Goal: Task Accomplishment & Management: Use online tool/utility

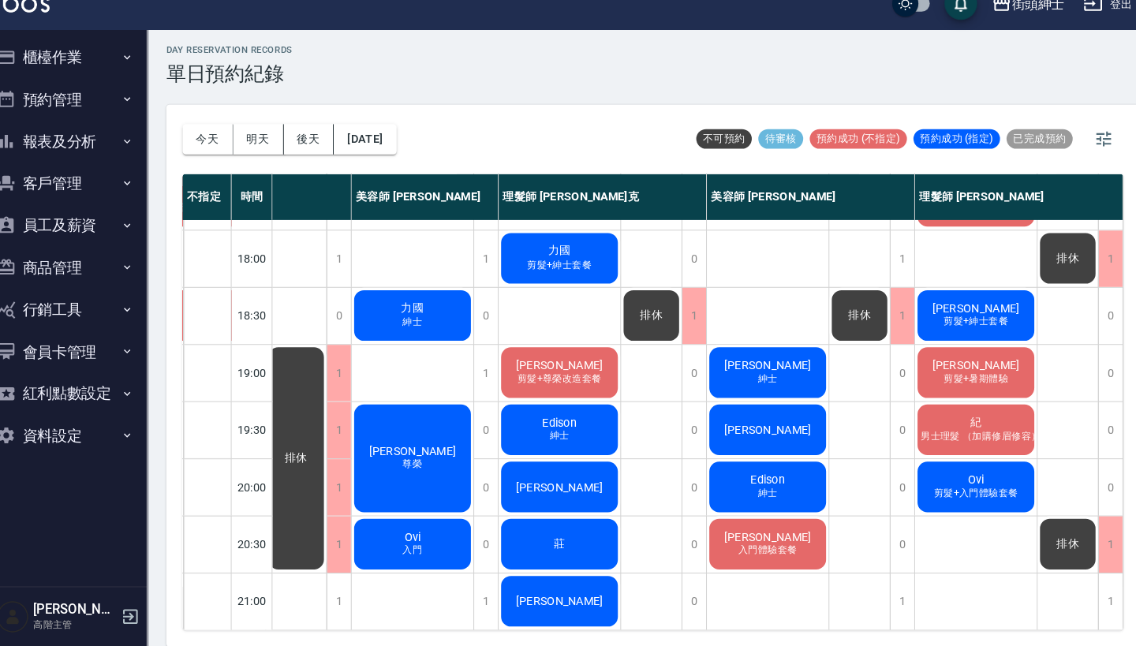
scroll to position [4, 0]
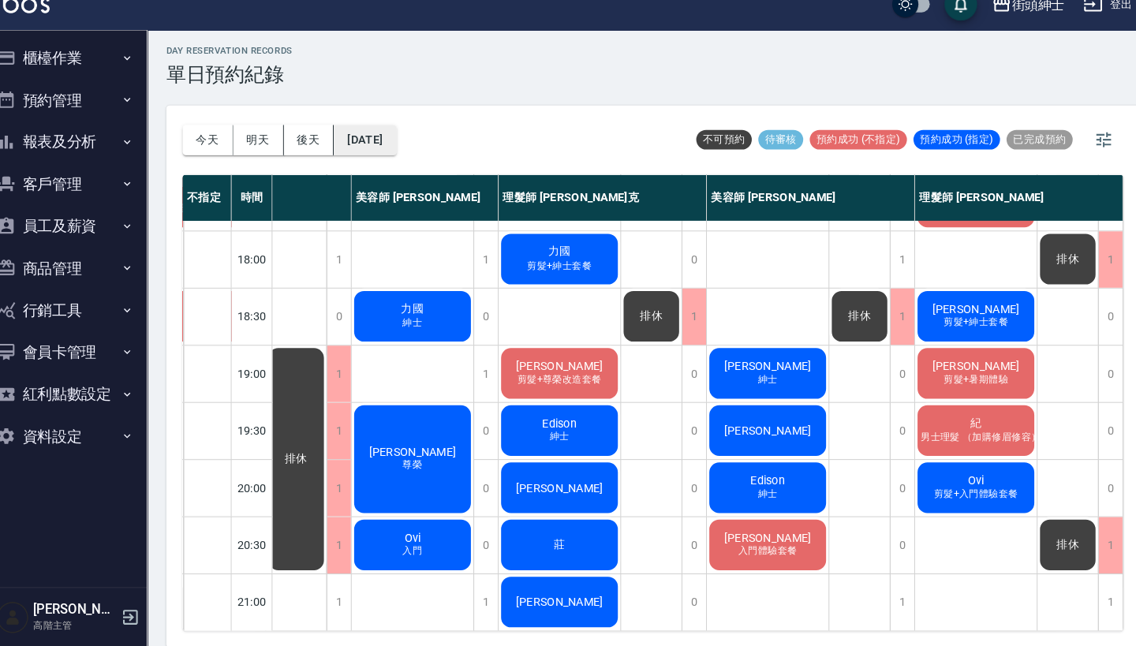
click at [381, 144] on button "[DATE]" at bounding box center [368, 156] width 60 height 29
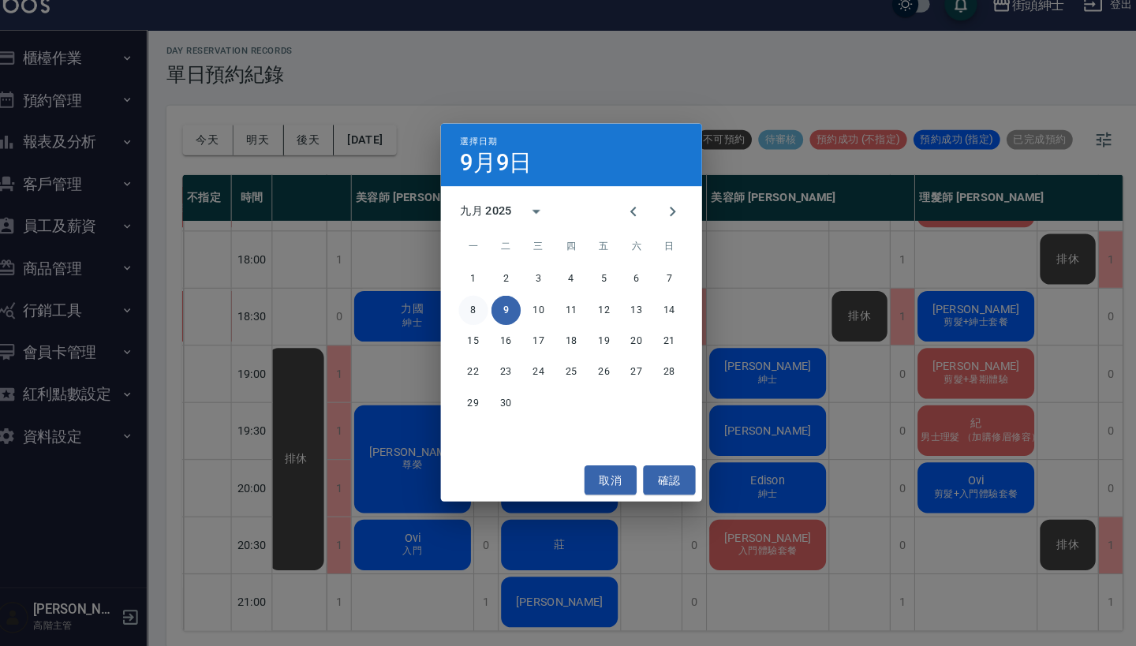
click at [459, 307] on button "8" at bounding box center [473, 321] width 28 height 28
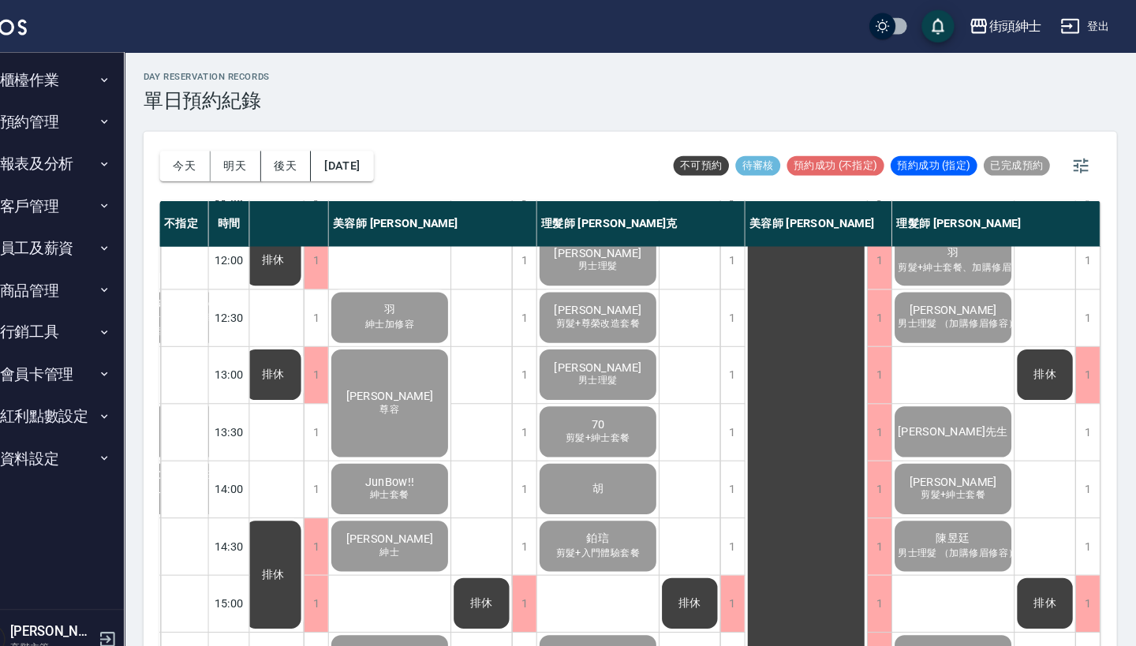
scroll to position [160, 132]
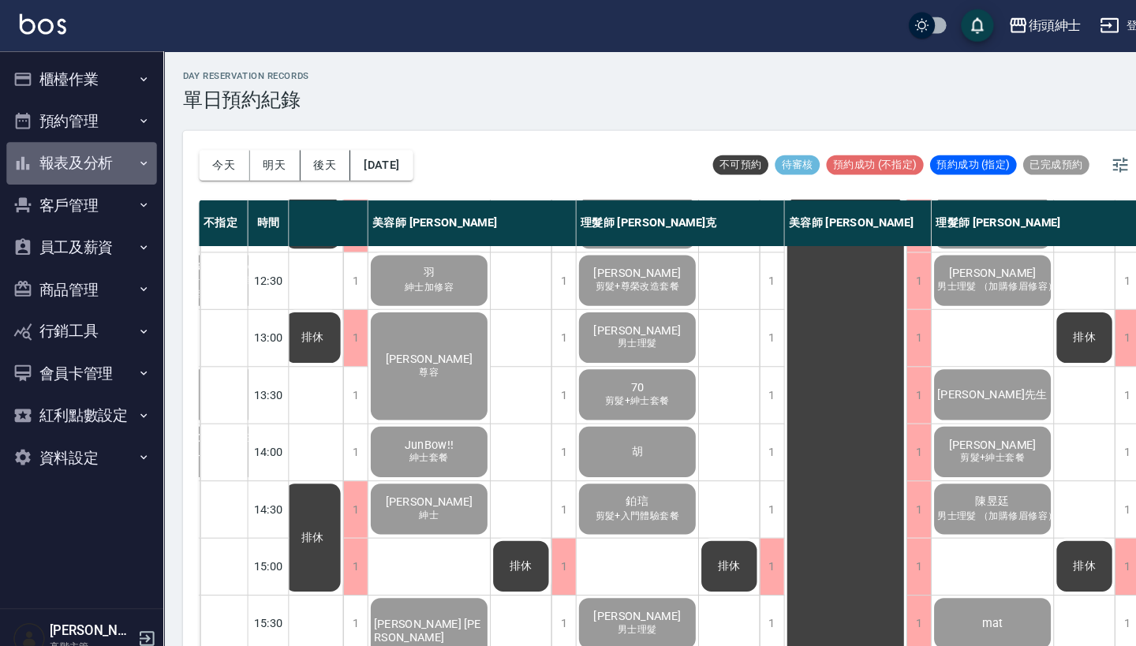
click at [107, 158] on button "報表及分析" at bounding box center [78, 158] width 145 height 41
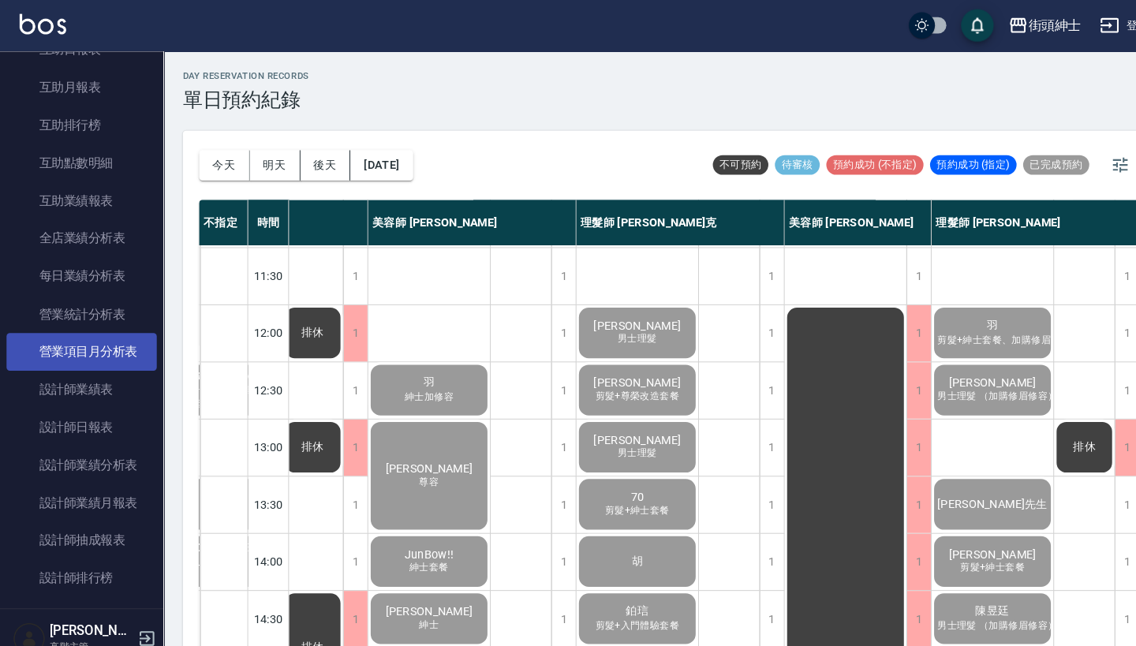
scroll to position [426, 0]
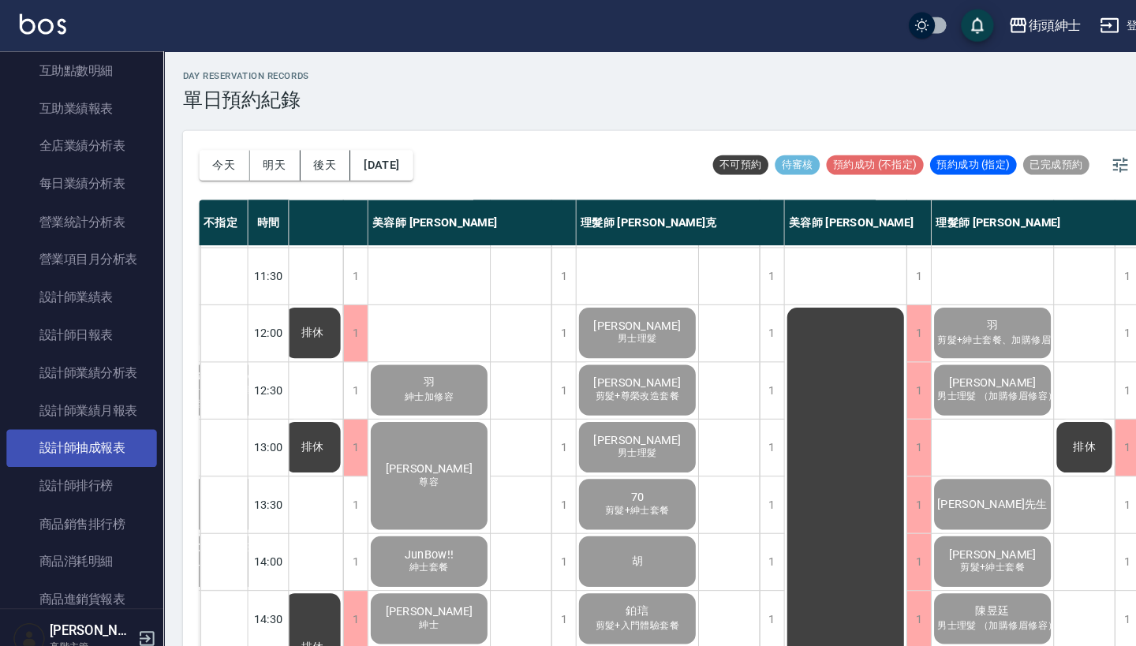
click at [109, 423] on link "設計師抽成報表" at bounding box center [78, 434] width 145 height 36
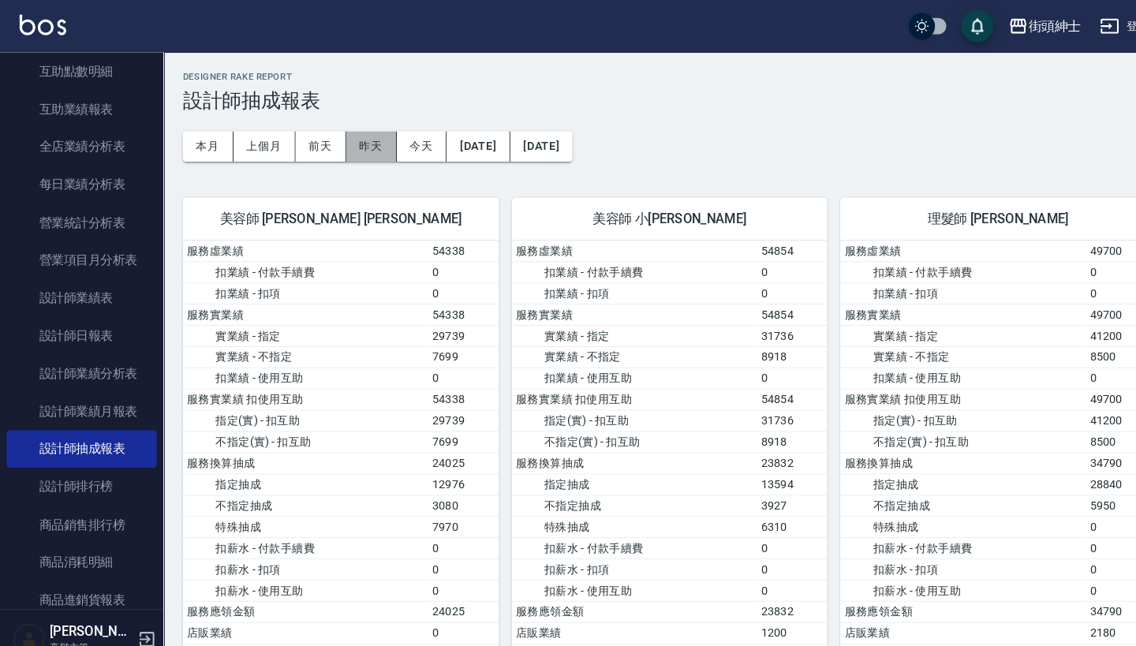
click at [369, 137] on button "昨天" at bounding box center [358, 141] width 49 height 29
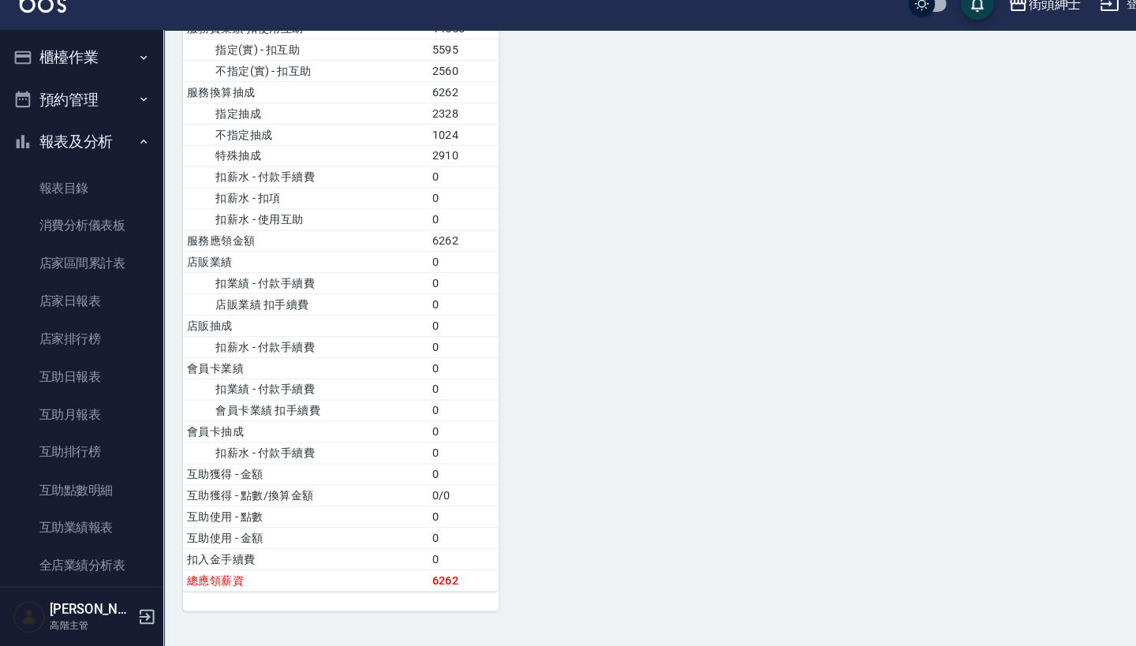
click at [99, 98] on button "預約管理" at bounding box center [78, 118] width 145 height 41
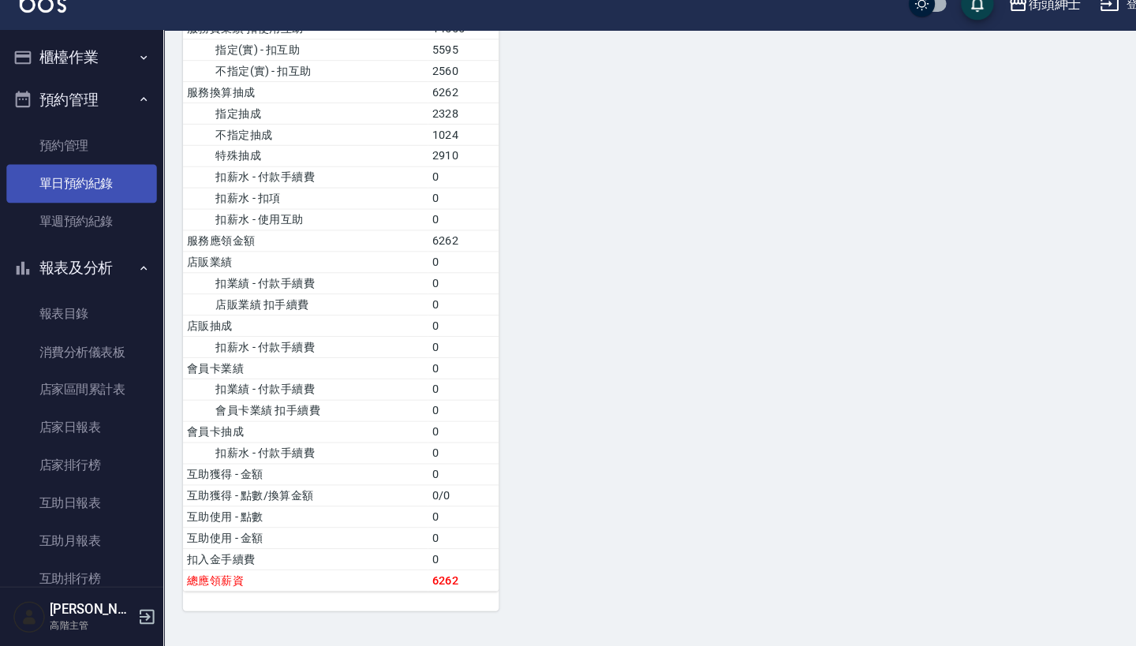
click at [84, 185] on link "單日預約紀錄" at bounding box center [78, 199] width 145 height 36
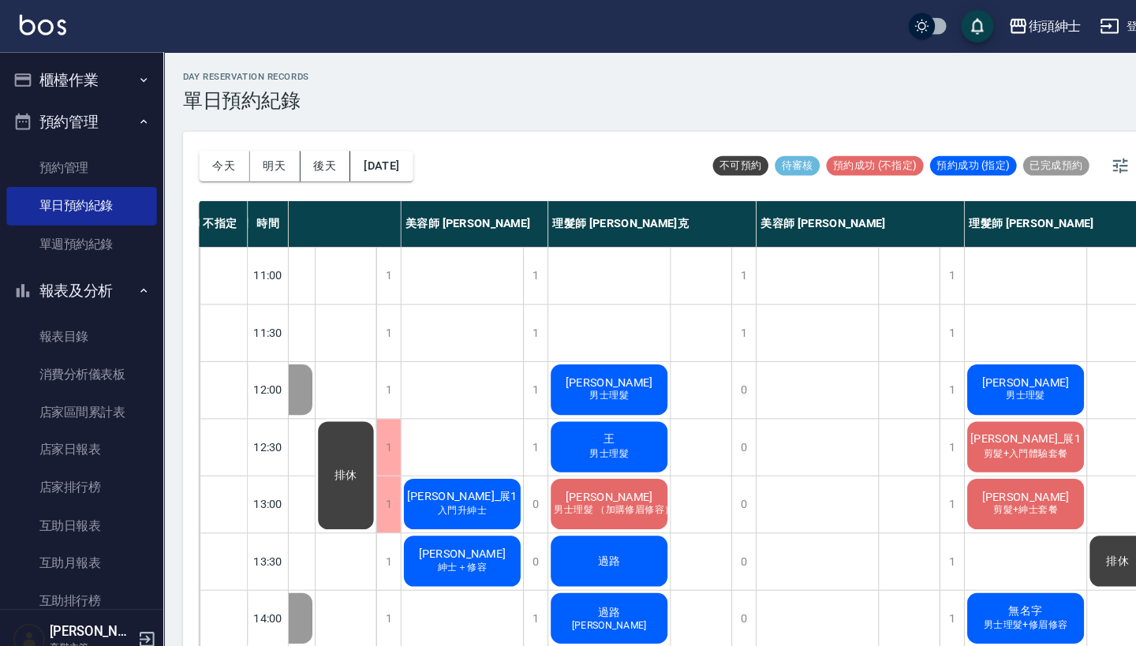
scroll to position [43, 92]
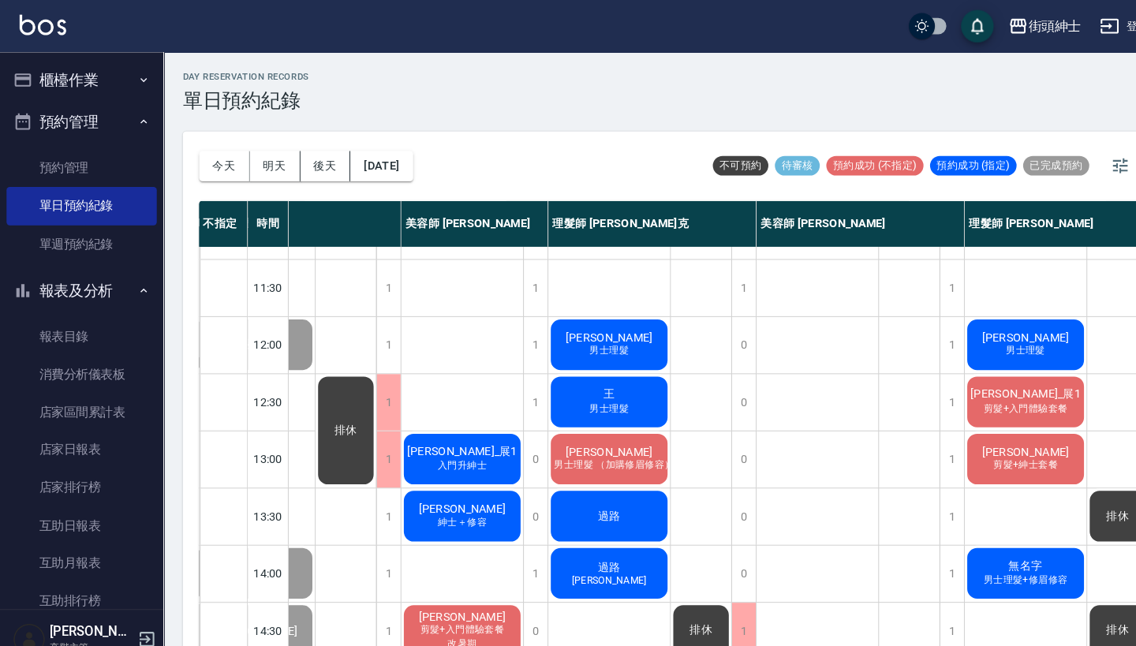
click at [386, 144] on div "今天 明天 後天 2025/09/09" at bounding box center [295, 160] width 207 height 67
click at [375, 154] on button "[DATE]" at bounding box center [368, 160] width 60 height 29
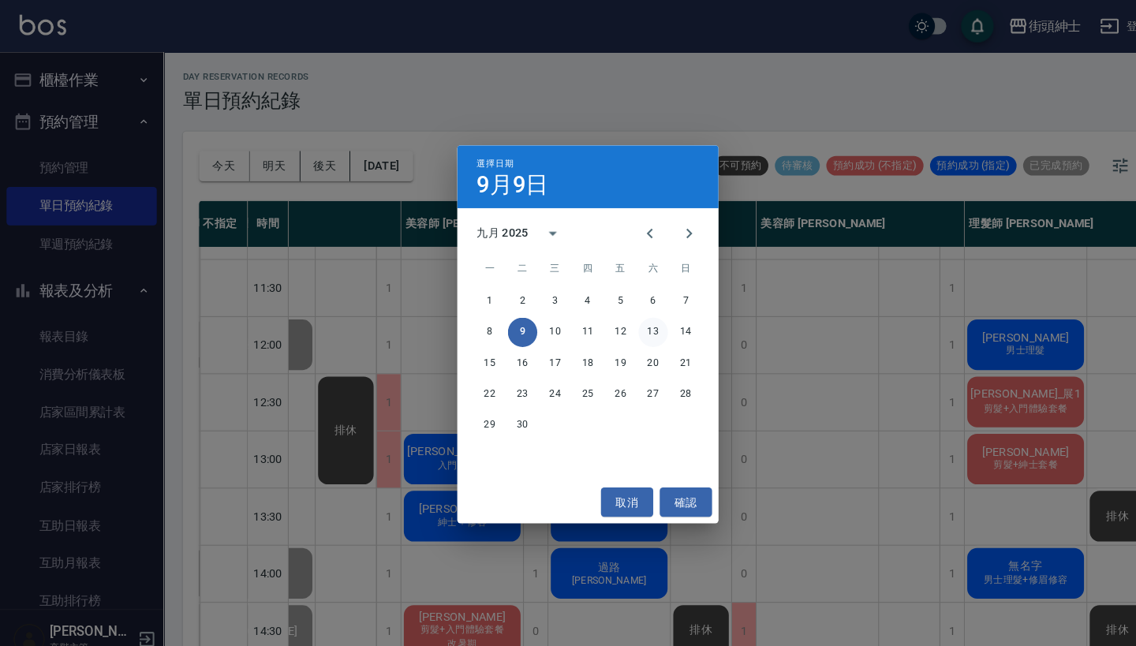
click at [634, 320] on button "13" at bounding box center [631, 321] width 28 height 28
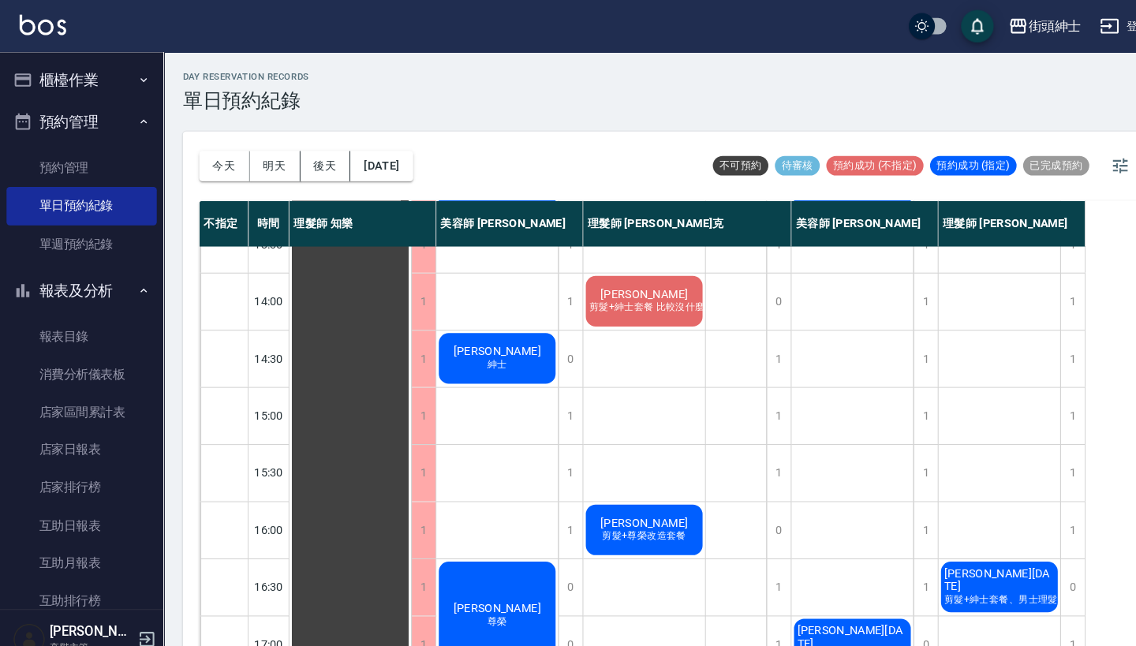
scroll to position [662, 0]
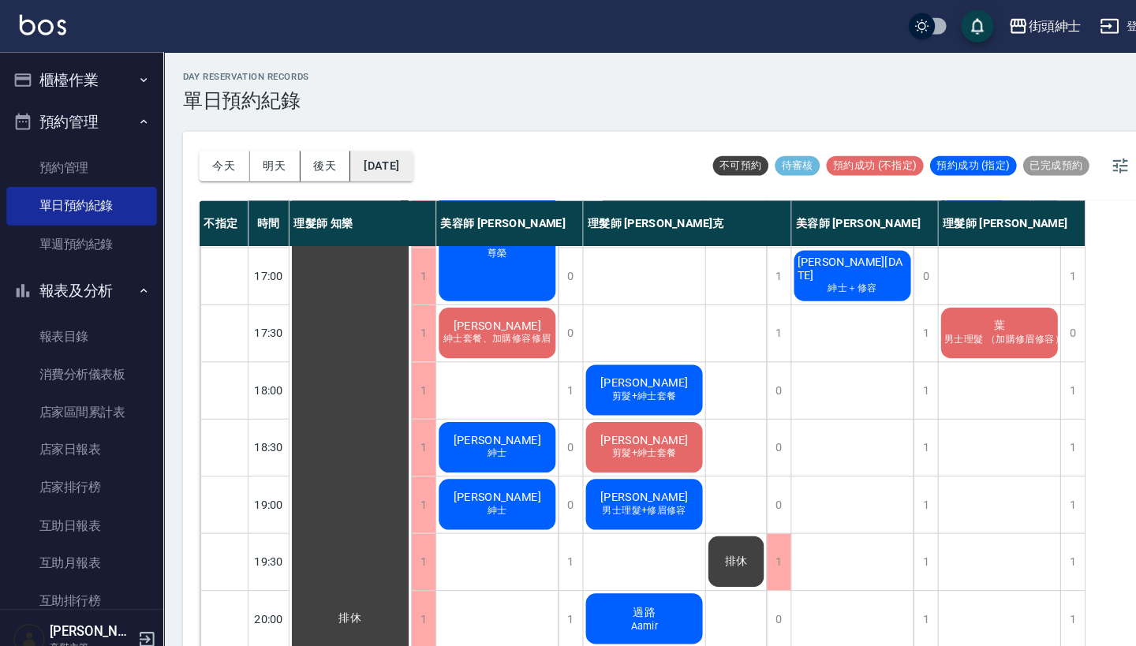
click at [398, 170] on button "2025/09/13" at bounding box center [368, 160] width 60 height 29
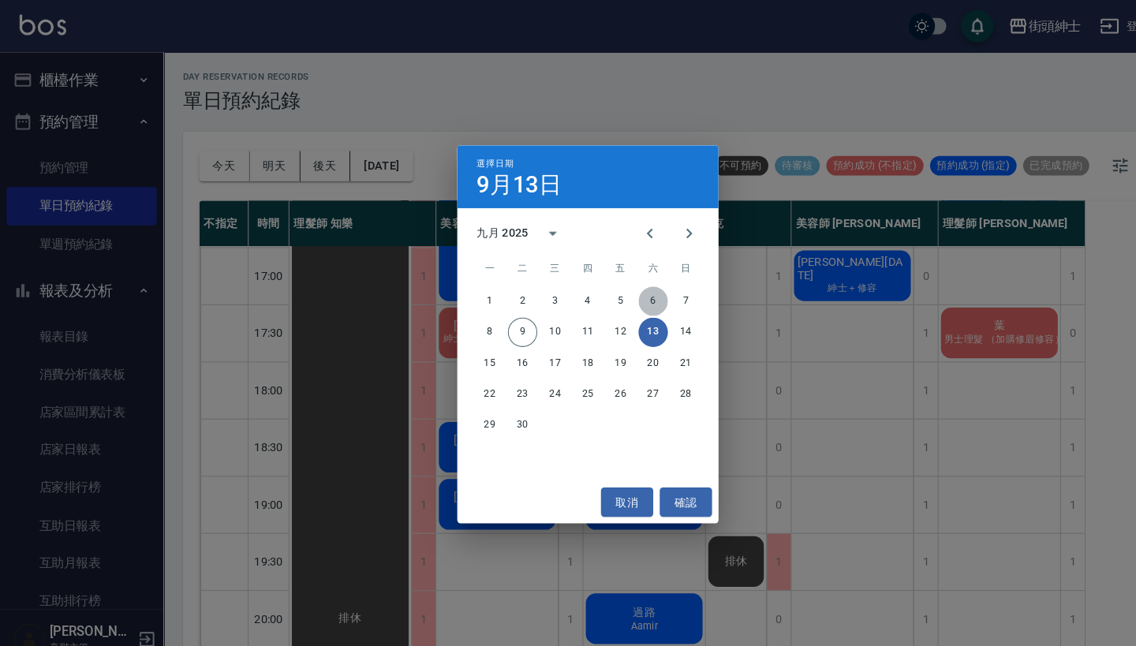
click at [628, 285] on button "6" at bounding box center [631, 291] width 28 height 28
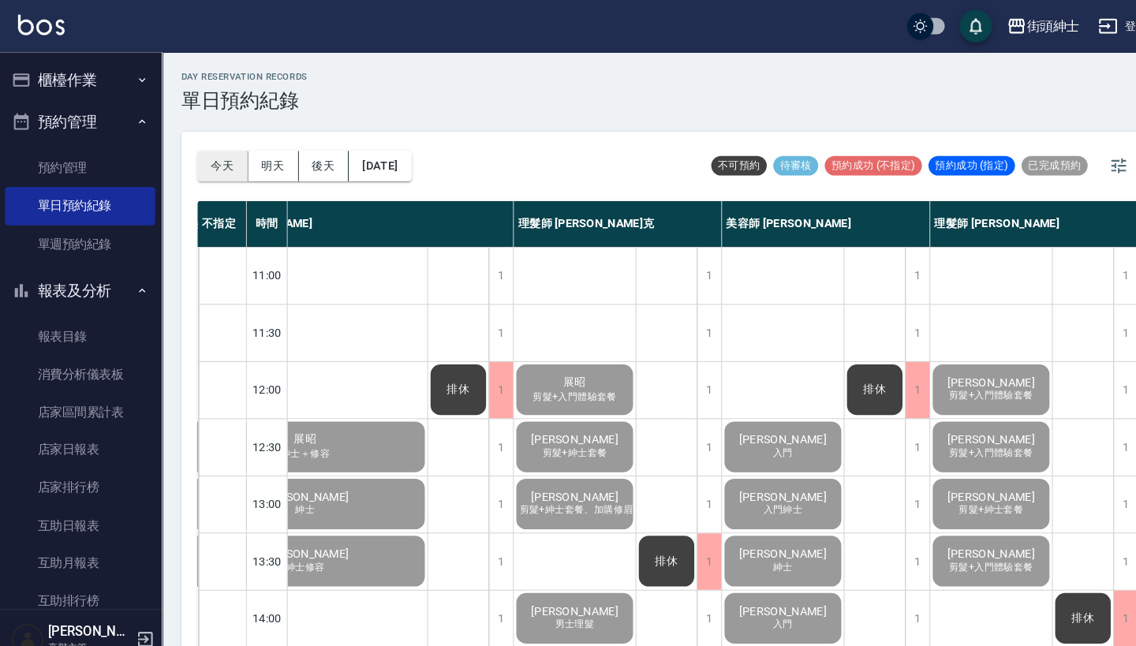
click at [219, 151] on button "今天" at bounding box center [216, 160] width 49 height 29
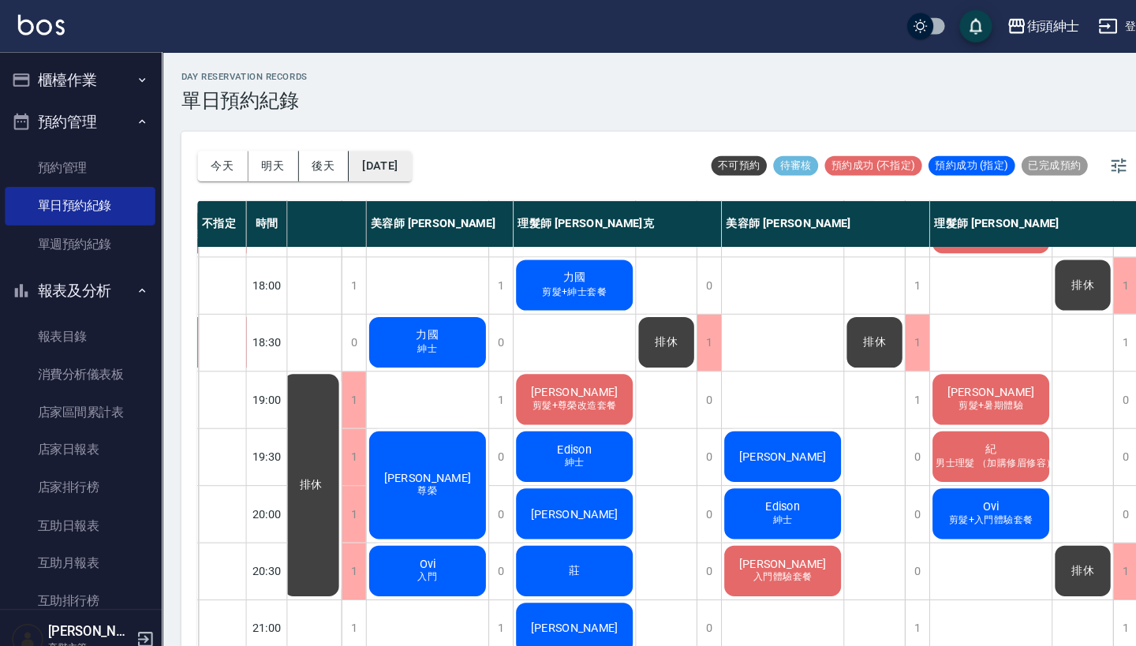
click at [398, 149] on button "[DATE]" at bounding box center [368, 160] width 60 height 29
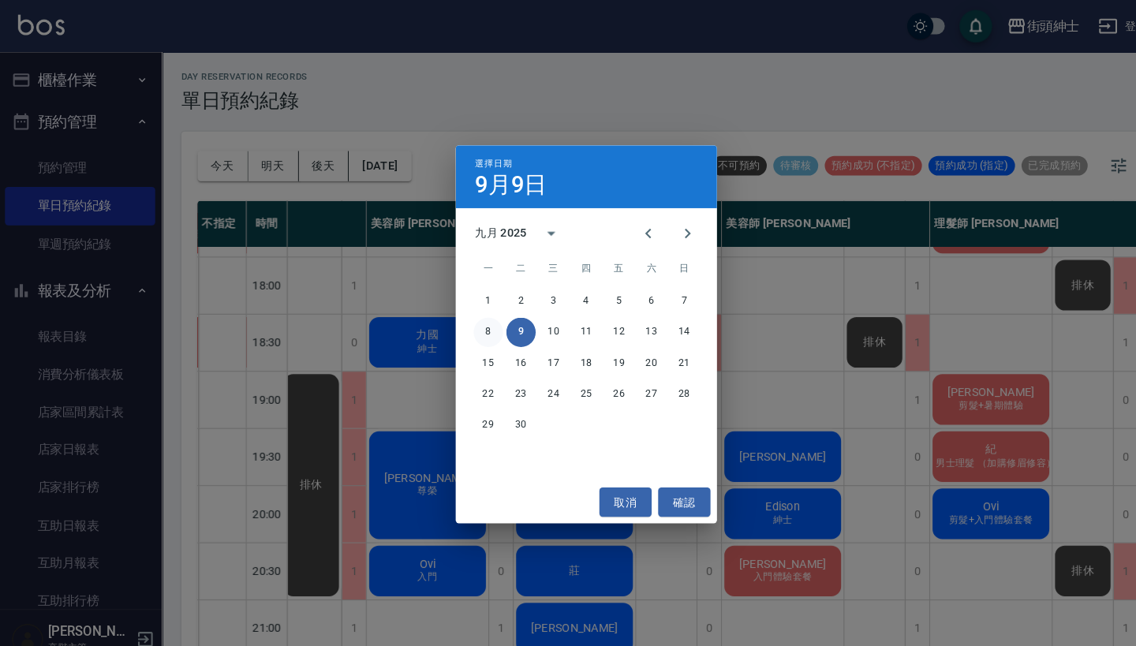
click at [472, 322] on button "8" at bounding box center [473, 321] width 28 height 28
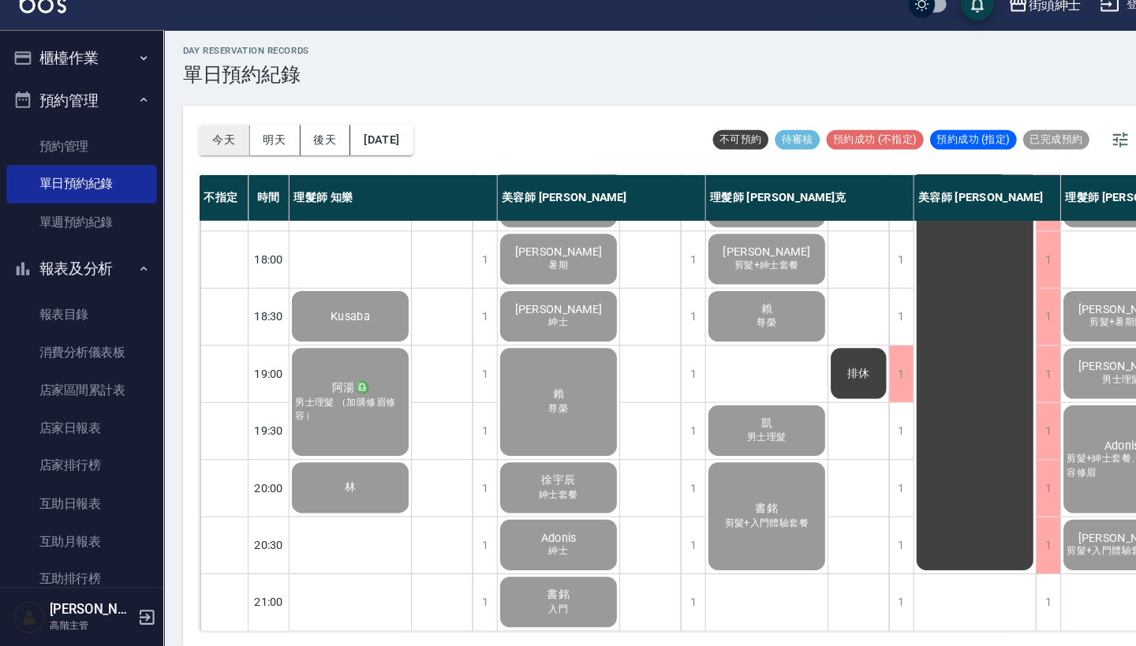
scroll to position [776, 0]
click at [222, 142] on button "今天" at bounding box center [216, 156] width 49 height 29
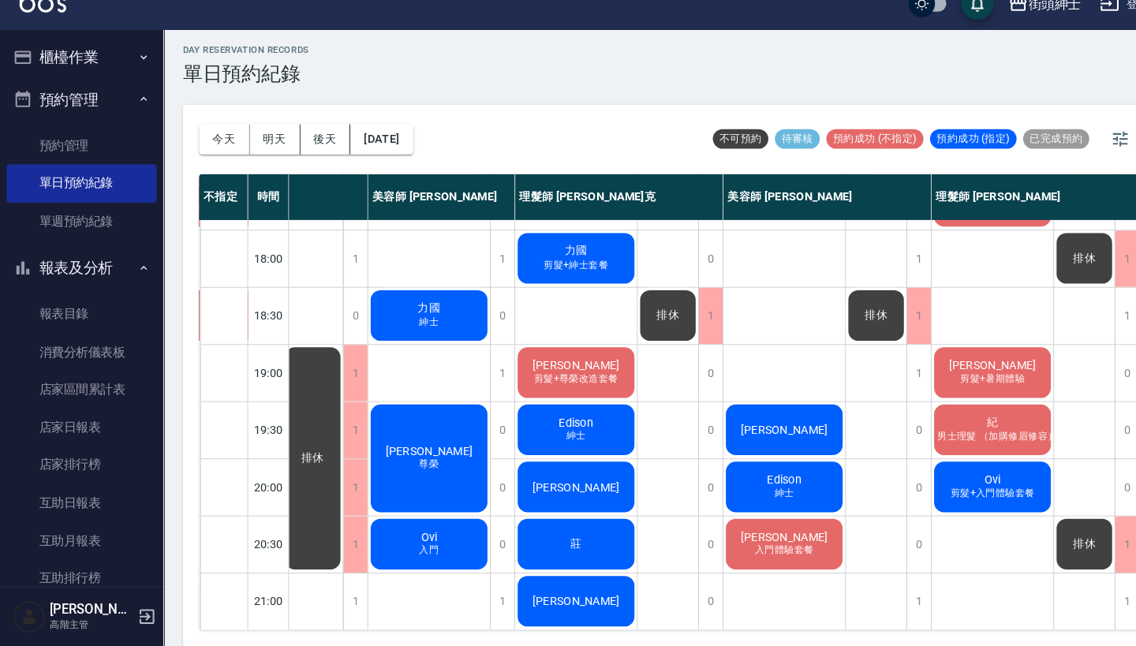
scroll to position [4, 0]
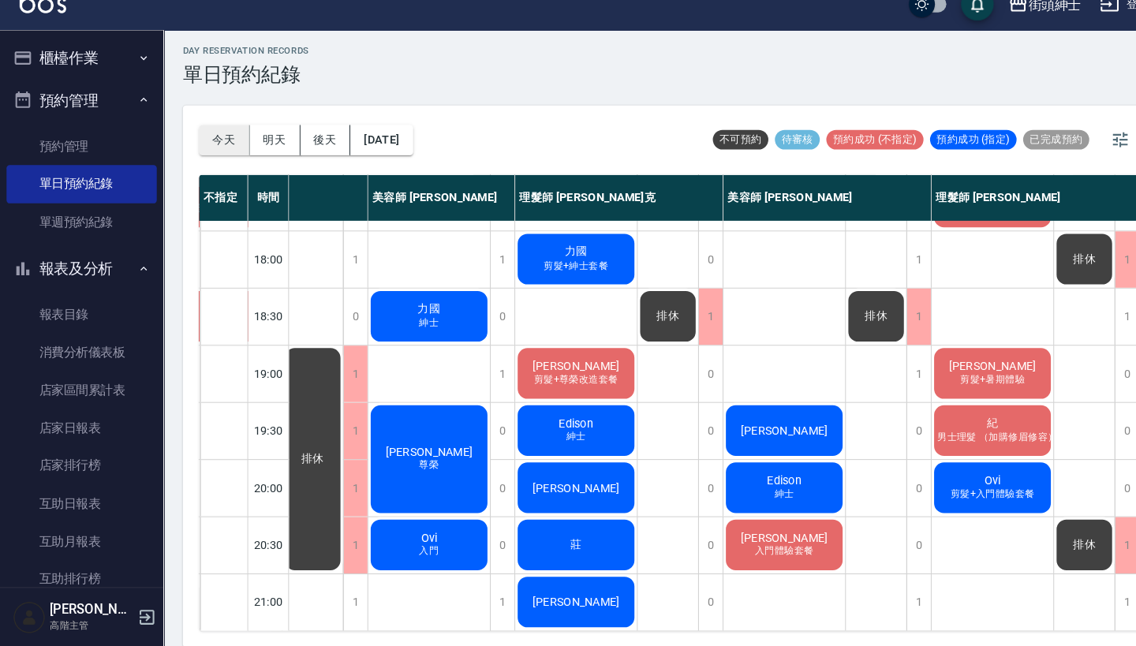
click at [225, 142] on button "今天" at bounding box center [216, 156] width 49 height 29
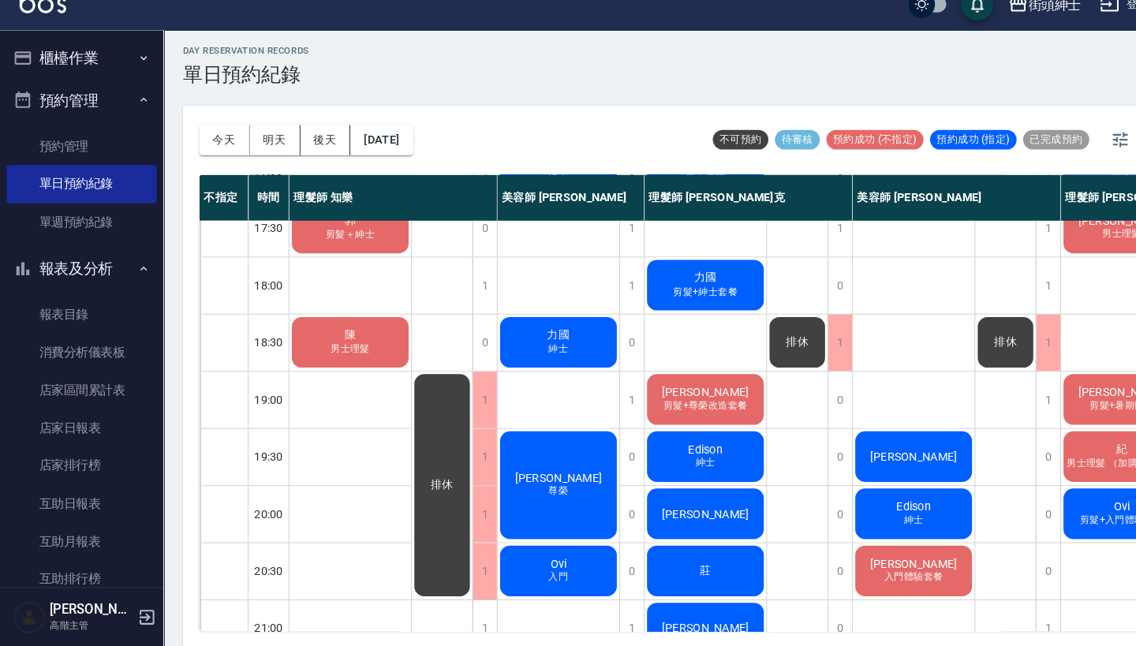
scroll to position [741, 0]
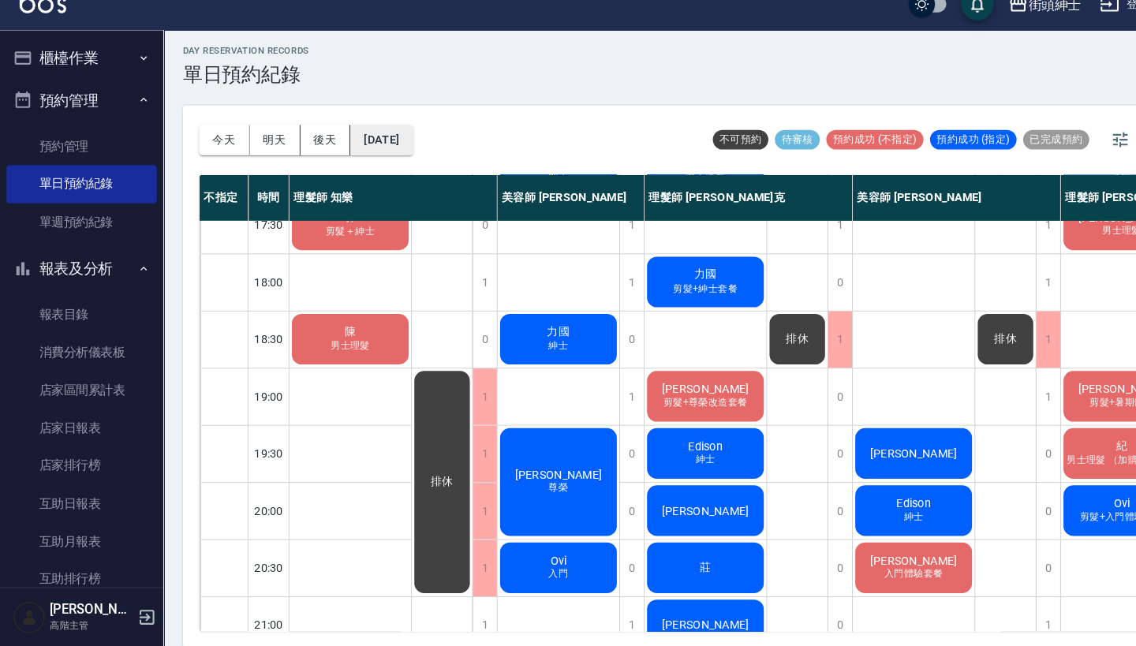
click at [384, 142] on button "[DATE]" at bounding box center [368, 156] width 60 height 29
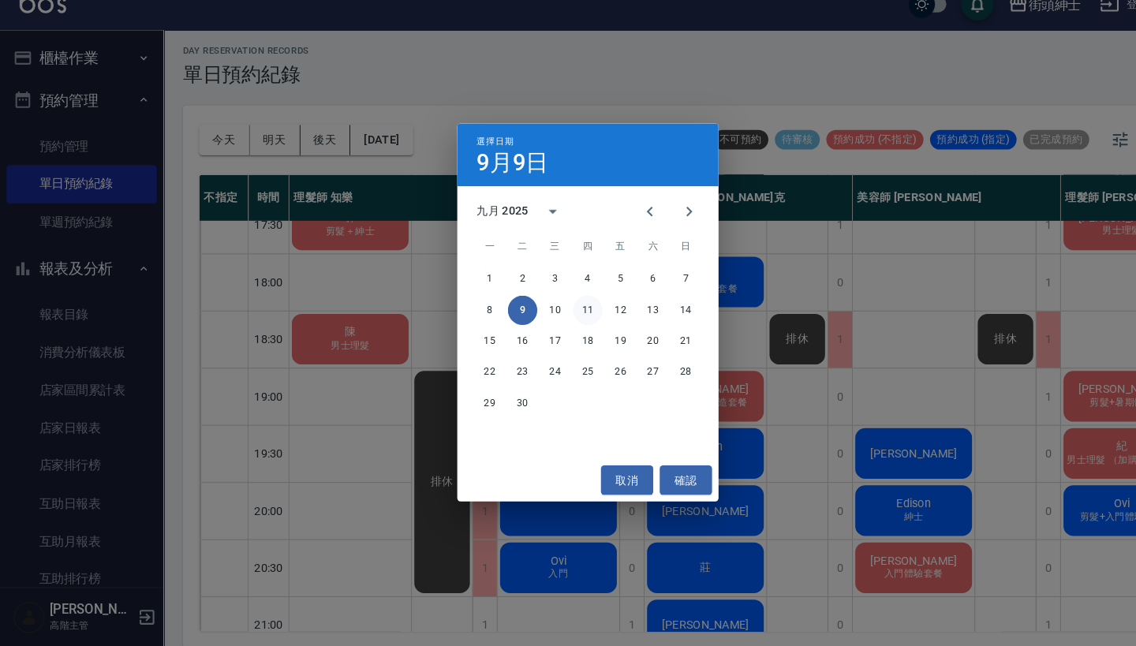
click at [562, 307] on button "11" at bounding box center [568, 321] width 28 height 28
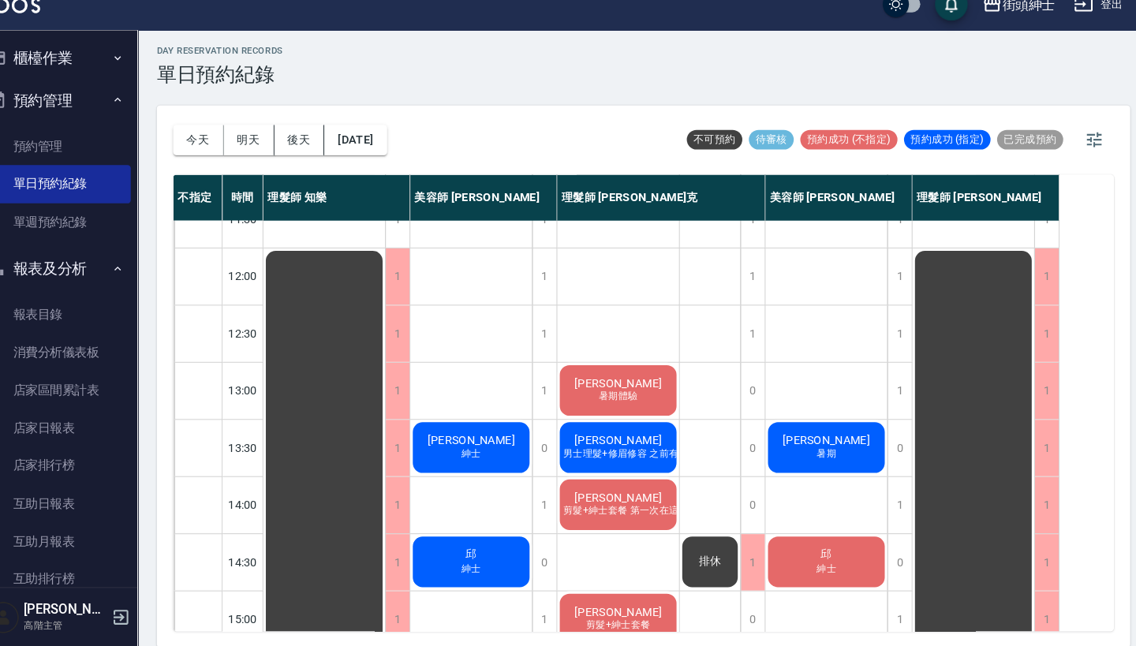
scroll to position [86, 0]
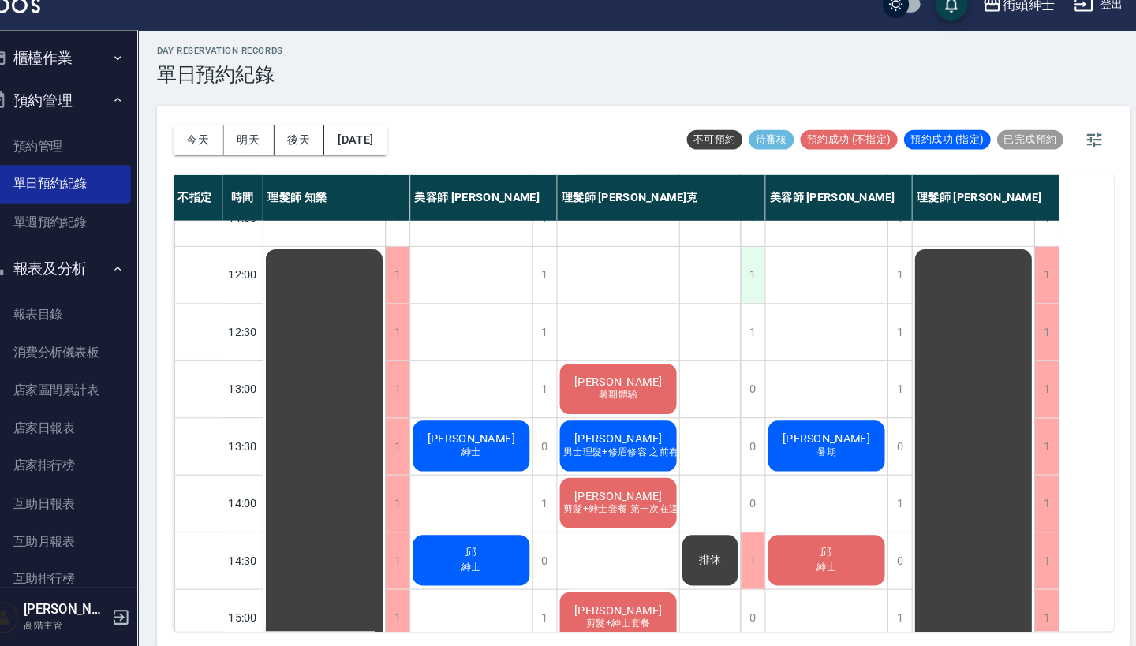
click at [740, 280] on div "1" at bounding box center [752, 286] width 24 height 54
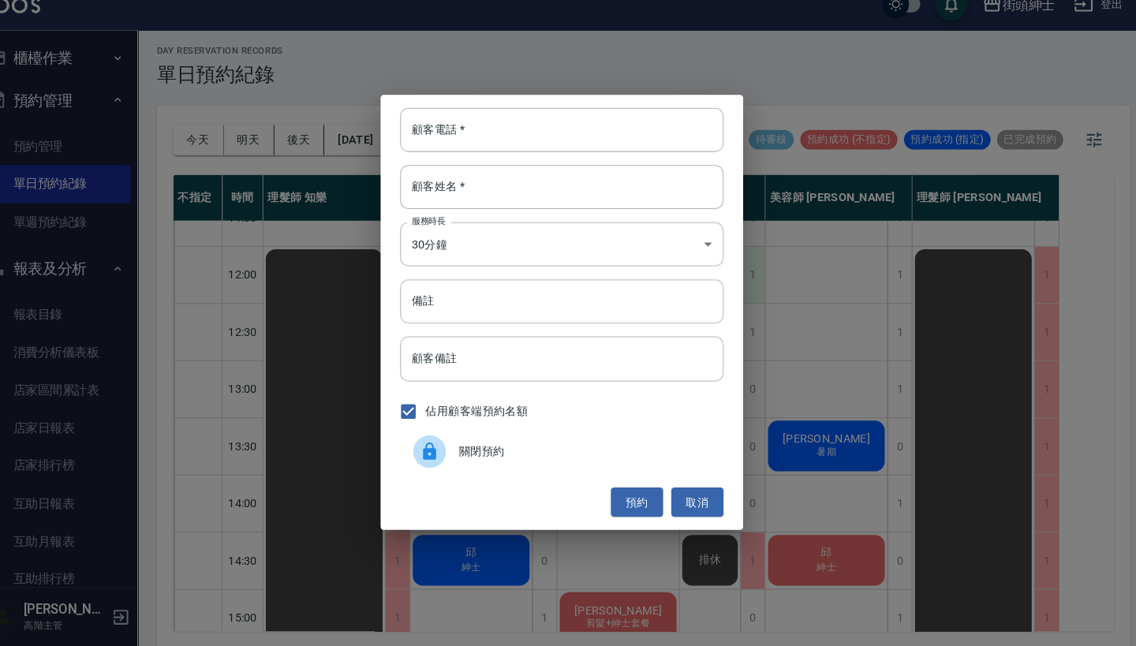
scroll to position [3, 0]
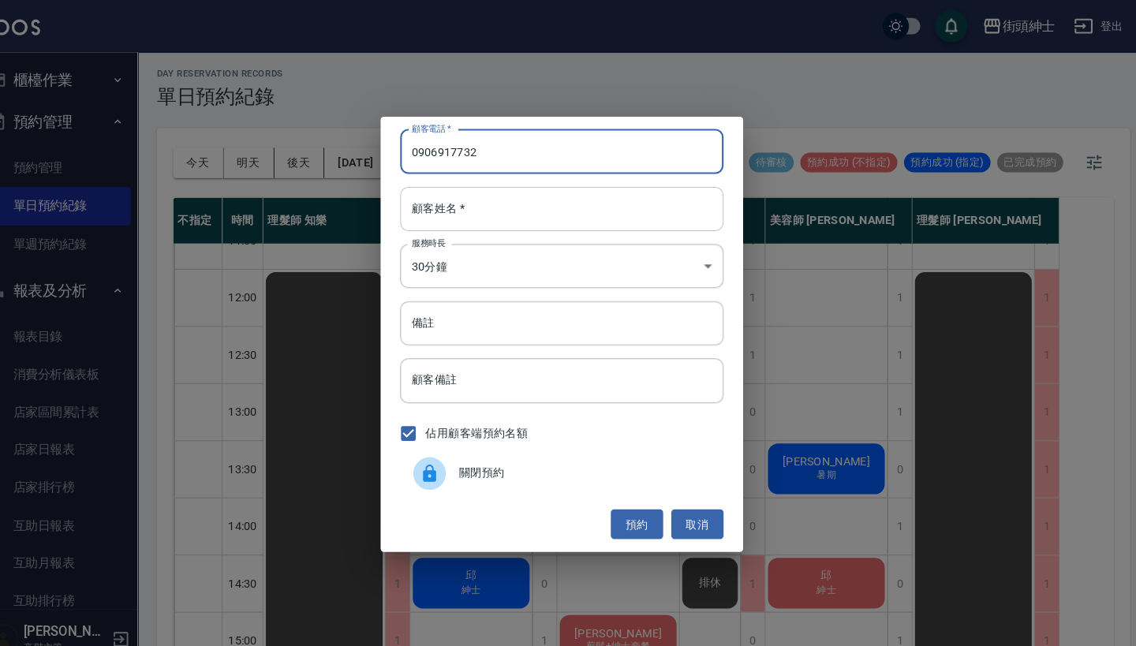
type input "0906917732"
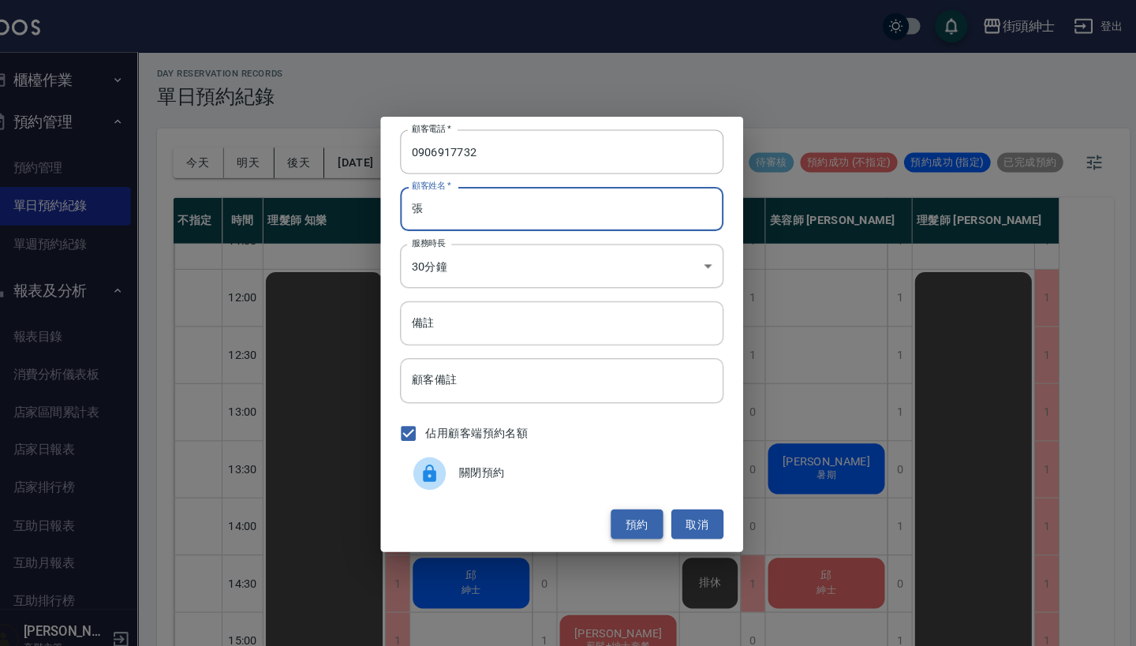
type input "張"
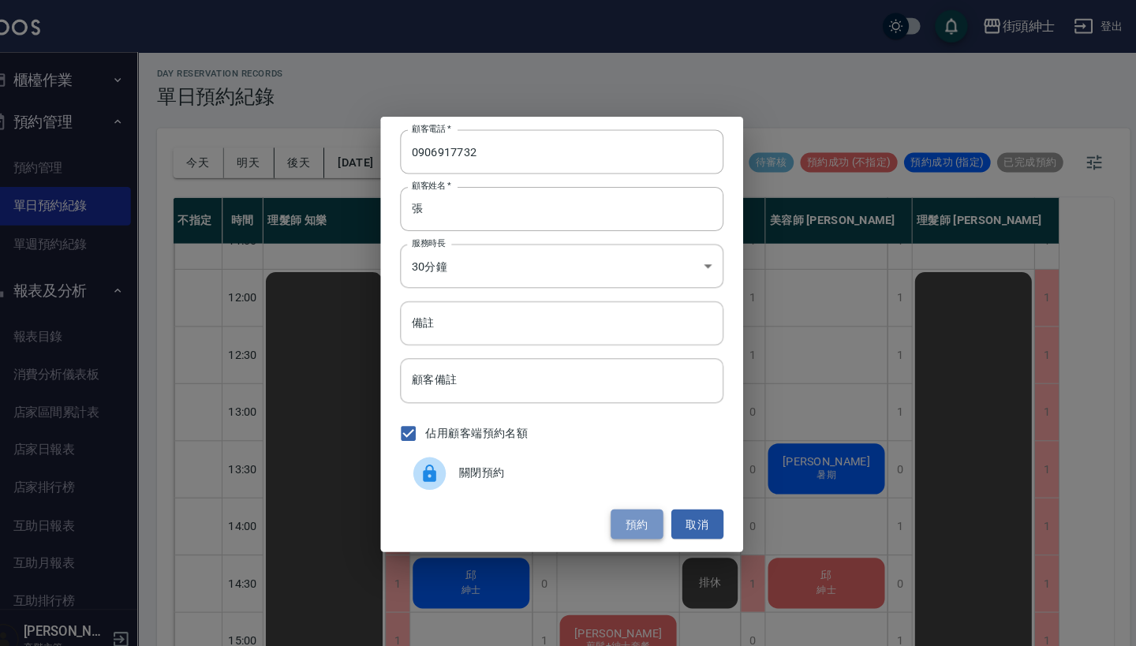
click at [616, 502] on button "預約" at bounding box center [640, 506] width 50 height 29
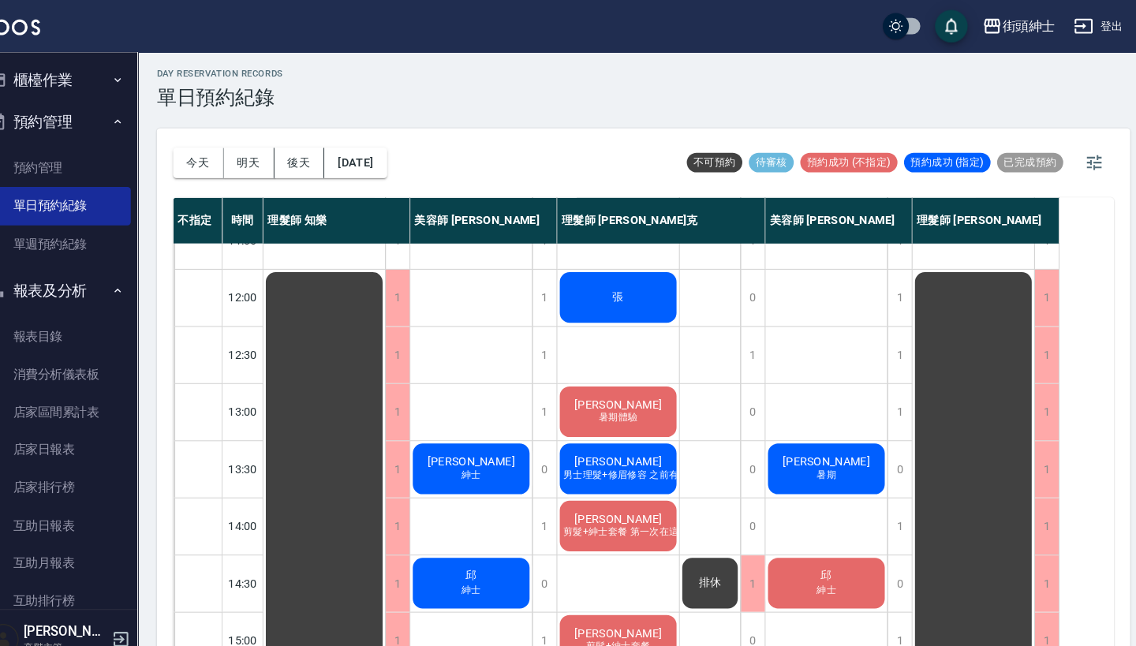
click at [629, 276] on div "張" at bounding box center [622, 287] width 118 height 54
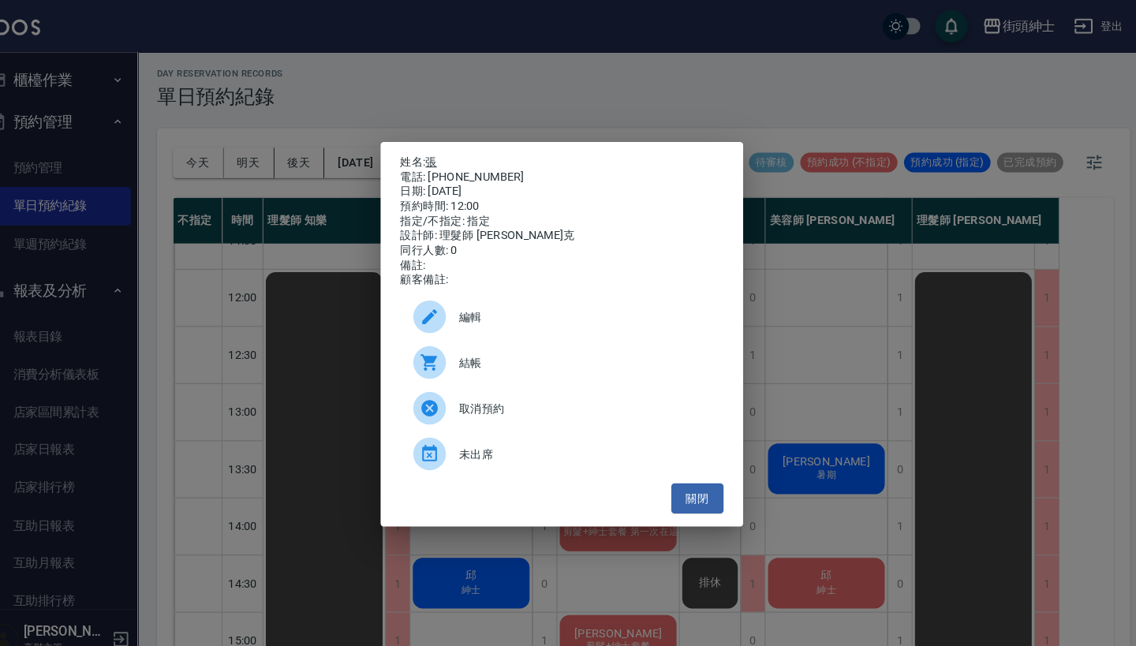
drag, startPoint x: 482, startPoint y: 168, endPoint x: 416, endPoint y: 153, distance: 67.9
click at [416, 153] on div "姓名: 張 電話: 0906917732 日期: 2025/09/11 預約時間: 12:00 指定/不指定: 指定 設計師: 理髮師 Vic 維克 同行人數…" at bounding box center [568, 214] width 312 height 128
copy div "姓名: 張 電話: 0906917732"
click at [535, 69] on div "姓名: 張 電話: 0906917732 日期: 2025/09/11 預約時間: 12:00 指定/不指定: 指定 設計師: 理髮師 Vic 維克 同行人數…" at bounding box center [568, 323] width 1136 height 646
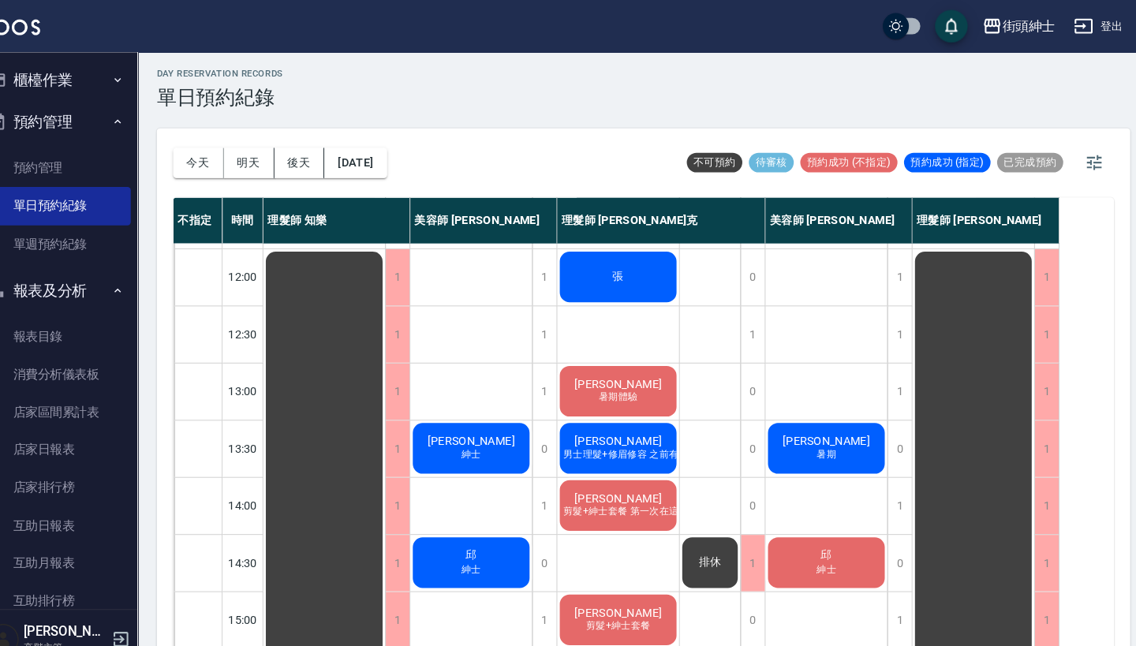
scroll to position [59, 0]
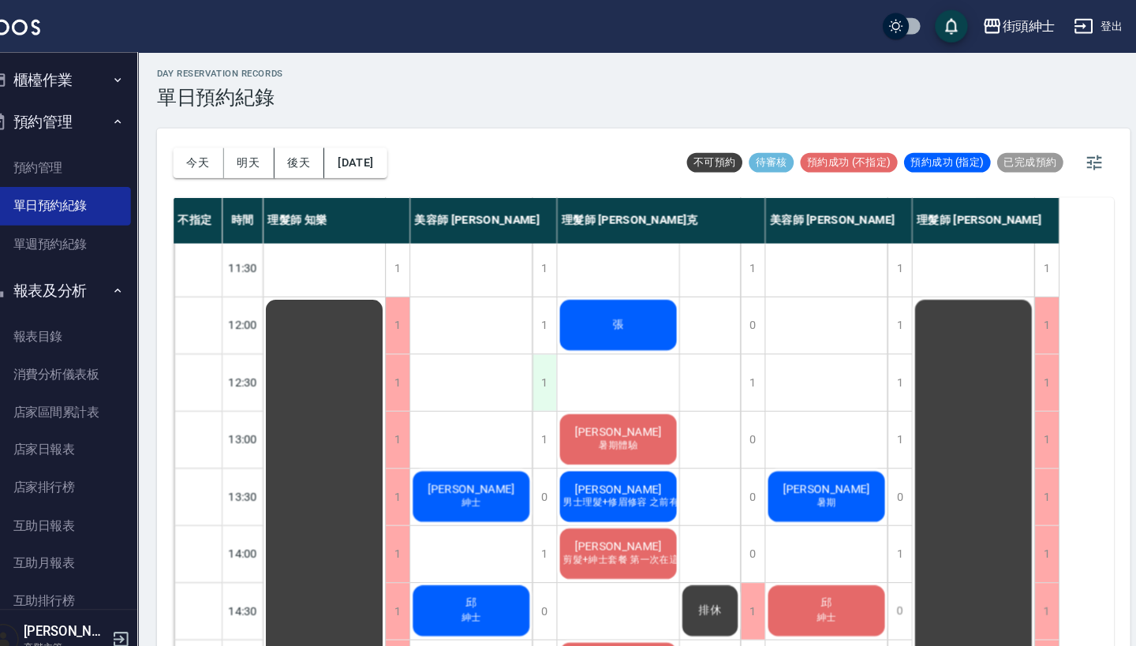
click at [539, 363] on div "1" at bounding box center [551, 369] width 24 height 54
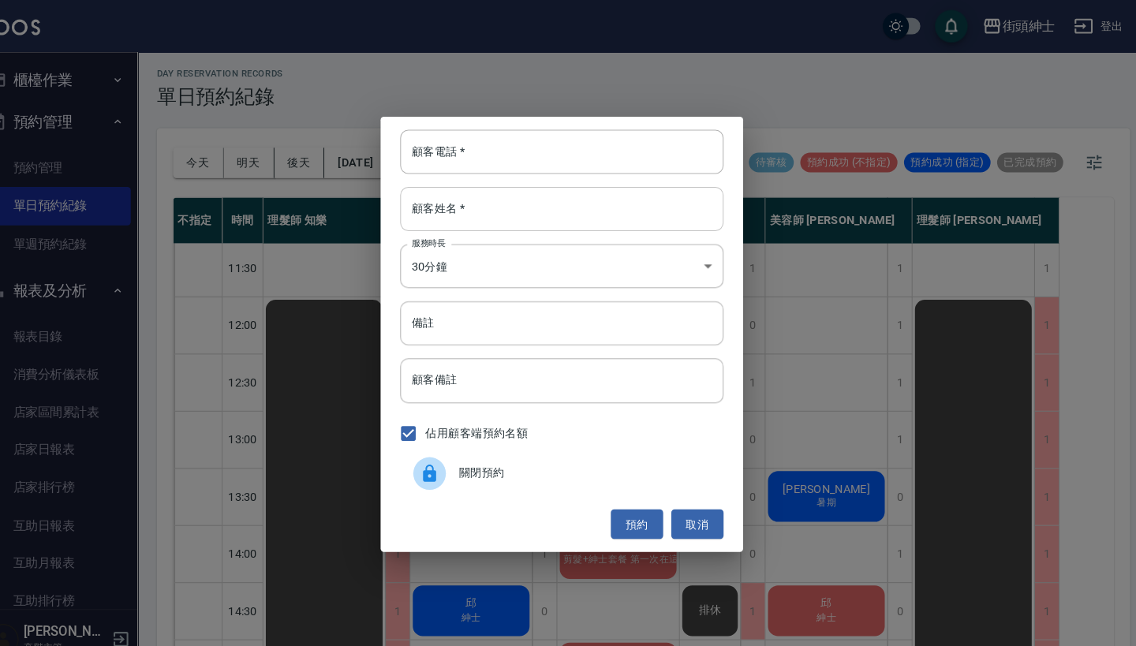
paste input "張 電話: 0906917732"
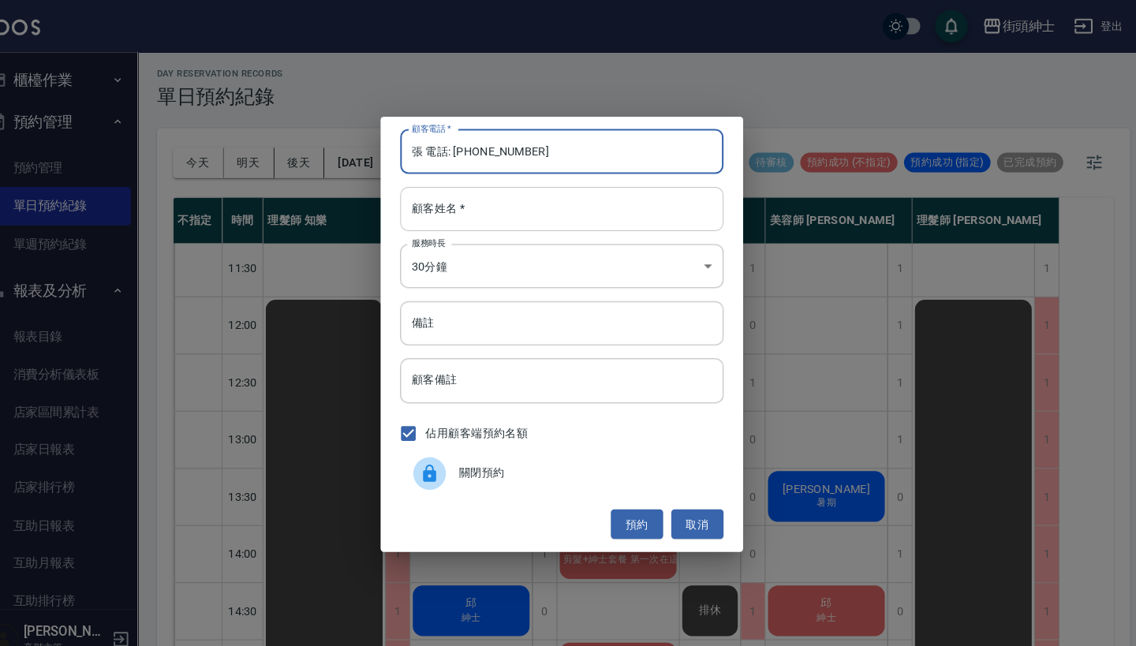
type input "張 電話: 0906917732"
paste input "張 電話: 0906917732"
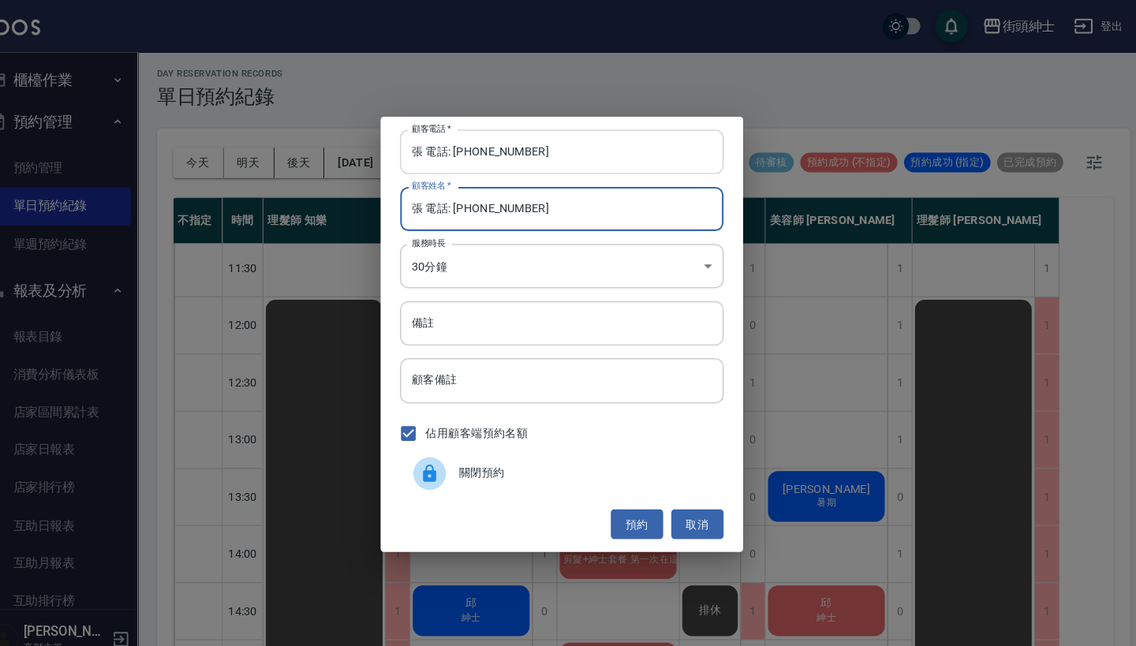
type input "張 電話: 0906917732"
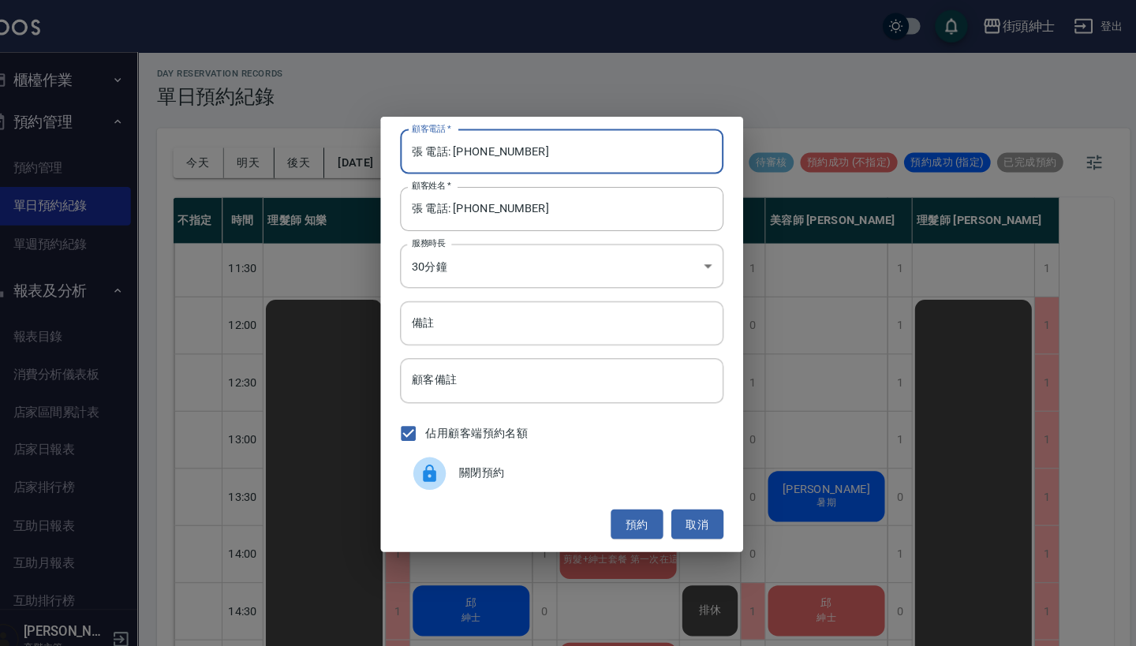
drag, startPoint x: 437, startPoint y: 145, endPoint x: 363, endPoint y: 145, distance: 74.1
click at [363, 145] on div "顧客電話   * 張 電話: 0906917732 顧客電話   * 顧客姓名   * 張 電話: 0906917732 顧客姓名   * 服務時長 30分鐘…" at bounding box center [568, 323] width 1136 height 646
type input "0906917732"
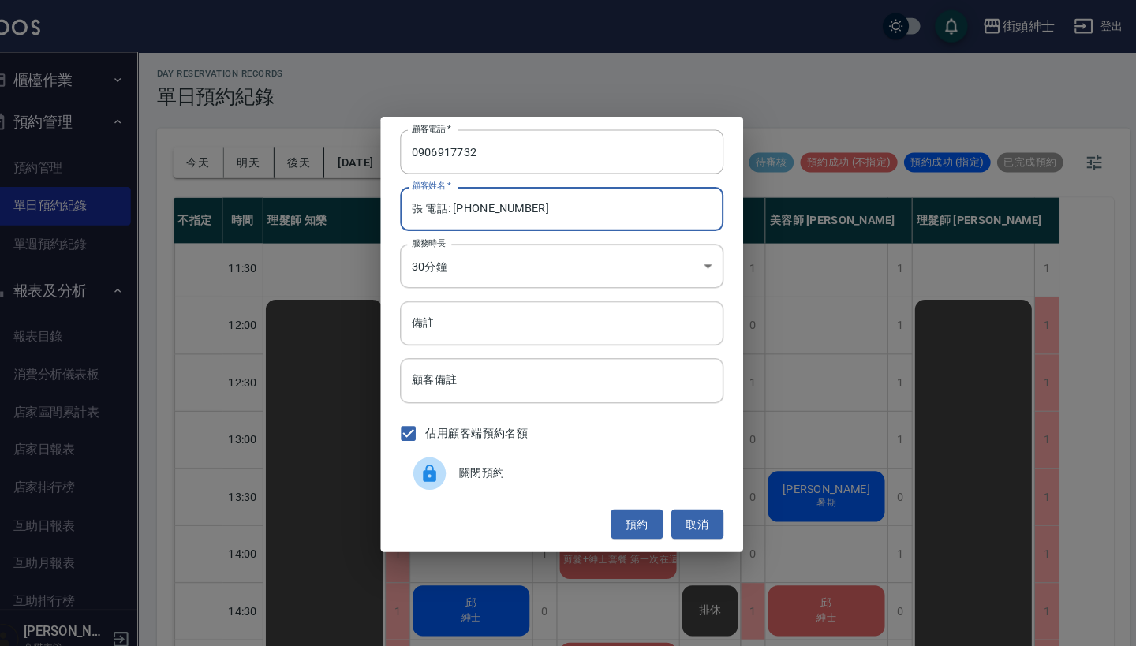
drag, startPoint x: 539, startPoint y: 211, endPoint x: 412, endPoint y: 199, distance: 128.3
click at [412, 199] on input "張 電話: 0906917732" at bounding box center [568, 202] width 312 height 43
type input "張"
click at [442, 315] on input "備註" at bounding box center [568, 312] width 312 height 43
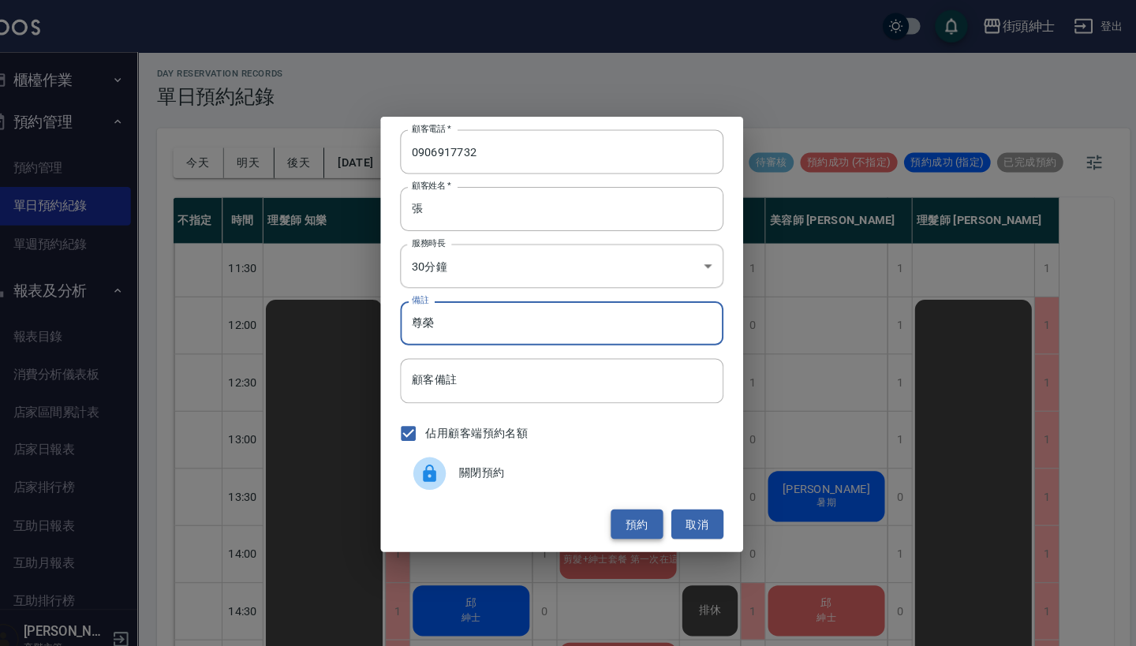
type input "尊榮"
click at [617, 519] on button "預約" at bounding box center [640, 506] width 50 height 29
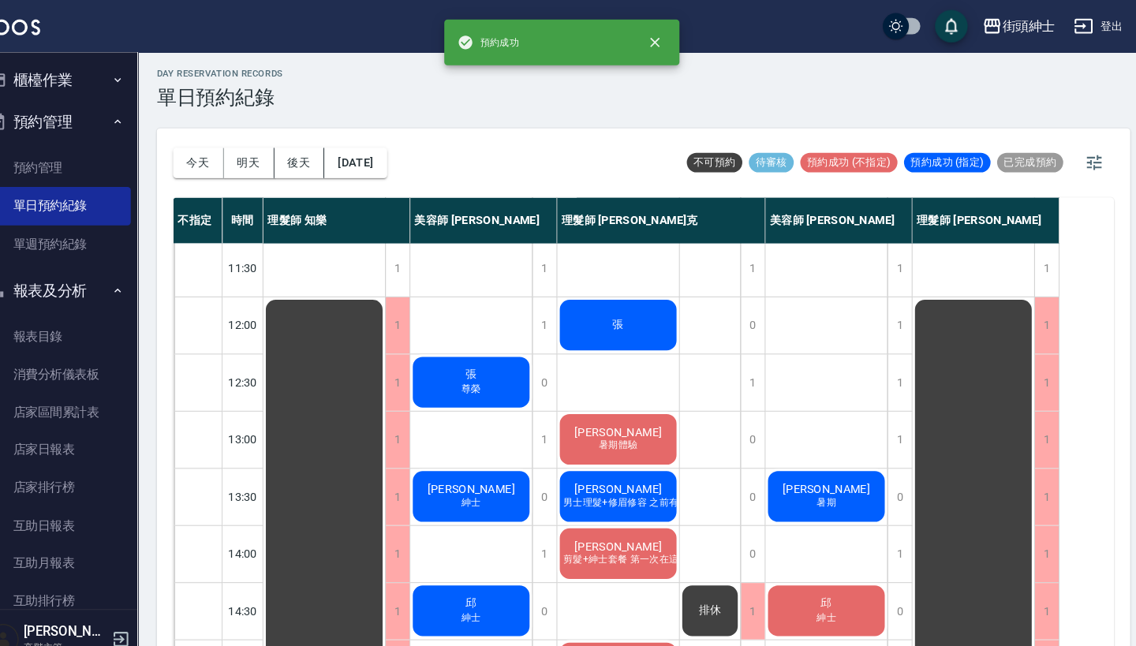
click at [444, 368] on div "張 尊榮" at bounding box center [480, 369] width 118 height 54
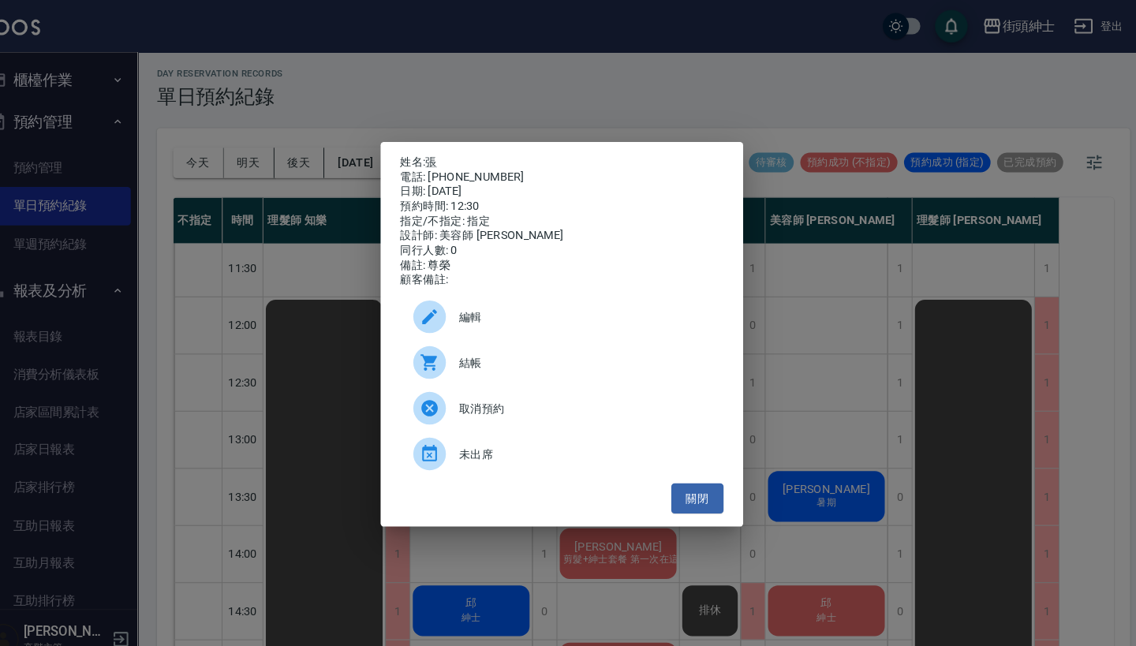
click at [521, 307] on span "編輯" at bounding box center [589, 306] width 243 height 17
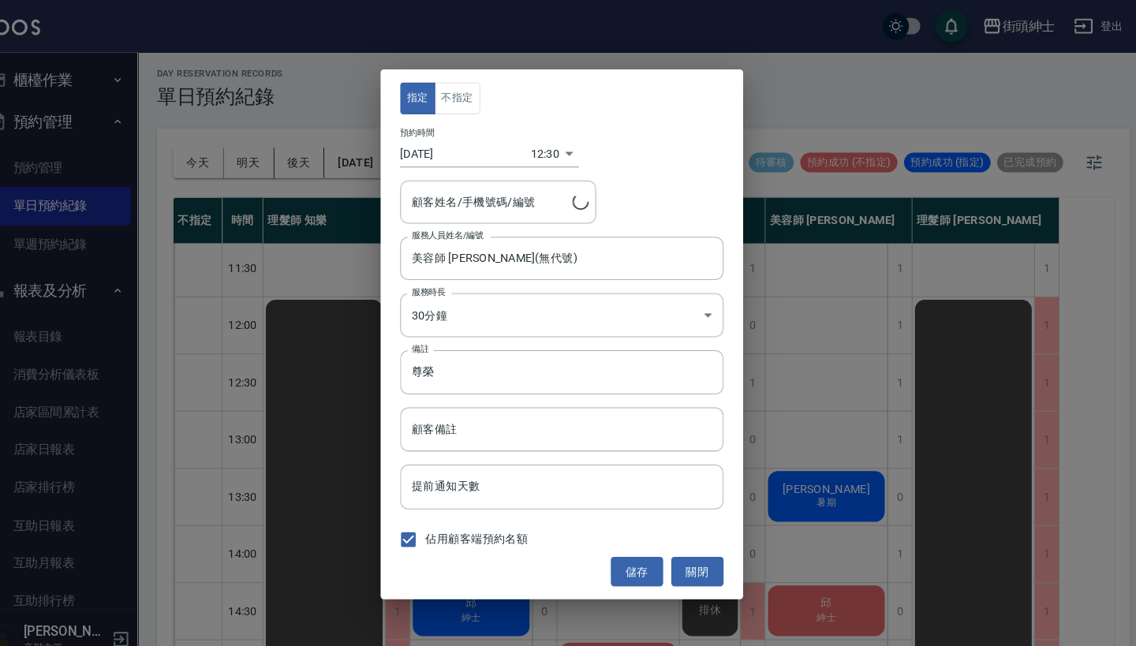
type input "張/0906917732"
click at [465, 297] on body "街頭紳士 登出 櫃檯作業 打帳單 帳單列表 掛單列表 座位開單 營業儀表板 現金收支登錄 高階收支登錄 材料自購登錄 每日結帳 排班表 現場電腦打卡 掃碼打卡…" at bounding box center [568, 322] width 1136 height 651
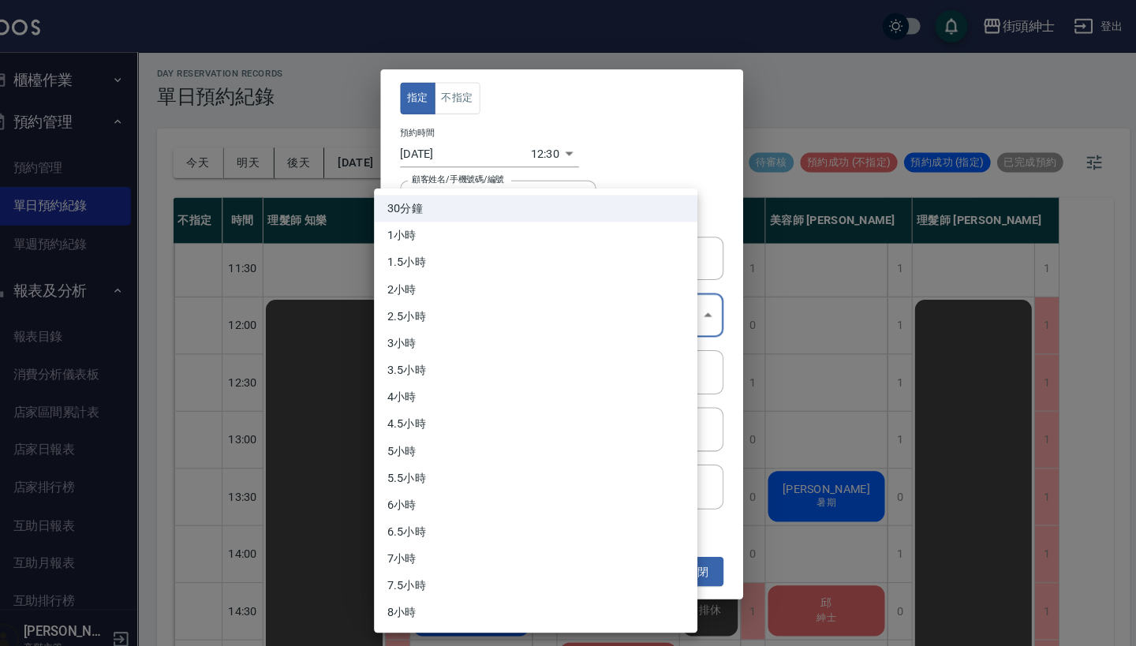
click at [483, 216] on li "1小時" at bounding box center [542, 228] width 312 height 26
type input "2"
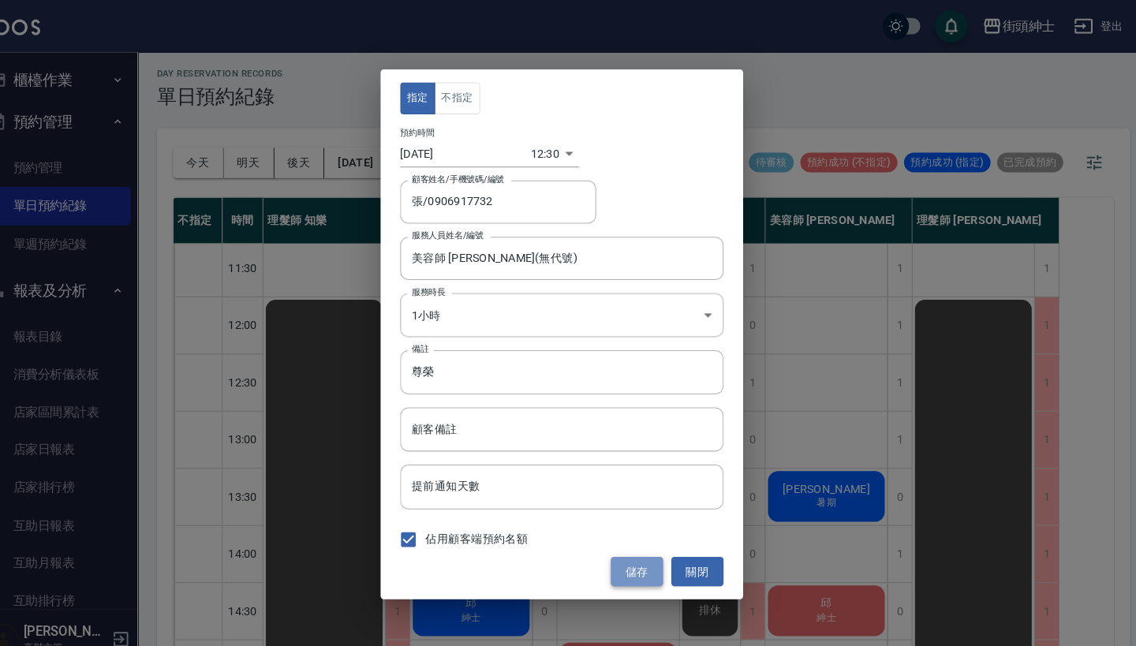
click at [618, 550] on button "儲存" at bounding box center [640, 552] width 50 height 29
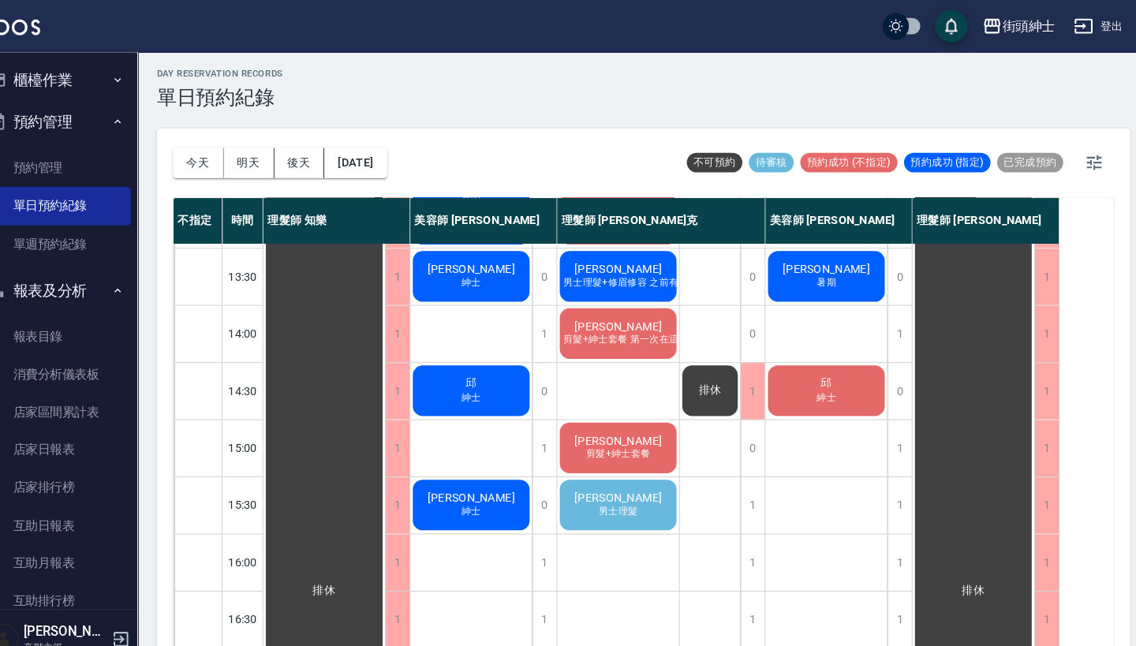
scroll to position [276, 0]
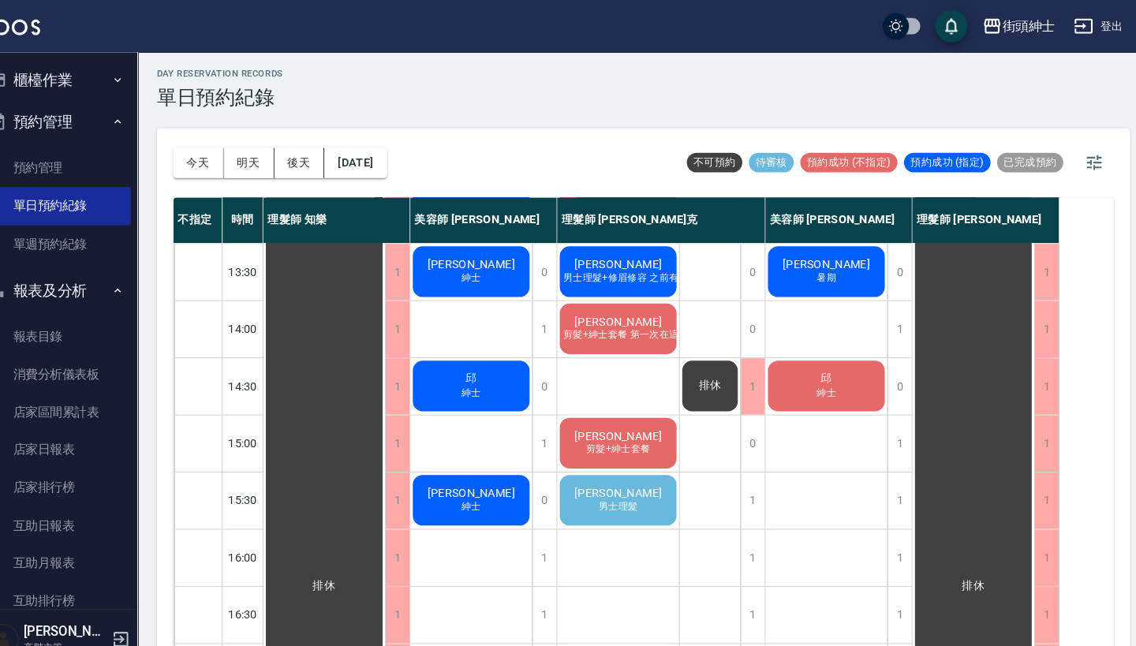
click at [631, 487] on div "徐仲豪 男士理髮" at bounding box center [622, 484] width 118 height 54
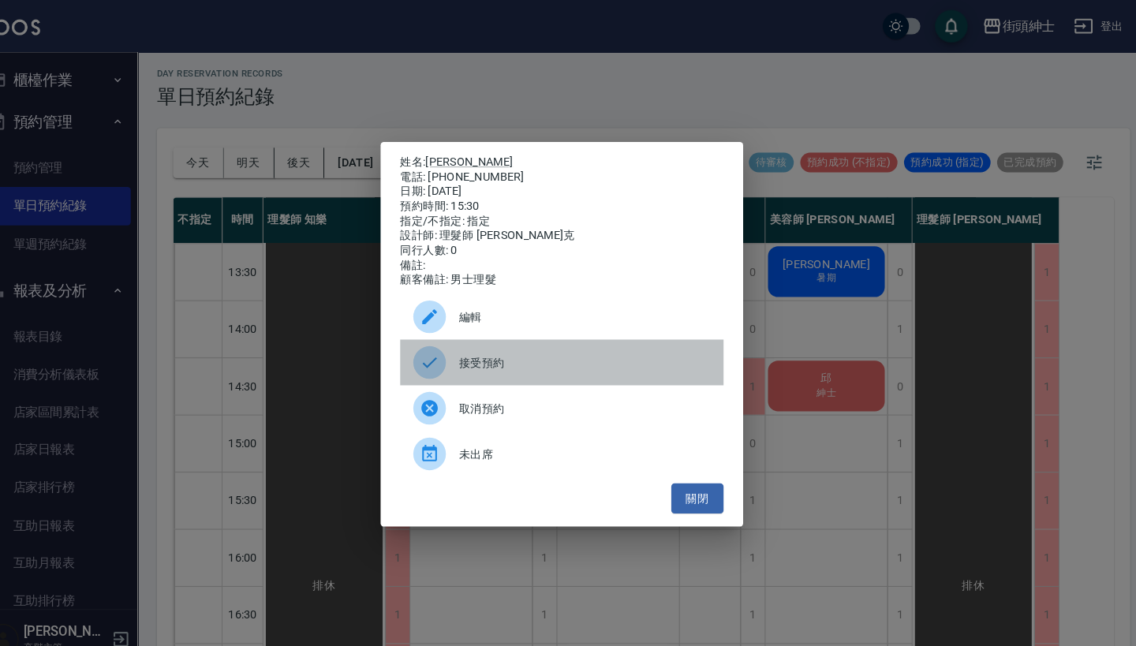
click at [555, 359] on span "接受預約" at bounding box center [589, 350] width 243 height 17
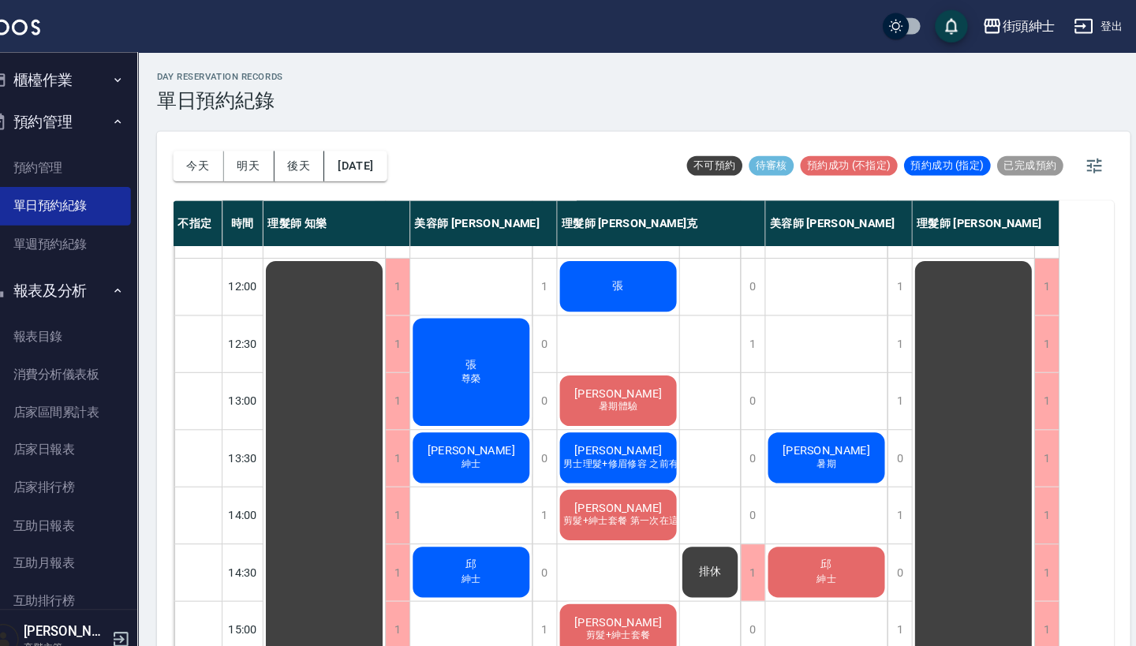
scroll to position [98, 0]
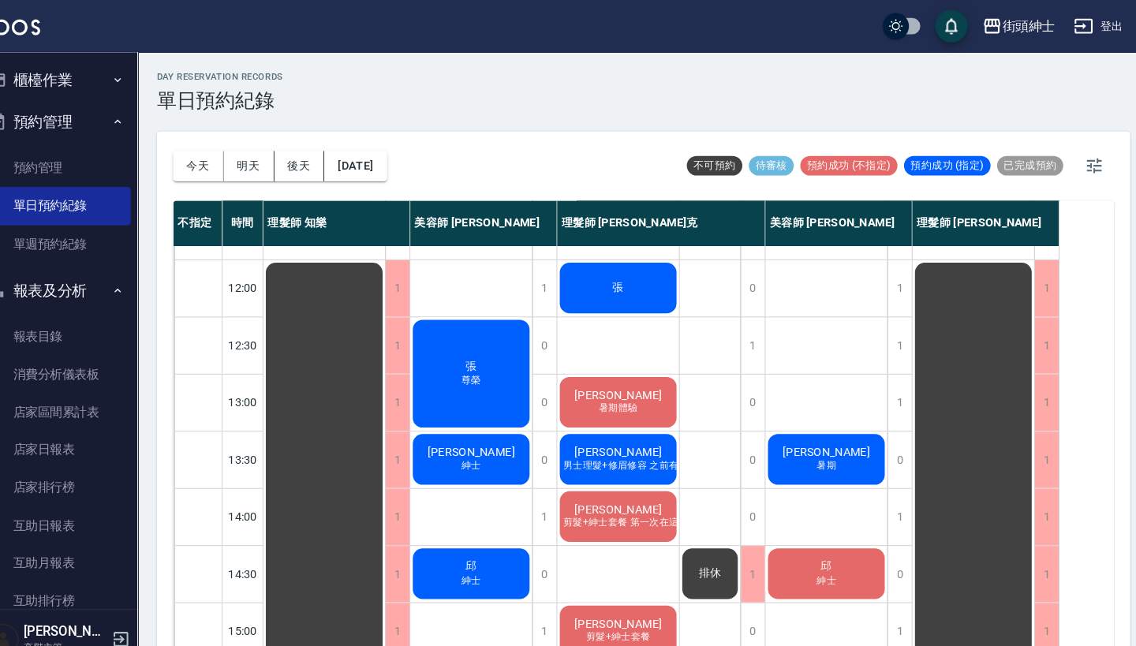
click at [607, 282] on div "張" at bounding box center [622, 279] width 118 height 54
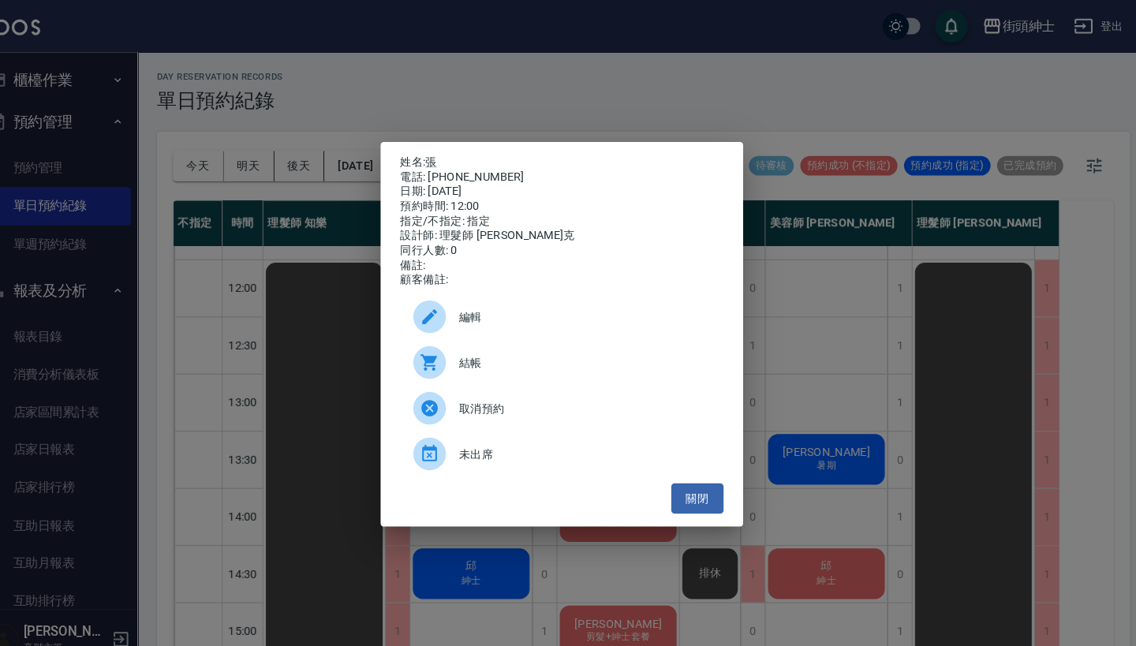
click at [468, 312] on span "編輯" at bounding box center [589, 306] width 243 height 17
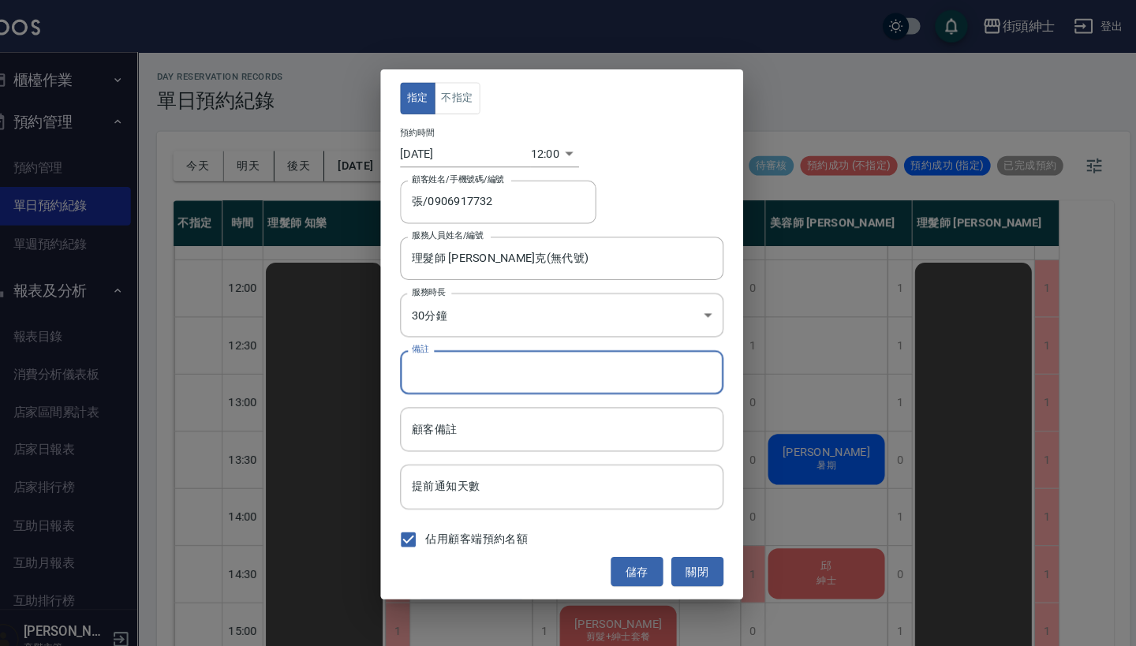
click at [493, 377] on input "備註" at bounding box center [568, 359] width 312 height 43
type input "加"
type input "加修鬍"
click at [619, 549] on button "儲存" at bounding box center [640, 552] width 50 height 29
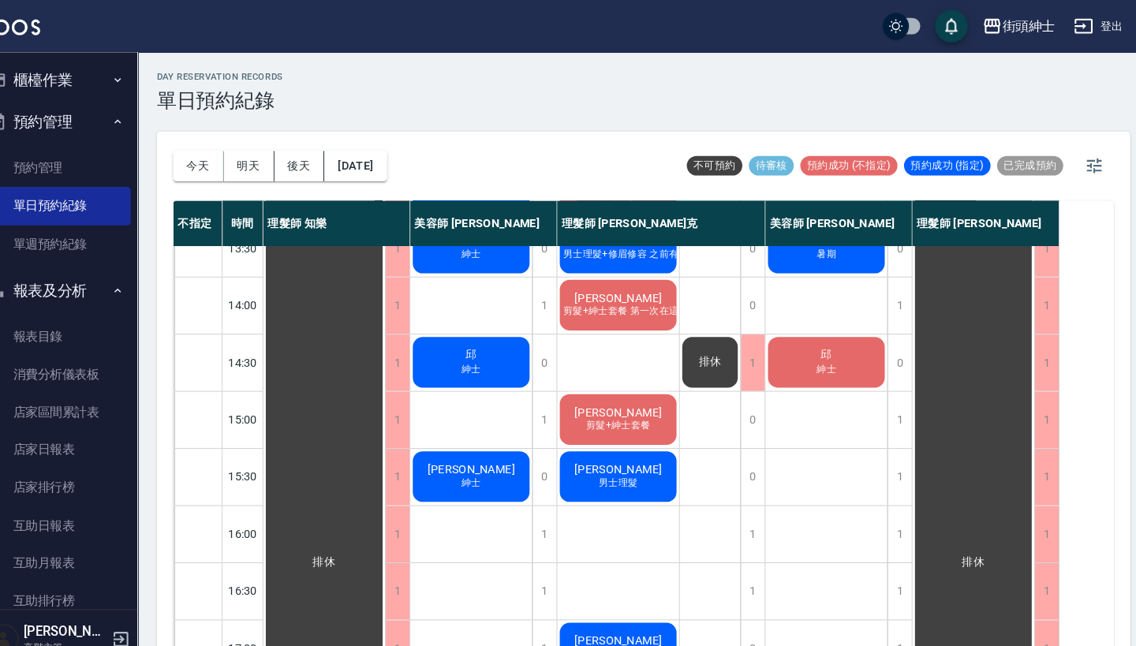
scroll to position [277, 0]
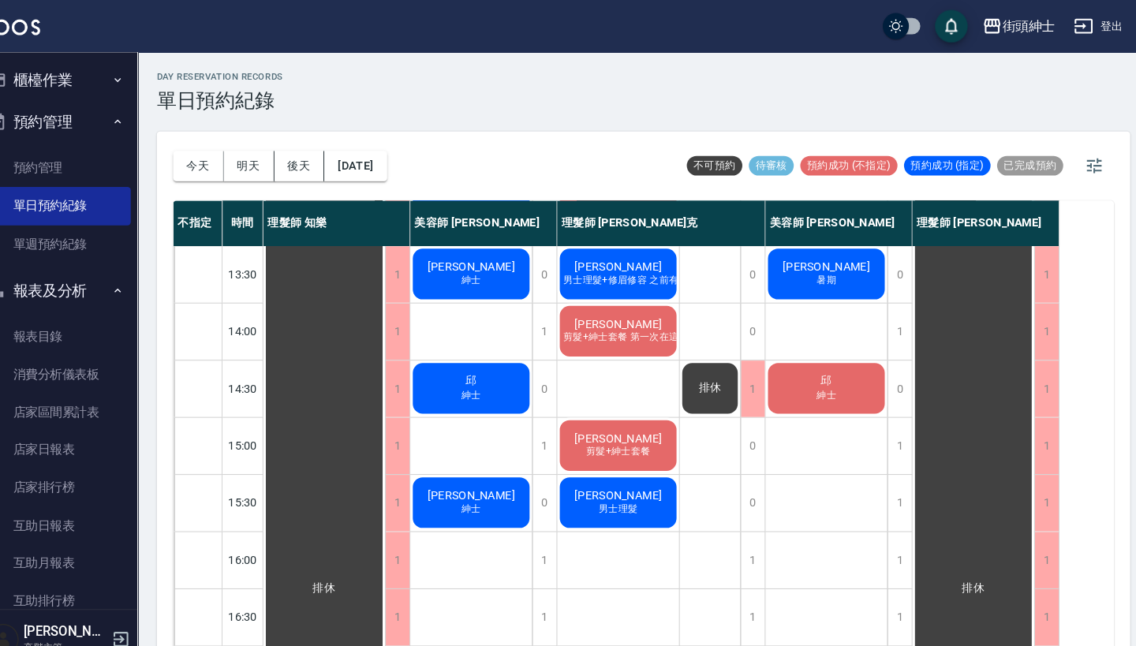
click at [481, 367] on div "邱 紳士" at bounding box center [480, 376] width 118 height 54
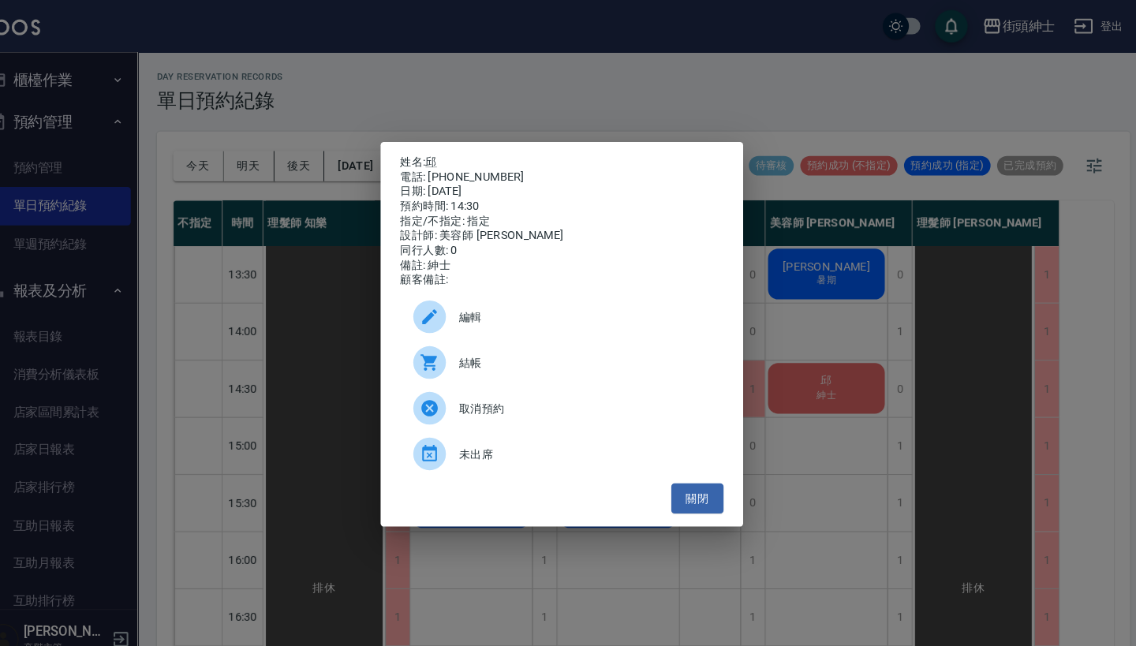
click at [804, 318] on div "姓名: 邱 電話: 0939109145 日期: 2025/09/11 預約時間: 14:30 指定/不指定: 指定 設計師: 美容師 Cherry 同行人數…" at bounding box center [568, 323] width 1136 height 646
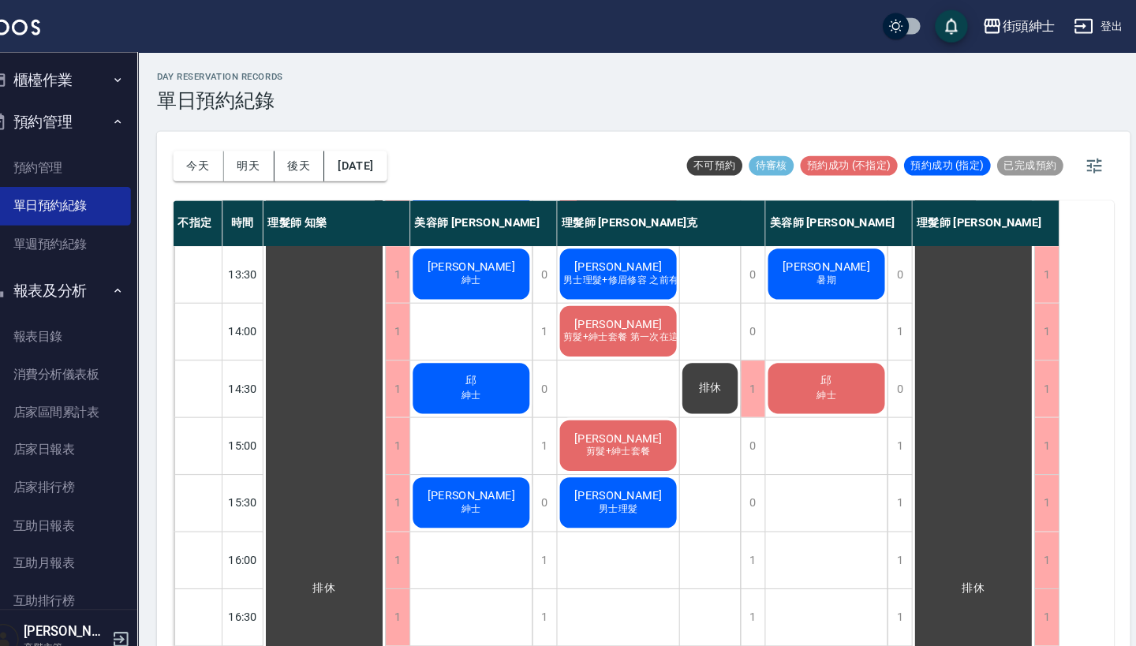
click at [800, 346] on div "黃承浩 暑期 邱 紳士" at bounding box center [823, 540] width 118 height 1159
click at [815, 362] on span "邱" at bounding box center [823, 368] width 17 height 14
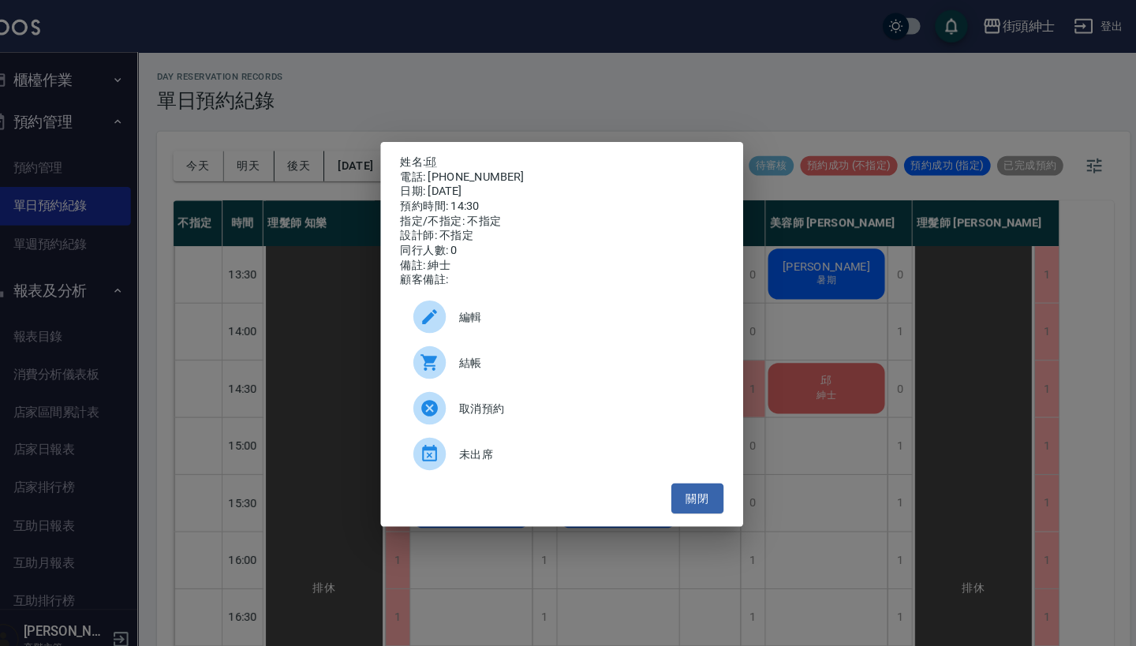
click at [854, 312] on div "姓名: 邱 電話: 0939109145 日期: 2025/09/11 預約時間: 14:30 指定/不指定: 不指定 設計師: 不指定 同行人數: 0 備註…" at bounding box center [568, 323] width 1136 height 646
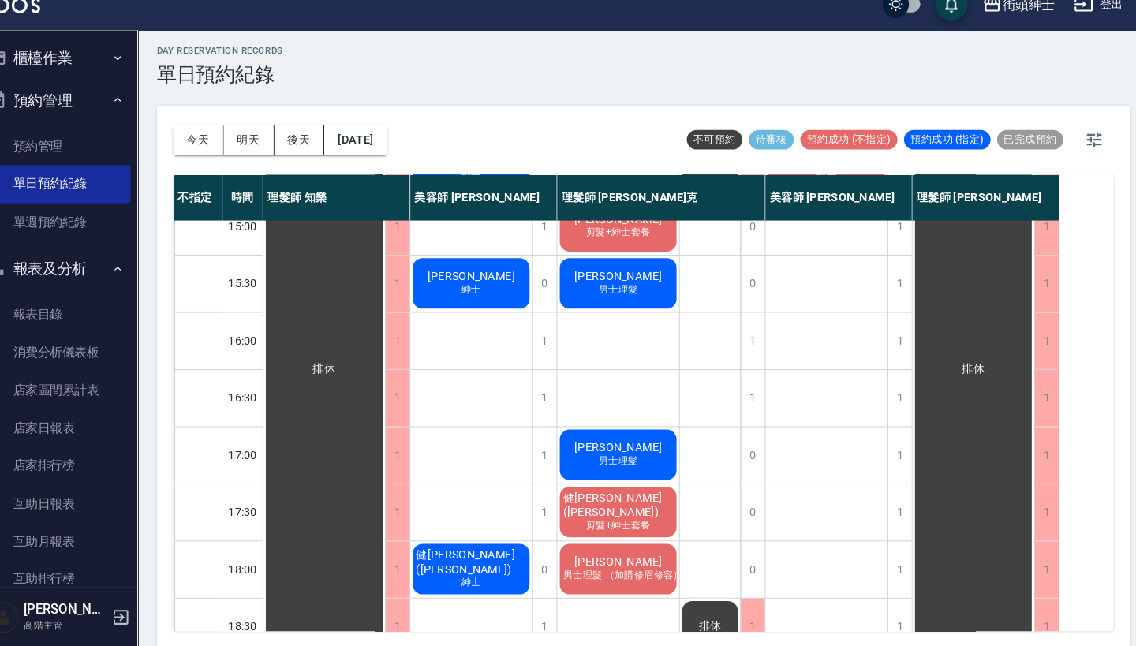
scroll to position [345, 0]
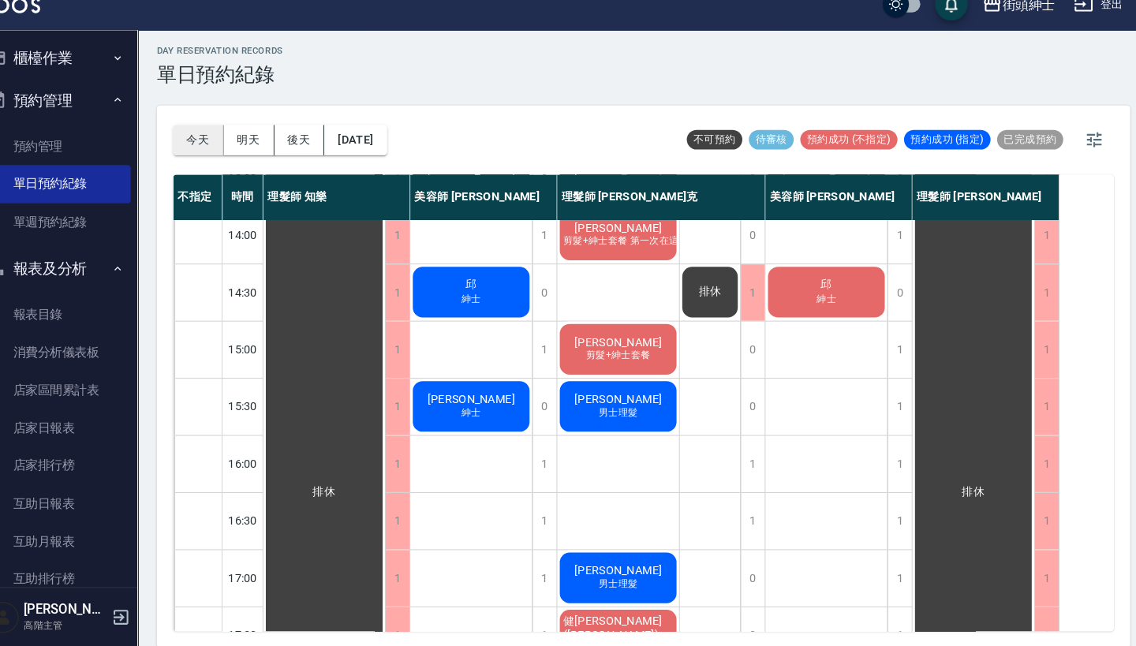
click at [192, 142] on button "今天" at bounding box center [216, 156] width 49 height 29
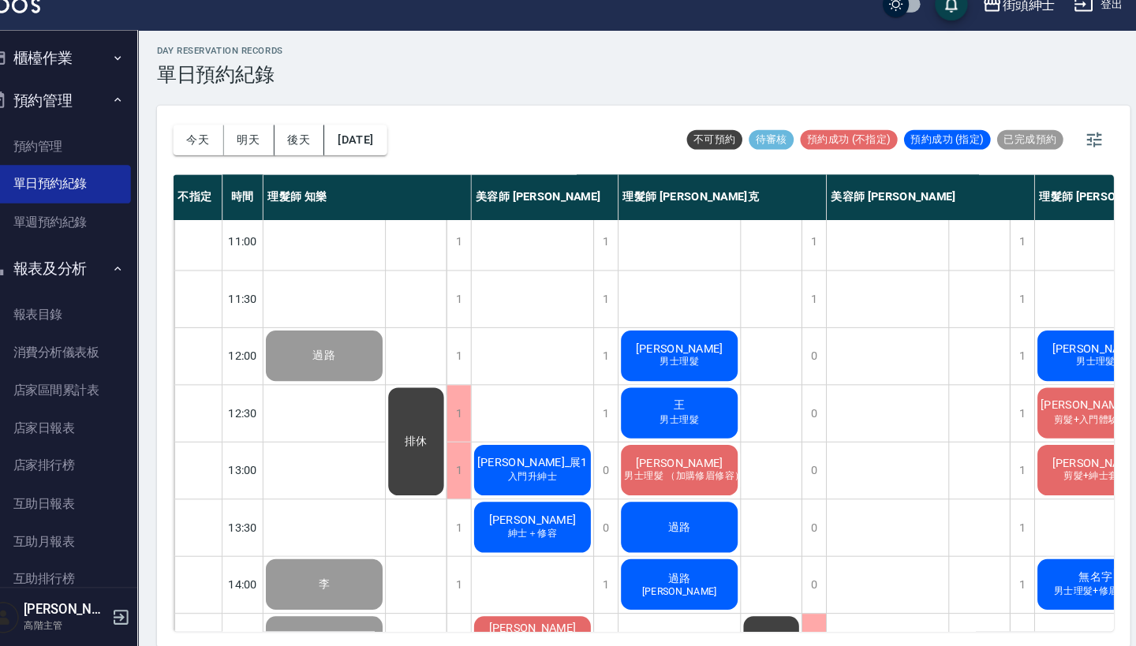
scroll to position [515, 0]
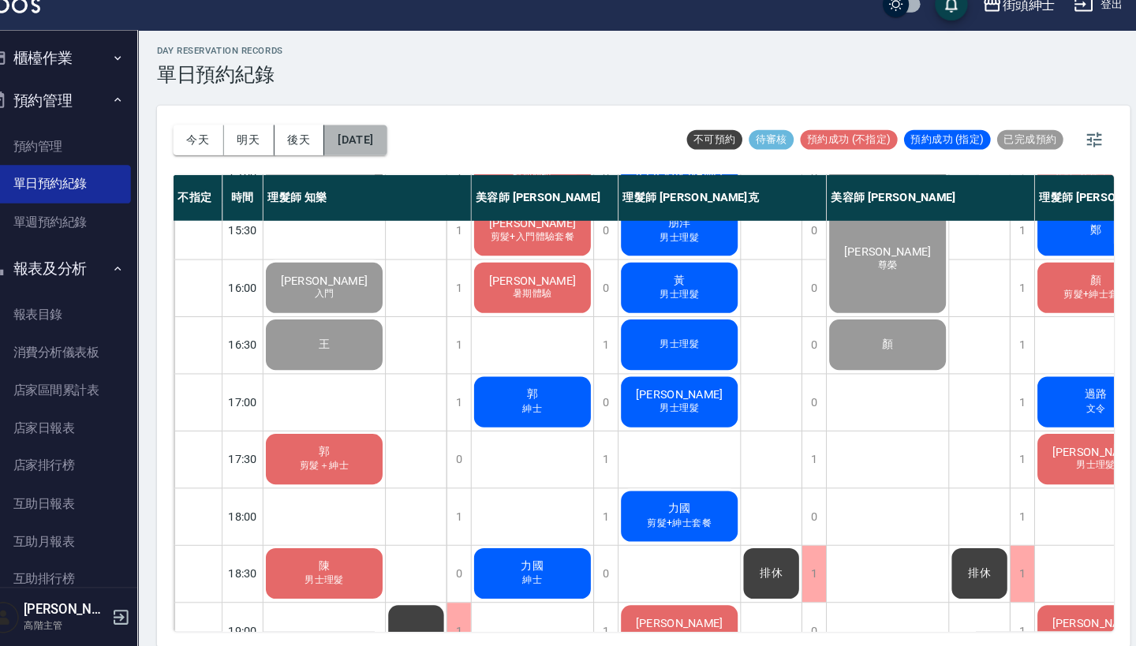
click at [364, 142] on button "[DATE]" at bounding box center [368, 156] width 60 height 29
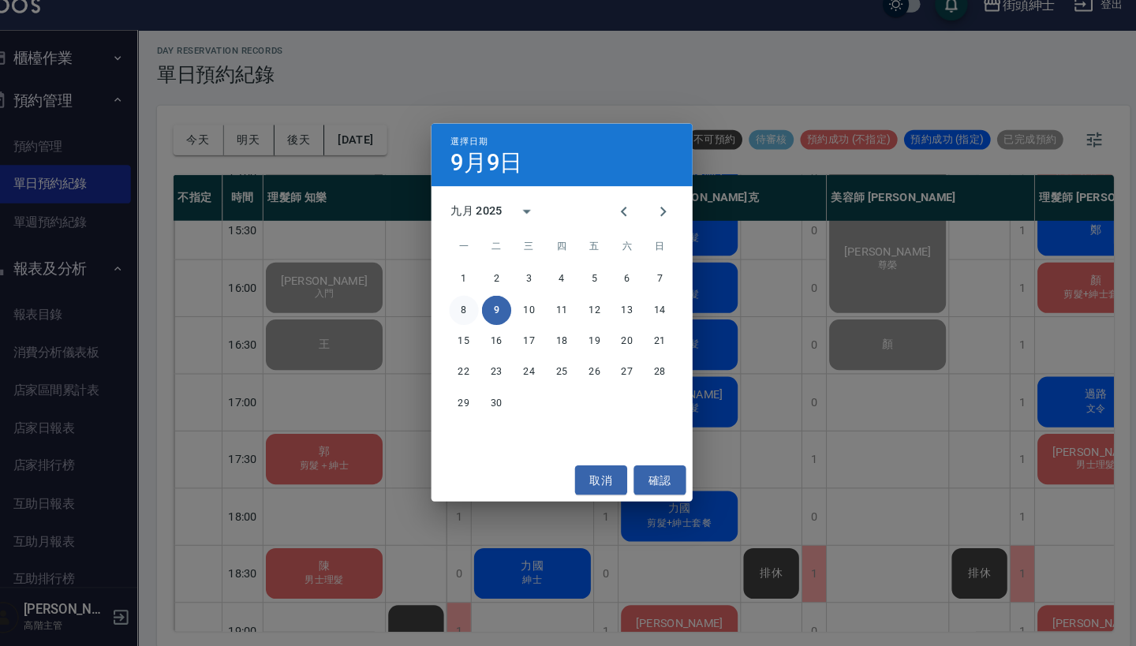
click at [459, 307] on button "8" at bounding box center [473, 321] width 28 height 28
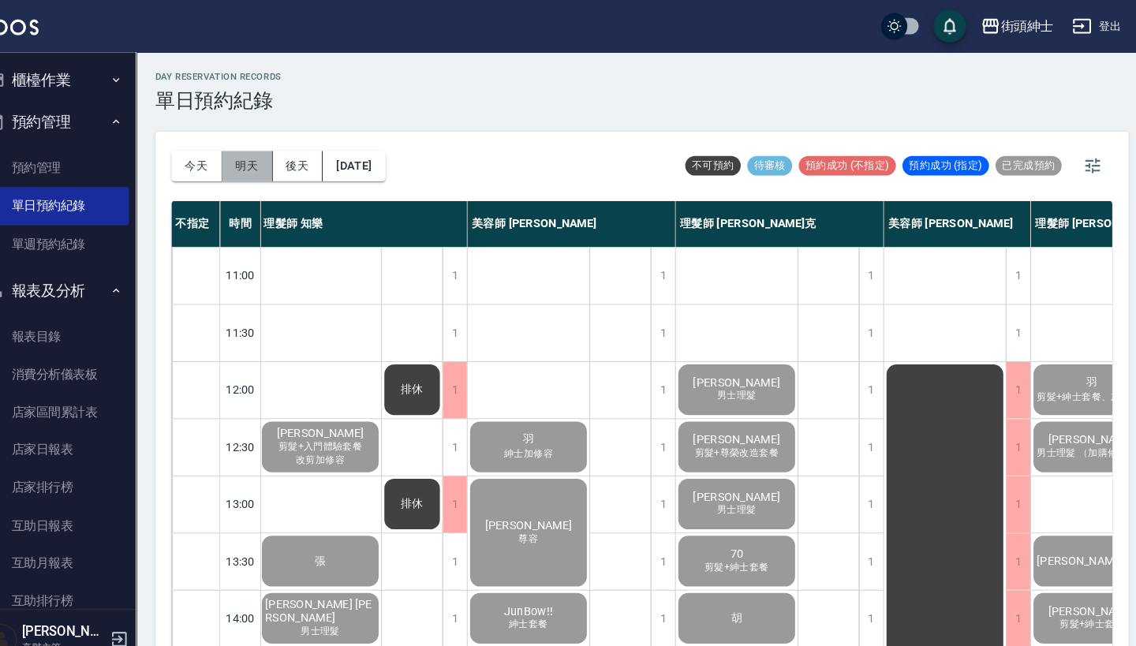
click at [245, 159] on button "明天" at bounding box center [265, 160] width 49 height 29
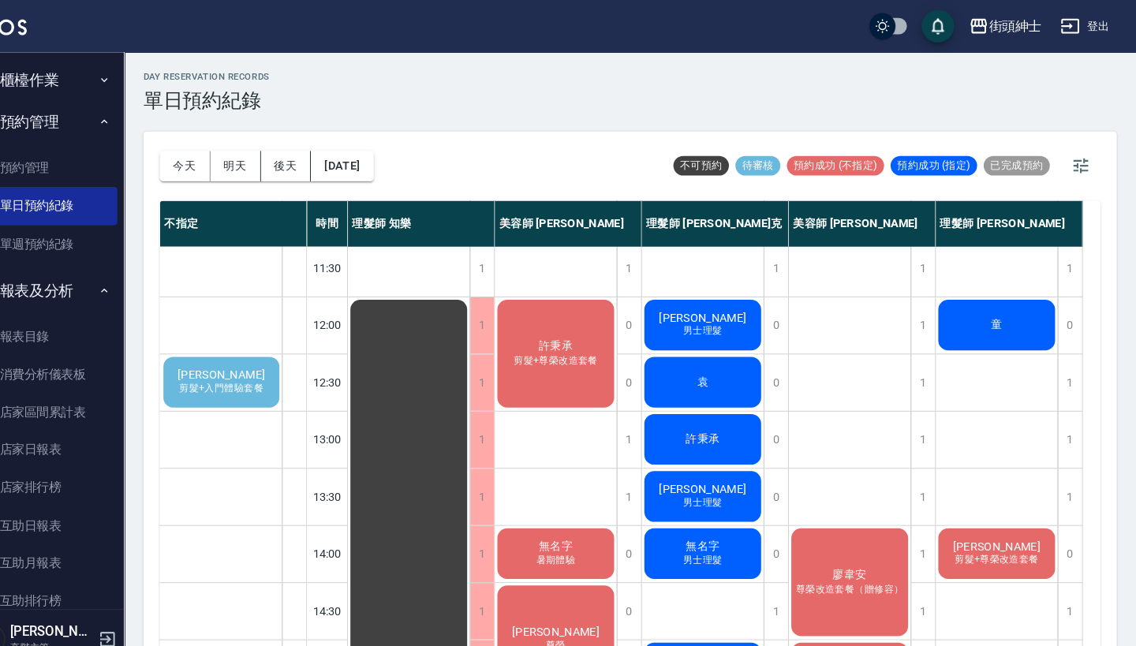
scroll to position [108, 0]
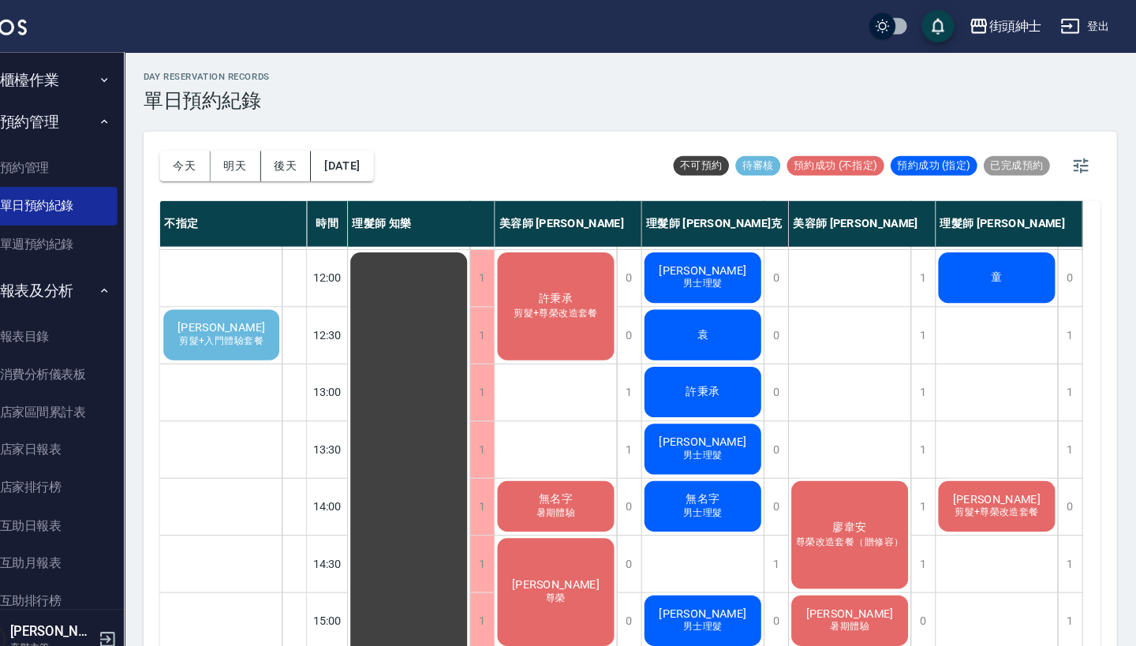
click at [225, 315] on span "陳俊維" at bounding box center [252, 316] width 91 height 13
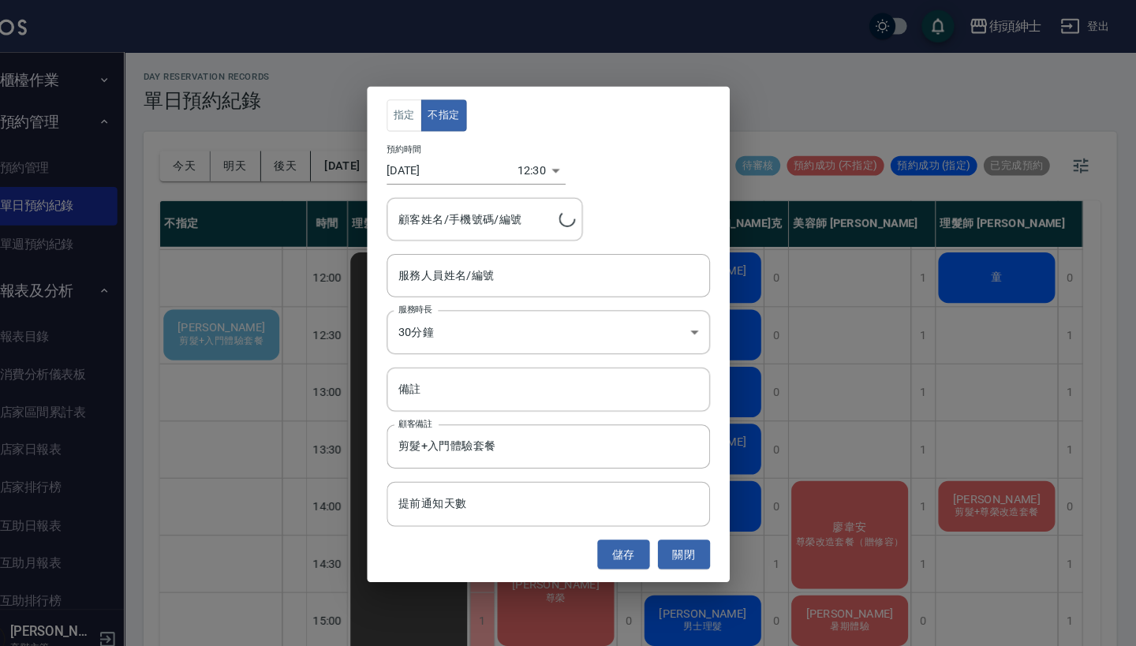
type input "陳俊維/0916129032"
click at [450, 270] on input "服務人員姓名/編號" at bounding box center [568, 266] width 298 height 28
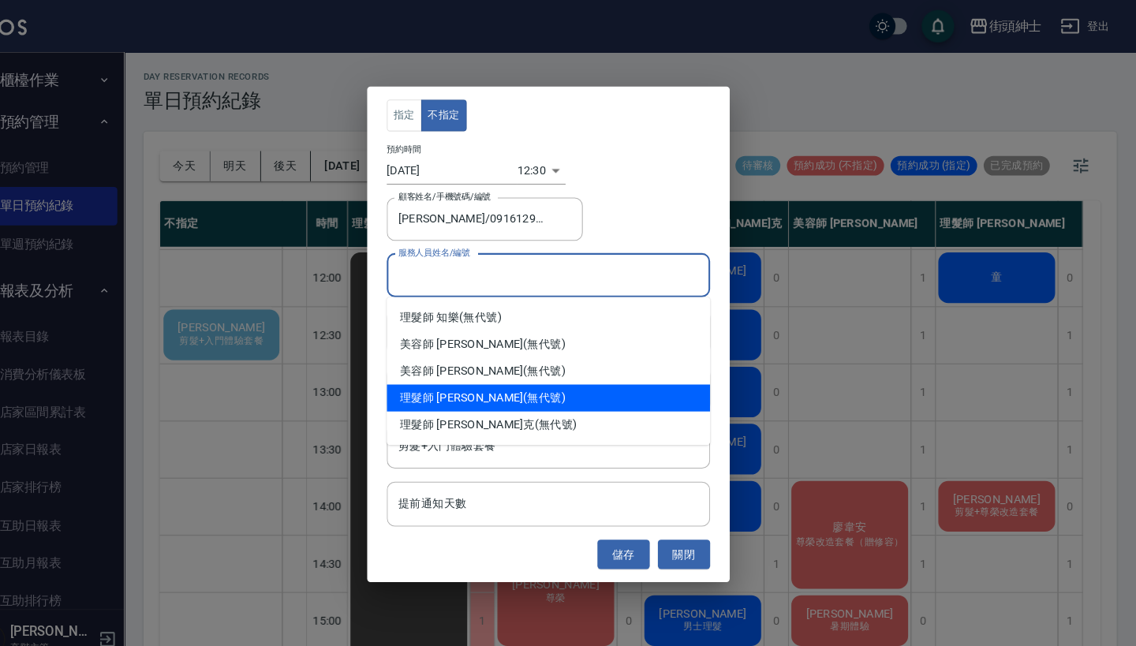
click at [486, 390] on div "理髮師 eric (無代號)" at bounding box center [568, 384] width 312 height 26
type input "理髮師 eric(無代號)"
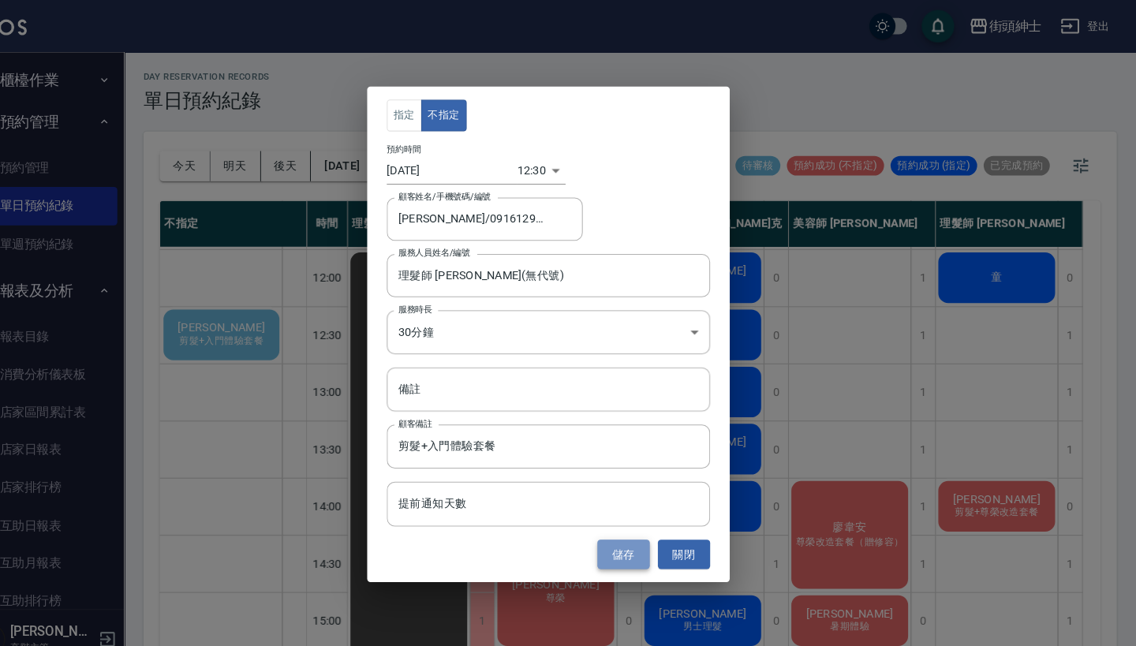
click at [615, 538] on button "儲存" at bounding box center [640, 535] width 50 height 29
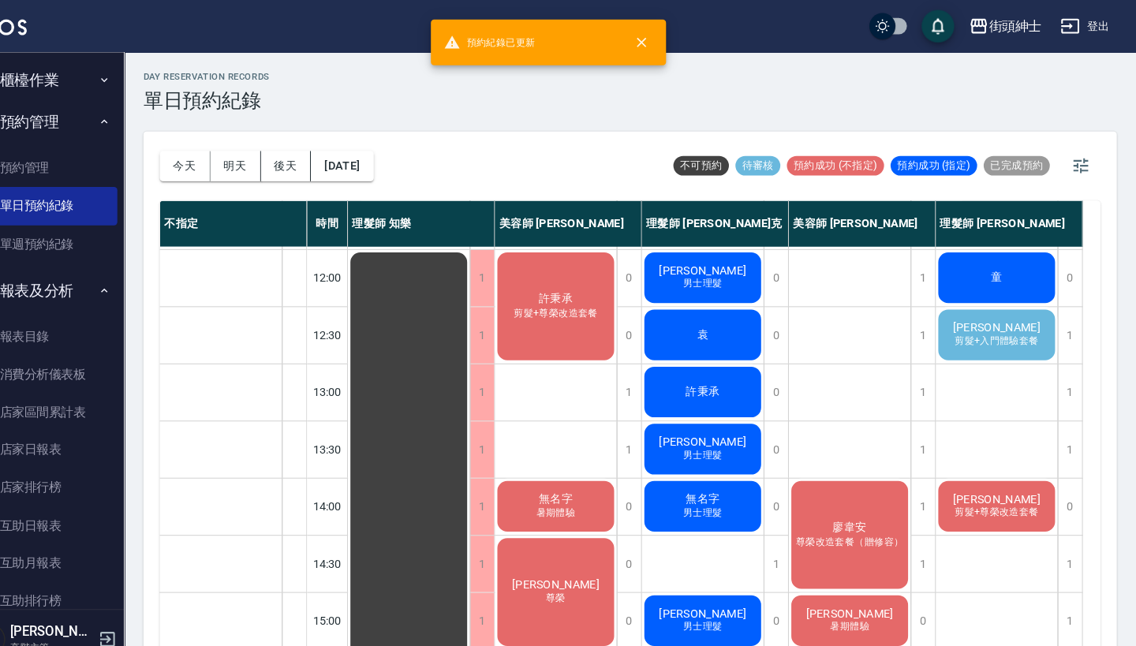
scroll to position [97, 0]
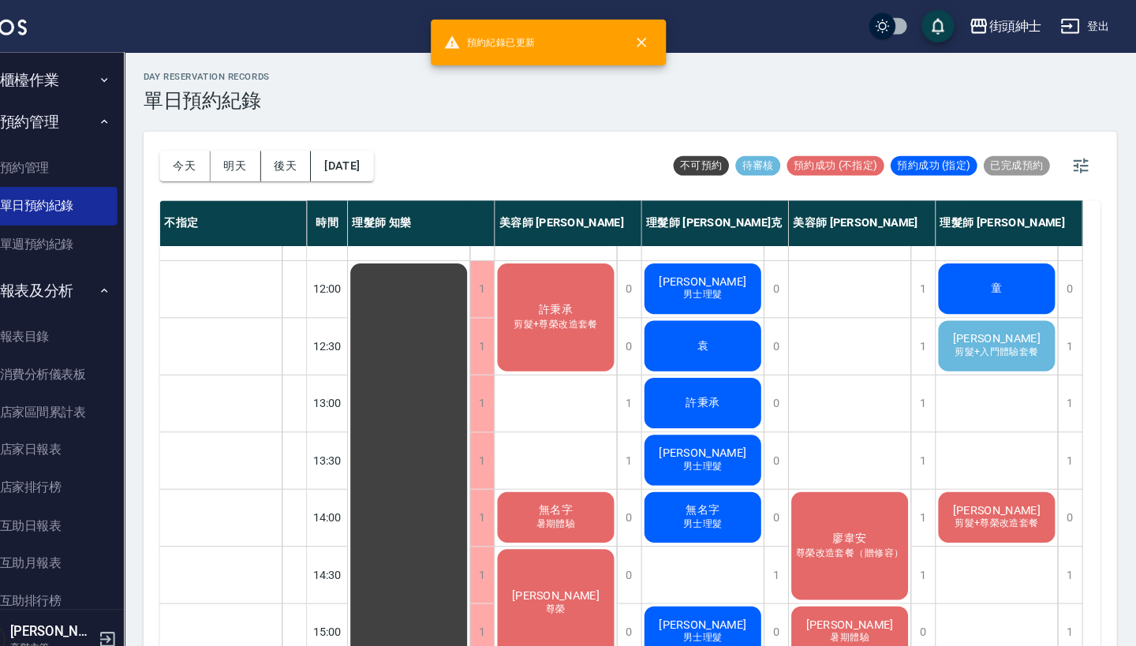
click at [960, 335] on span "剪髮+入門體驗套餐" at bounding box center [1001, 340] width 88 height 13
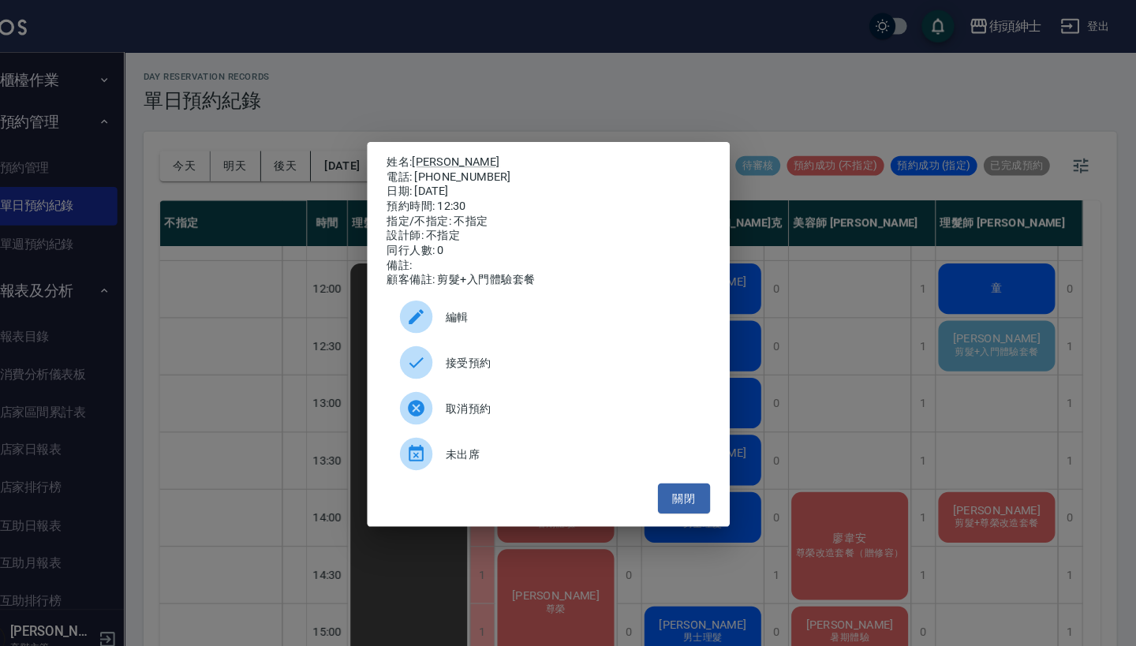
click at [427, 359] on div at bounding box center [446, 350] width 44 height 32
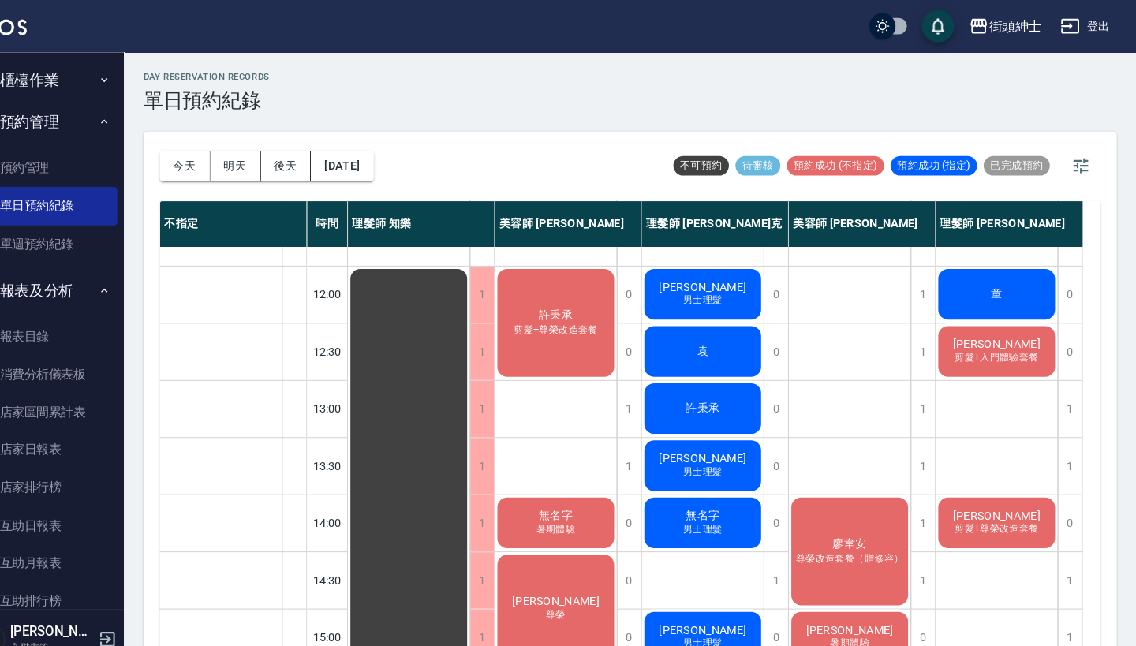
click at [972, 338] on span "陳俊維" at bounding box center [1000, 332] width 91 height 13
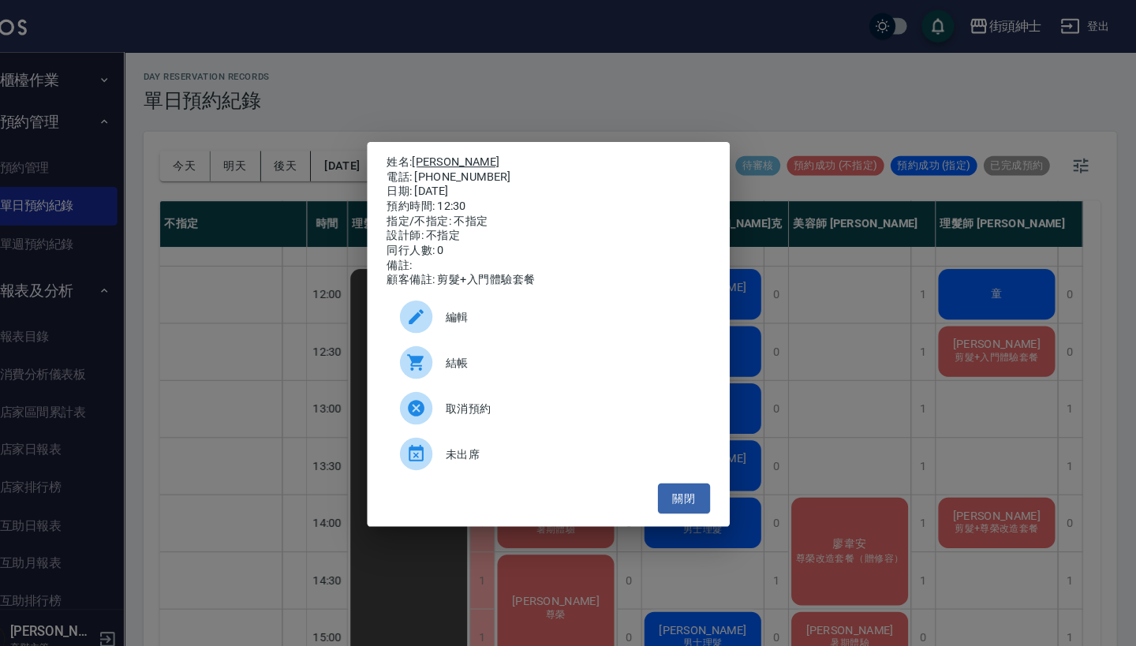
drag, startPoint x: 467, startPoint y: 166, endPoint x: 402, endPoint y: 158, distance: 65.2
click at [412, 158] on div "姓名: 陳俊維 電話: 0916129032 日期: 2025/09/10 預約時間: 12:30 指定/不指定: 不指定 設計師: 不指定 同行人數: 0 …" at bounding box center [568, 214] width 312 height 128
copy div "姓名: 陳俊維 電話: 0916129032"
click at [491, 79] on div "姓名: 陳俊維 電話: 0916129032 日期: 2025/09/10 預約時間: 12:30 指定/不指定: 不指定 設計師: 不指定 同行人數: 0 …" at bounding box center [568, 323] width 1136 height 646
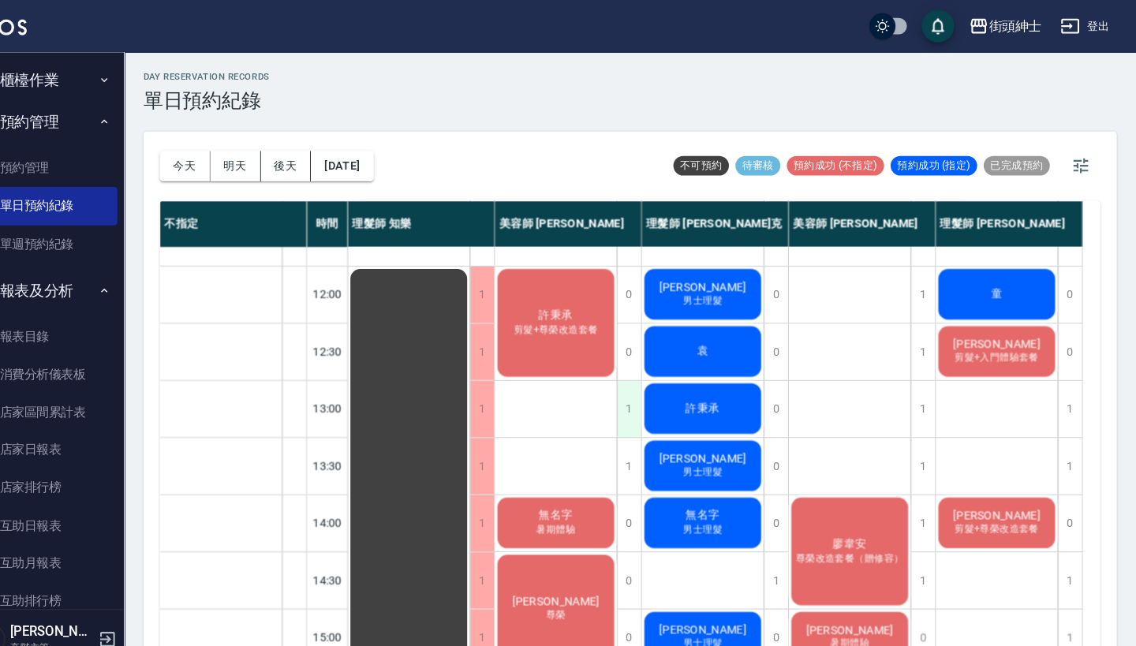
click at [633, 380] on div "1" at bounding box center [645, 395] width 24 height 54
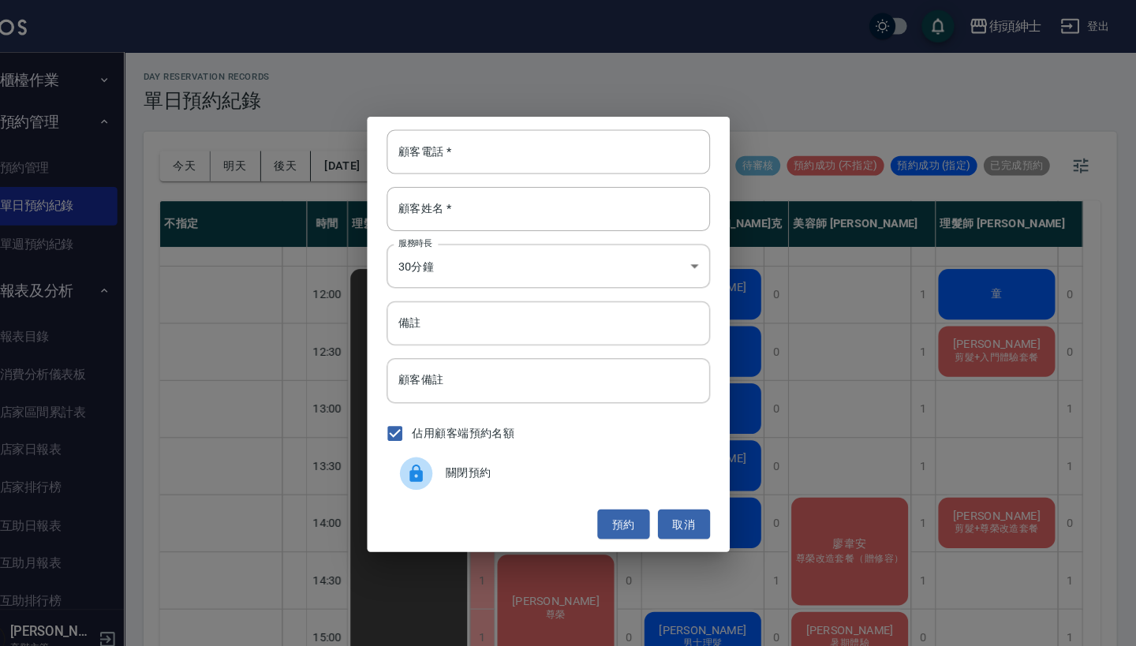
paste input "陳俊維 電話: 0916129032"
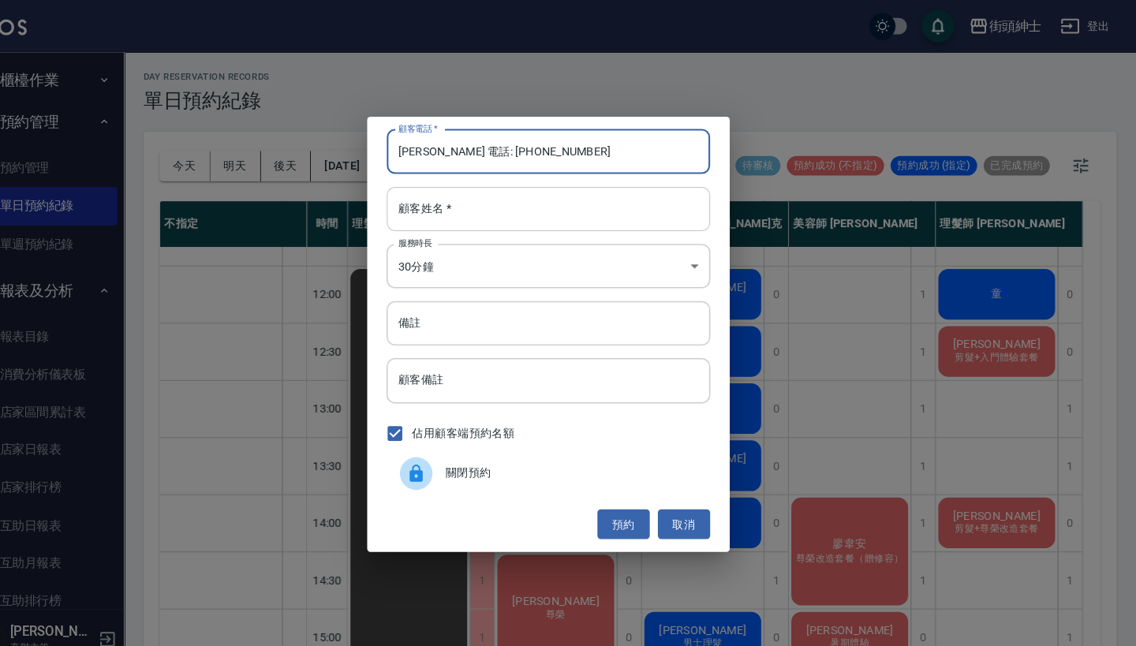
type input "陳俊維 電話: 0916129032"
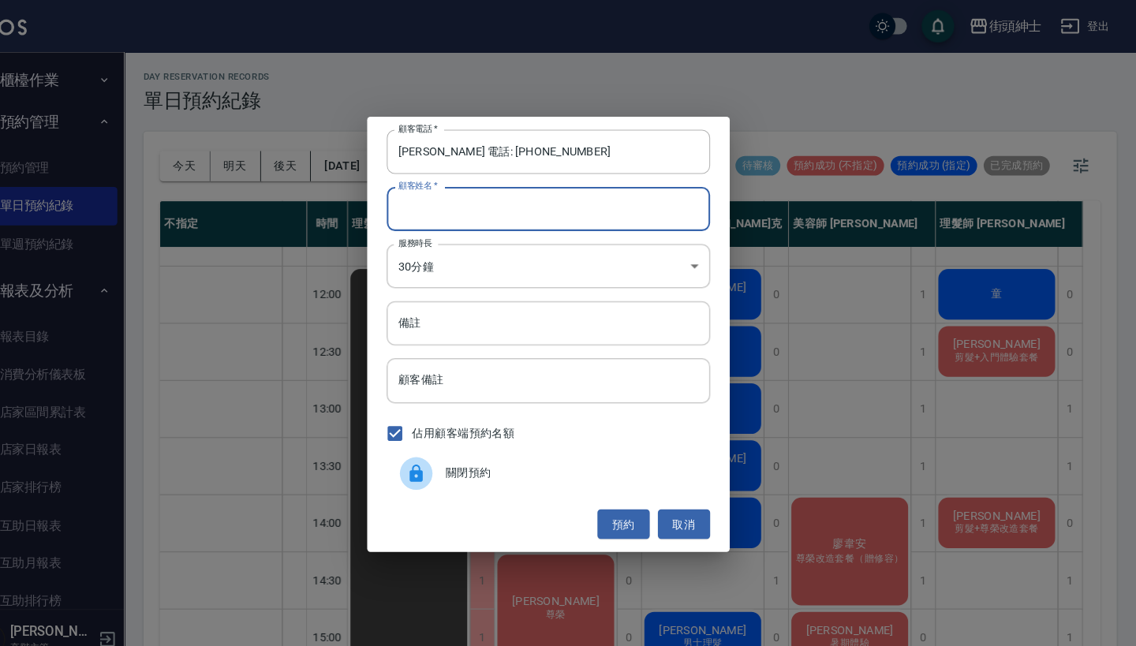
paste input "陳俊維 電話: 0916129032"
type input "陳俊維 電話: 0916129032"
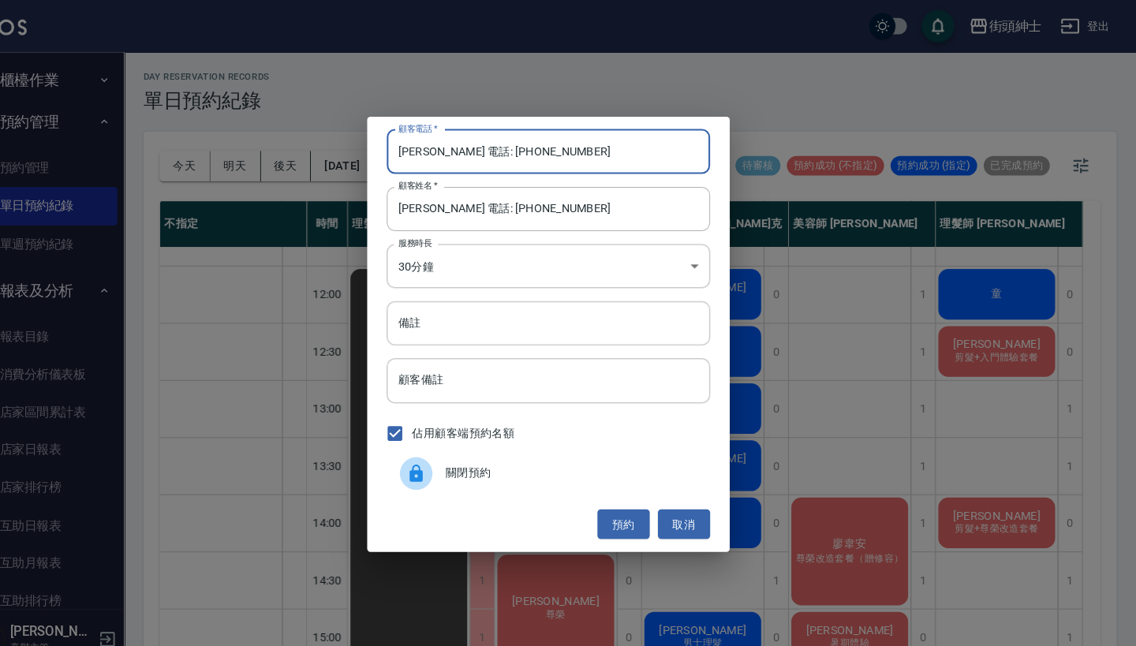
drag, startPoint x: 450, startPoint y: 147, endPoint x: 290, endPoint y: 147, distance: 159.3
click at [292, 147] on div "顧客電話   * 陳俊維 電話: 0916129032 顧客電話   * 顧客姓名   * 陳俊維 電話: 0916129032 顧客姓名   * 服務時長 …" at bounding box center [568, 323] width 1136 height 646
type input "0916129032"
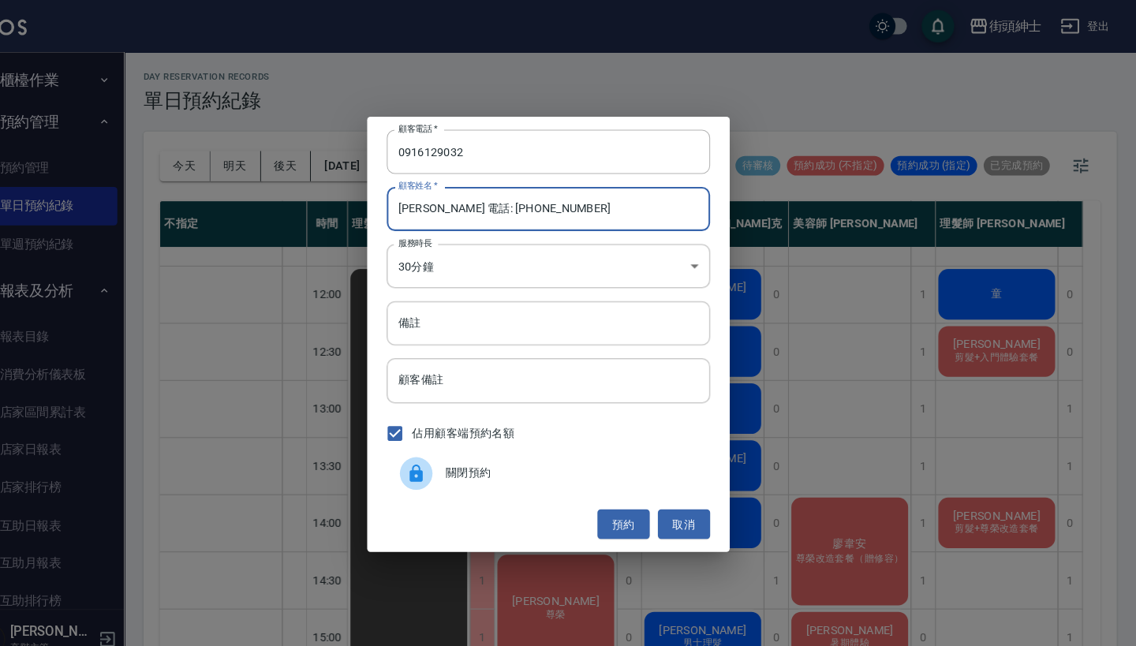
drag, startPoint x: 539, startPoint y: 205, endPoint x: 408, endPoint y: 202, distance: 131.7
click at [412, 202] on input "陳俊維 電話: 0916129032" at bounding box center [568, 202] width 312 height 43
click at [537, 207] on input "陳俊維 電話: 0916129032" at bounding box center [568, 202] width 312 height 43
type input "陳俊維"
click at [530, 304] on input "備註" at bounding box center [568, 312] width 312 height 43
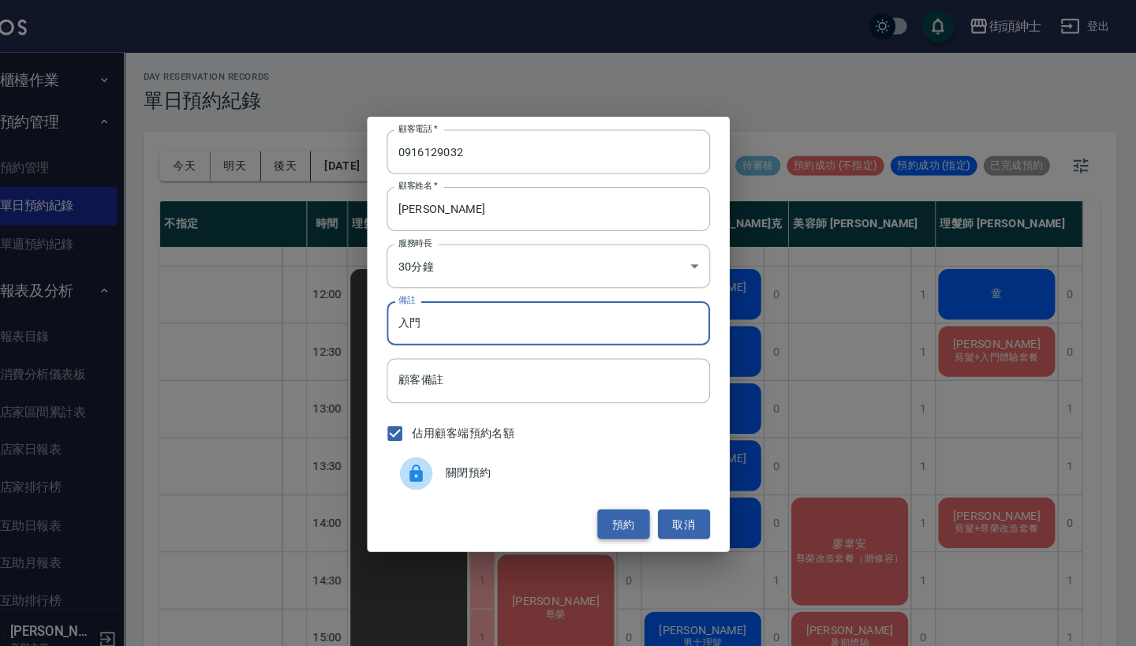
type input "入門"
click at [615, 501] on button "預約" at bounding box center [640, 506] width 50 height 29
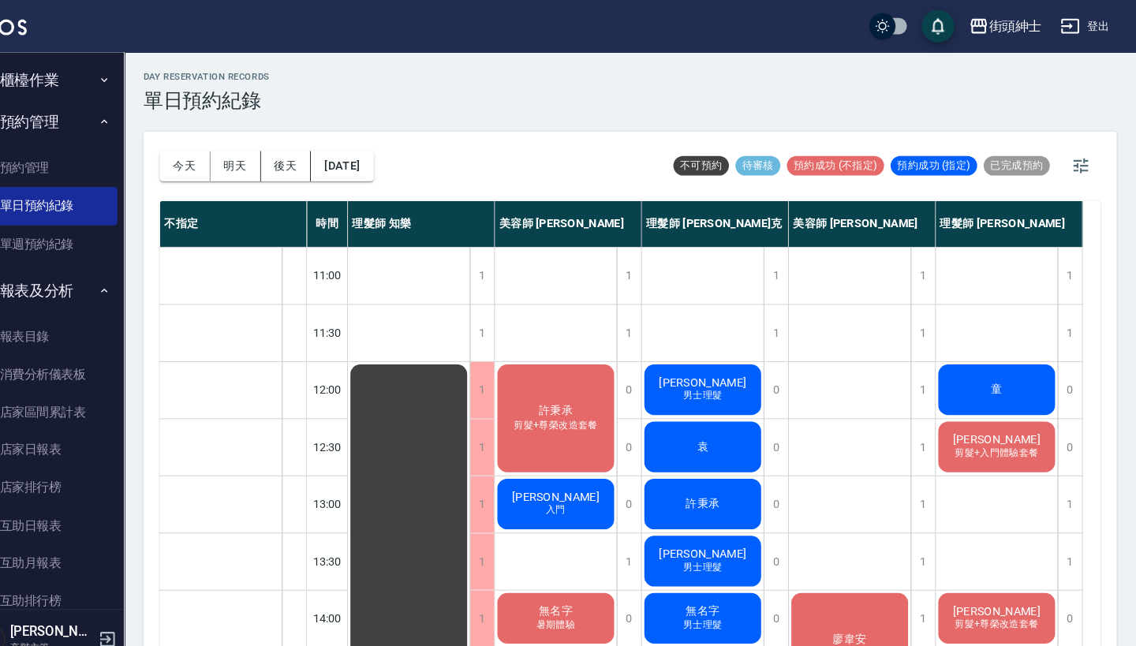
scroll to position [0, 0]
click at [192, 153] on button "今天" at bounding box center [216, 160] width 49 height 29
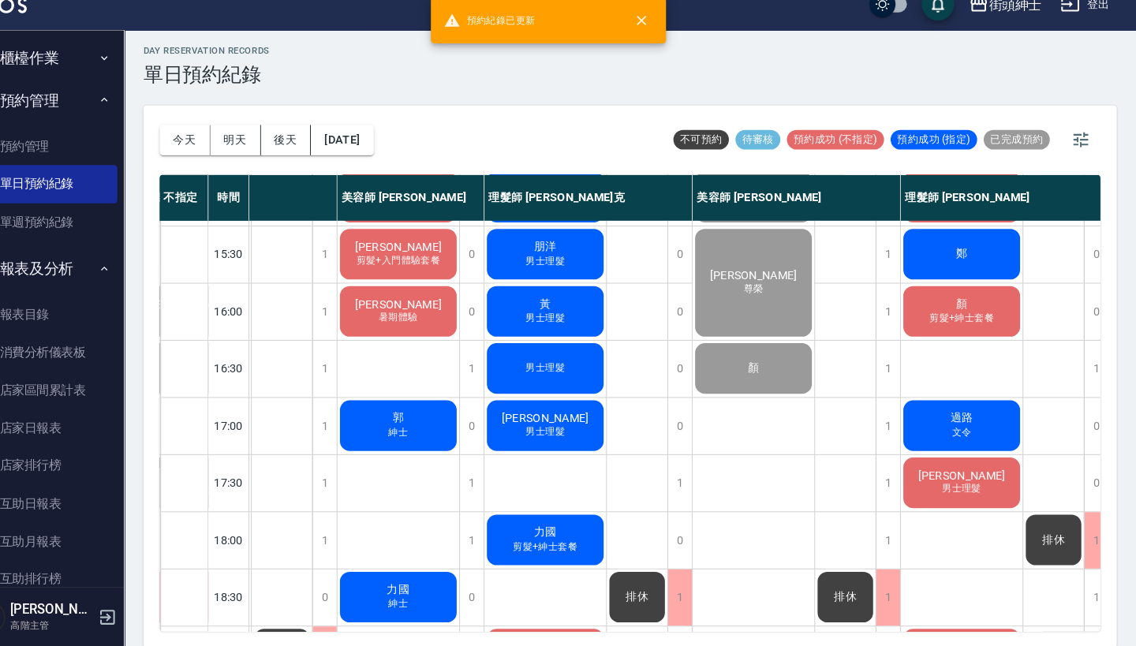
scroll to position [308, 116]
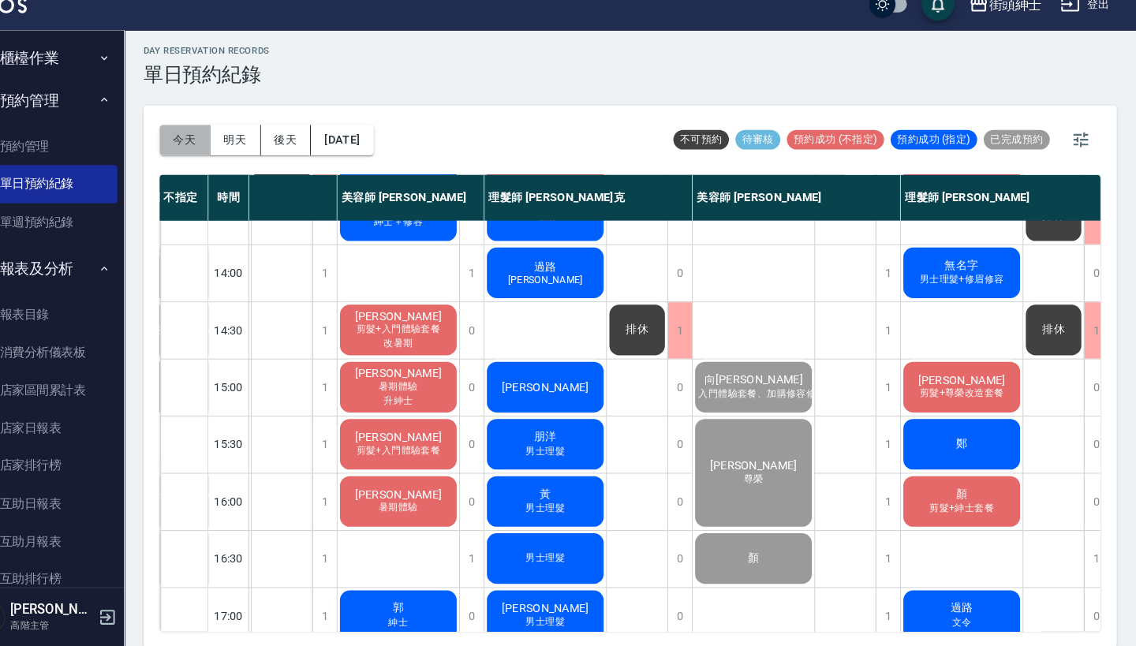
click at [192, 142] on button "今天" at bounding box center [216, 156] width 49 height 29
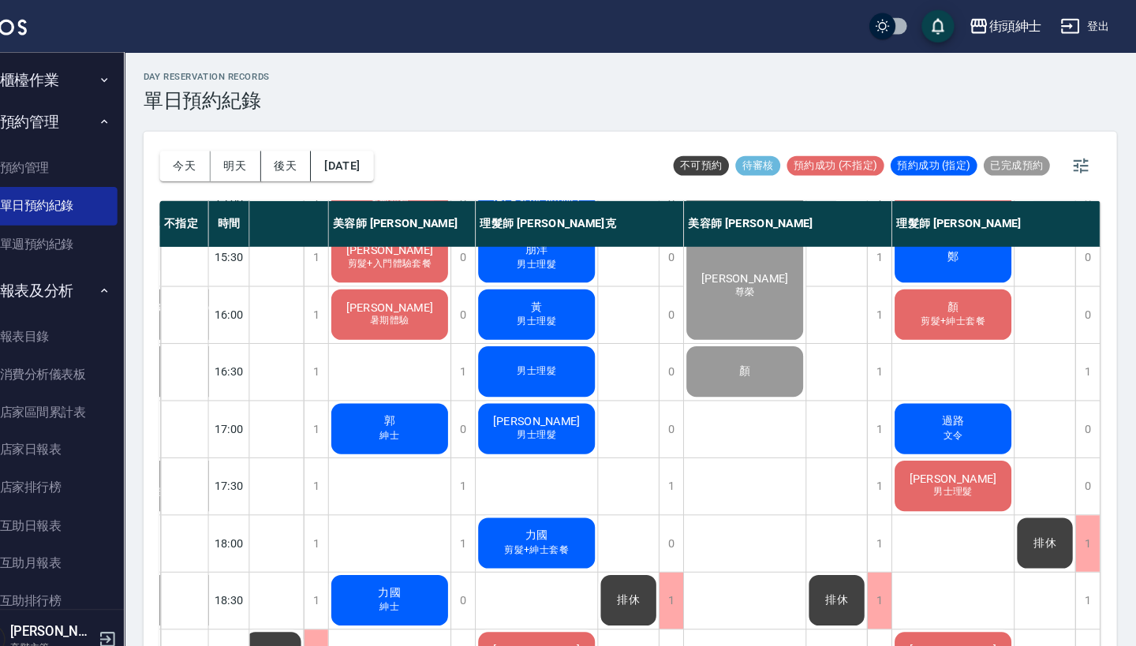
scroll to position [120, 132]
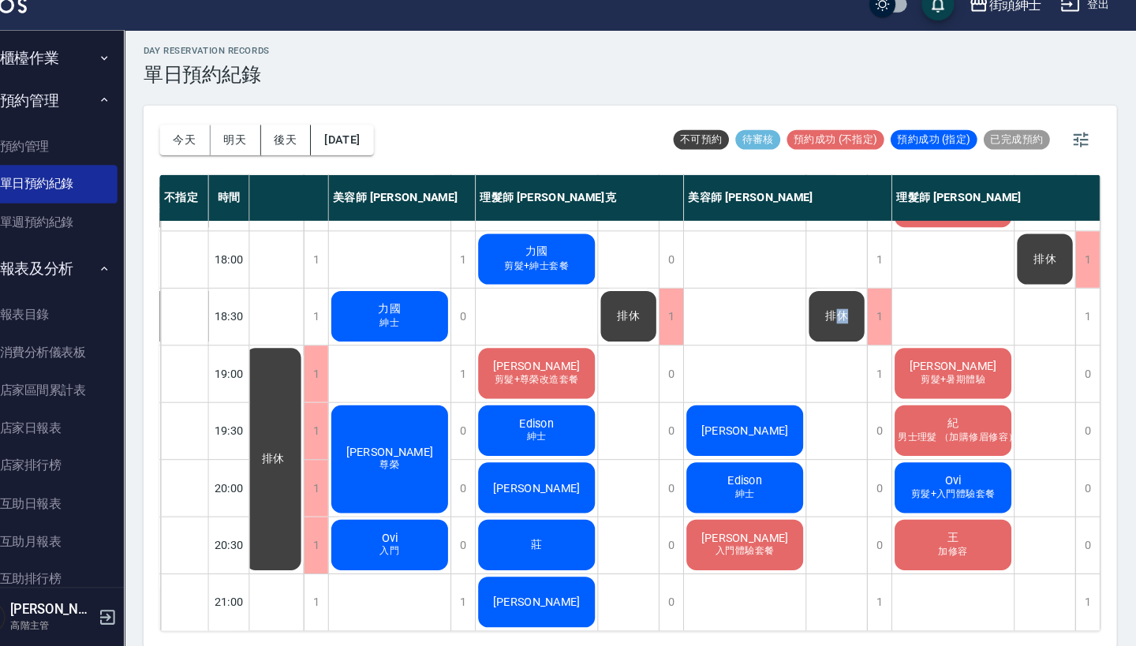
click at [832, 319] on span "排休" at bounding box center [846, 326] width 28 height 14
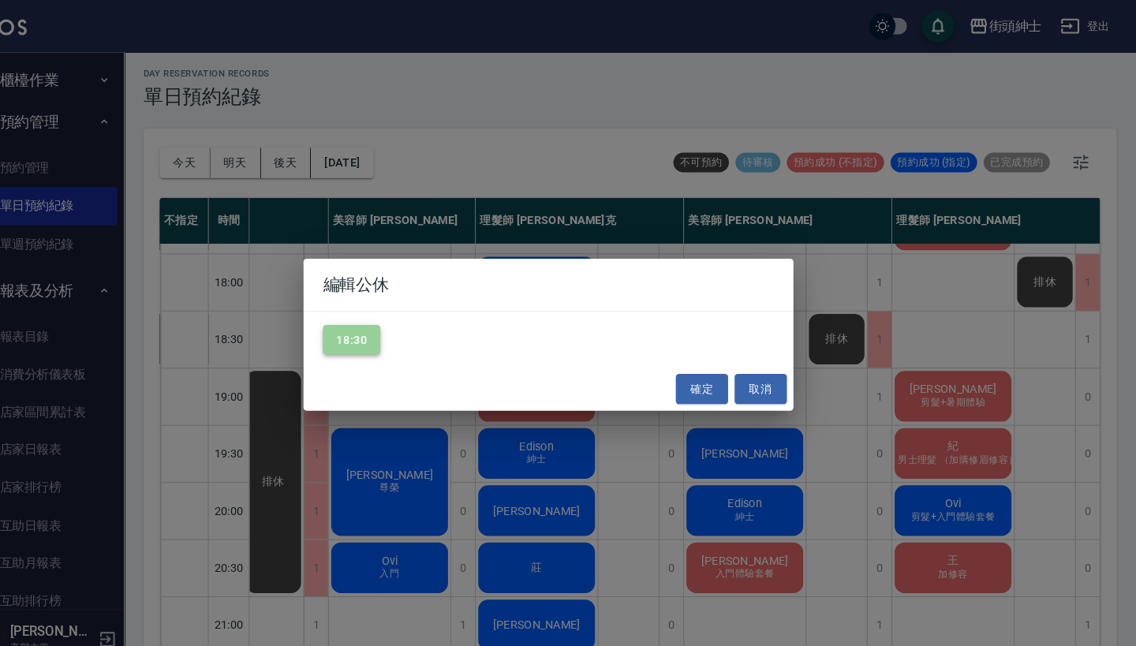
click at [350, 319] on button "18:30" at bounding box center [377, 328] width 55 height 29
click at [669, 392] on div "確定 取消" at bounding box center [567, 376] width 473 height 42
click at [691, 377] on button "確定" at bounding box center [716, 375] width 50 height 29
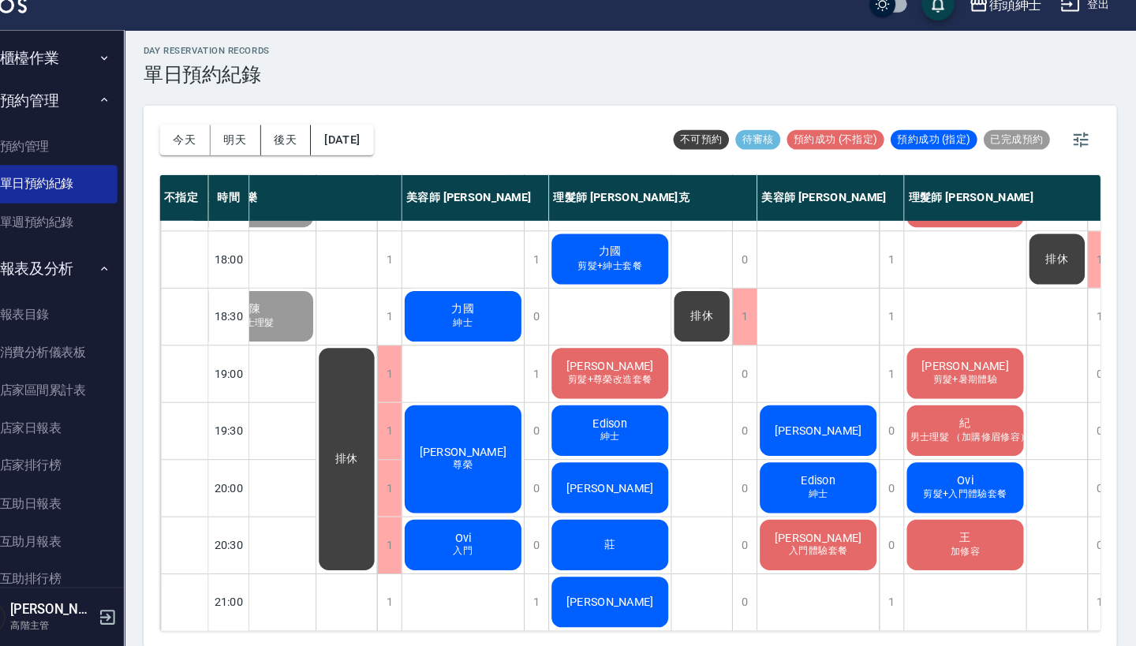
scroll to position [776, 54]
click at [916, 410] on div "紀 男士理髮 （加購修眉修容）" at bounding box center [971, 437] width 118 height 54
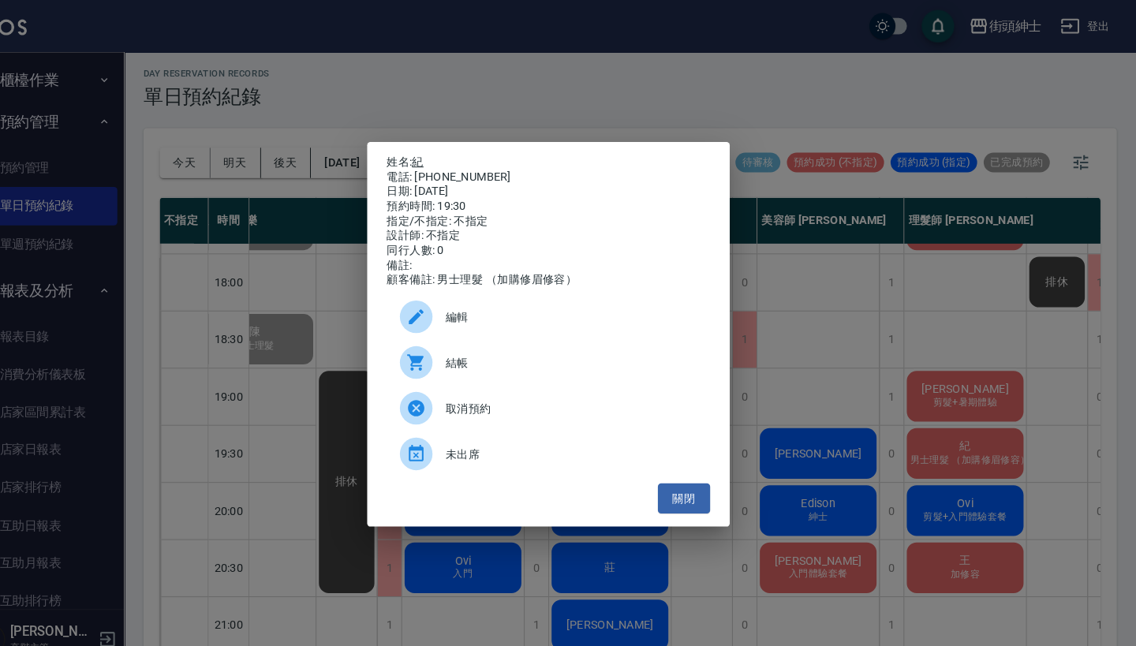
drag, startPoint x: 465, startPoint y: 169, endPoint x: 405, endPoint y: 152, distance: 62.9
click at [412, 152] on div "姓名: 紀 電話: 0984037173 日期: 2025/09/09 預約時間: 19:30 指定/不指定: 不指定 設計師: 不指定 同行人數: 0 備註…" at bounding box center [568, 214] width 312 height 128
copy div "姓名: 紀 電話: 0984037173"
click at [520, 91] on div "姓名: 紀 電話: 0984037173 日期: 2025/09/09 預約時間: 19:30 指定/不指定: 不指定 設計師: 不指定 同行人數: 0 備註…" at bounding box center [568, 323] width 1136 height 646
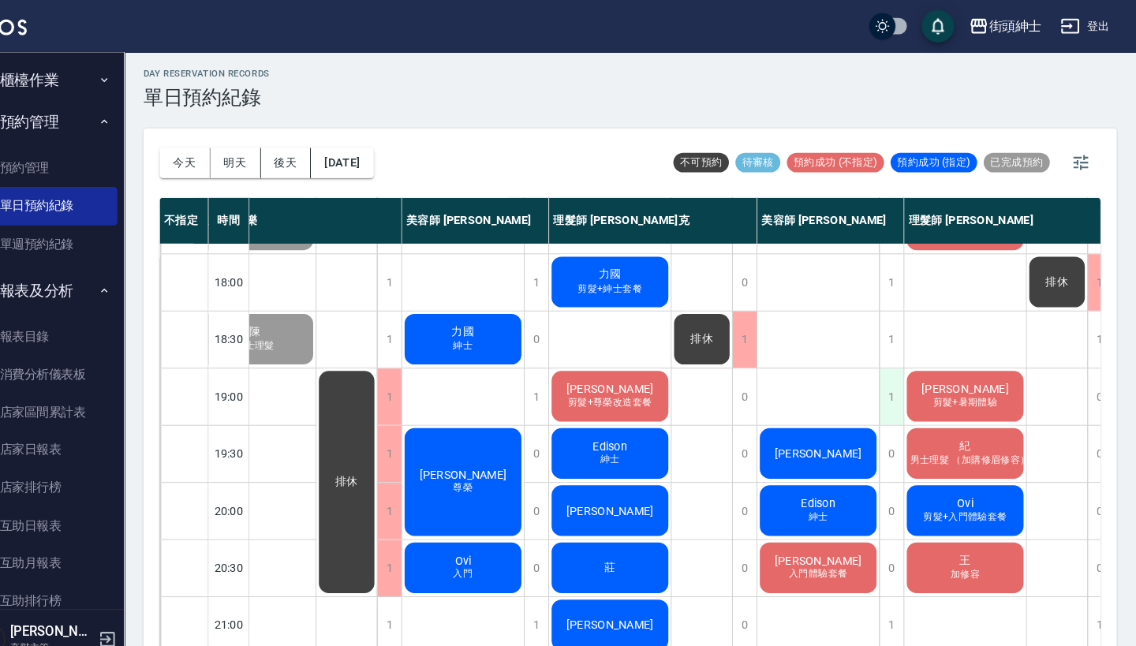
click at [887, 378] on div "1" at bounding box center [899, 383] width 24 height 54
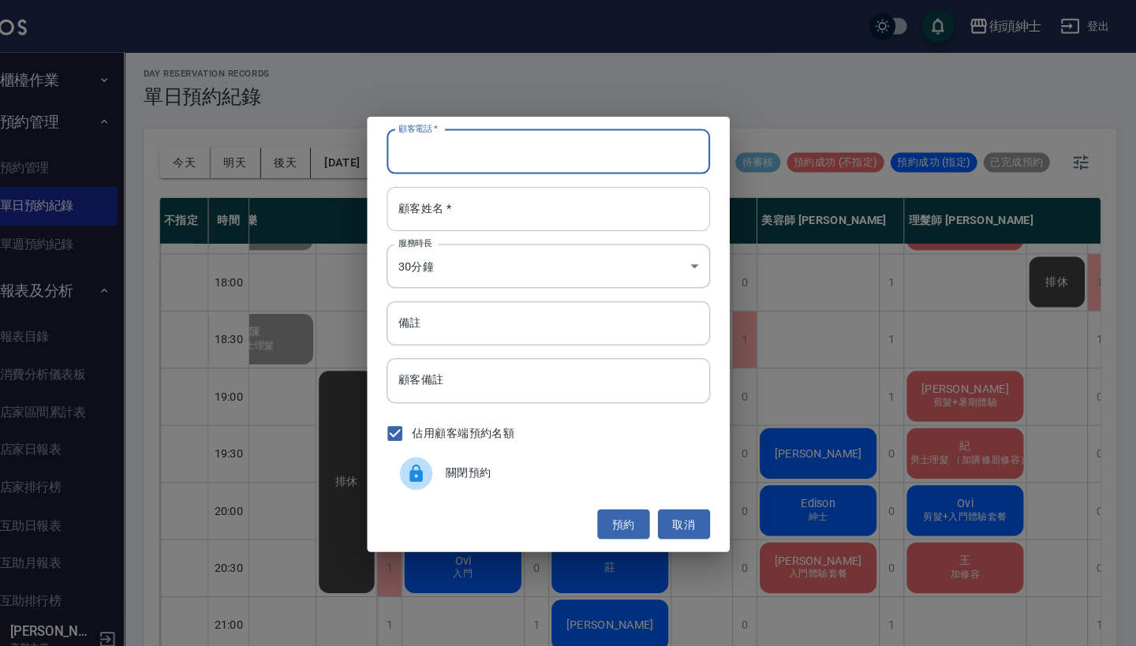
paste input "紀 電話: 0984037173"
type input "紀 電話: 0984037173"
paste input "紀 電話: 0984037173"
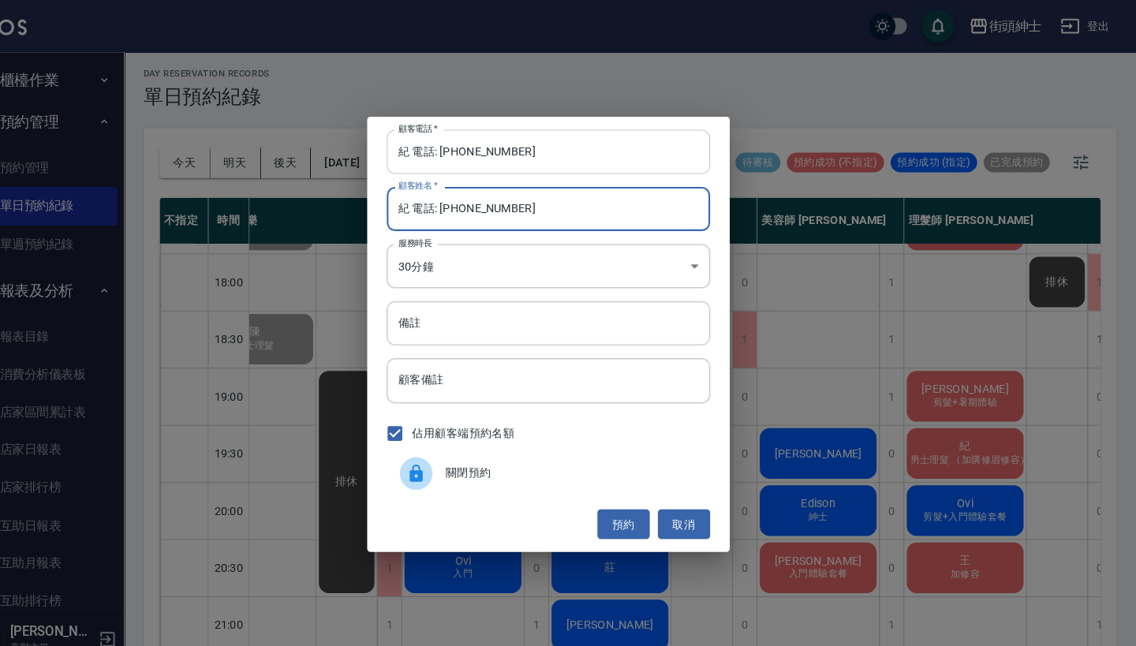
type input "紀 電話: 0984037173"
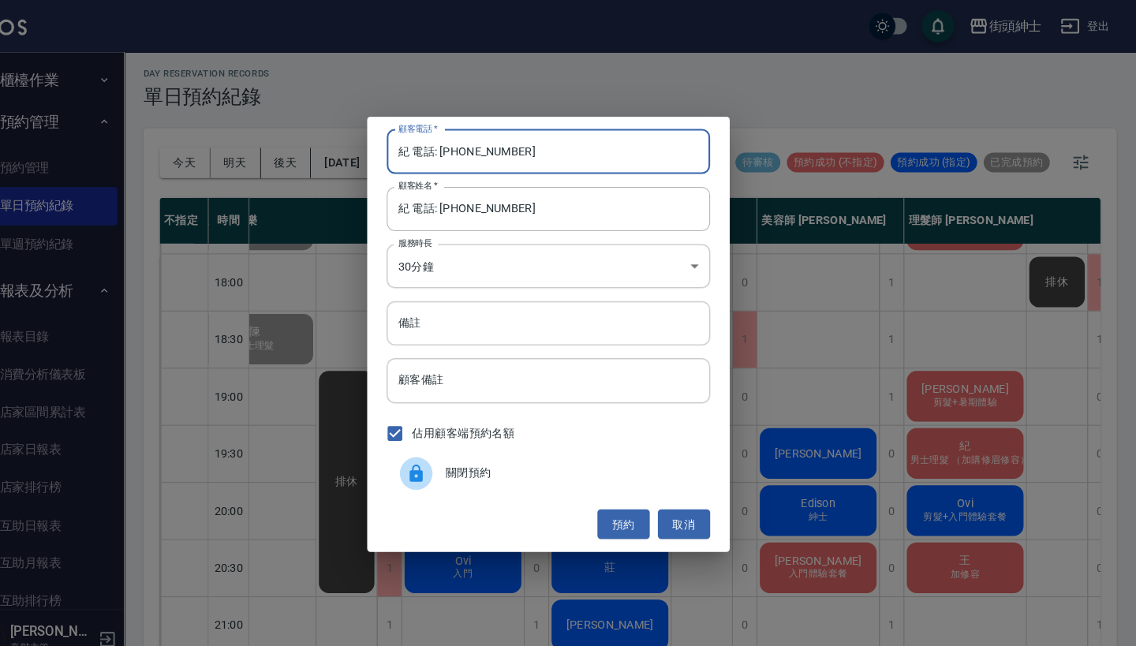
drag, startPoint x: 427, startPoint y: 147, endPoint x: 360, endPoint y: 147, distance: 67.8
click at [393, 147] on div "顧客電話   * 紀 電話: 0984037173 顧客電話   * 顧客姓名   * 紀 電話: 0984037173 顧客姓名   * 服務時長 30分鐘…" at bounding box center [568, 323] width 350 height 420
type input "0984037173"
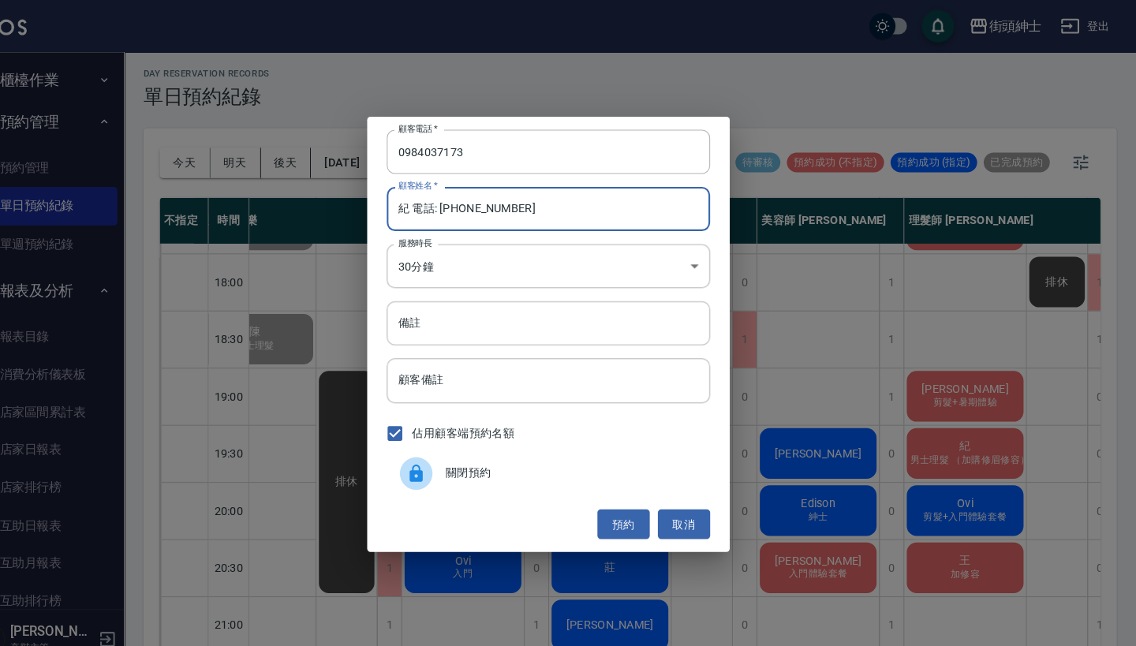
drag, startPoint x: 525, startPoint y: 208, endPoint x: 391, endPoint y: 203, distance: 134.2
click at [412, 204] on input "紀 電話: 0984037173" at bounding box center [568, 202] width 312 height 43
click at [536, 200] on input "紀 電話: 0984037173" at bounding box center [568, 202] width 312 height 43
drag, startPoint x: 518, startPoint y: 200, endPoint x: 397, endPoint y: 202, distance: 120.7
click at [412, 202] on input "紀 電話: 0984037173" at bounding box center [568, 202] width 312 height 43
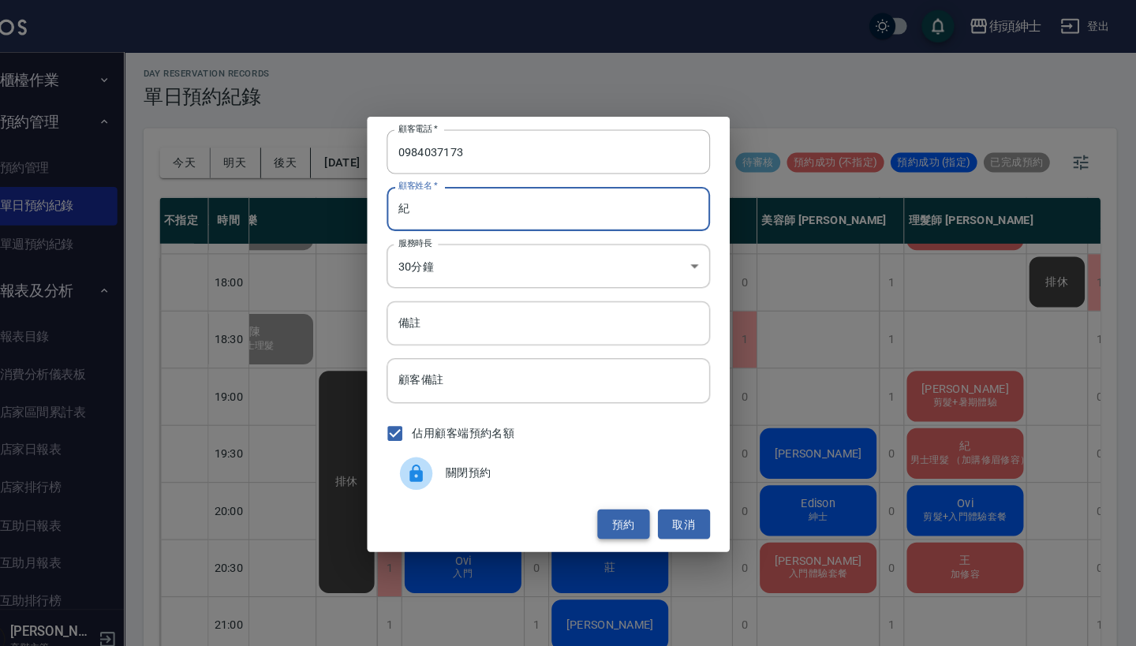
type input "紀"
click at [615, 500] on button "預約" at bounding box center [640, 506] width 50 height 29
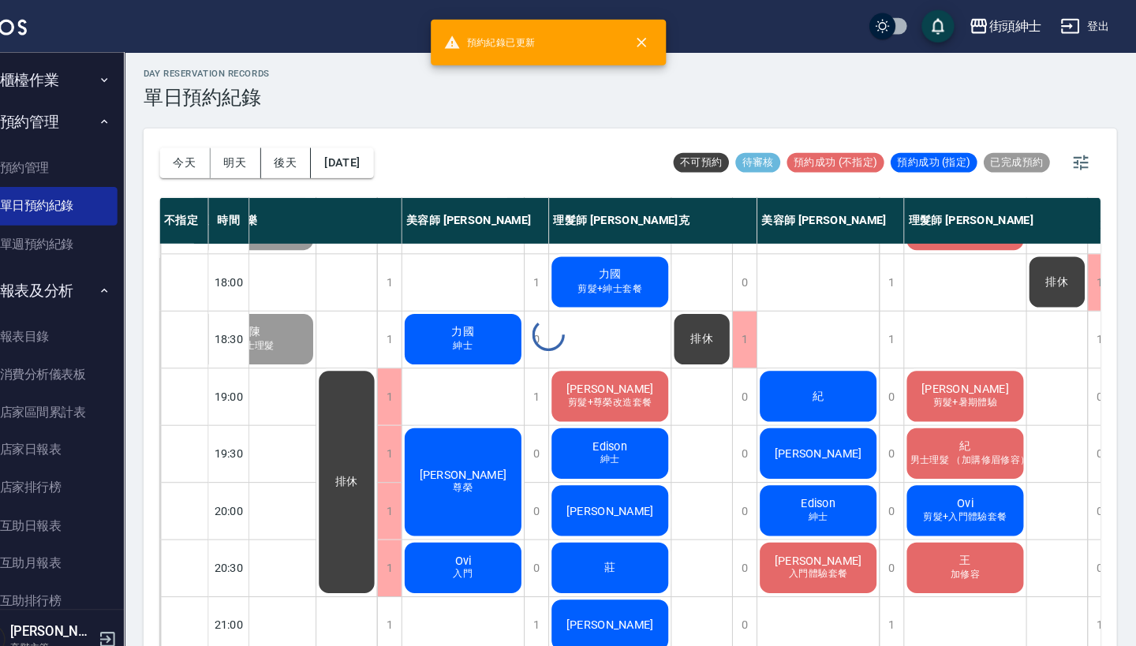
click at [800, 369] on div "紀" at bounding box center [829, 383] width 118 height 54
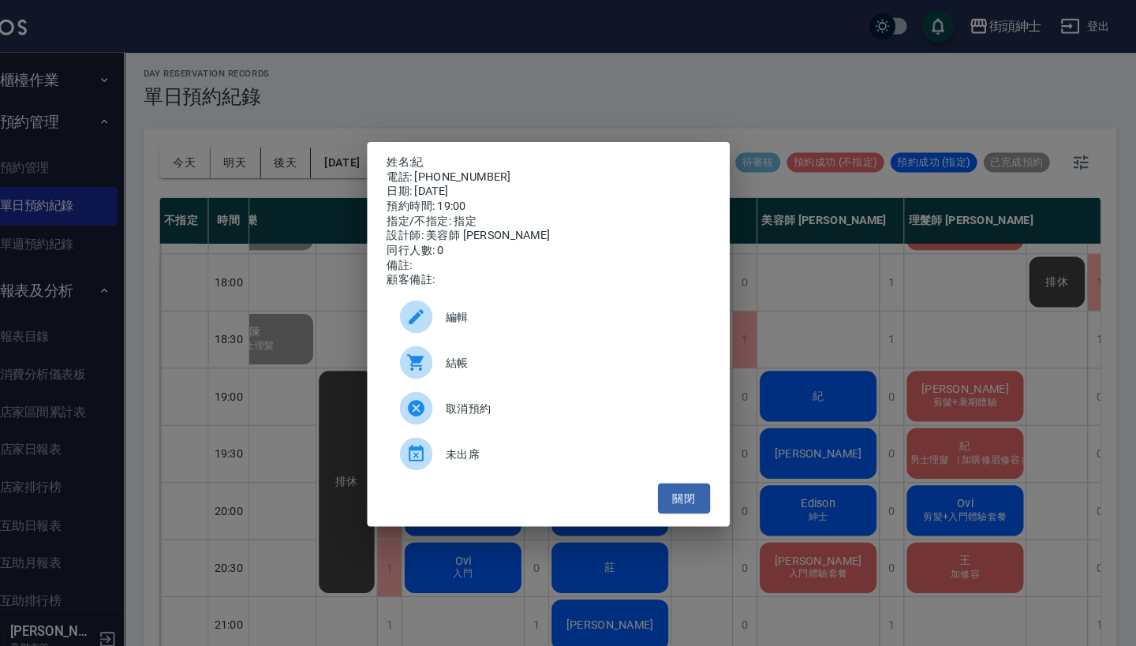
click at [520, 315] on span "編輯" at bounding box center [589, 306] width 243 height 17
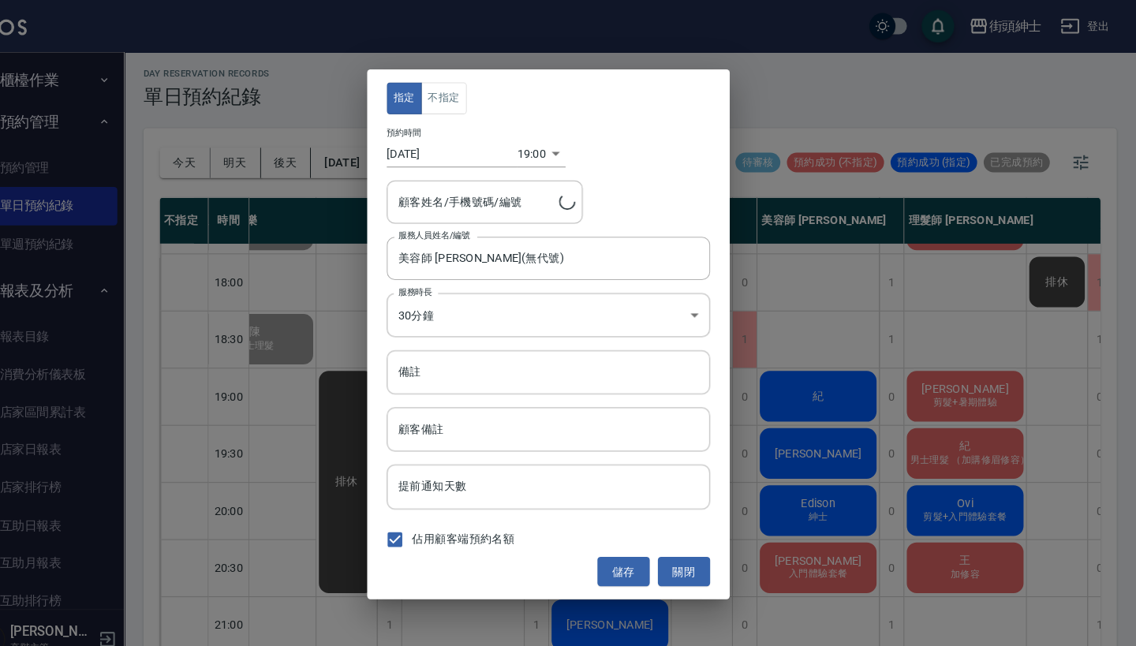
type input "紀/0984037173"
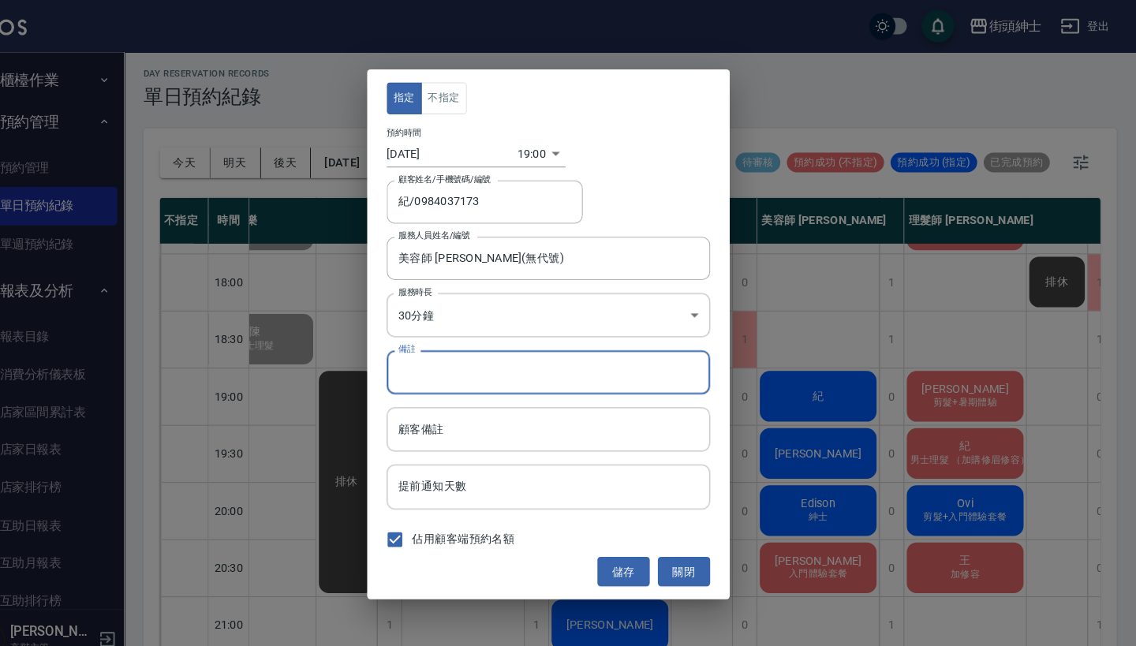
click at [506, 375] on input "備註" at bounding box center [568, 359] width 312 height 43
type input "修容"
click at [615, 548] on button "儲存" at bounding box center [640, 552] width 50 height 29
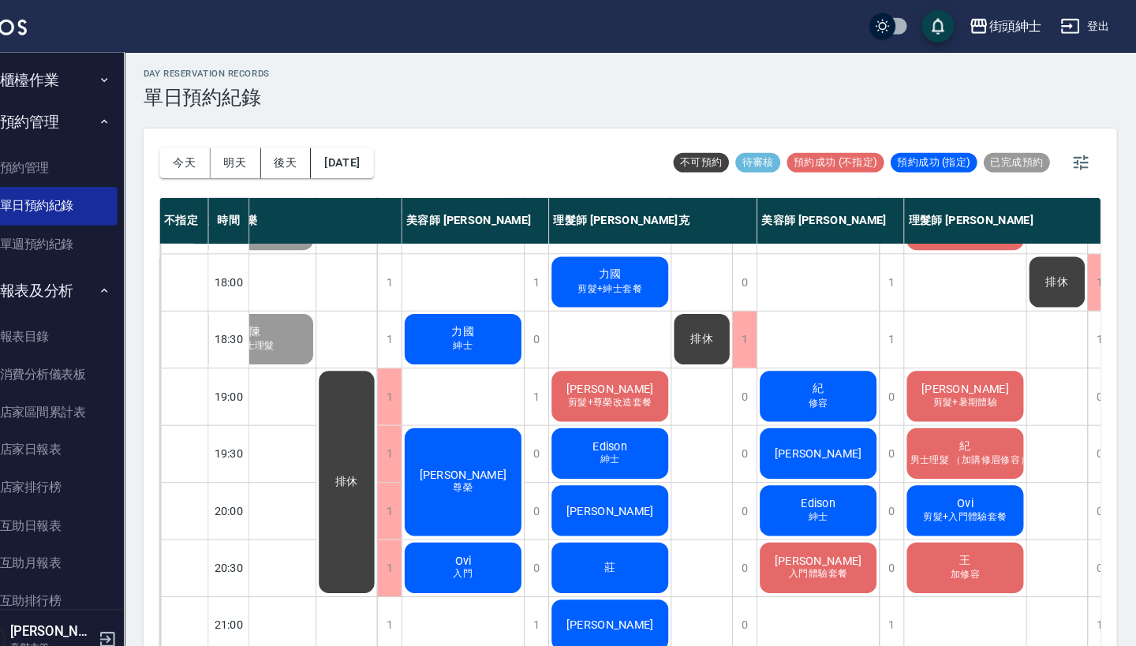
click at [610, 435] on div "Edison 紳士" at bounding box center [628, 438] width 118 height 54
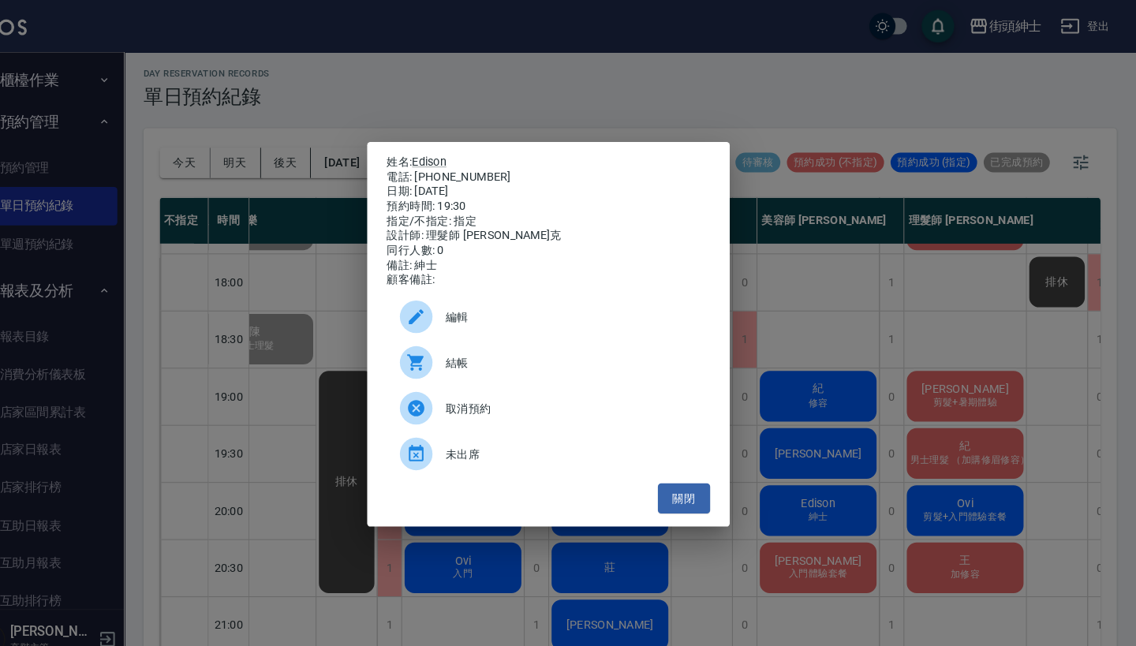
click at [766, 285] on div "姓名: Edison 電話: 0909718345 日期: 2025/09/09 預約時間: 19:30 指定/不指定: 指定 設計師: 理髮師 Vic 維克…" at bounding box center [568, 323] width 1136 height 646
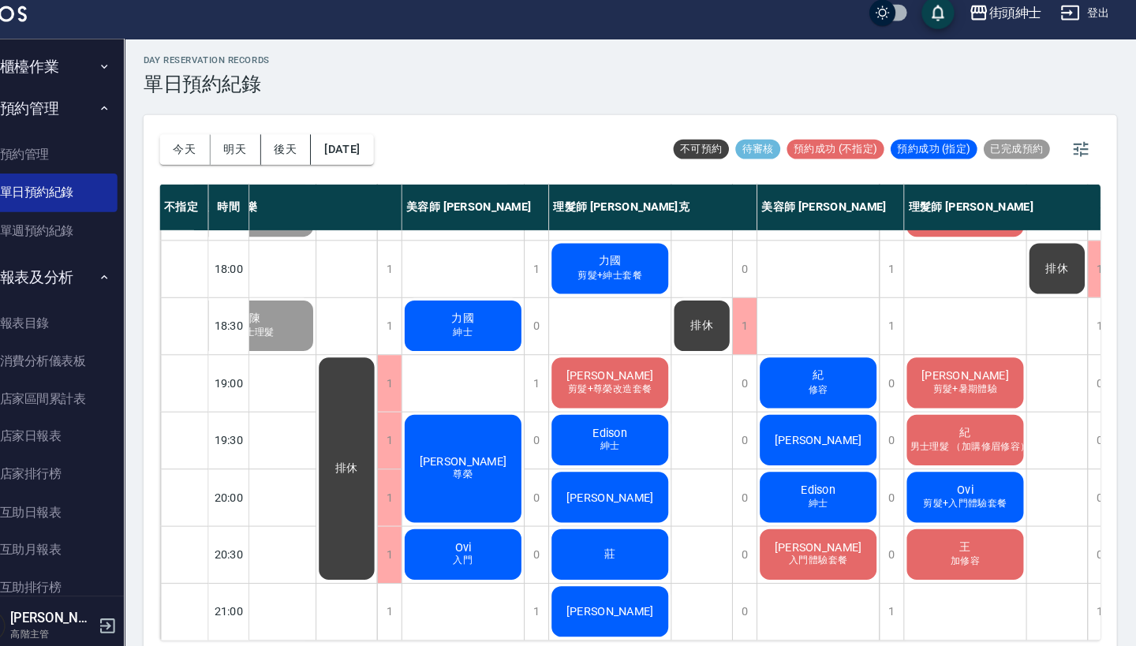
scroll to position [760, 54]
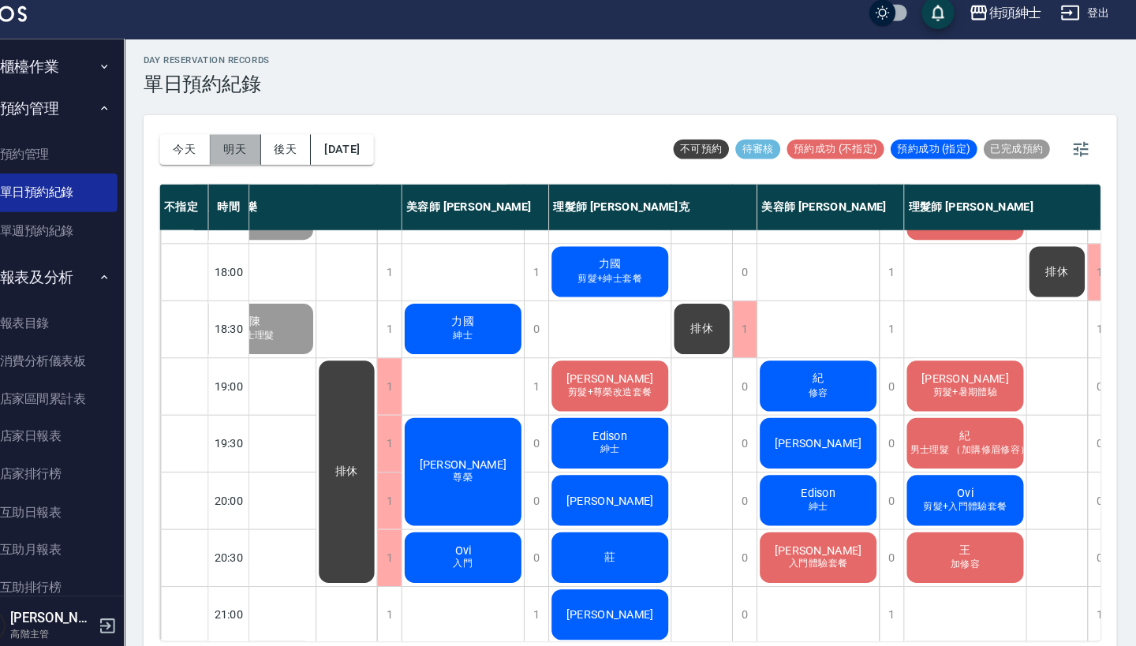
click at [241, 143] on button "明天" at bounding box center [265, 157] width 49 height 29
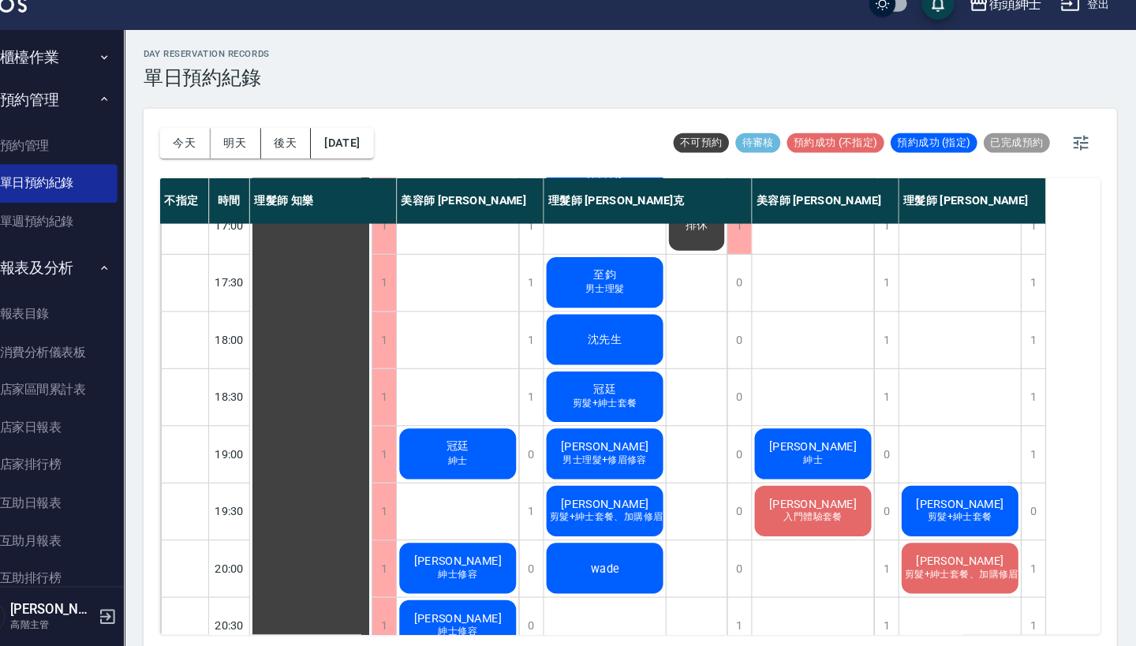
scroll to position [684, 0]
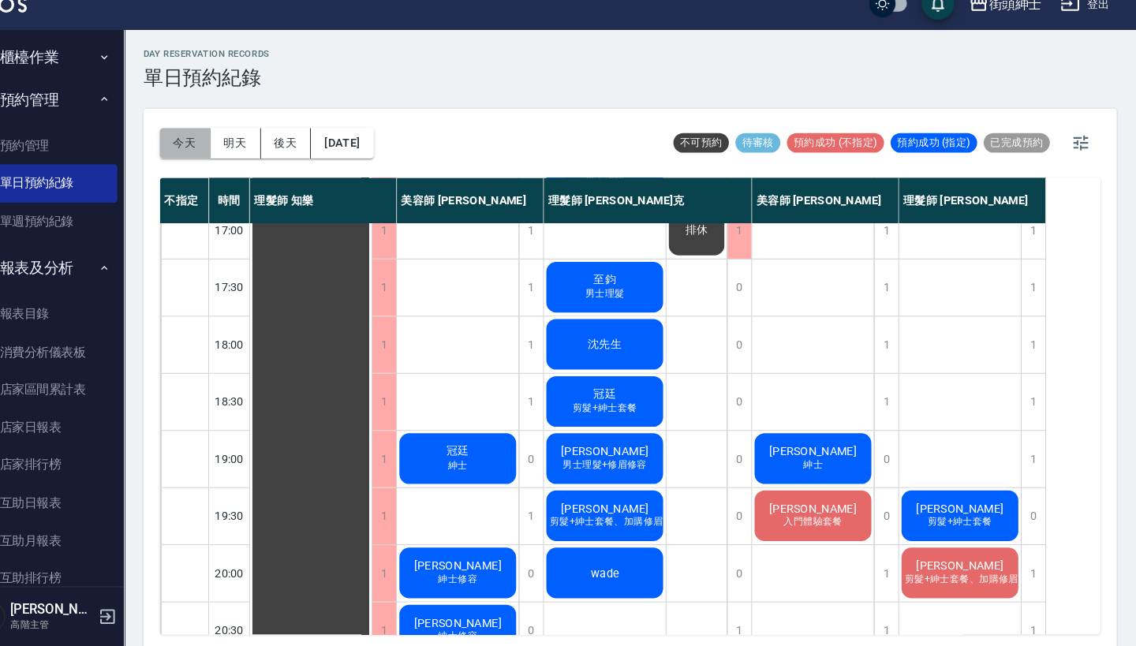
click at [192, 146] on button "今天" at bounding box center [216, 160] width 49 height 29
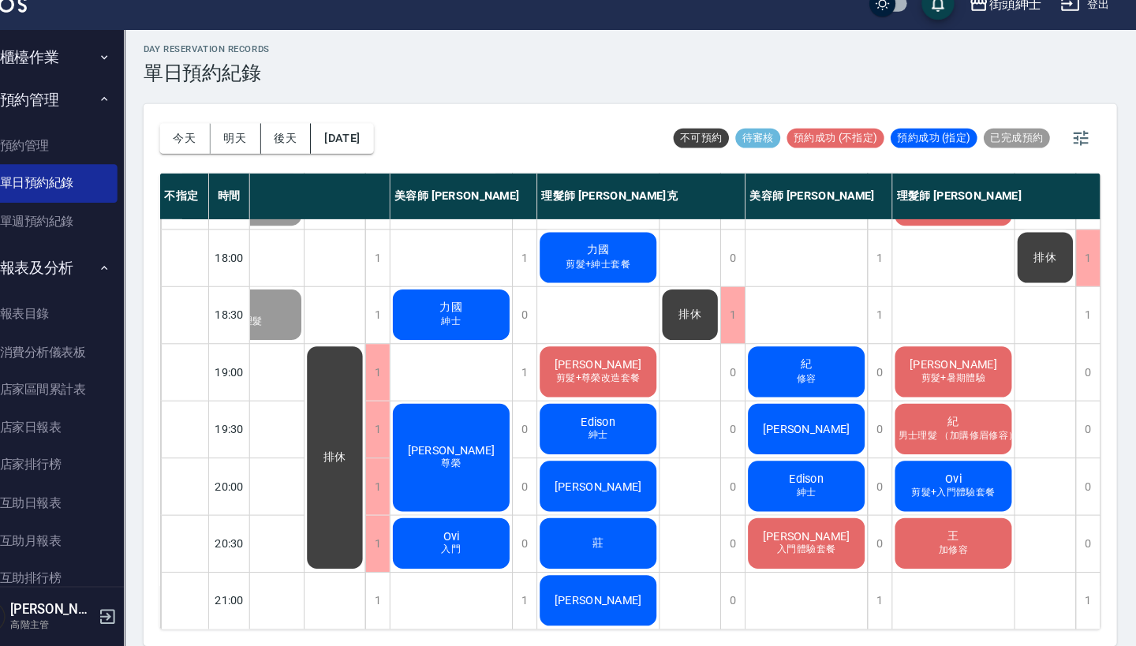
scroll to position [4, 0]
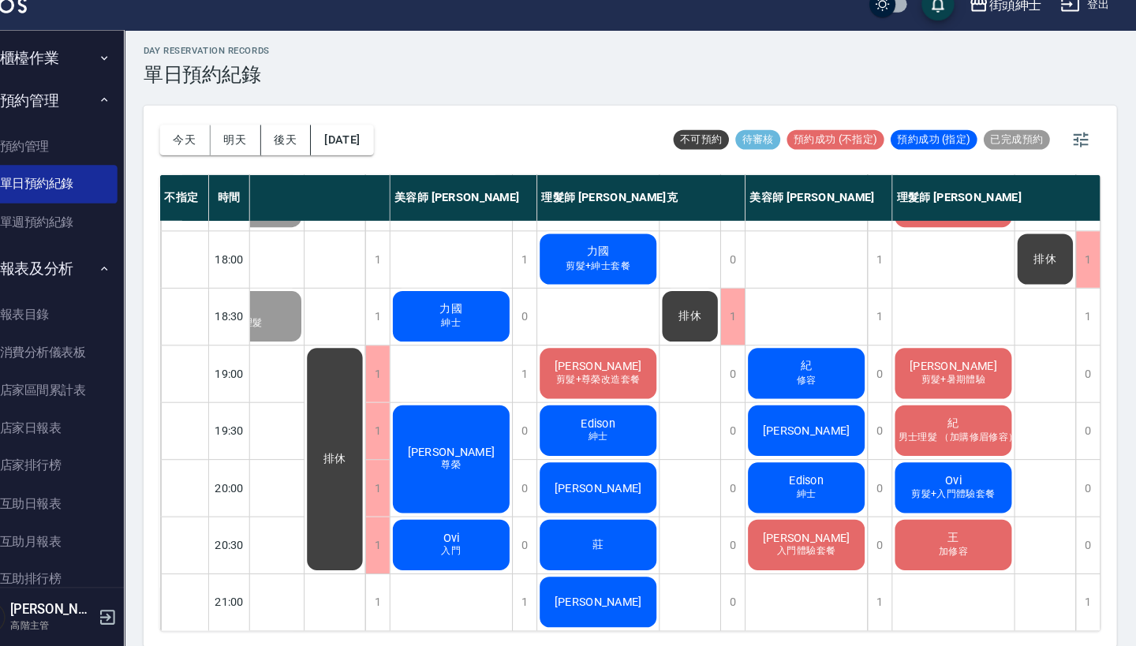
click at [574, 486] on span "Eddie" at bounding box center [615, 492] width 91 height 13
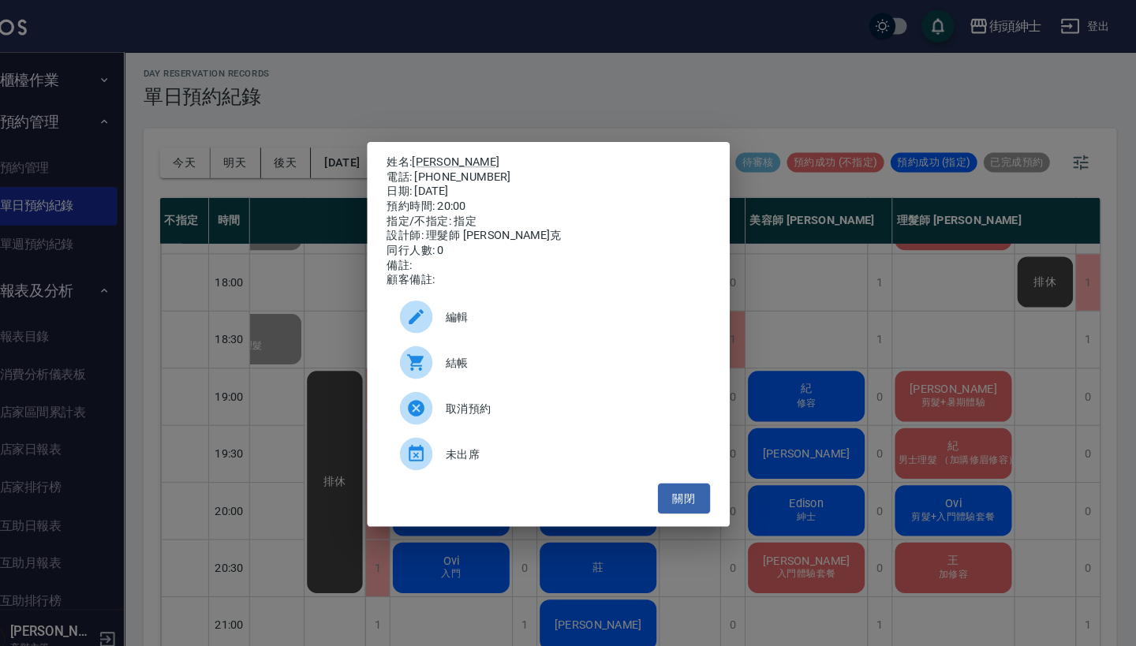
click at [491, 441] on span "未出席" at bounding box center [589, 439] width 243 height 17
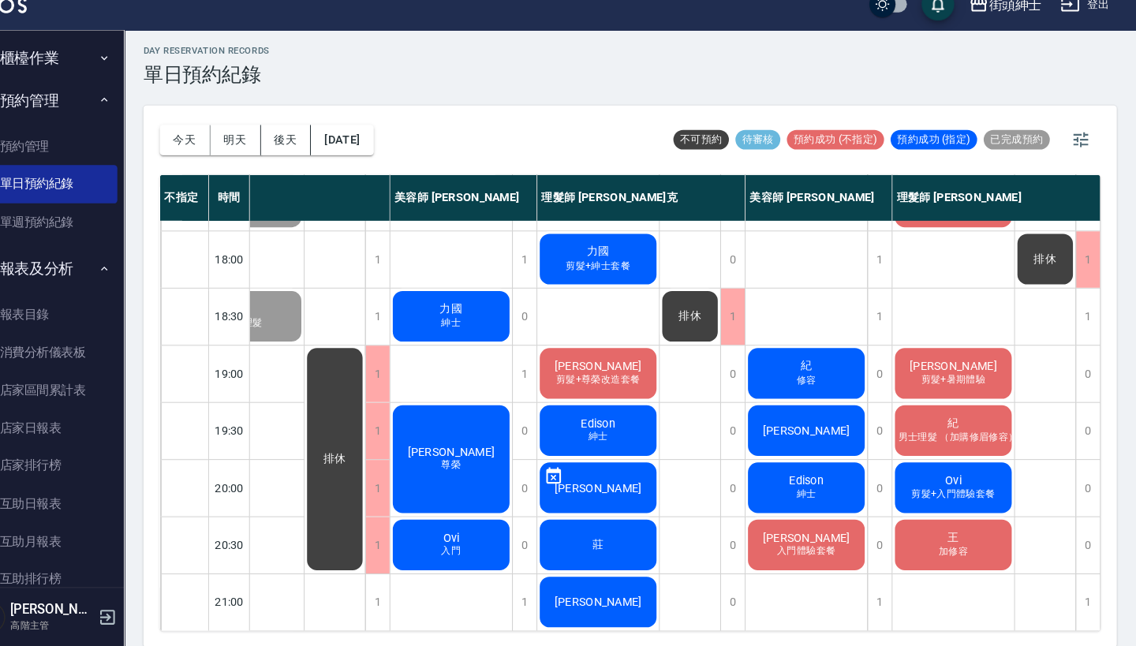
click at [596, 423] on span "Edison" at bounding box center [615, 429] width 39 height 13
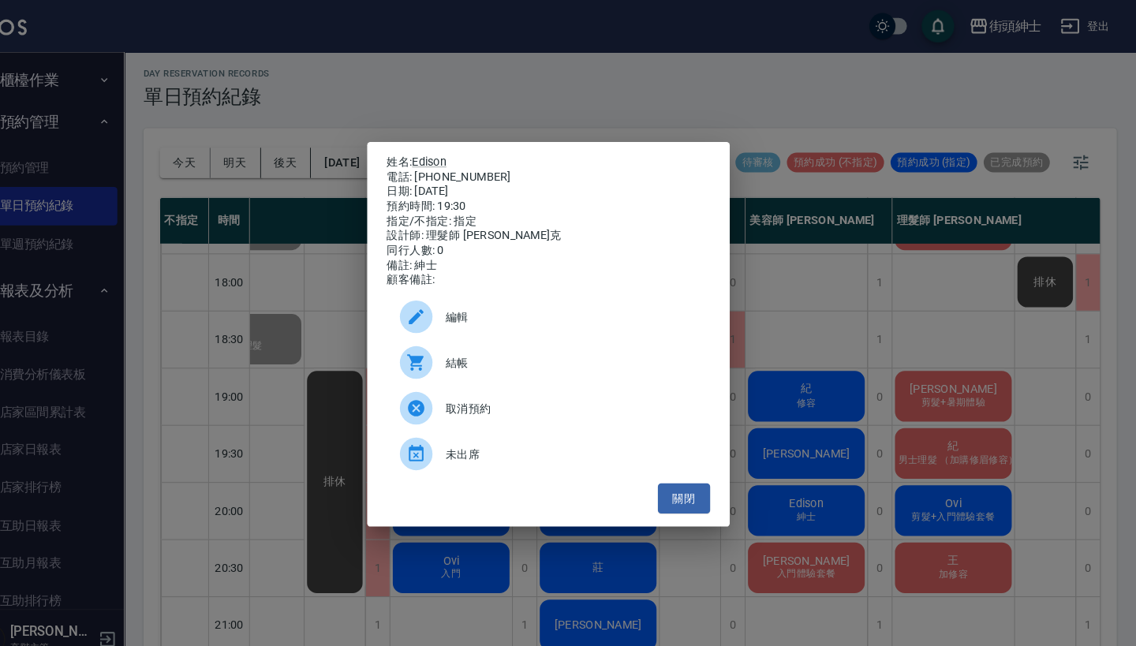
click at [657, 73] on div "姓名: Edison 電話: 0909718345 日期: 2025/09/09 預約時間: 19:30 指定/不指定: 指定 設計師: 理髮師 Vic 維克…" at bounding box center [568, 323] width 1136 height 646
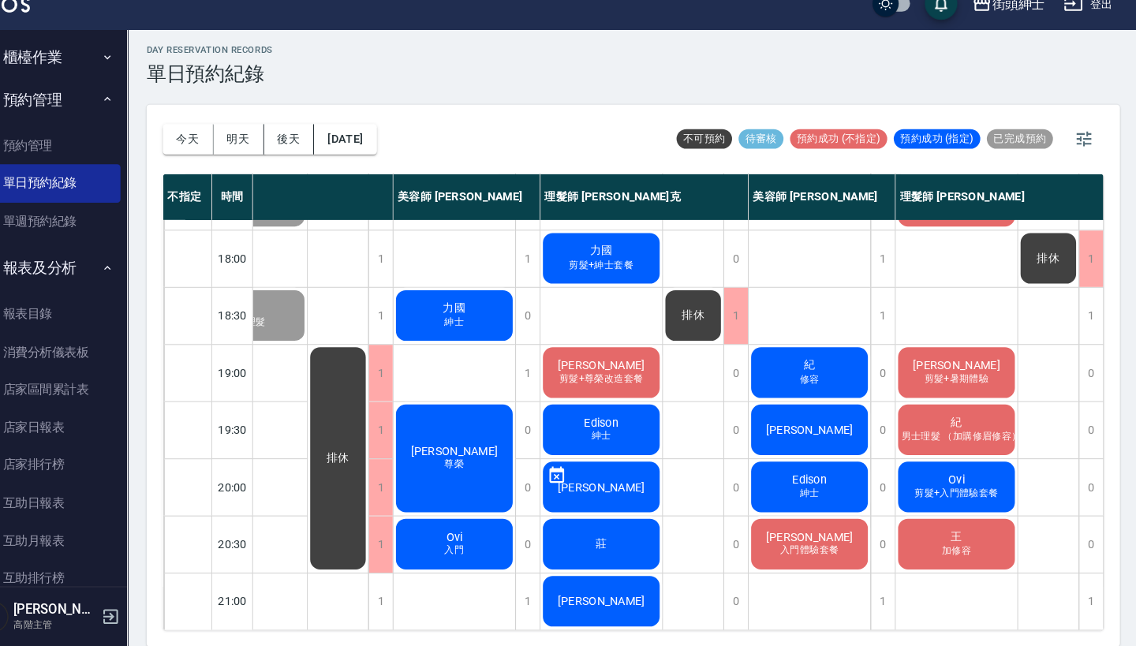
scroll to position [4, 0]
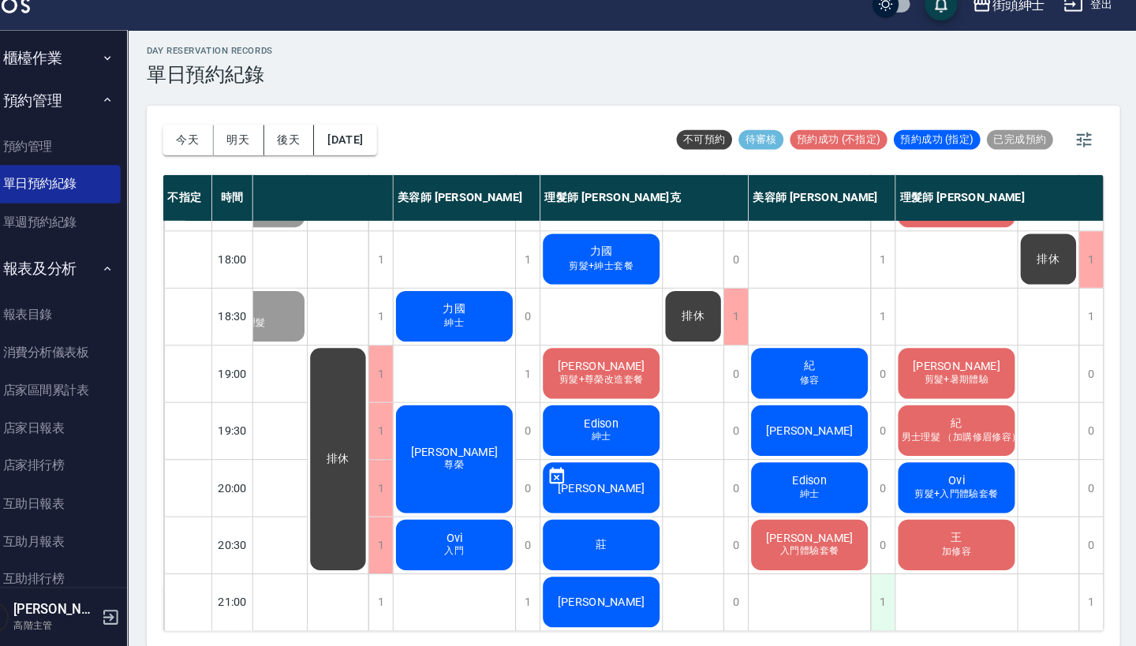
click at [875, 584] on div "1" at bounding box center [887, 603] width 24 height 54
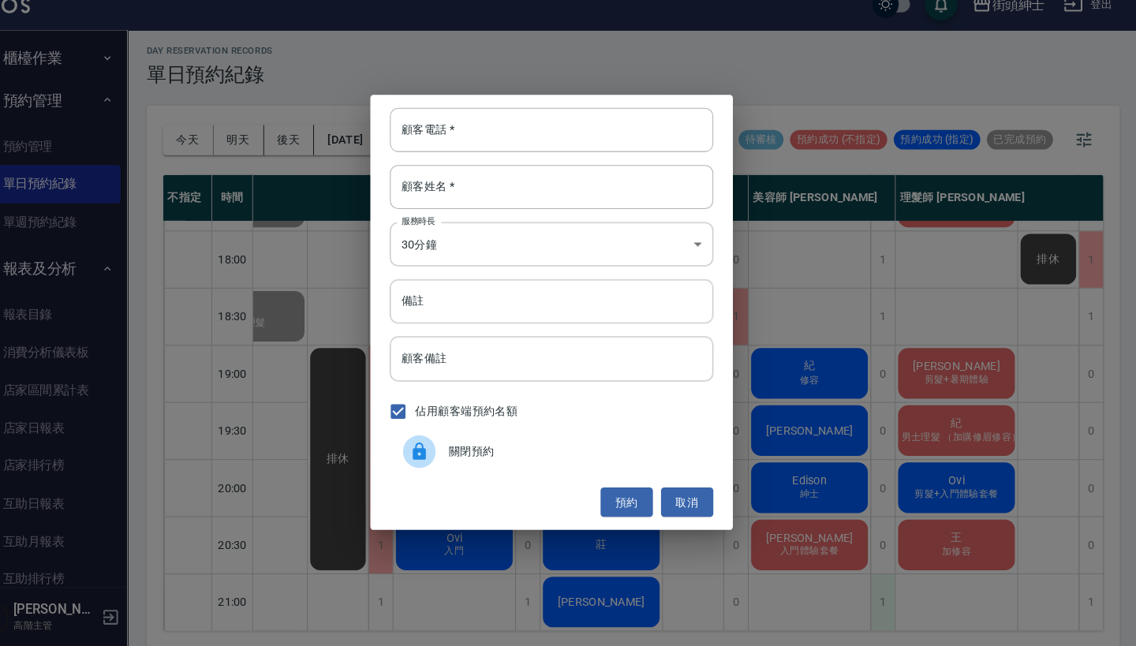
scroll to position [3, 0]
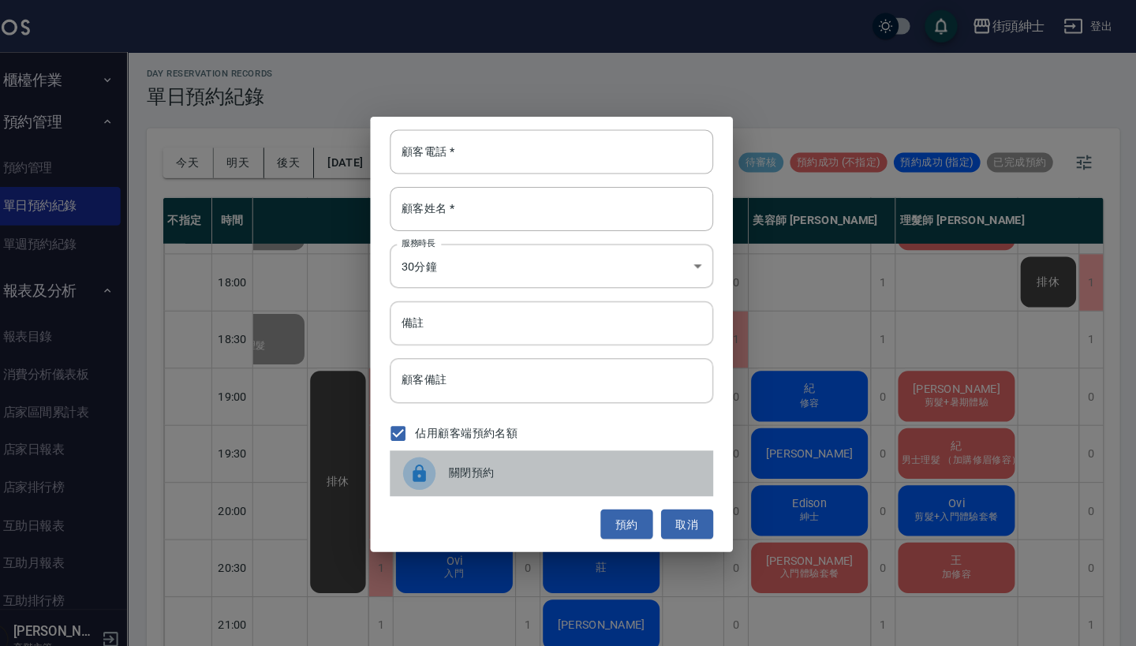
click at [484, 460] on span "關閉預約" at bounding box center [589, 457] width 243 height 17
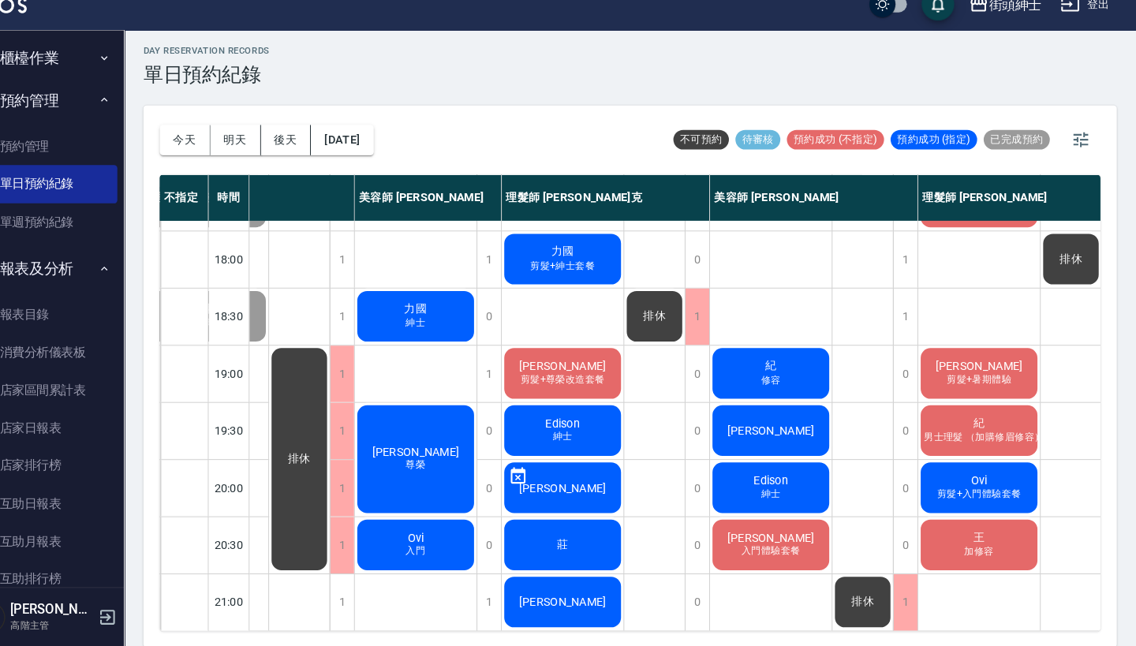
scroll to position [776, 99]
click at [562, 423] on span "Edison" at bounding box center [581, 429] width 39 height 13
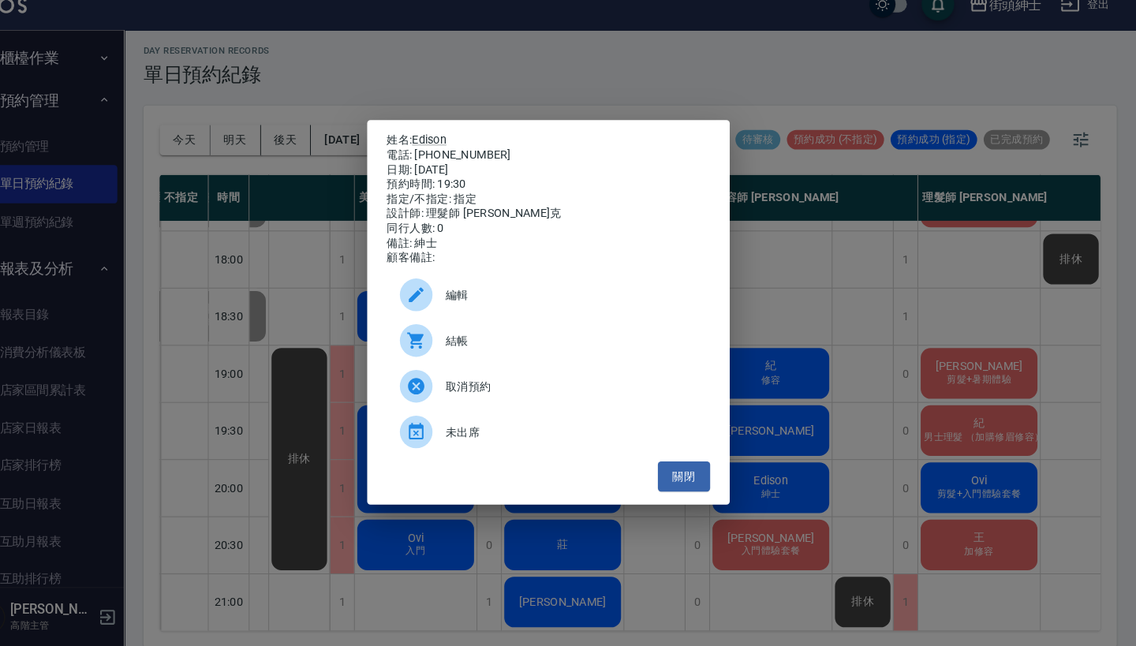
scroll to position [3, 0]
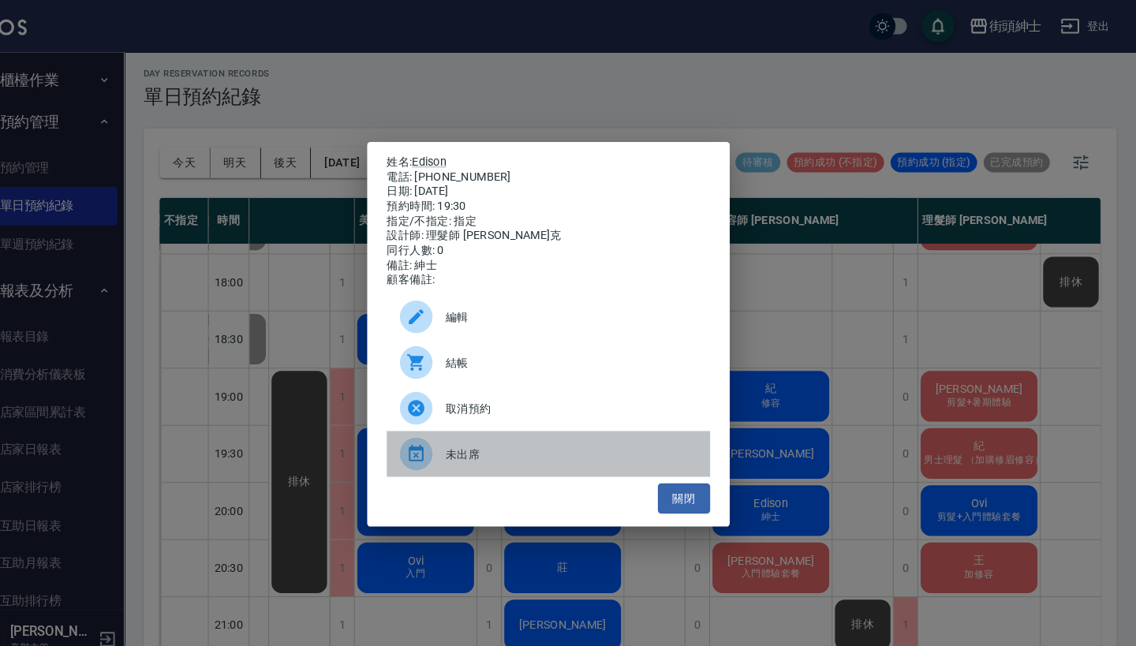
click at [547, 458] on div "未出席" at bounding box center [568, 438] width 312 height 44
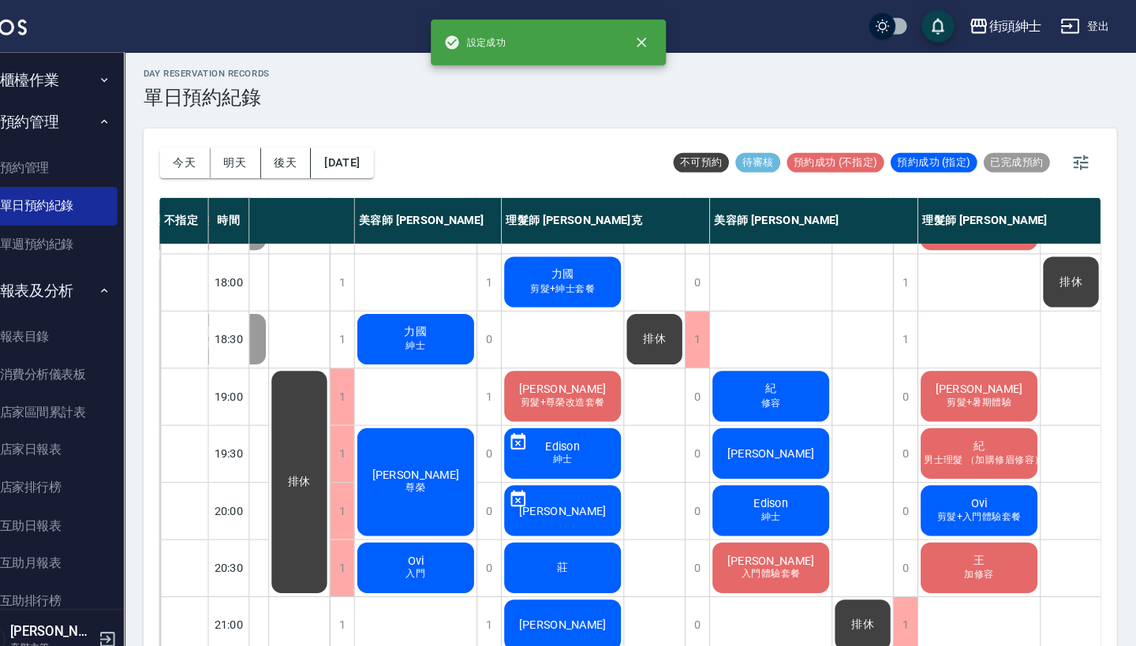
click at [933, 438] on span "男士理髮 （加購修眉修容）" at bounding box center [988, 444] width 122 height 13
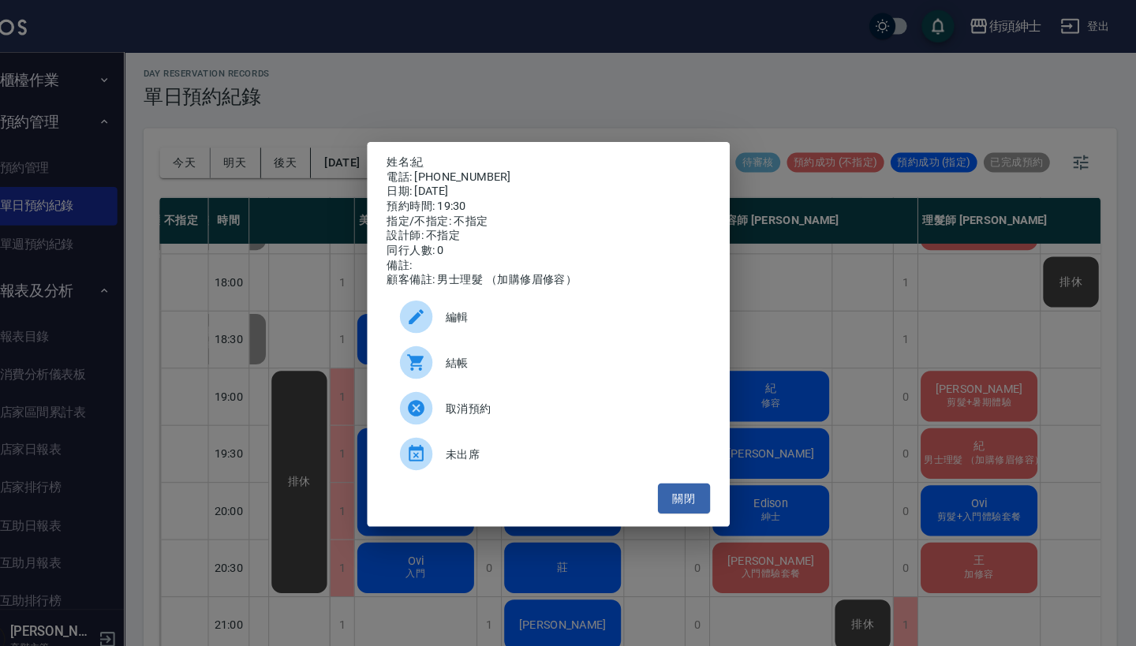
click at [489, 293] on div "編輯" at bounding box center [568, 306] width 312 height 44
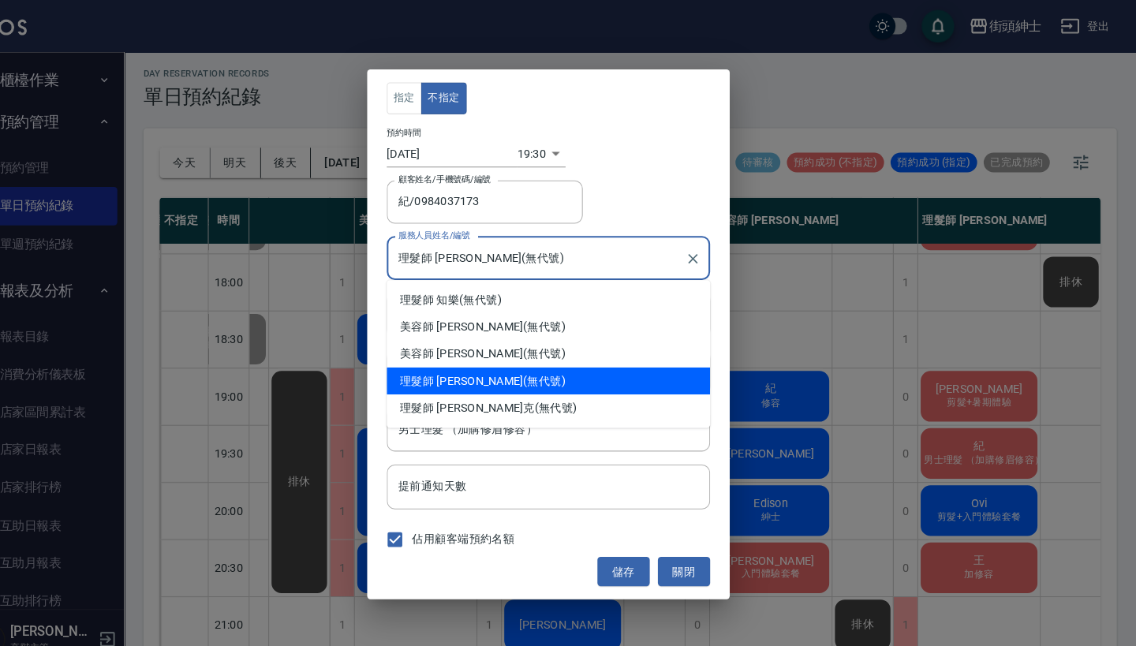
click at [468, 253] on input "理髮師 eric(無代號)" at bounding box center [556, 250] width 274 height 28
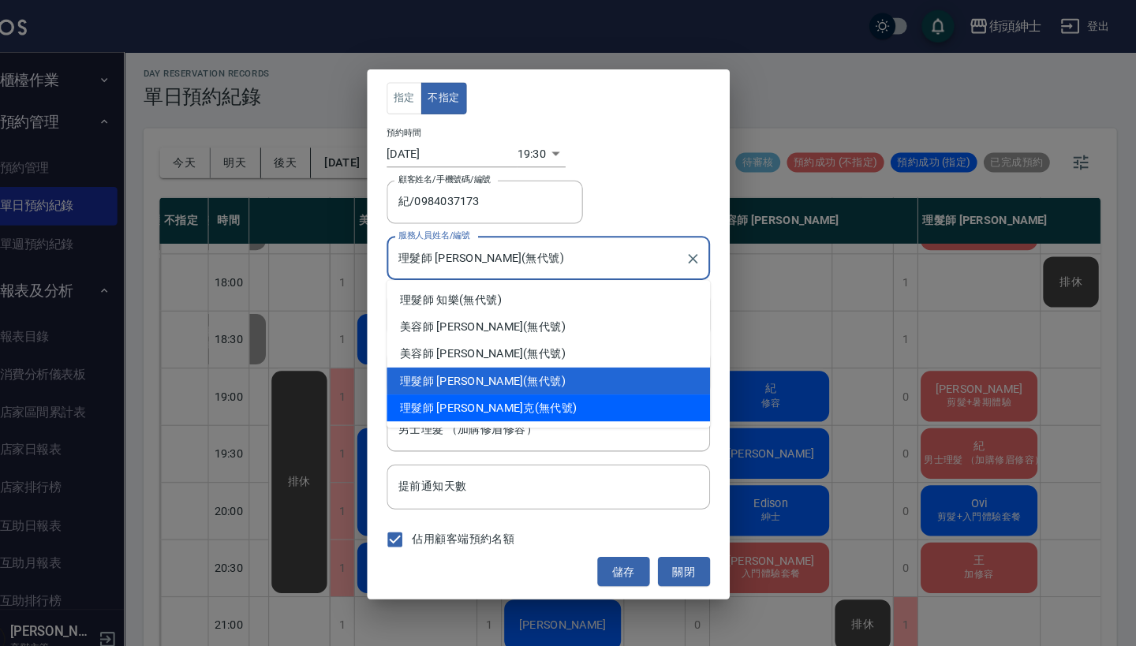
click at [490, 397] on div "理髮師 Vic 維克 (無代號)" at bounding box center [568, 394] width 312 height 26
type input "理髮師 Vic 維克(無代號)"
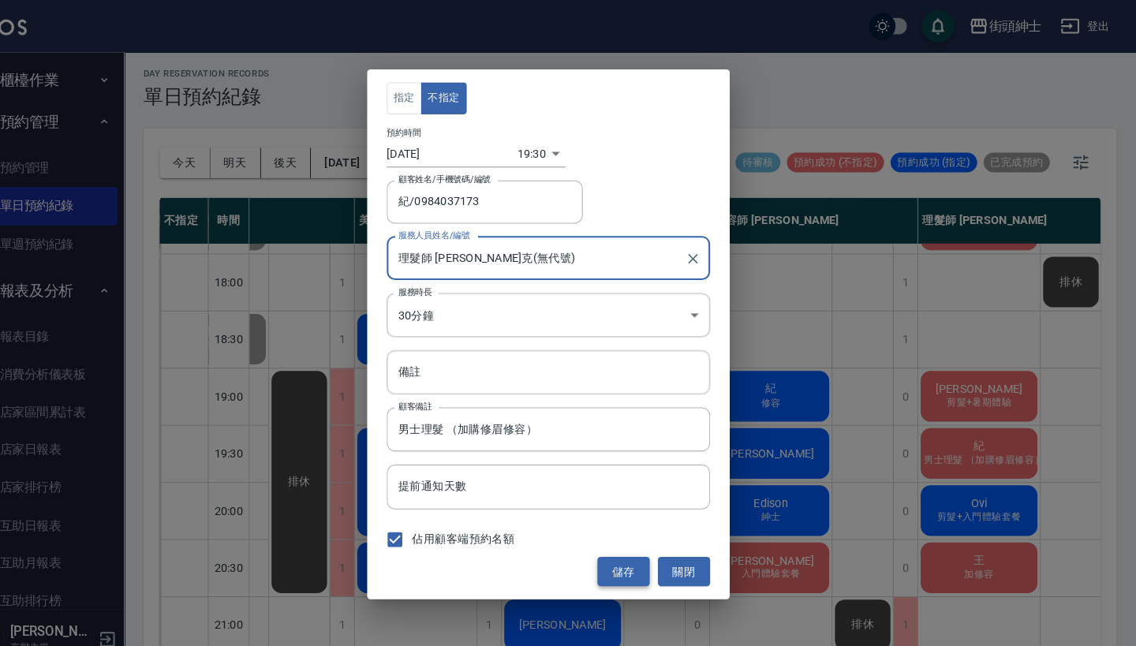
click at [615, 550] on button "儲存" at bounding box center [640, 552] width 50 height 29
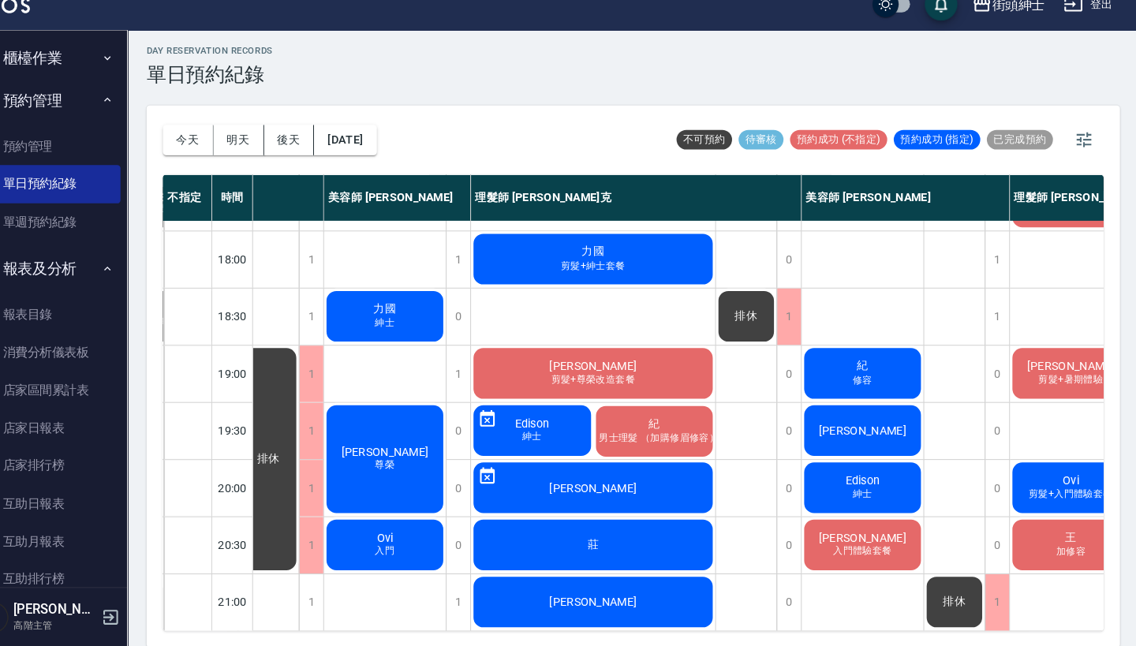
scroll to position [776, 88]
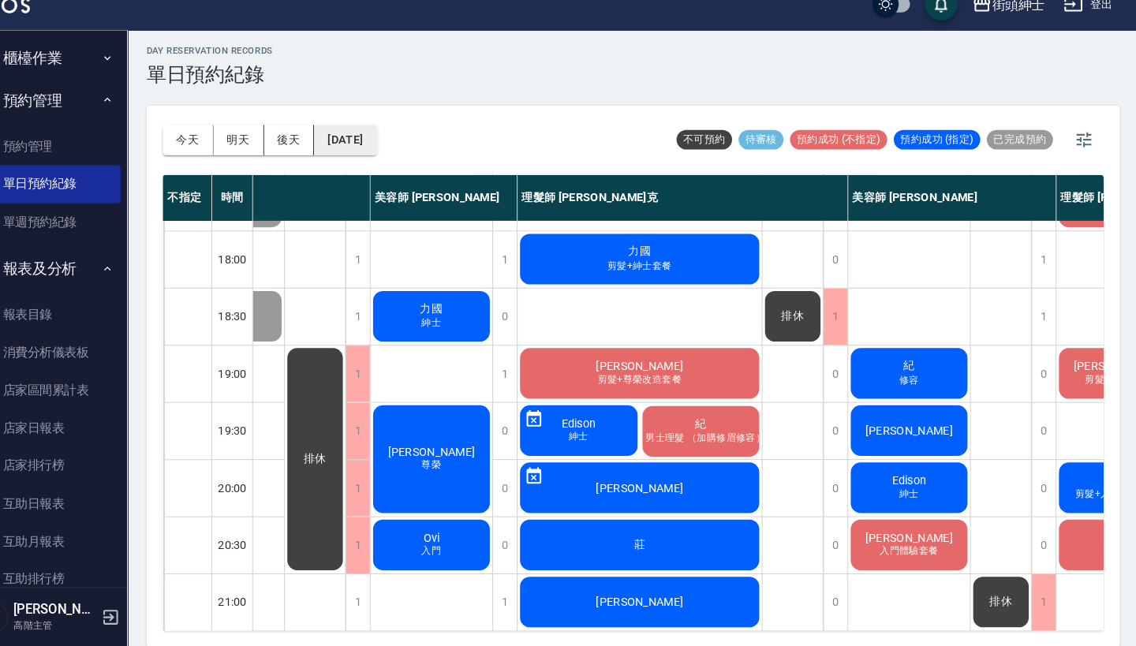
click at [347, 142] on button "[DATE]" at bounding box center [368, 156] width 60 height 29
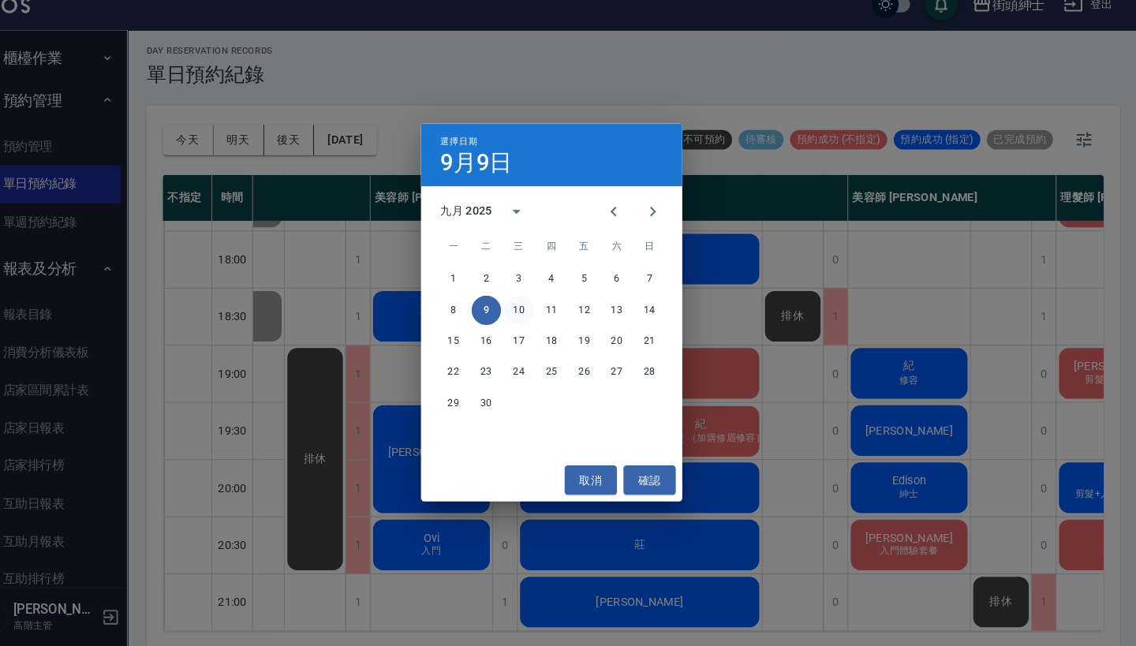
click at [522, 307] on button "10" at bounding box center [536, 321] width 28 height 28
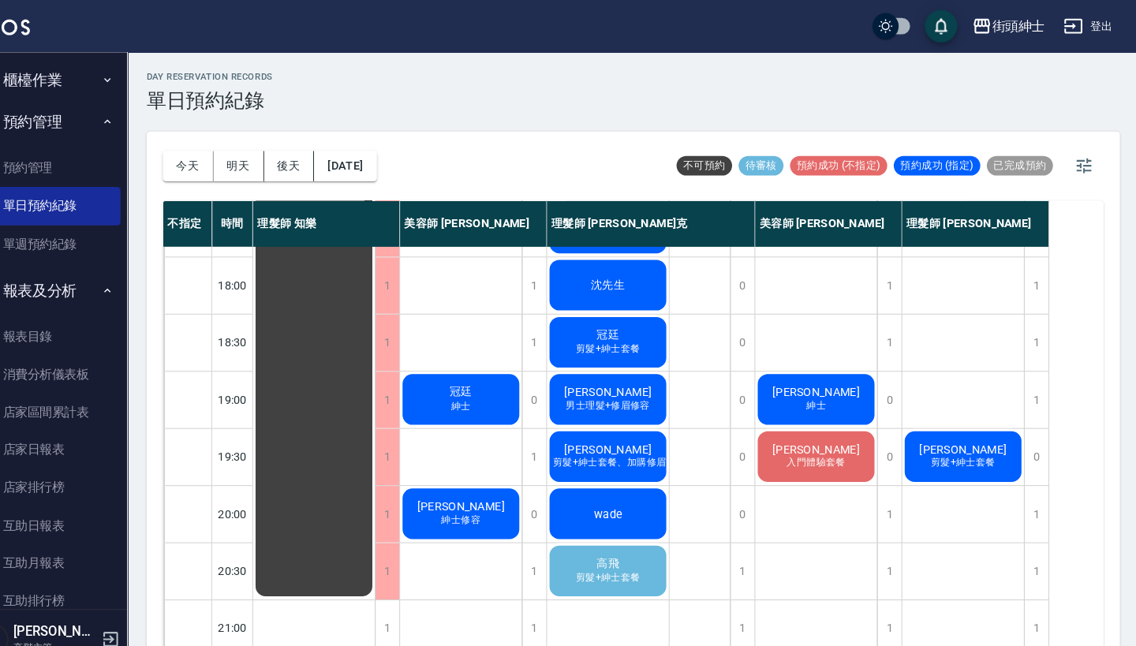
scroll to position [776, 0]
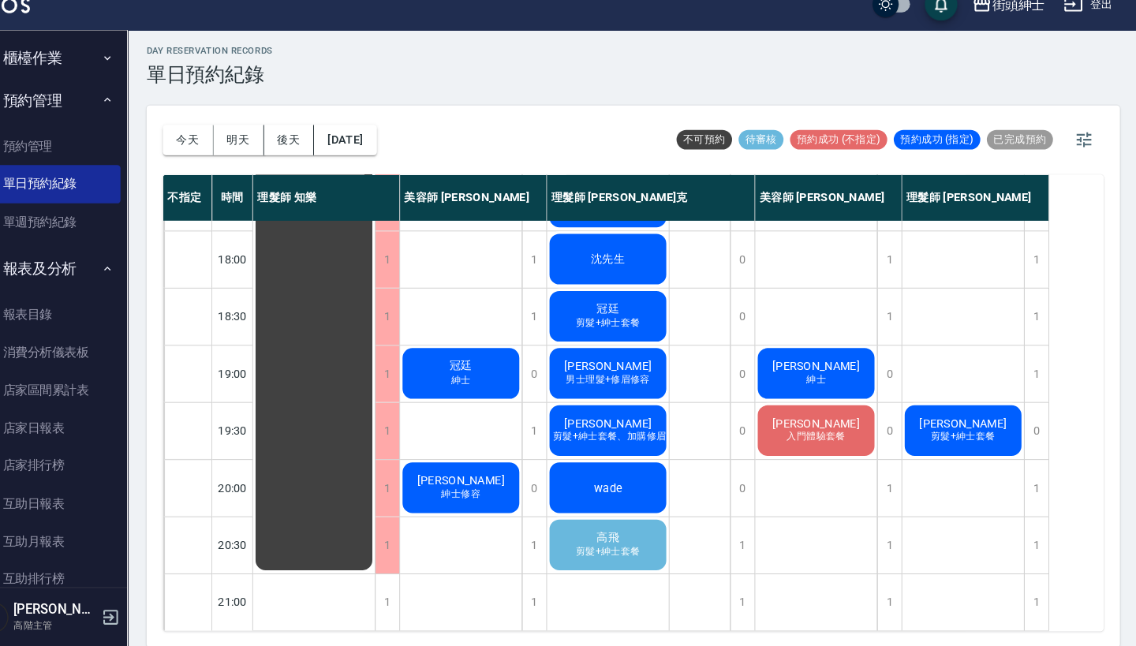
click at [602, 520] on div "高飛 剪髮+紳士套餐" at bounding box center [622, 547] width 118 height 54
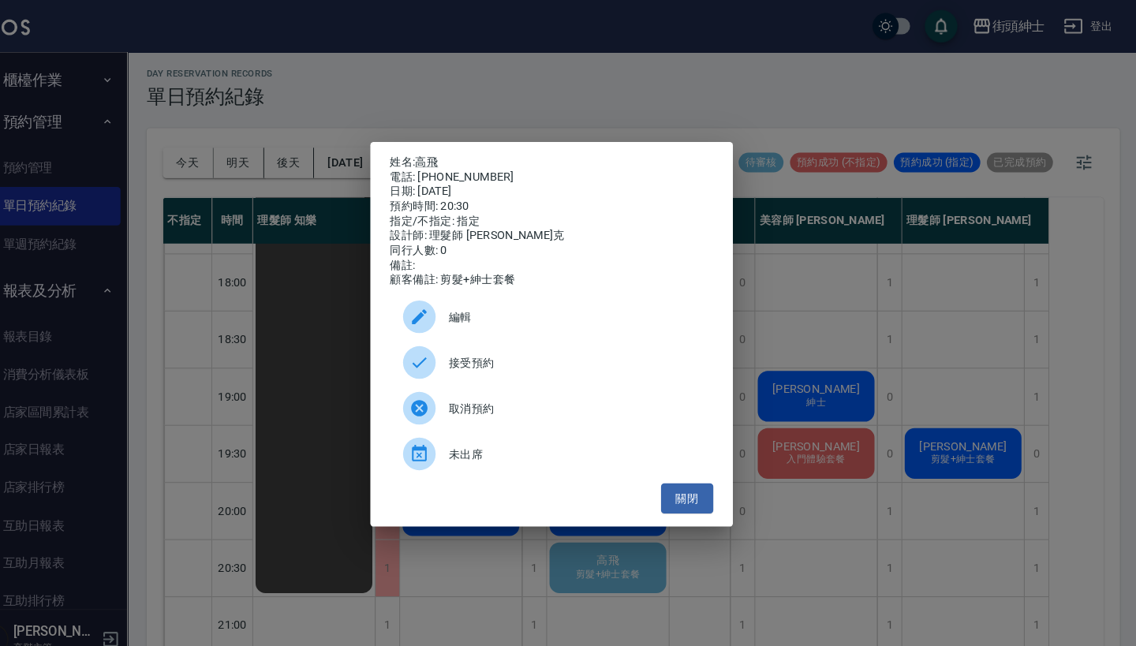
click at [503, 87] on div "姓名: 高飛 電話: 0968586340 日期: 2025/09/10 預約時間: 20:30 指定/不指定: 指定 設計師: 理髮師 Vic 維克 同行人…" at bounding box center [568, 323] width 1136 height 646
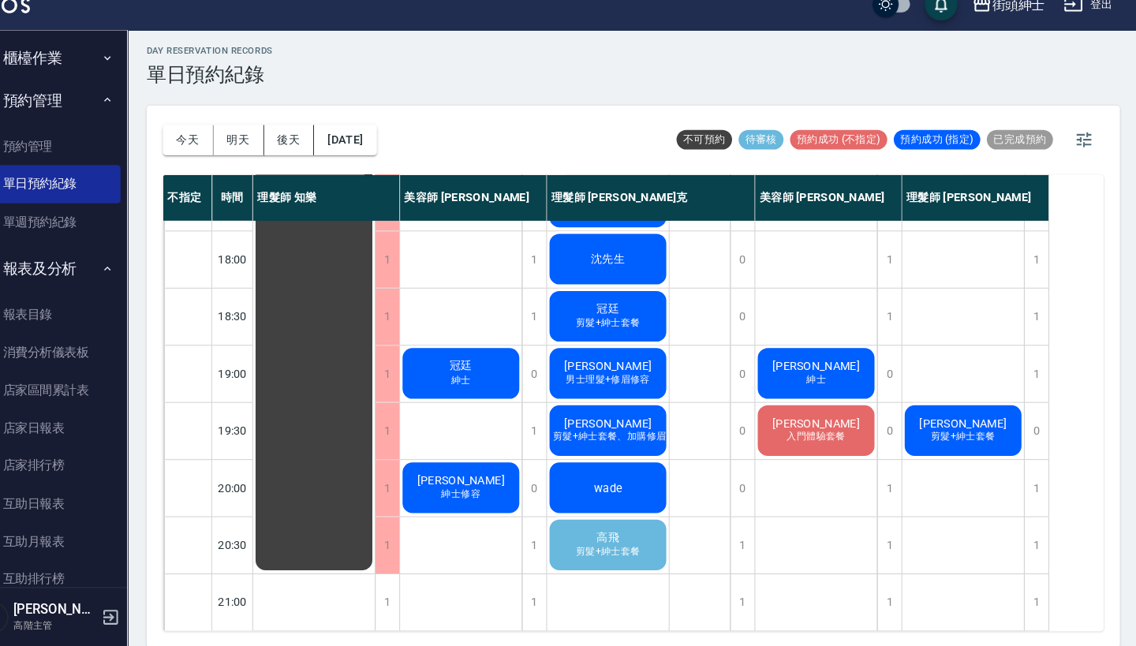
scroll to position [776, 0]
click at [591, 547] on span "剪髮+紳士套餐" at bounding box center [622, 553] width 69 height 13
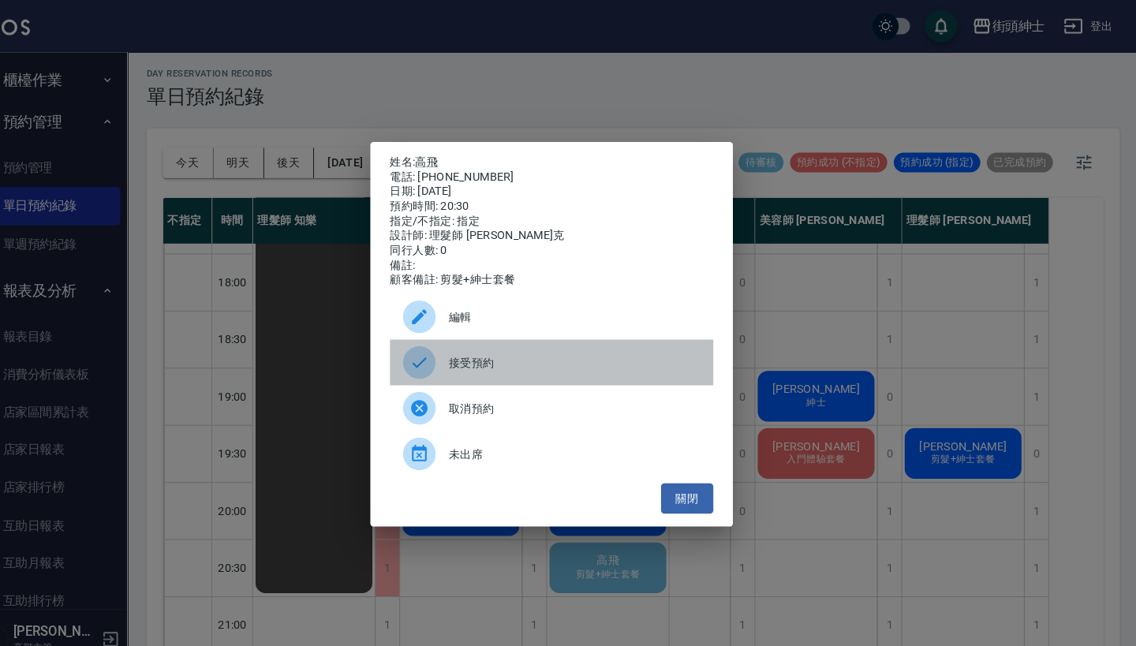
click at [521, 359] on span "接受預約" at bounding box center [589, 350] width 243 height 17
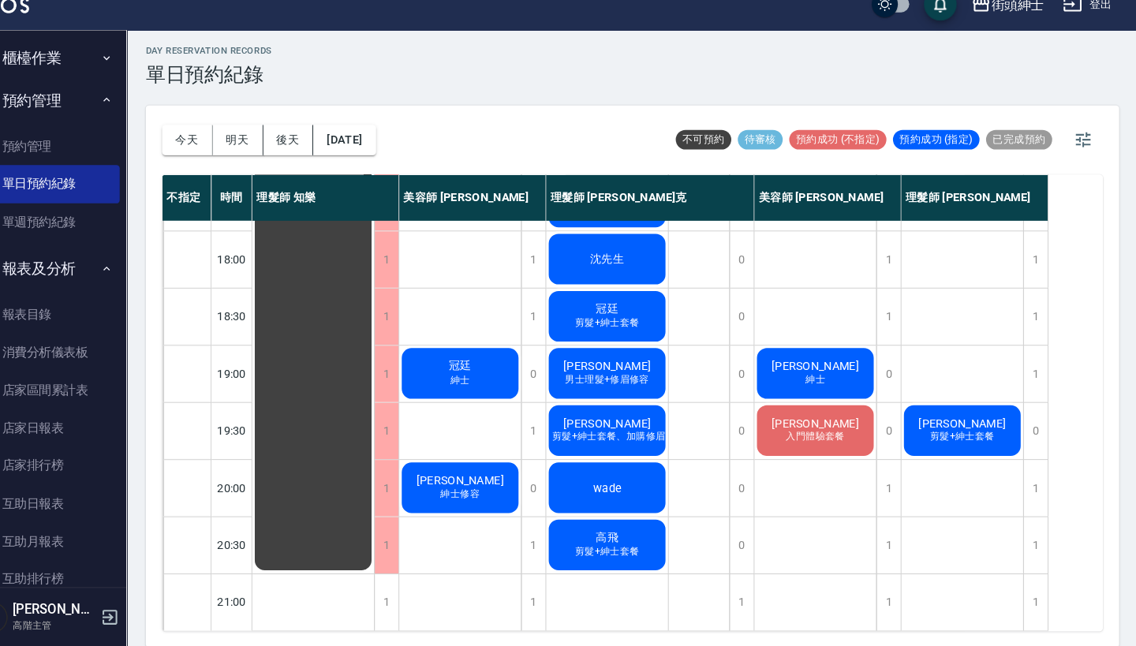
scroll to position [776, 0]
click at [599, 547] on span "剪髮+紳士套餐" at bounding box center [622, 553] width 69 height 13
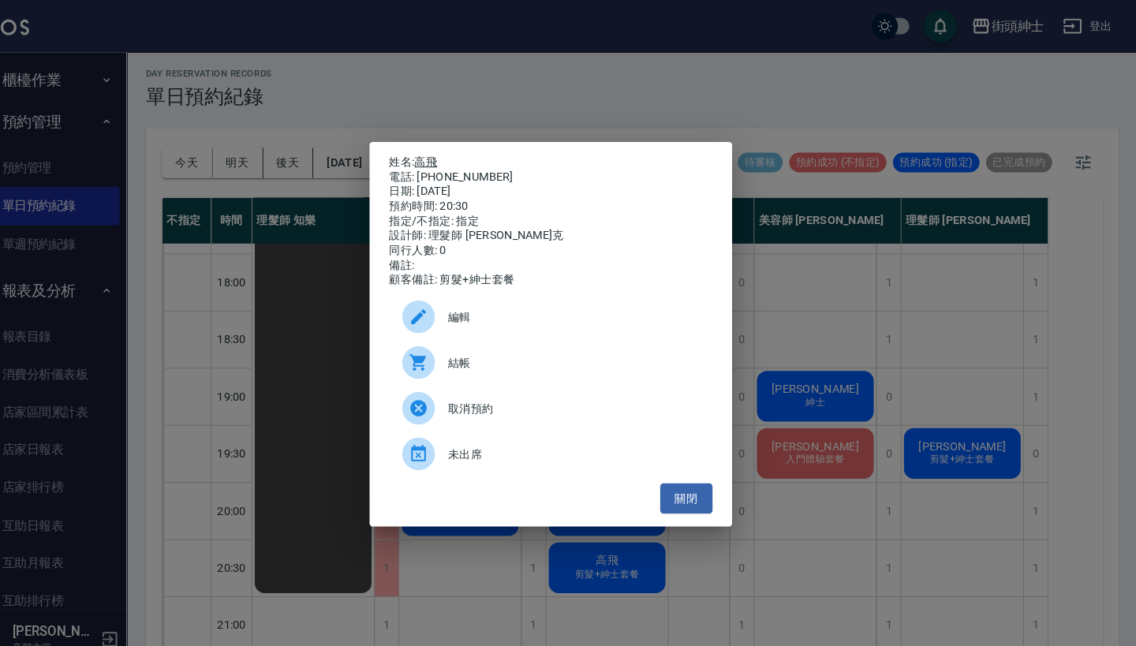
drag, startPoint x: 472, startPoint y: 170, endPoint x: 408, endPoint y: 155, distance: 66.4
click at [412, 155] on div "姓名: 高飛 電話: 0968586340 日期: 2025/09/10 預約時間: 20:30 指定/不指定: 指定 設計師: 理髮師 Vic 維克 同行人…" at bounding box center [568, 214] width 312 height 128
copy div "姓名: 高飛 電話: 0968586340"
click at [569, 89] on div "姓名: 高飛 電話: 0968586340 日期: 2025/09/10 預約時間: 20:30 指定/不指定: 指定 設計師: 理髮師 Vic 維克 同行人…" at bounding box center [568, 323] width 1136 height 646
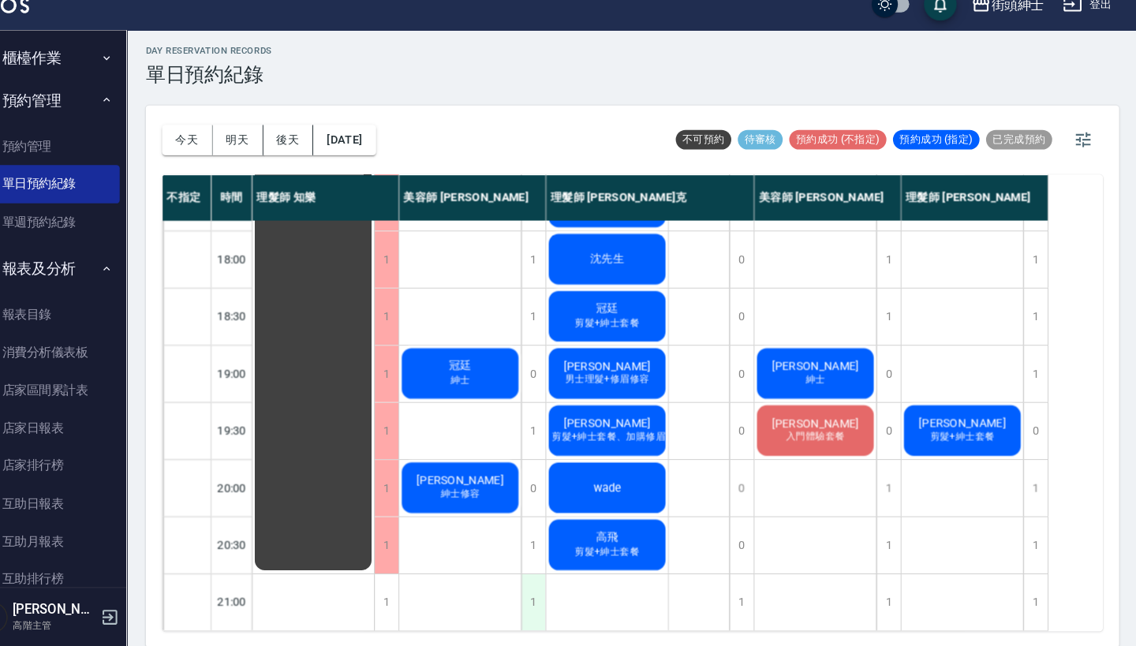
click at [539, 576] on div "1" at bounding box center [551, 603] width 24 height 54
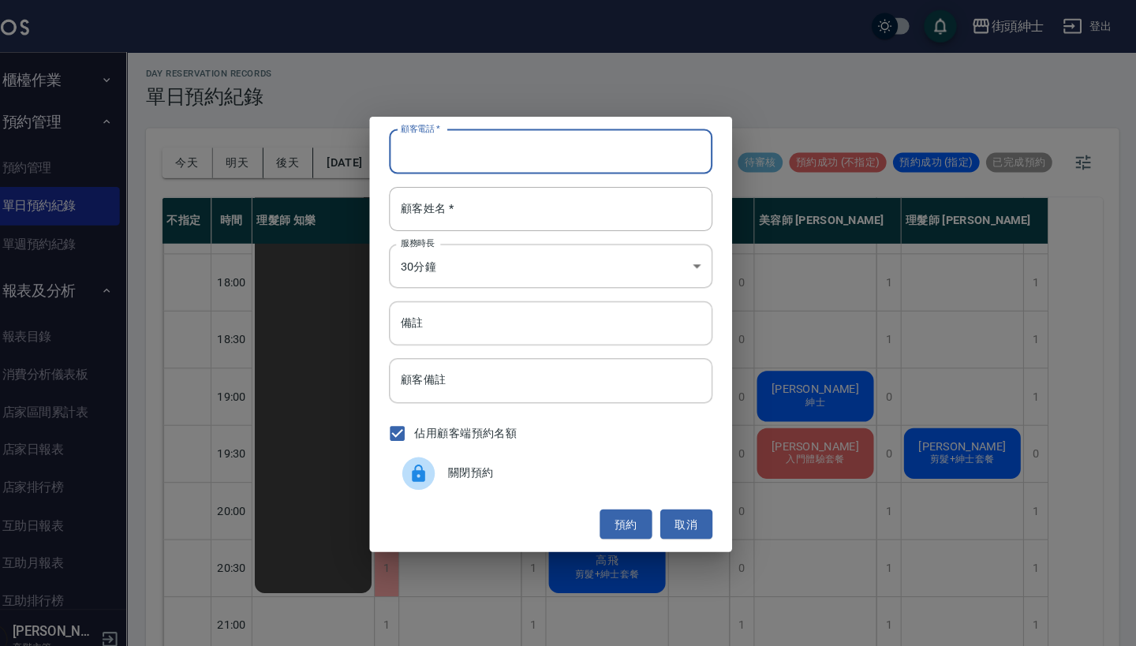
paste input "高飛 電話: 0968586340"
type input "高飛 電話: 0968586340"
paste input "高飛 電話: 0968586340"
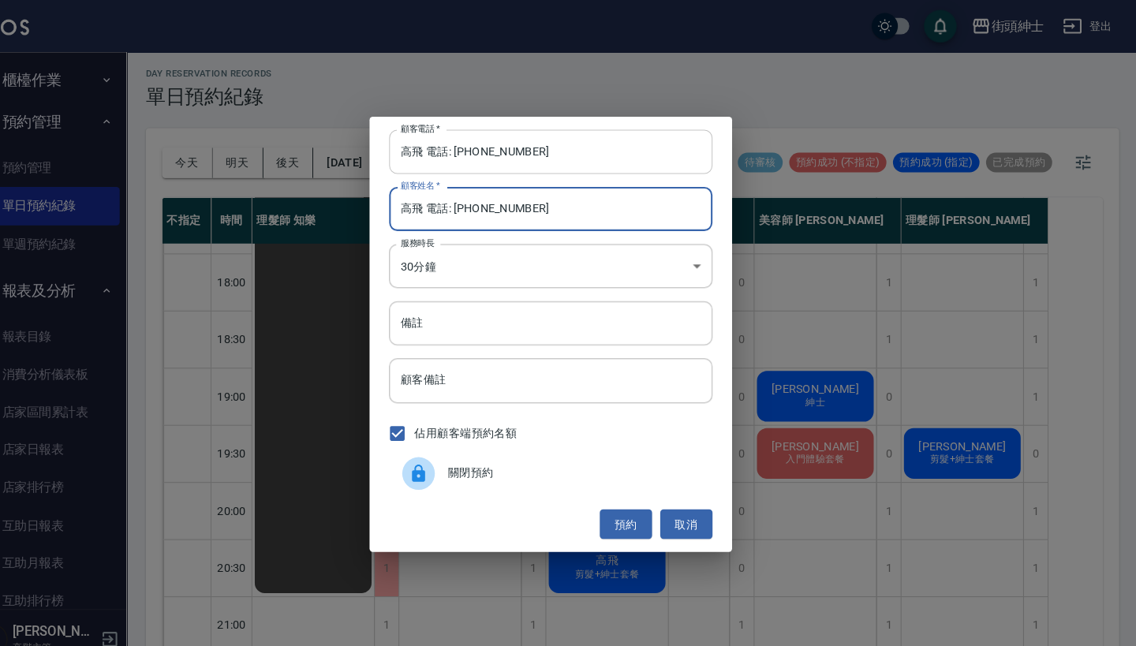
type input "高飛 電話: 0968586340"
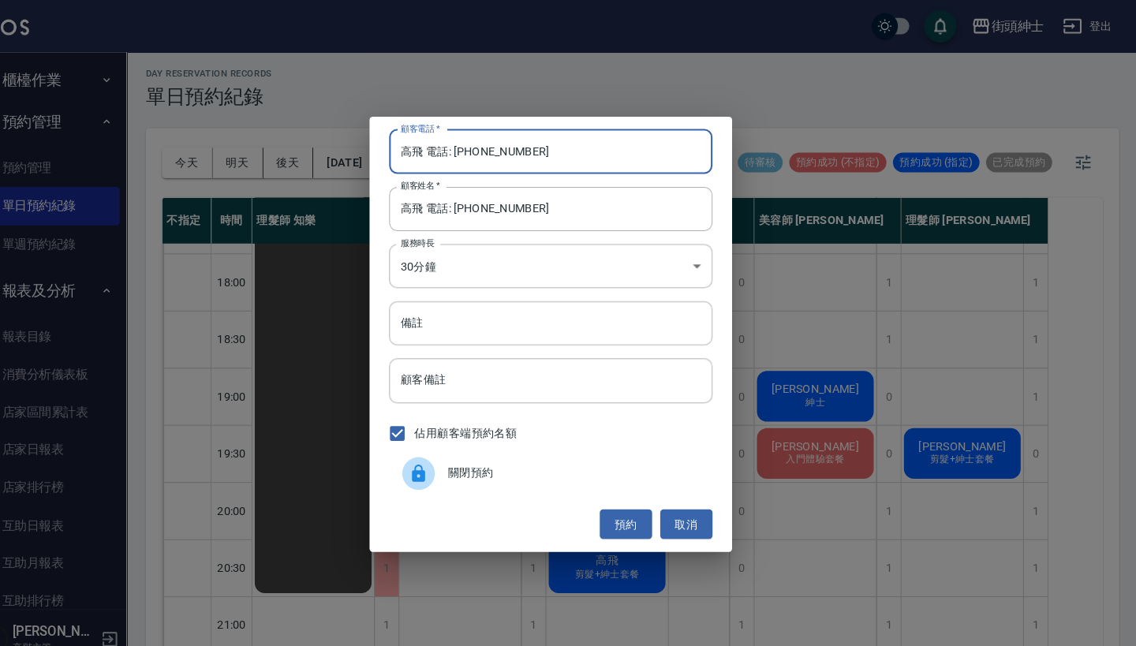
drag, startPoint x: 437, startPoint y: 145, endPoint x: 293, endPoint y: 145, distance: 144.3
click at [295, 145] on div "顧客電話   * 高飛 電話: 0968586340 顧客電話   * 顧客姓名   * 高飛 電話: 0968586340 顧客姓名   * 服務時長 30…" at bounding box center [568, 323] width 1136 height 646
type input "0968586340"
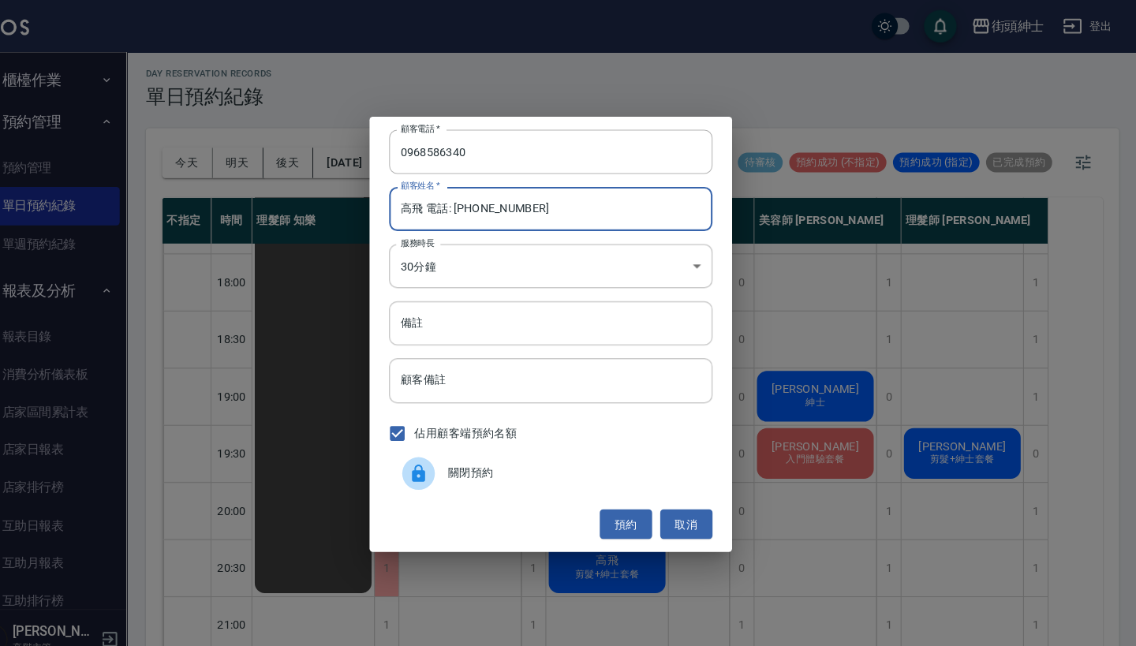
drag, startPoint x: 517, startPoint y: 203, endPoint x: 411, endPoint y: 202, distance: 106.5
click at [412, 202] on input "高飛 電話: 0968586340" at bounding box center [568, 202] width 312 height 43
type input "高飛"
click at [423, 319] on input "備註" at bounding box center [568, 312] width 312 height 43
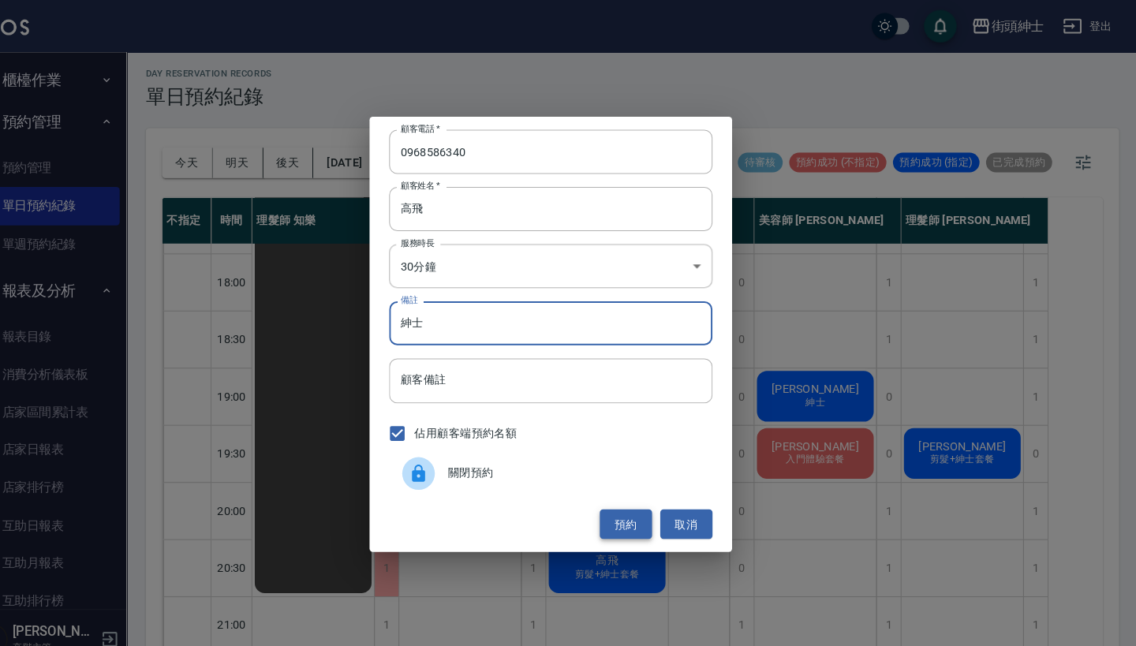
type input "紳士"
click at [615, 498] on button "預約" at bounding box center [640, 506] width 50 height 29
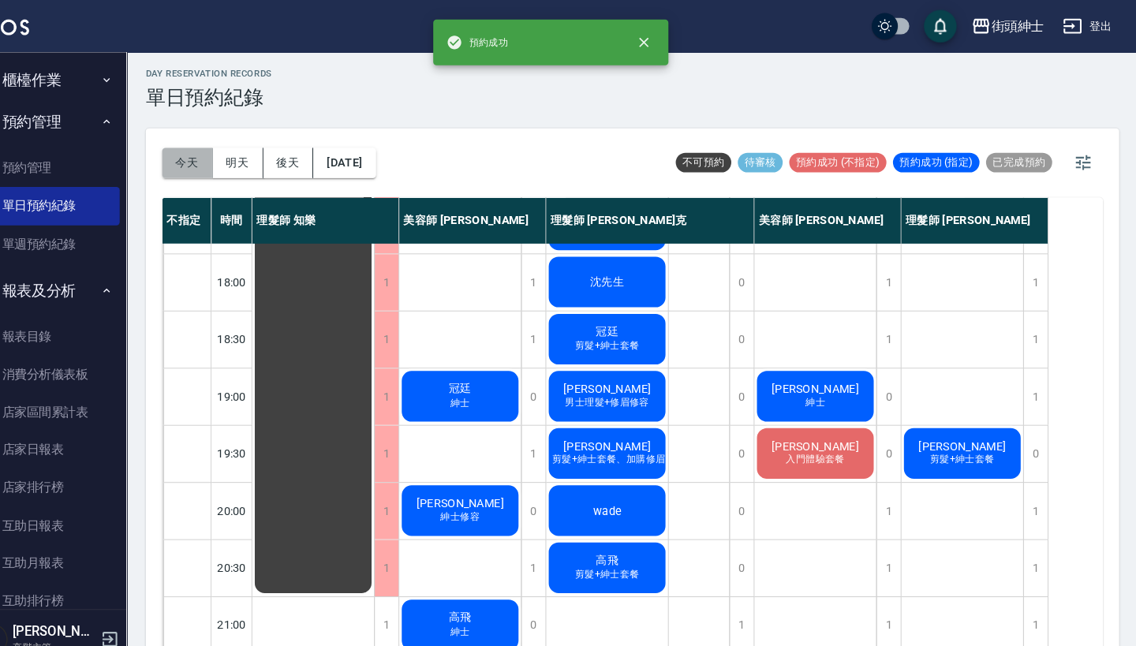
click at [192, 160] on button "今天" at bounding box center [216, 157] width 49 height 29
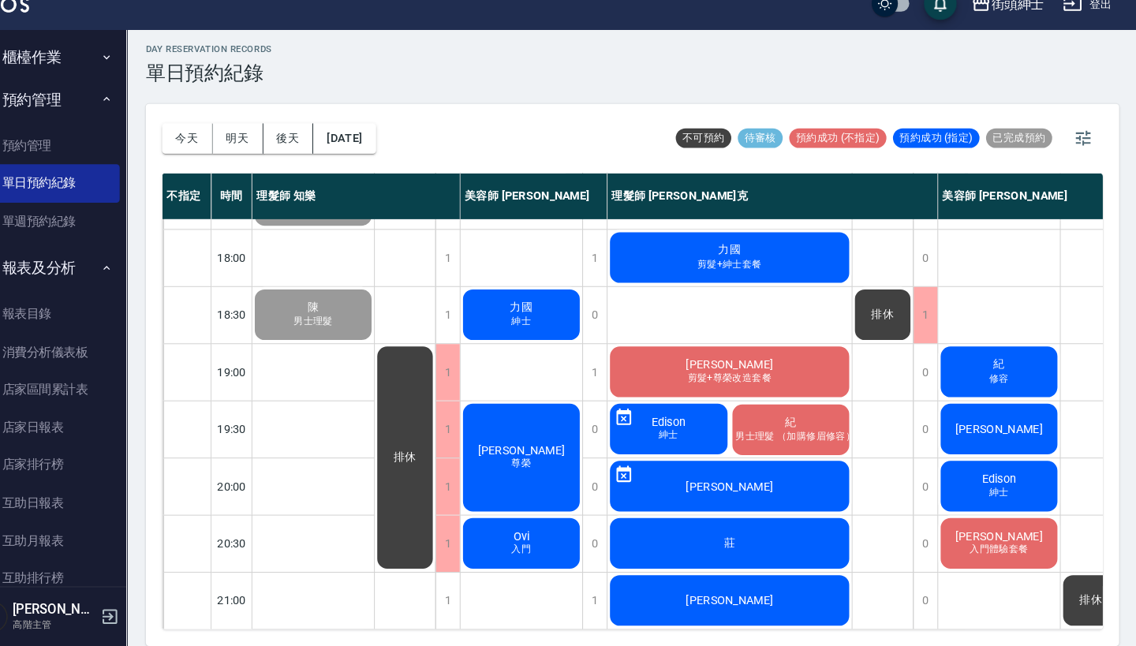
scroll to position [5, 0]
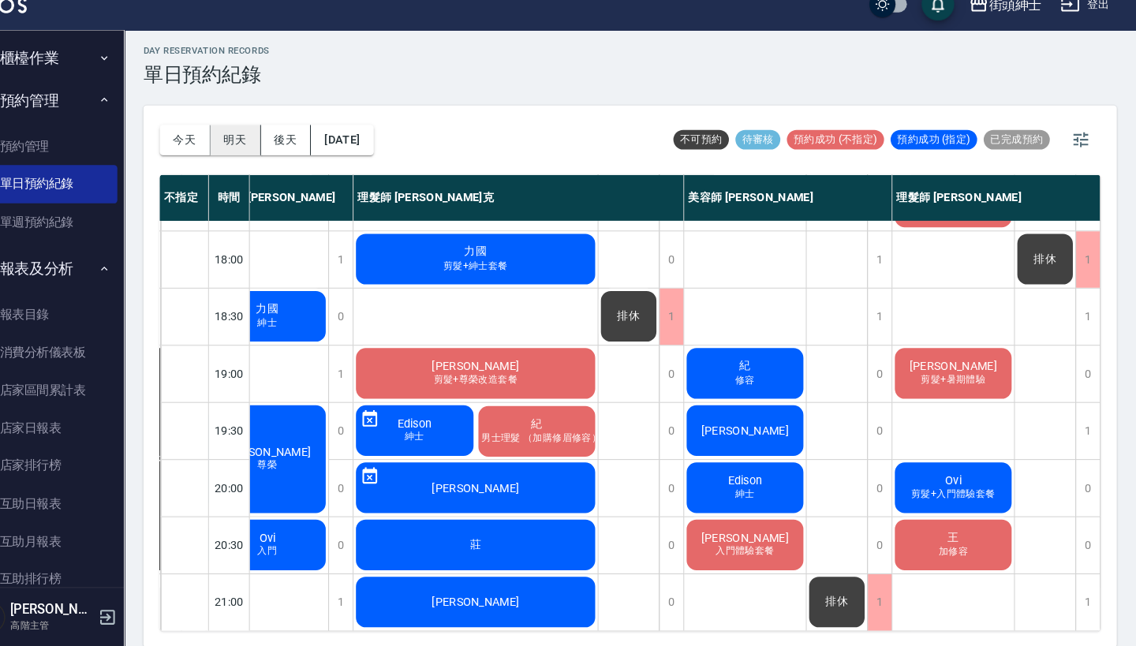
click at [241, 142] on button "明天" at bounding box center [265, 156] width 49 height 29
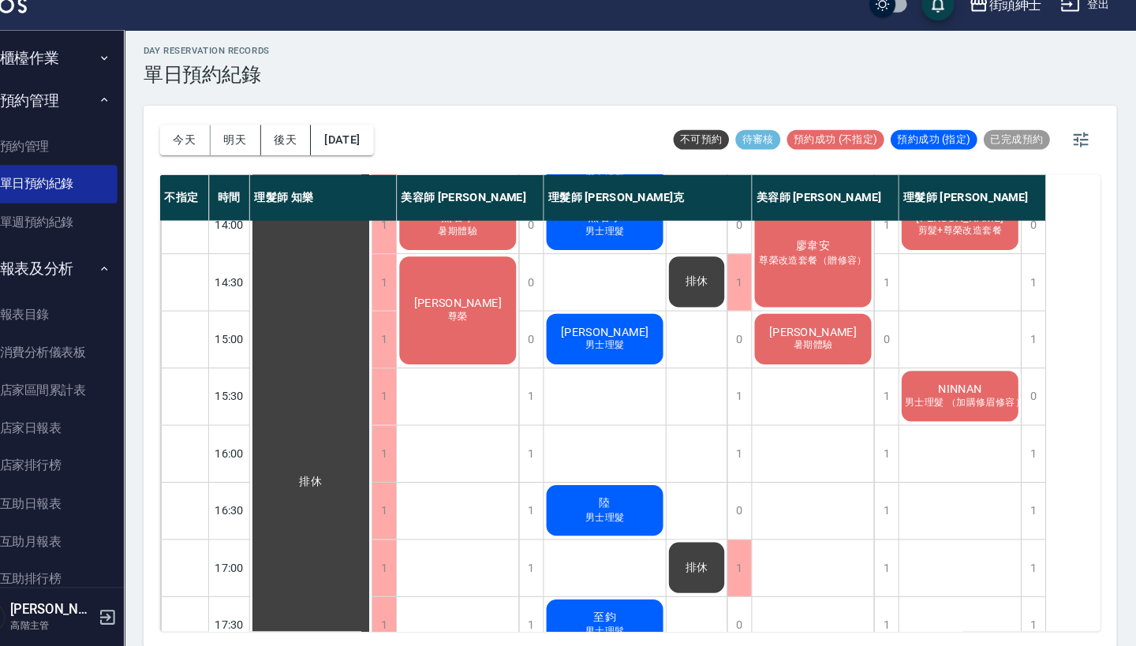
scroll to position [363, 0]
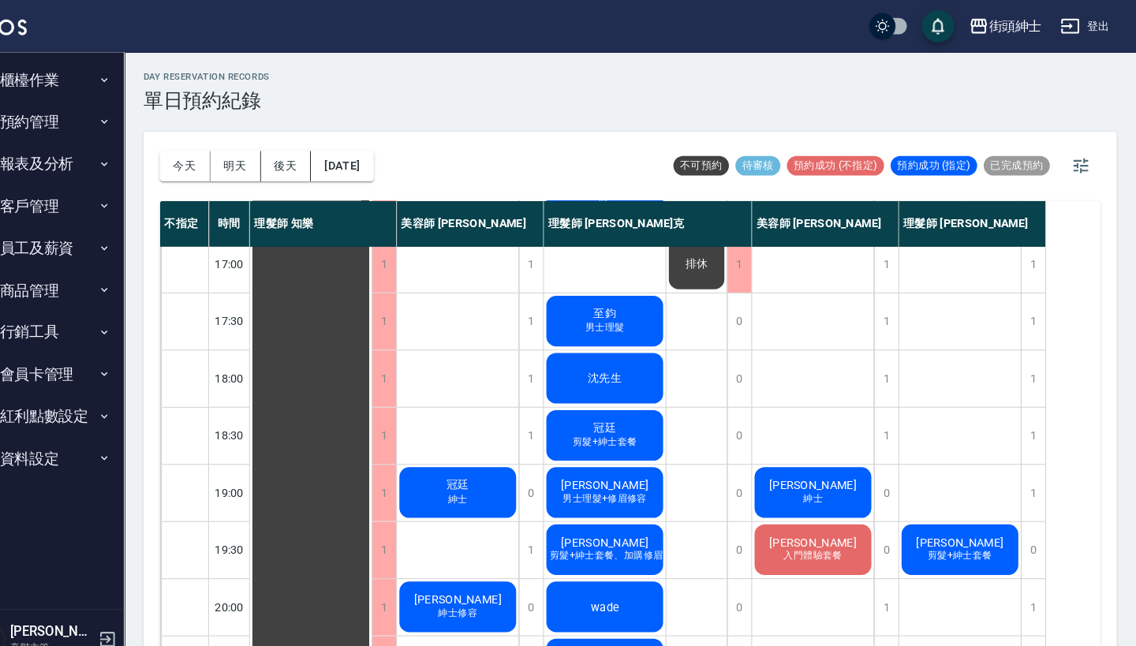
scroll to position [739, 0]
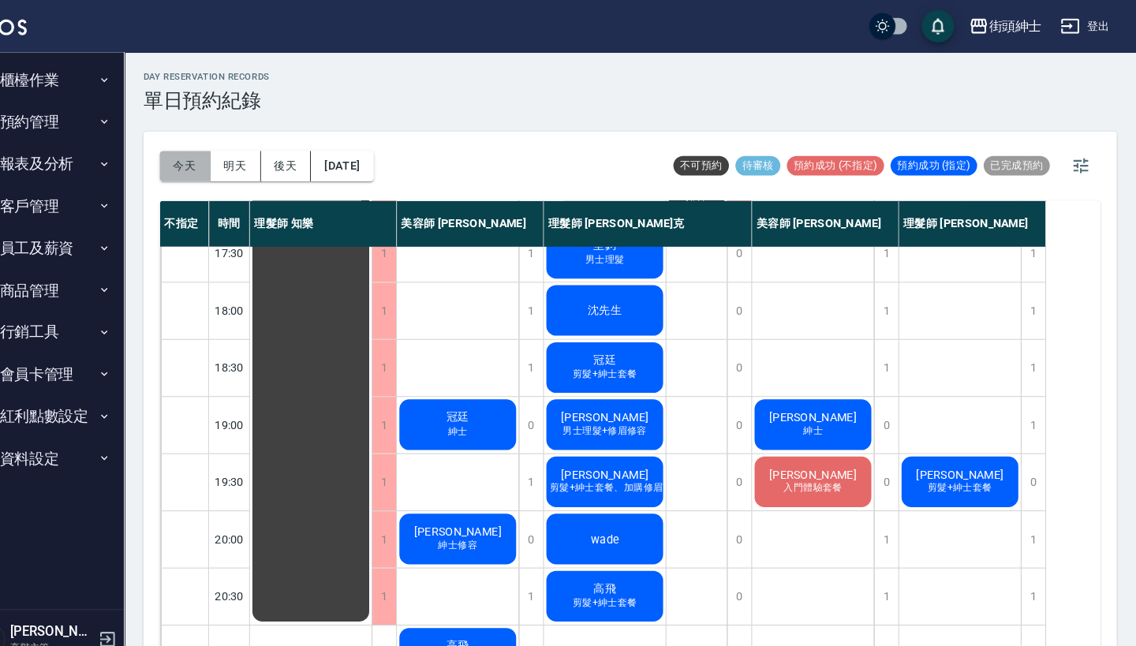
click at [192, 162] on button "今天" at bounding box center [216, 160] width 49 height 29
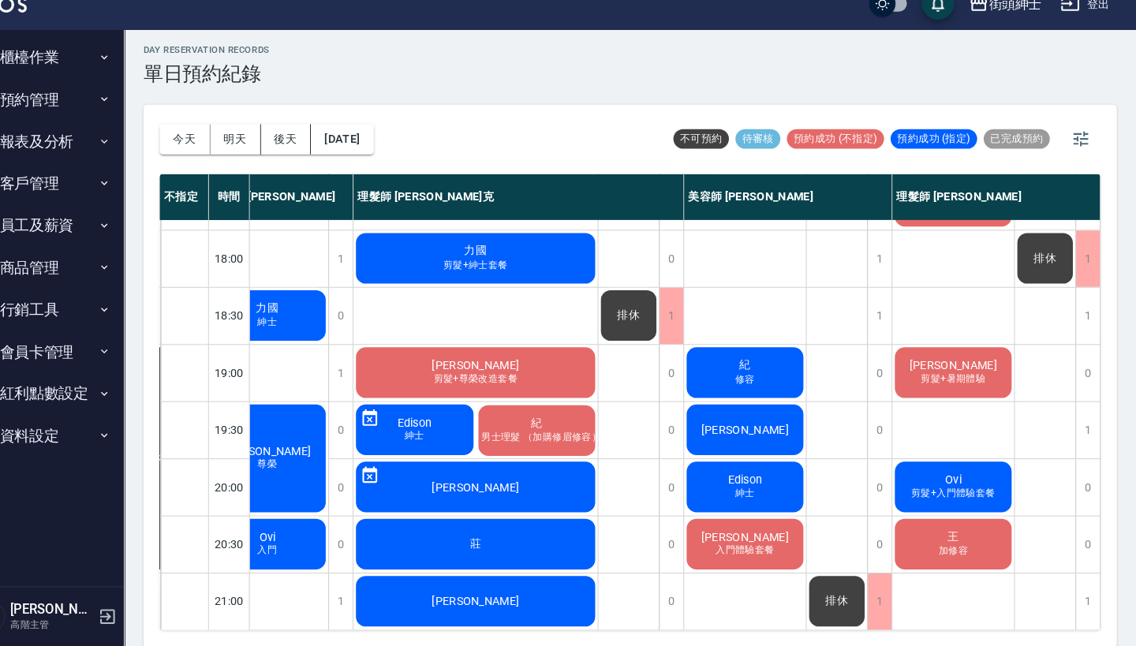
scroll to position [4, 0]
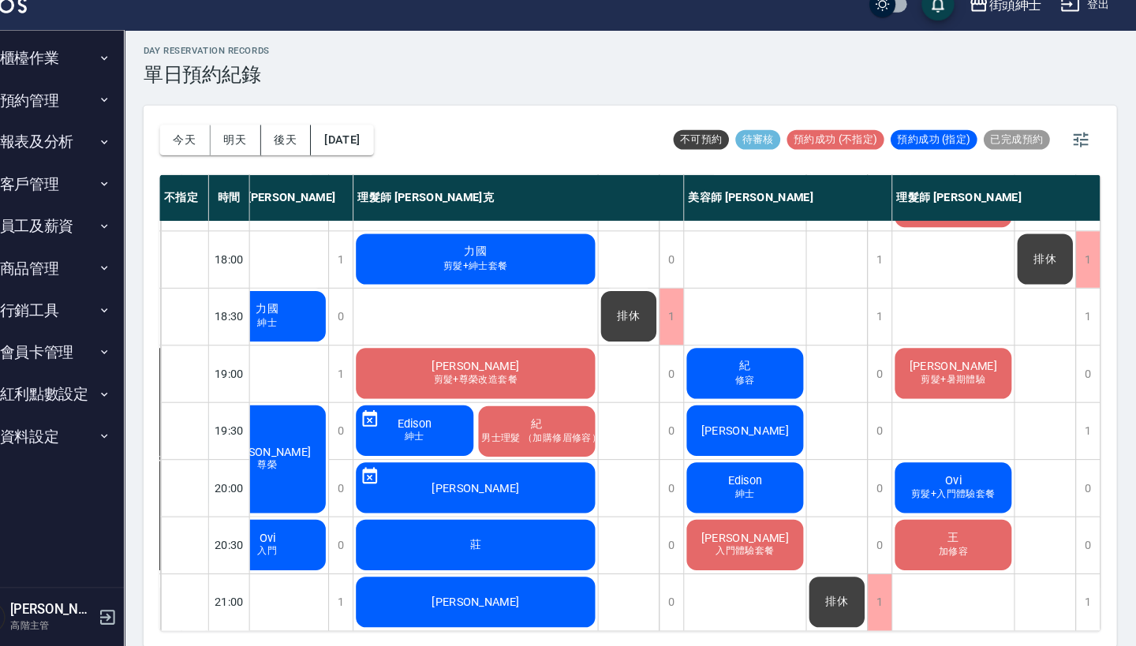
click at [745, 382] on span "修容" at bounding box center [757, 388] width 25 height 13
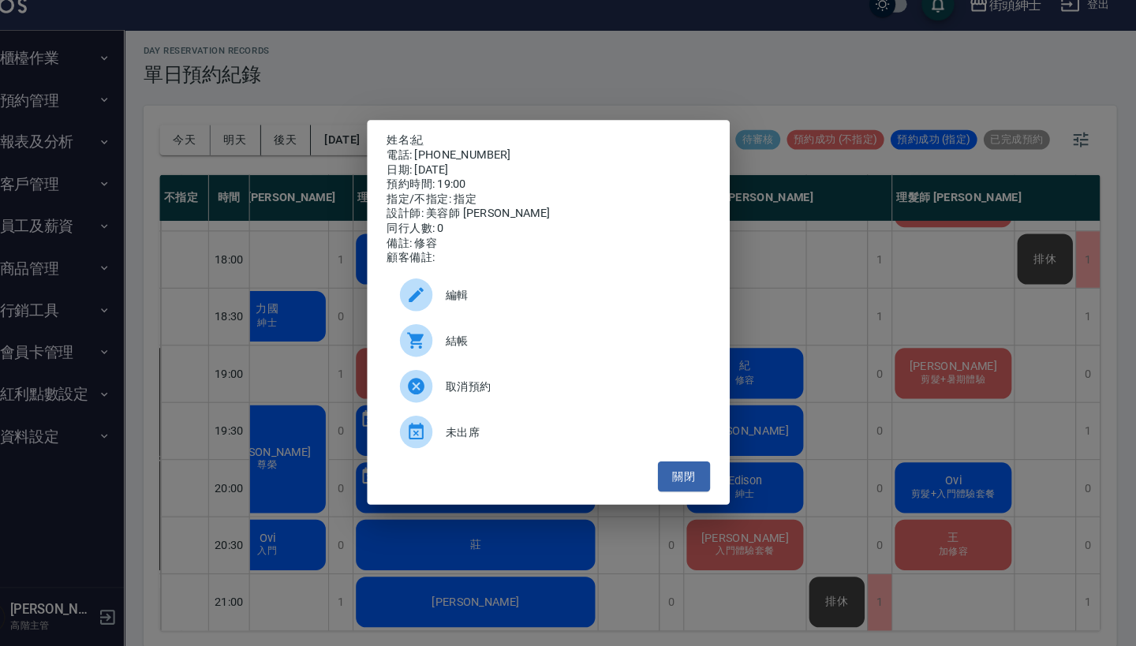
scroll to position [3, 0]
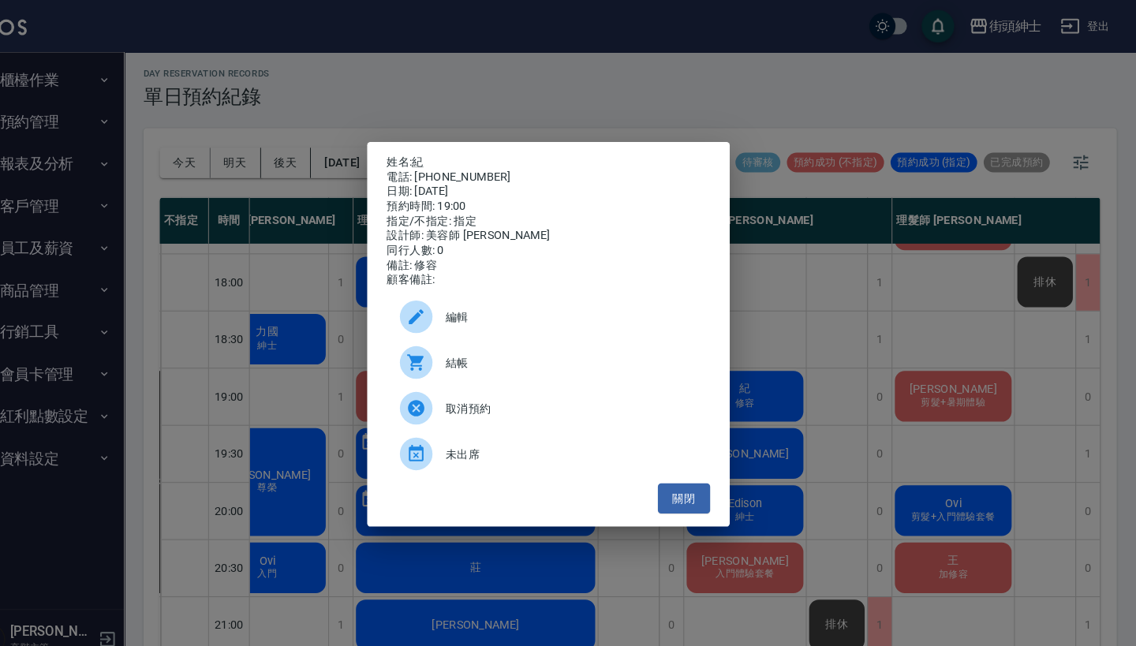
click at [532, 359] on span "結帳" at bounding box center [589, 350] width 243 height 17
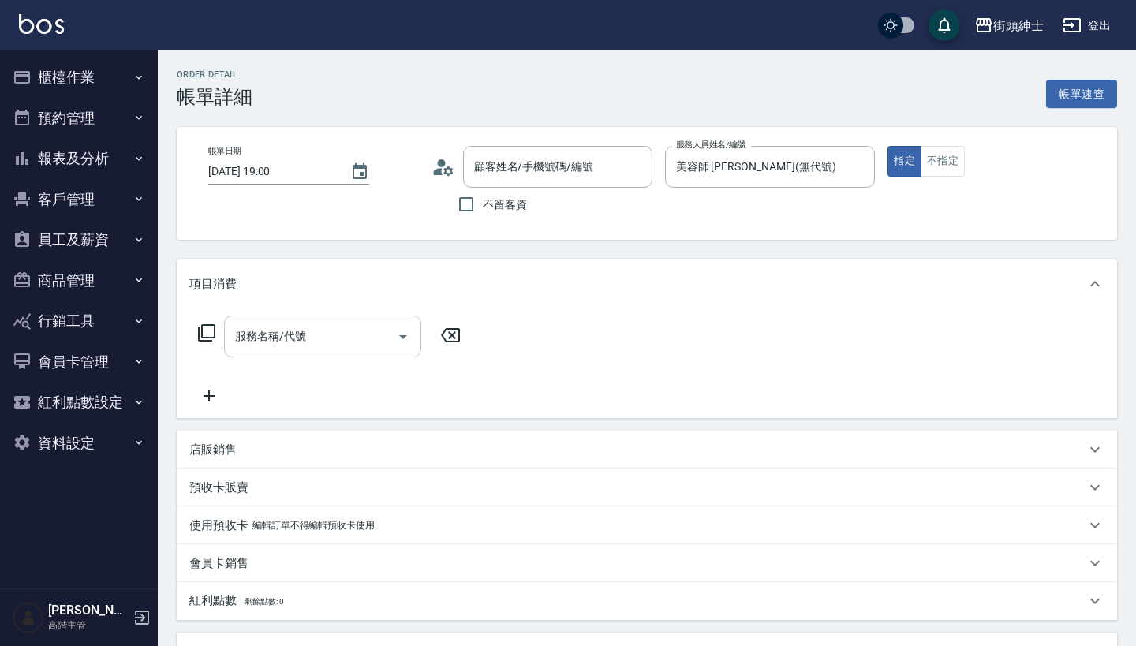
type input "紀/0984037173/null"
click at [311, 334] on input "服務名稱/代號" at bounding box center [310, 337] width 159 height 28
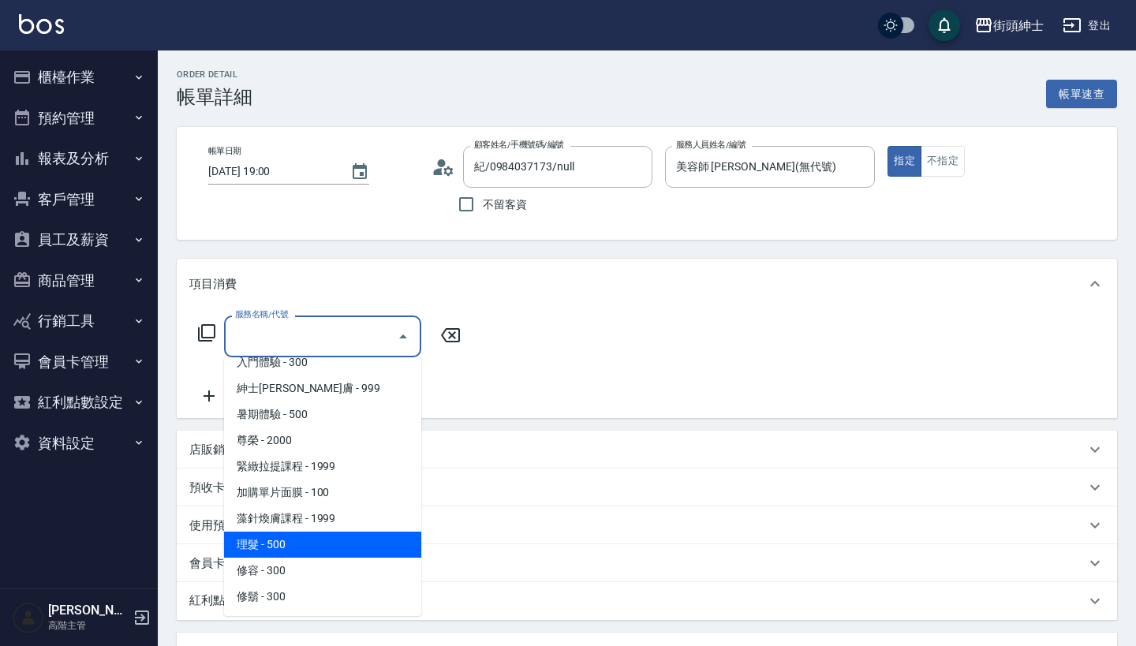
scroll to position [144, 0]
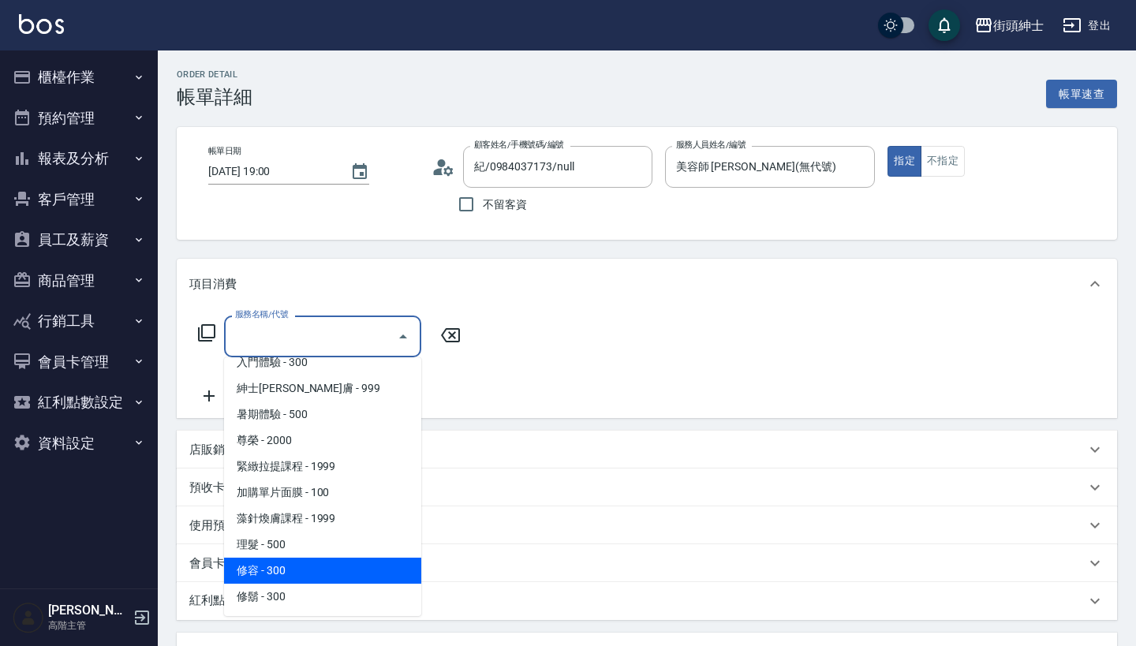
click at [312, 573] on span "修容 - 300" at bounding box center [322, 571] width 197 height 26
type input "修容(A03)"
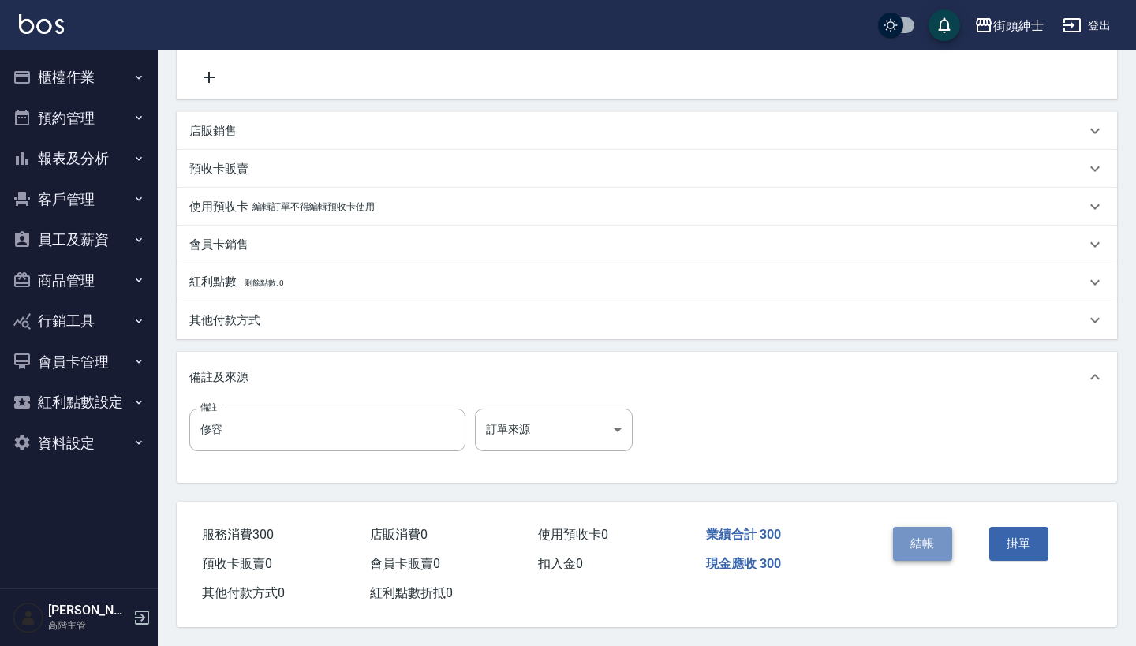
click at [912, 527] on button "結帳" at bounding box center [922, 543] width 59 height 33
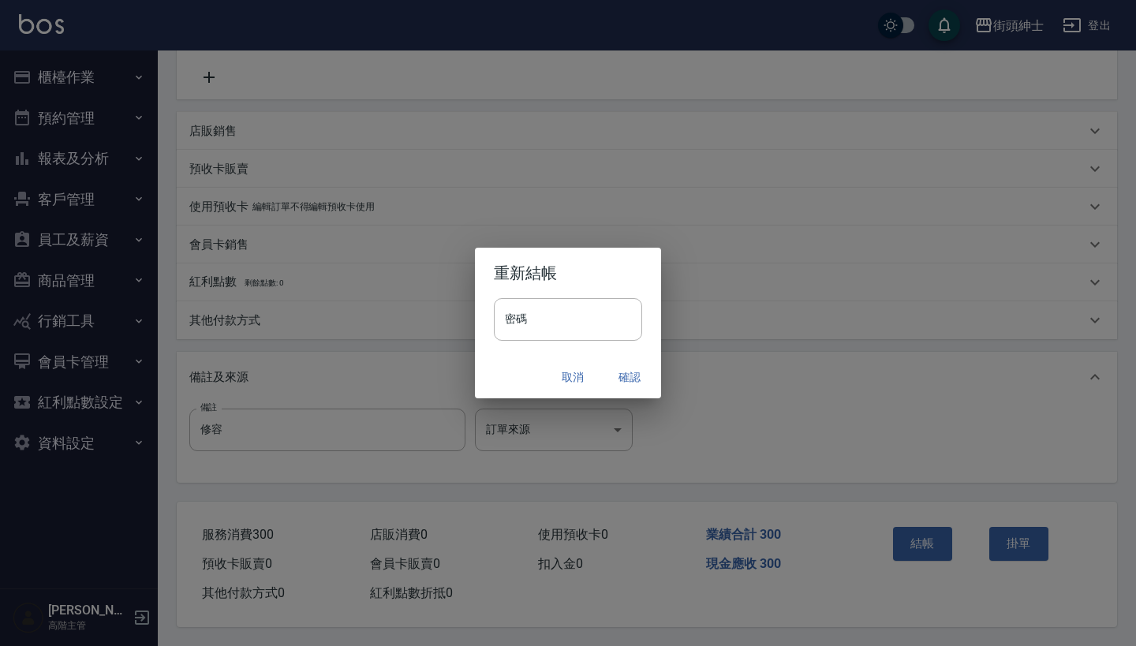
click at [637, 376] on button "確認" at bounding box center [629, 377] width 50 height 29
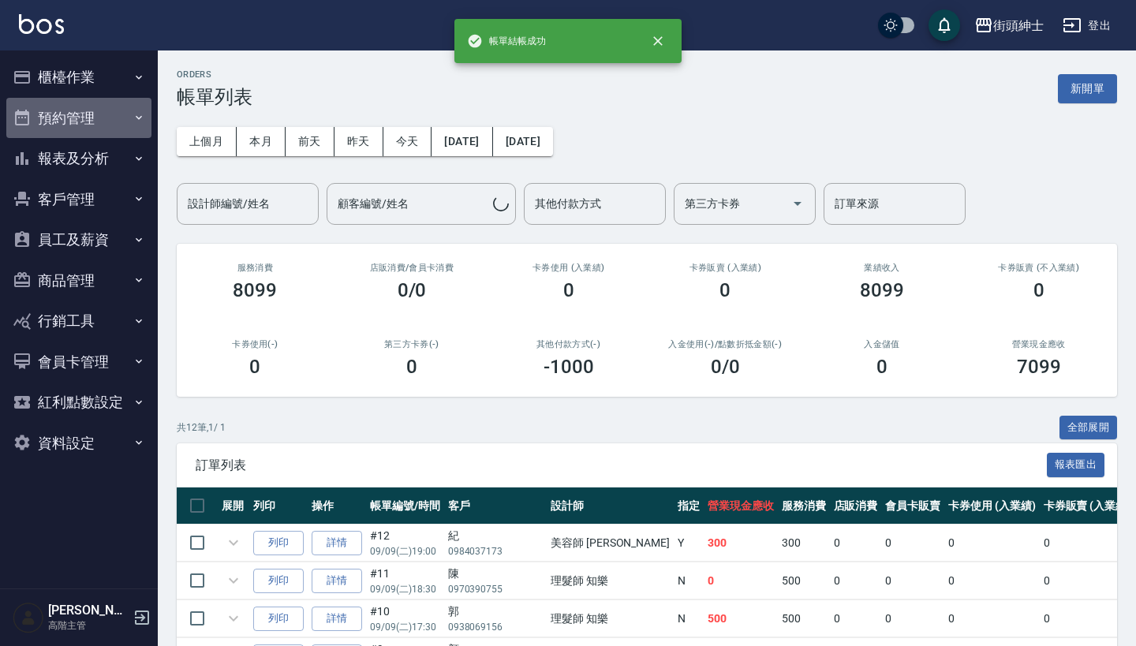
click at [122, 114] on button "預約管理" at bounding box center [78, 118] width 145 height 41
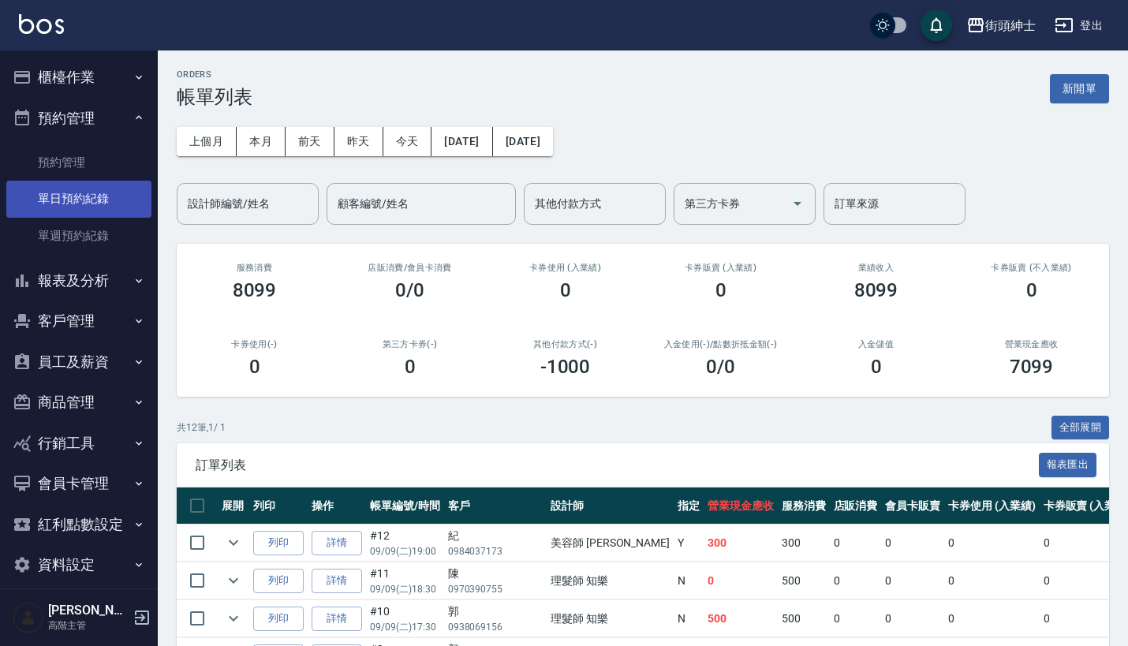
click at [95, 210] on link "單日預約紀錄" at bounding box center [78, 199] width 145 height 36
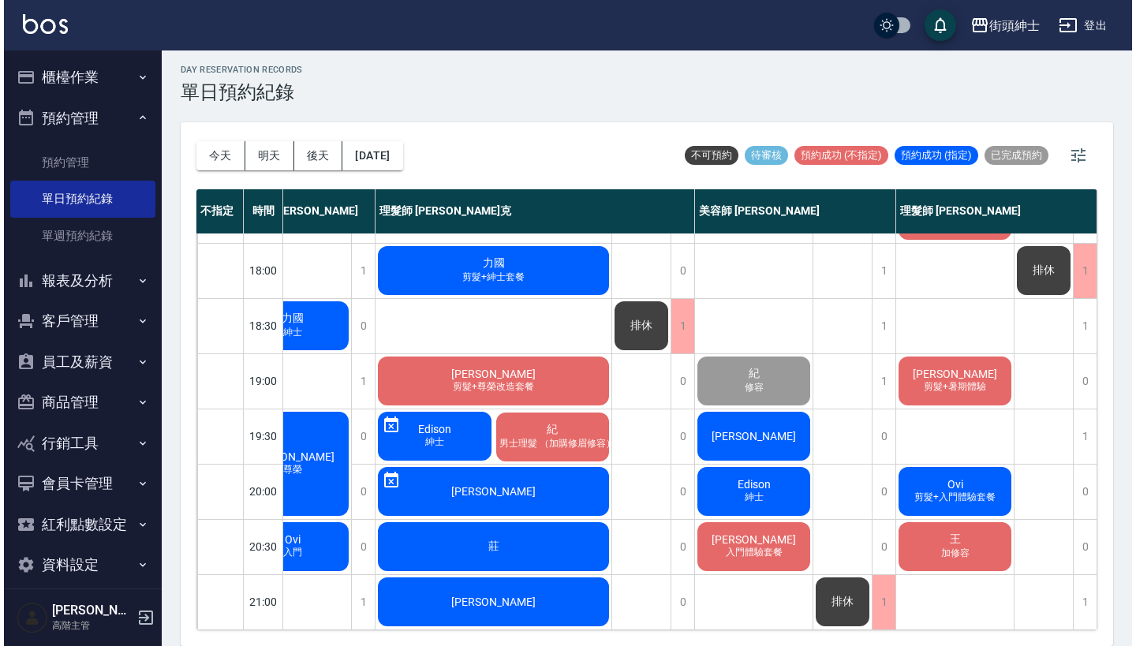
scroll to position [4, 0]
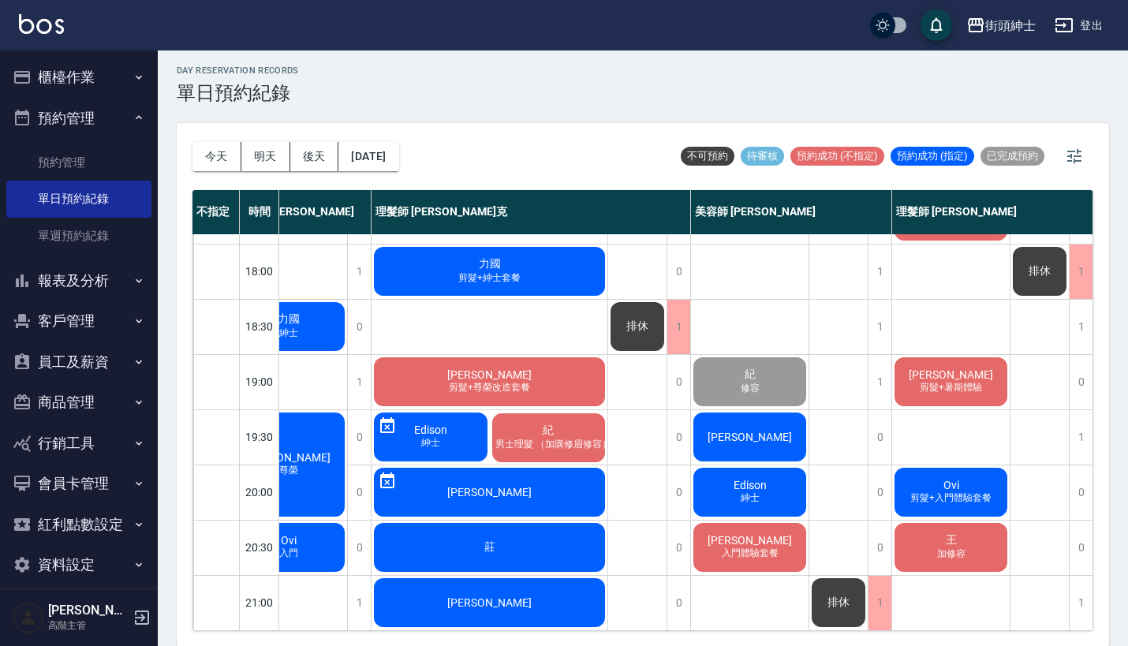
click at [756, 425] on div "[PERSON_NAME]" at bounding box center [750, 437] width 118 height 54
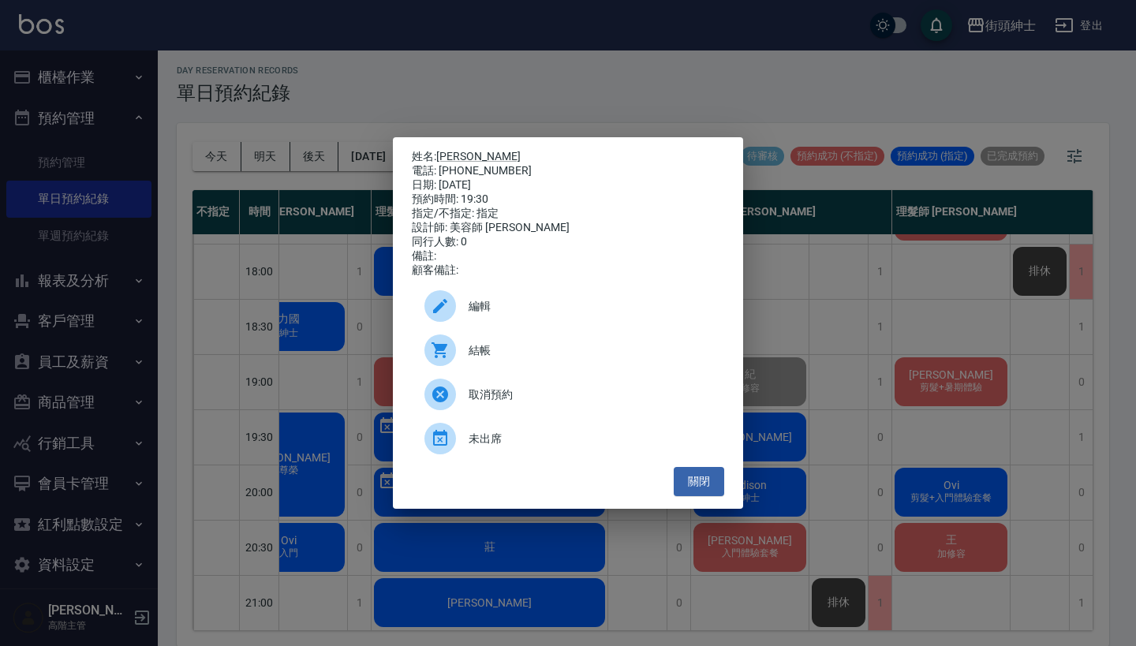
click at [507, 353] on span "結帳" at bounding box center [589, 350] width 243 height 17
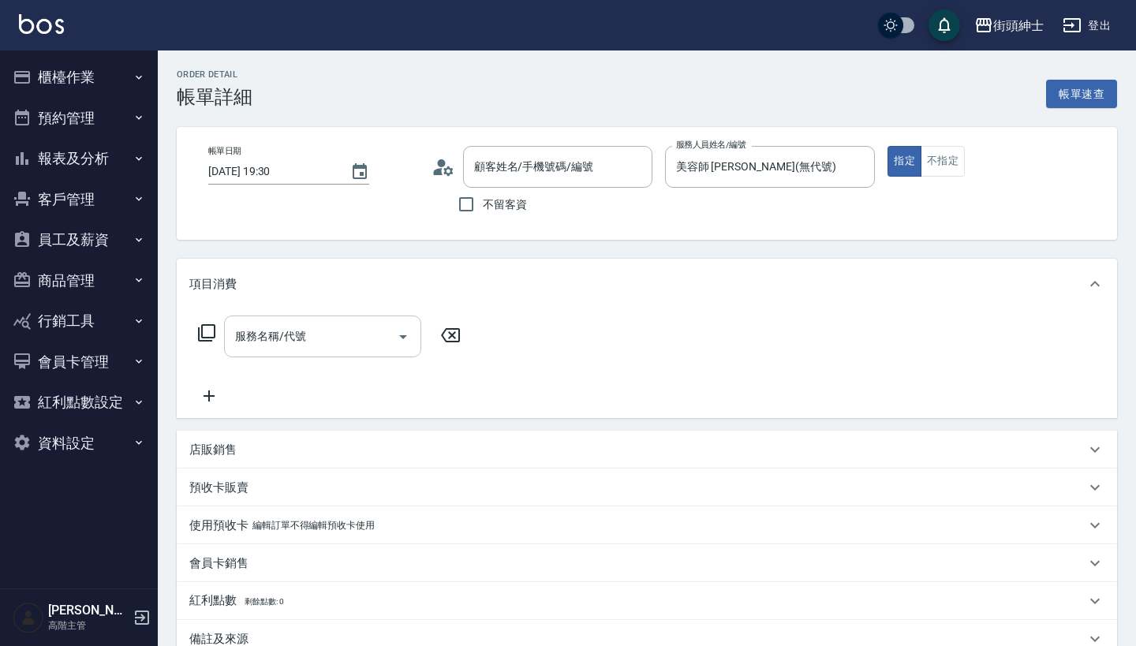
type input "[PERSON_NAME]/0910565446/null"
click at [316, 334] on input "服務名稱/代號" at bounding box center [310, 337] width 159 height 28
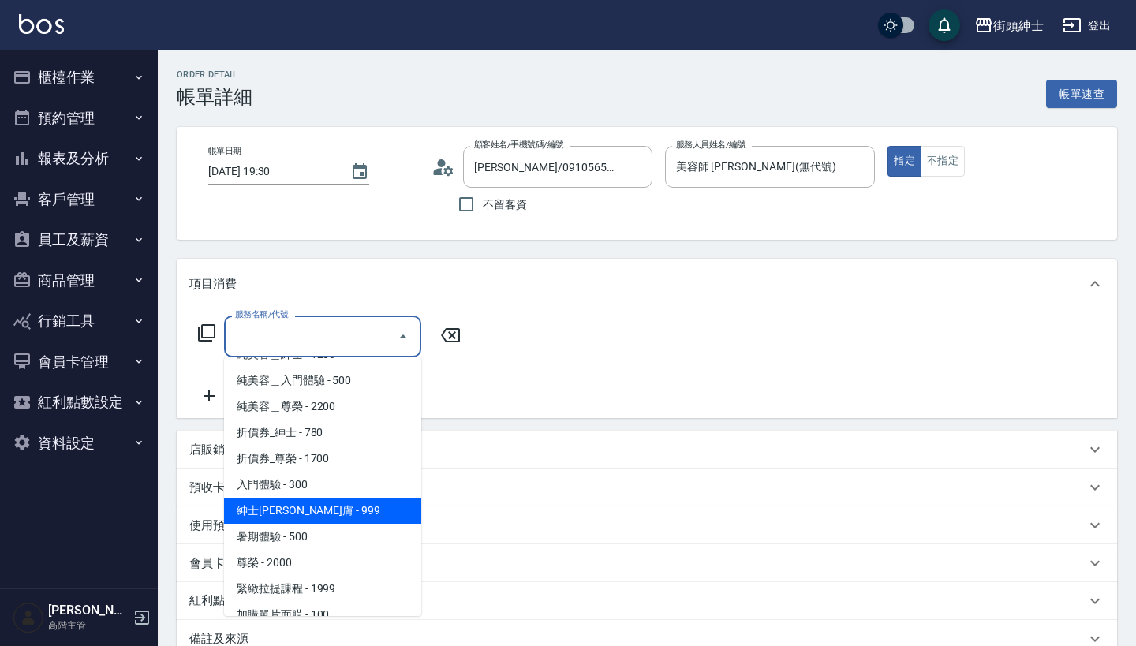
scroll to position [70, 0]
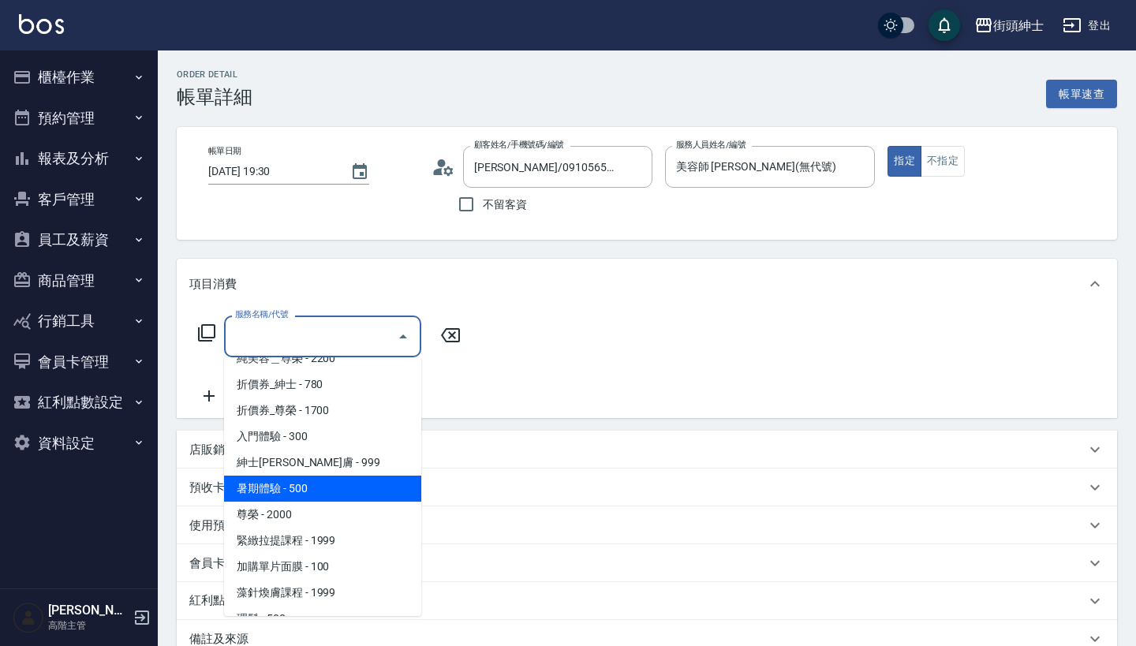
click at [346, 483] on span "暑期體驗 - 500" at bounding box center [322, 489] width 197 height 26
type input "暑期體驗"
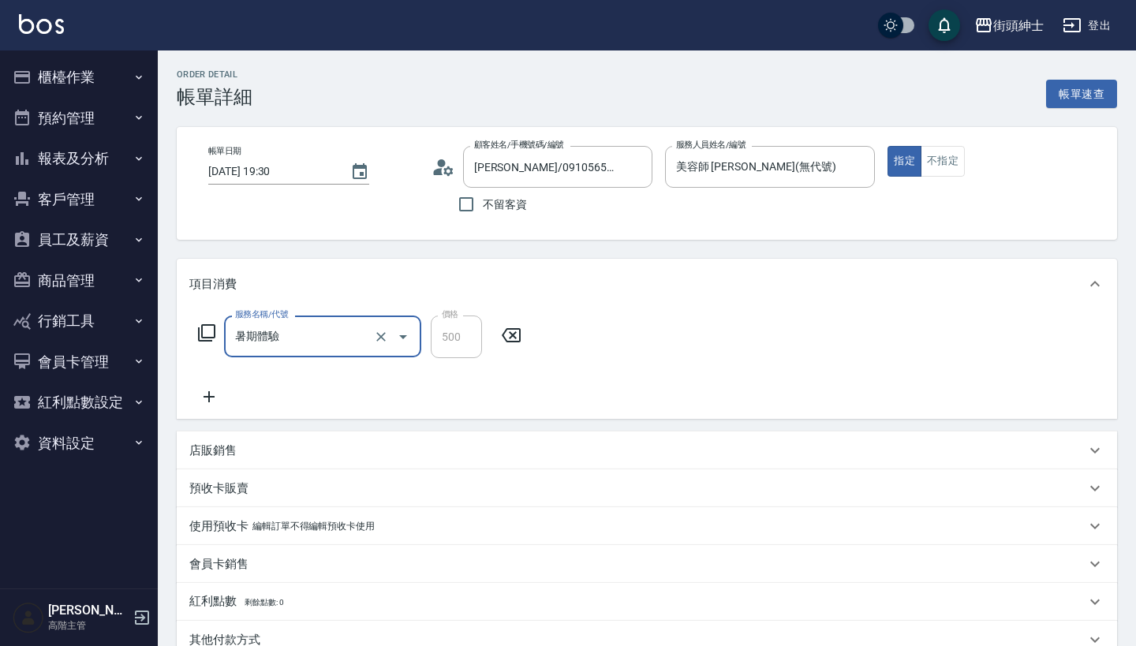
click at [215, 392] on icon at bounding box center [208, 396] width 39 height 19
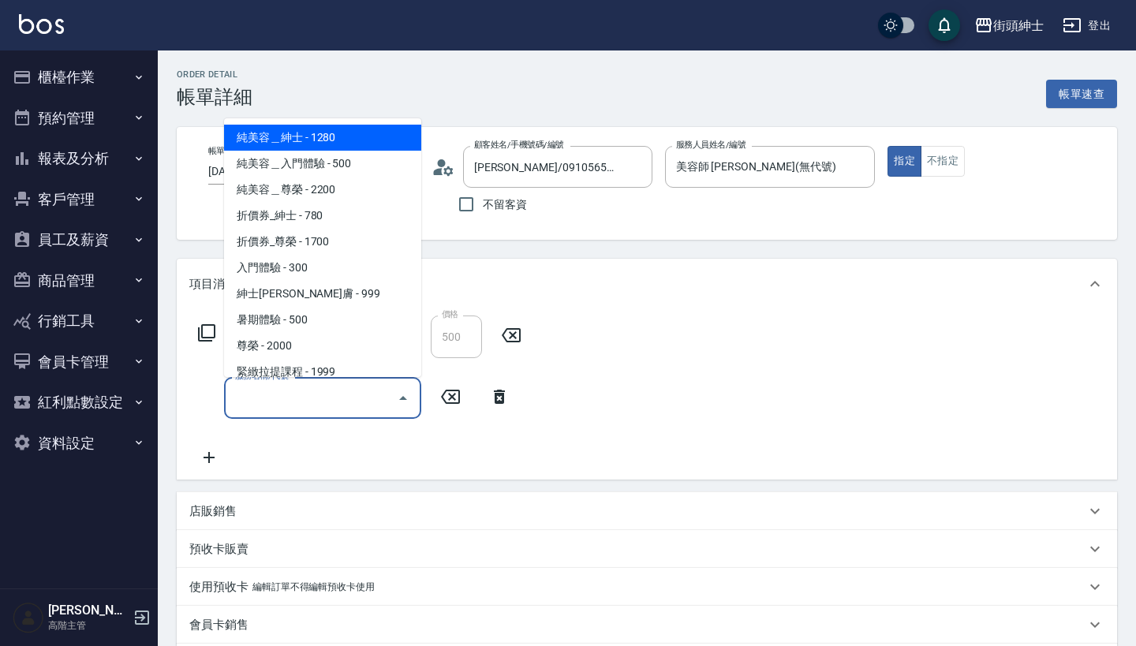
click at [274, 392] on input "服務名稱/代號" at bounding box center [310, 398] width 159 height 28
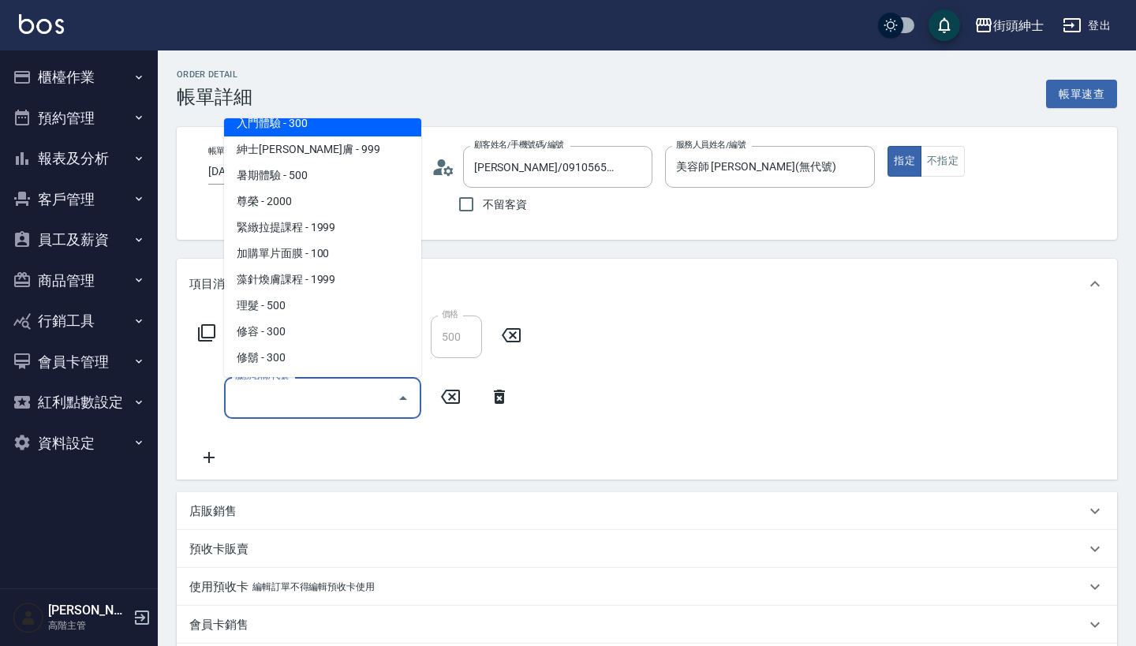
scroll to position [144, 0]
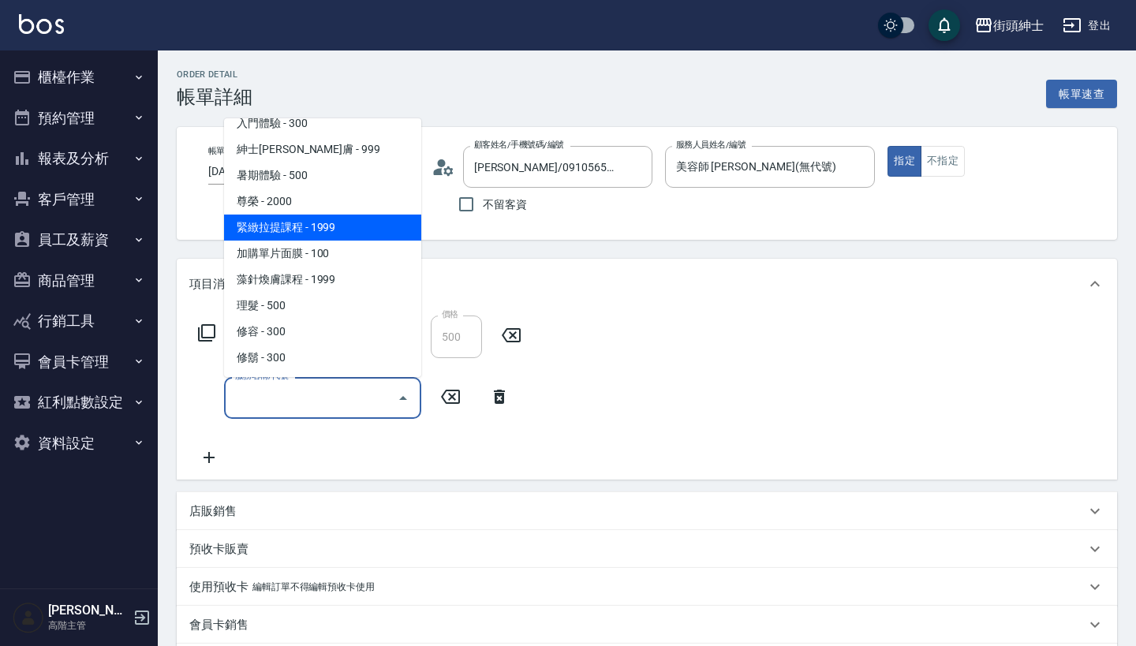
click at [357, 234] on span "緊緻拉提課程 - 1999" at bounding box center [322, 228] width 197 height 26
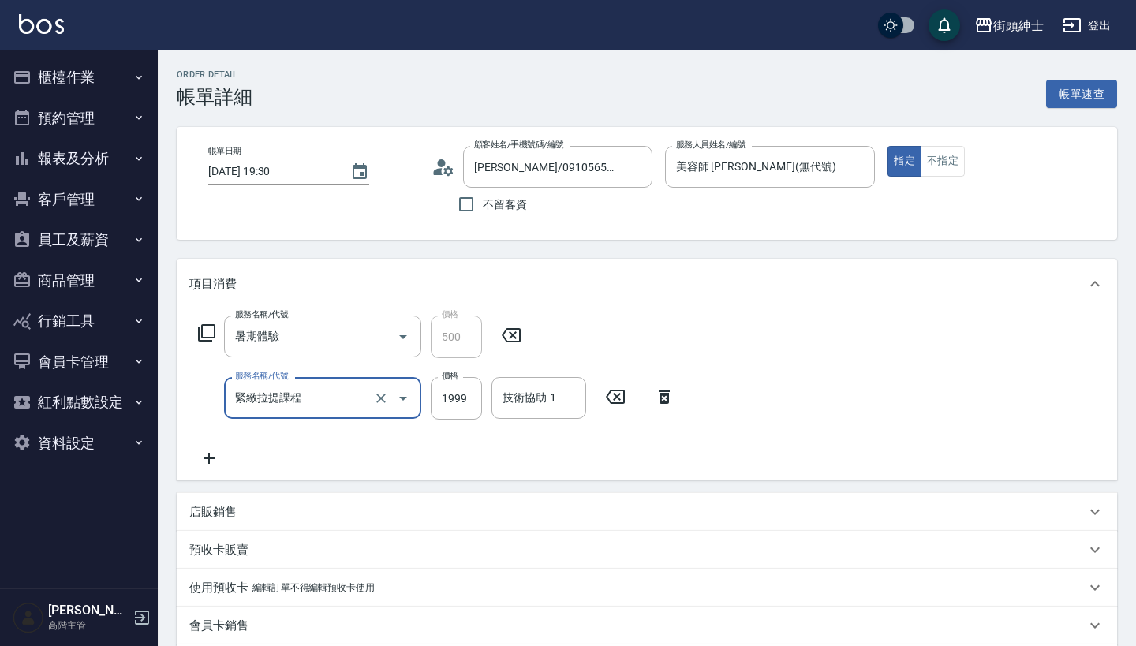
click at [326, 397] on input "緊緻拉提課程" at bounding box center [300, 398] width 139 height 28
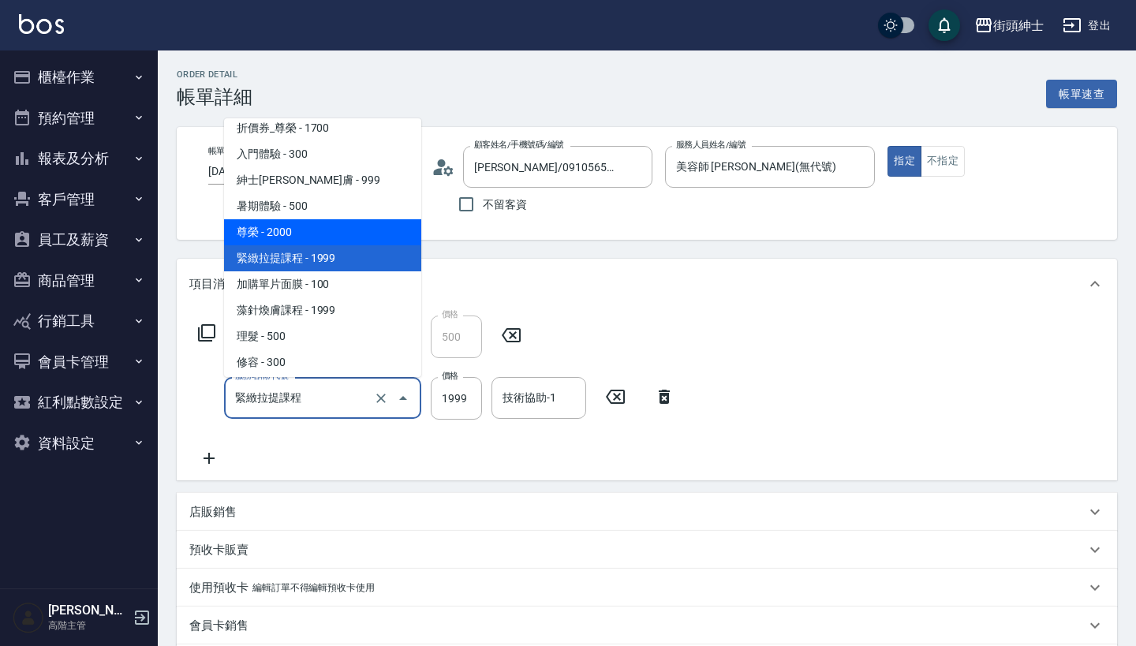
scroll to position [114, 0]
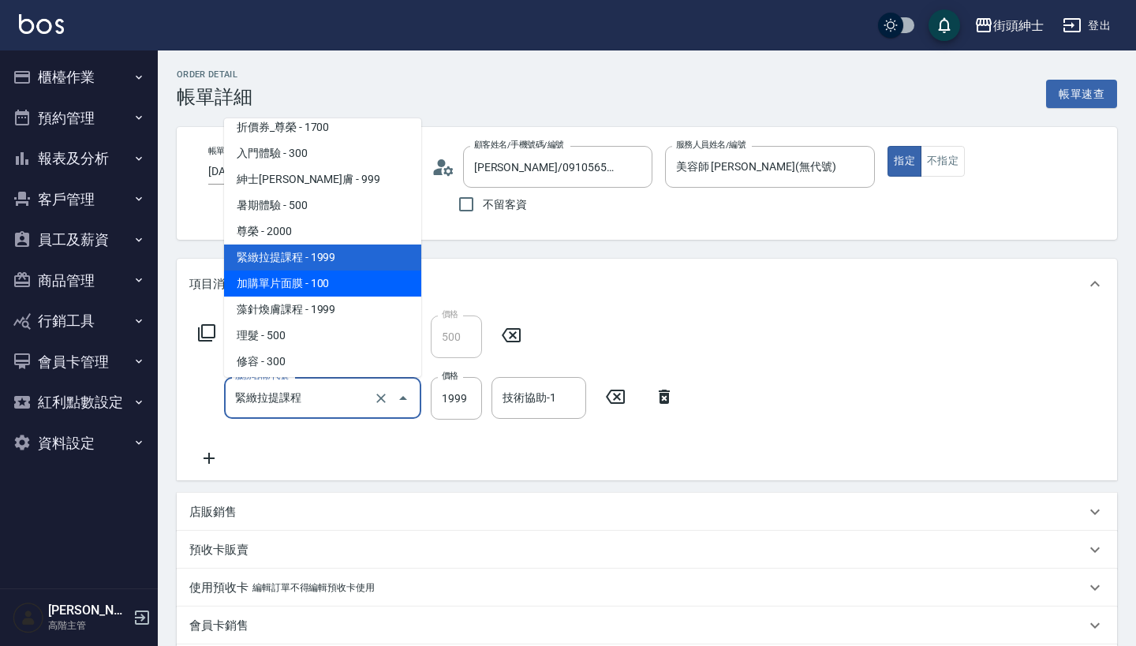
click at [353, 288] on span "加購單片面膜 - 100" at bounding box center [322, 284] width 197 height 26
type input "加購單片面膜"
type input "100"
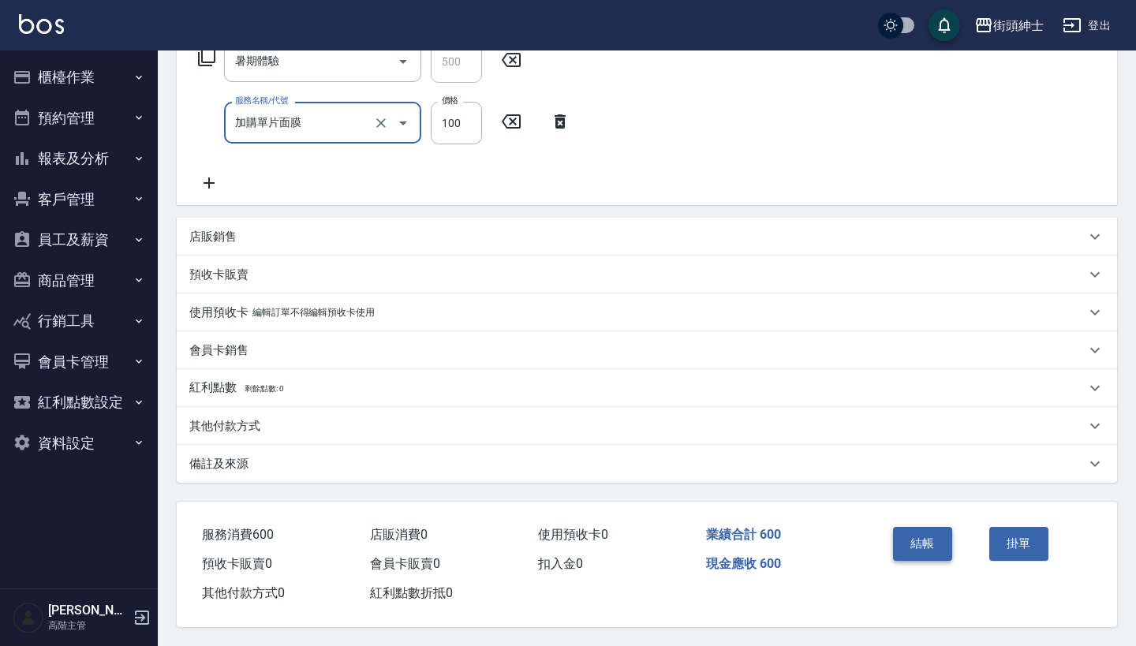
click at [912, 548] on button "結帳" at bounding box center [922, 543] width 59 height 33
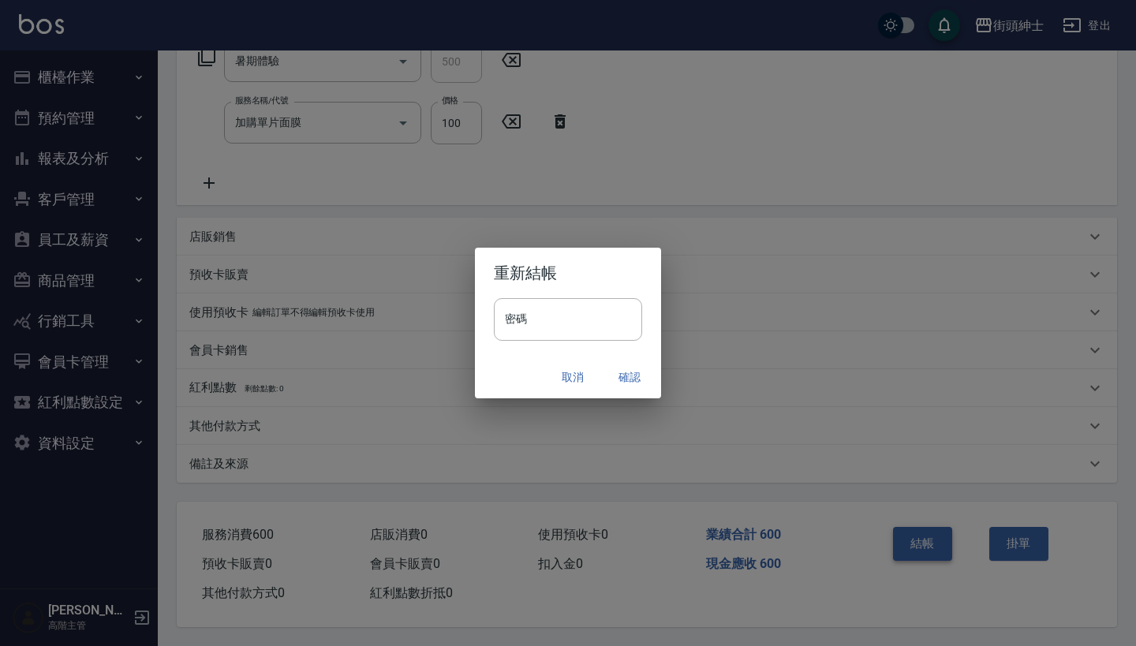
scroll to position [282, 0]
click at [636, 375] on button "確認" at bounding box center [629, 377] width 50 height 29
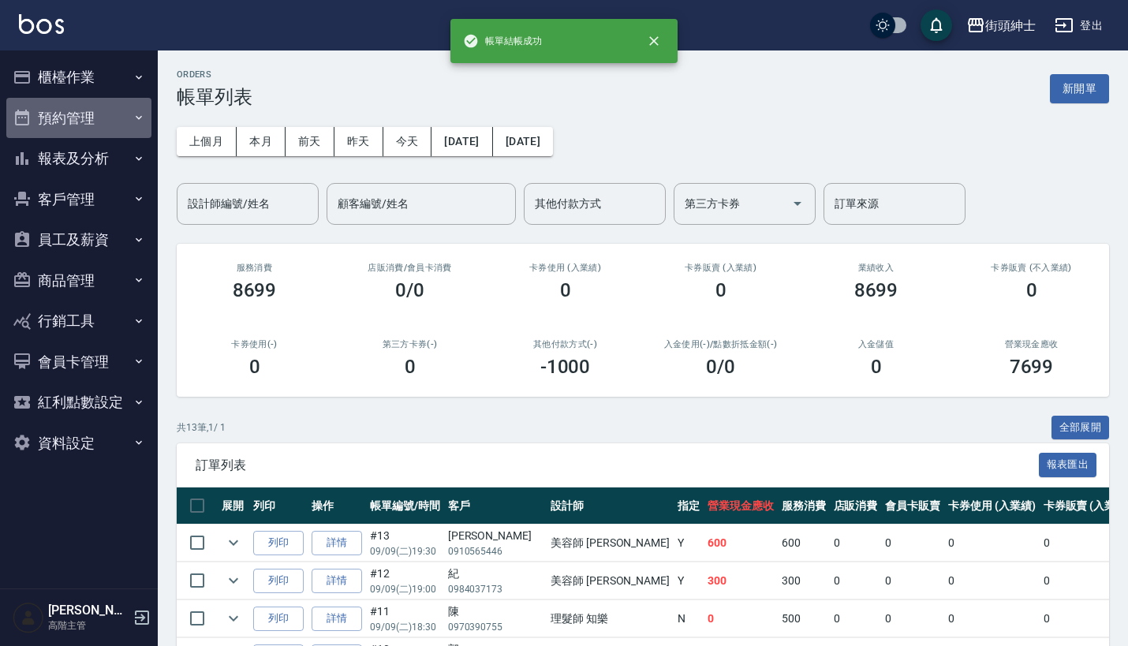
click at [127, 115] on button "預約管理" at bounding box center [78, 118] width 145 height 41
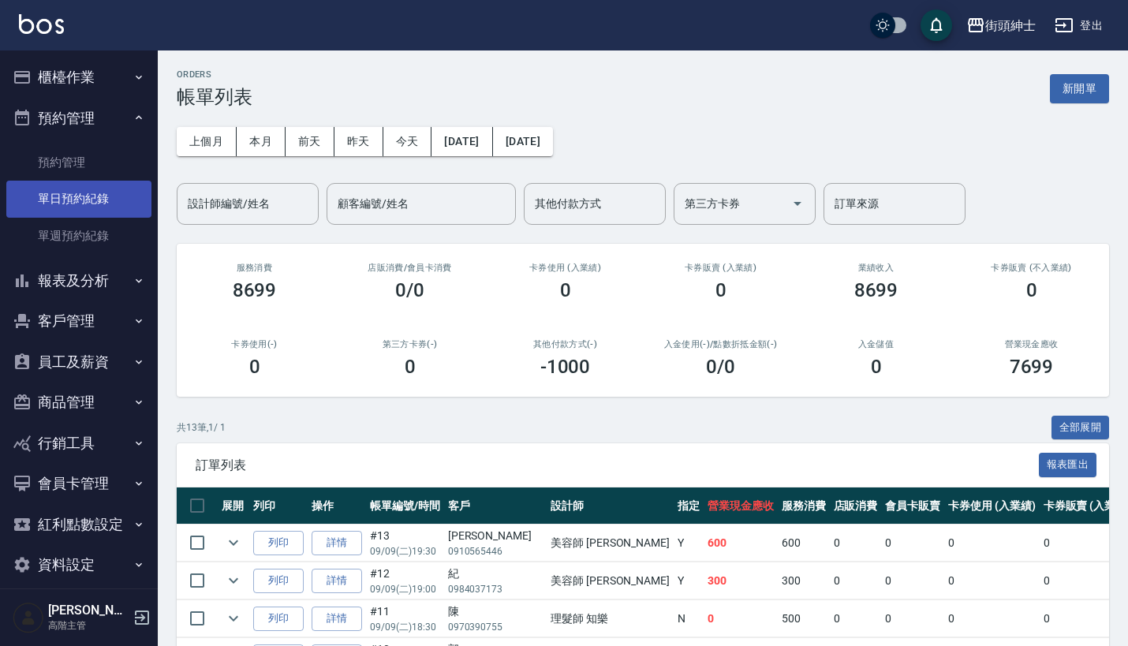
click at [104, 183] on link "單日預約紀錄" at bounding box center [78, 199] width 145 height 36
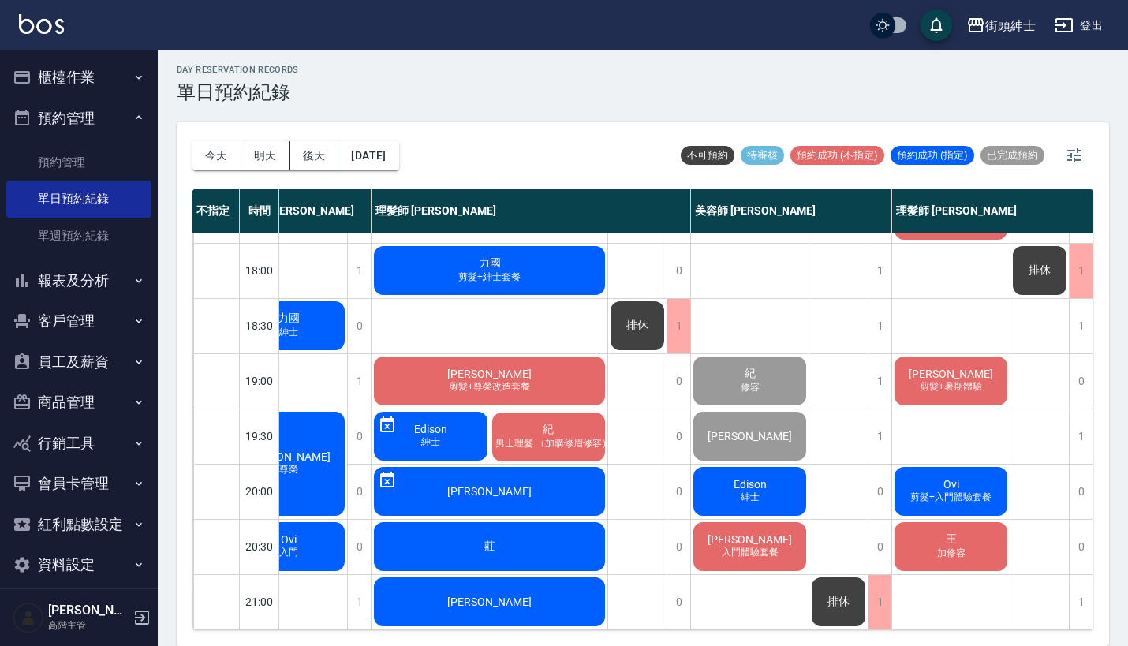
scroll to position [4, 0]
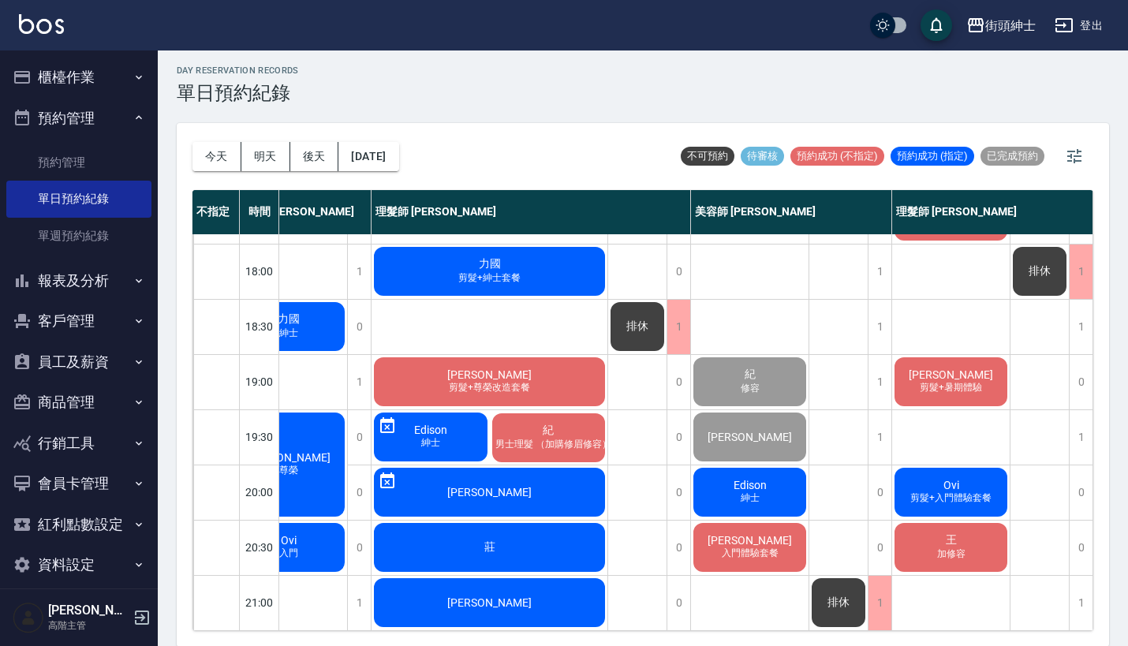
click at [745, 491] on span "紳士" at bounding box center [749, 497] width 25 height 13
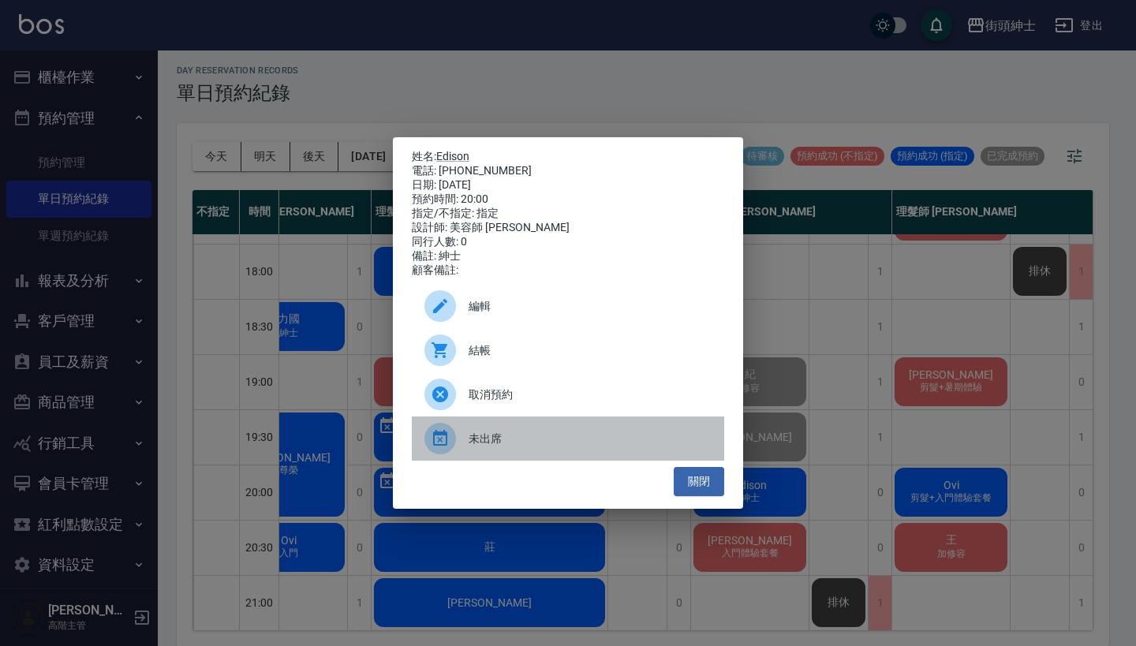
click at [529, 438] on span "未出席" at bounding box center [589, 439] width 243 height 17
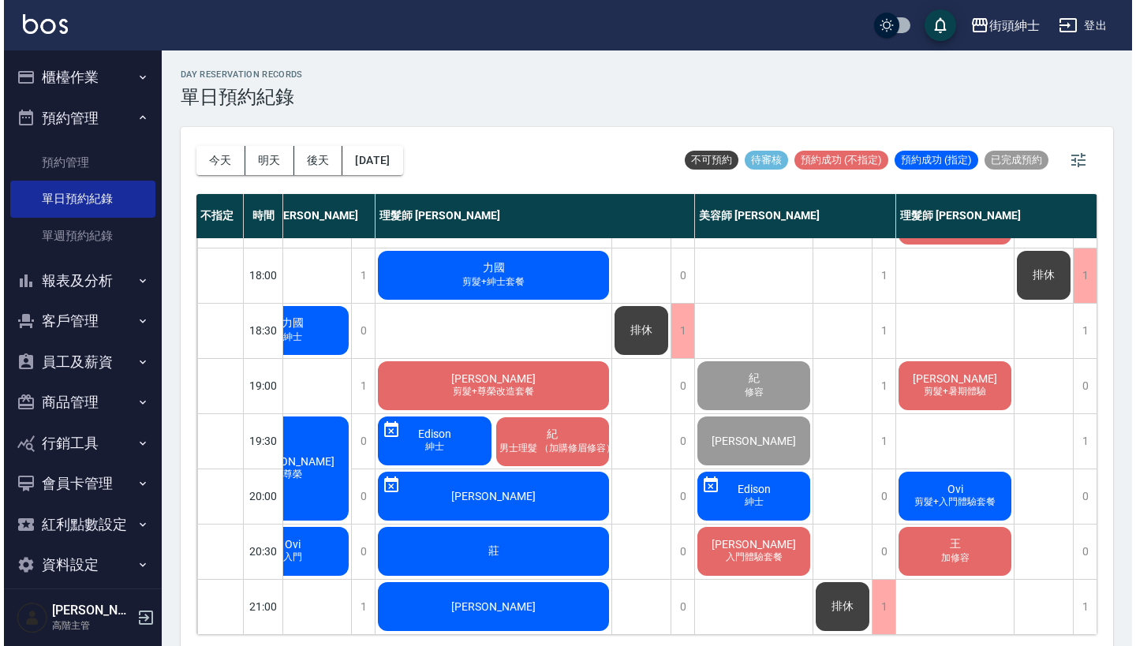
scroll to position [776, 251]
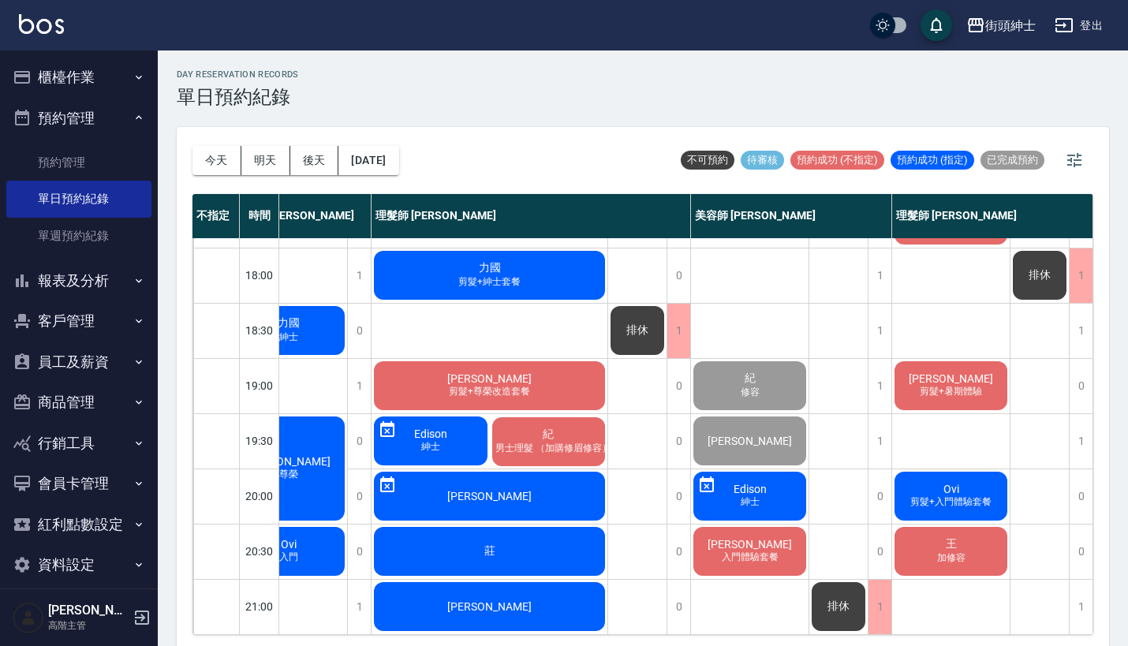
click at [768, 536] on div "周森 入門體驗套餐" at bounding box center [750, 551] width 118 height 54
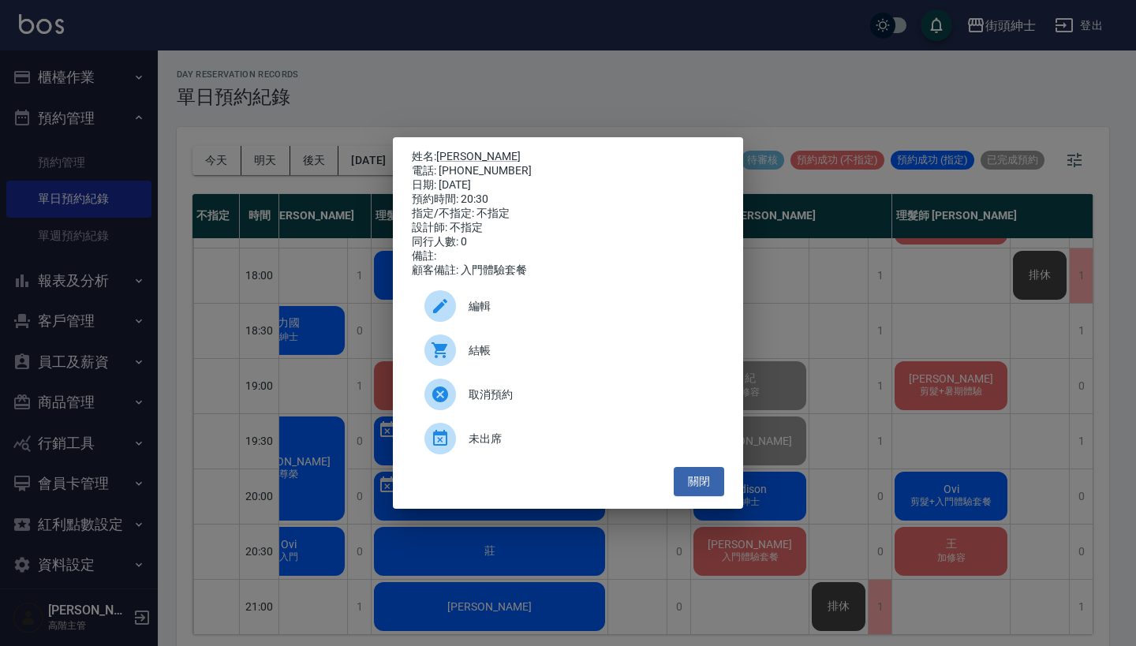
click at [513, 353] on span "結帳" at bounding box center [589, 350] width 243 height 17
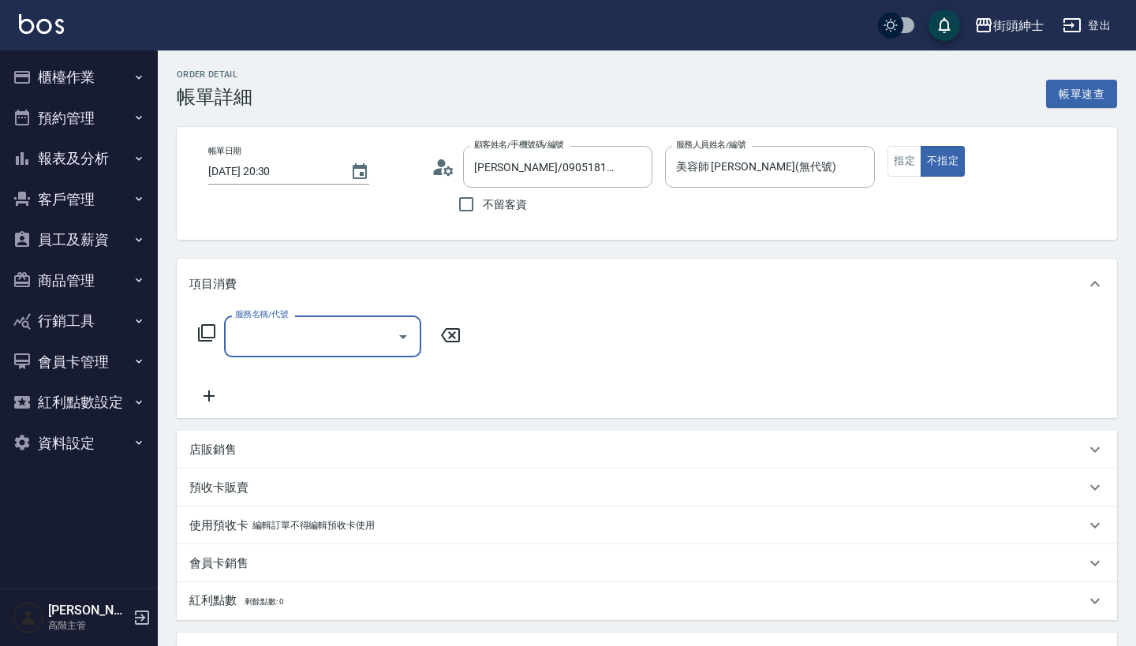
click at [308, 332] on input "服務名稱/代號" at bounding box center [310, 337] width 159 height 28
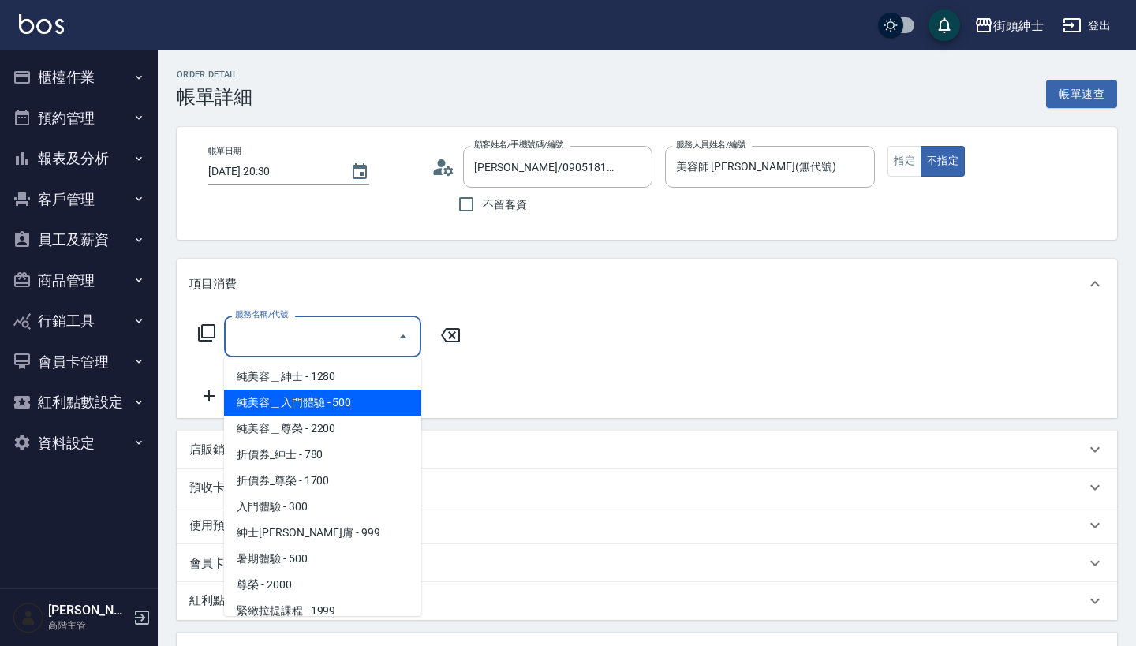
scroll to position [-2, 0]
click at [511, 405] on div "服務名稱/代號 服務名稱/代號" at bounding box center [647, 363] width 940 height 109
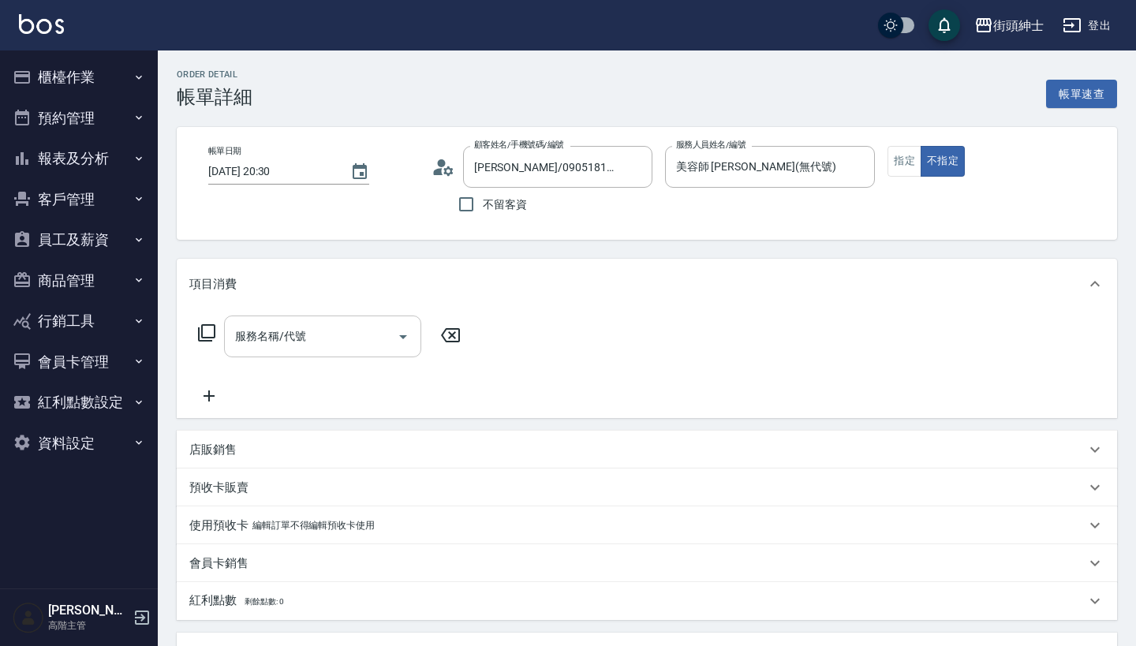
click at [347, 342] on input "服務名稱/代號" at bounding box center [310, 337] width 159 height 28
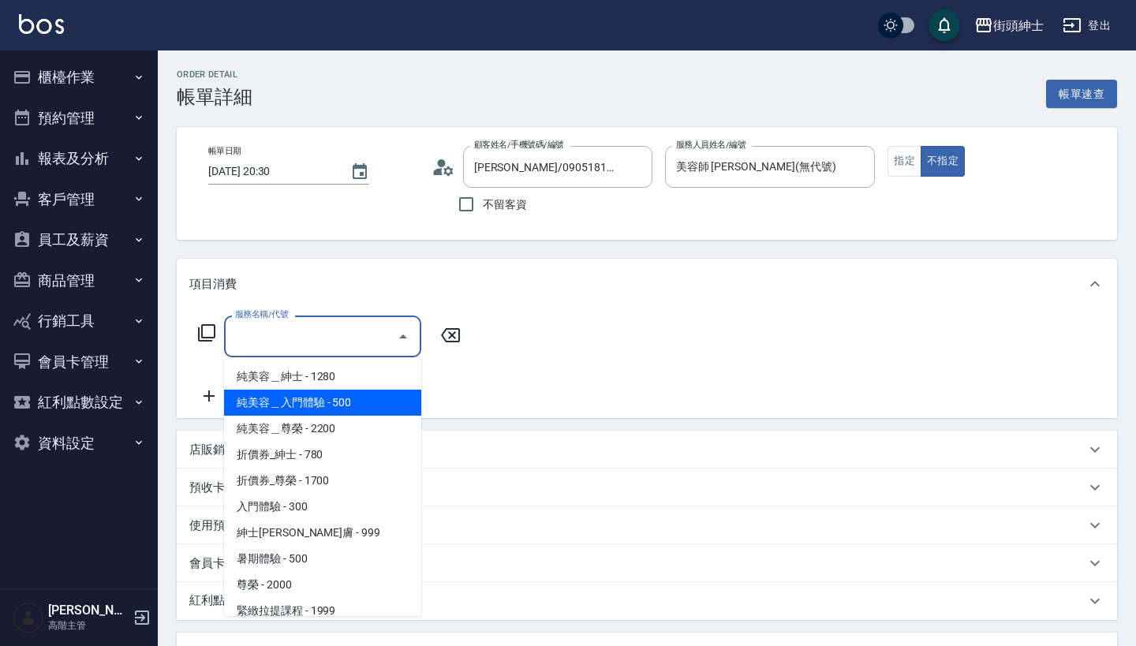
scroll to position [0, 0]
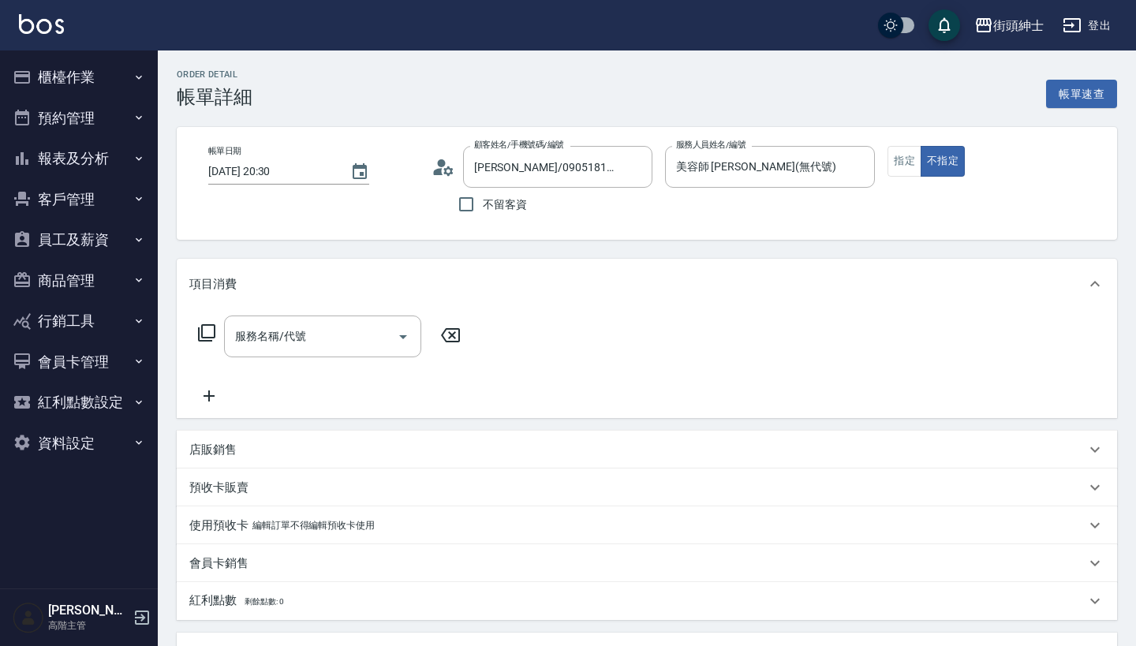
click at [446, 269] on div "項目消費" at bounding box center [647, 284] width 940 height 50
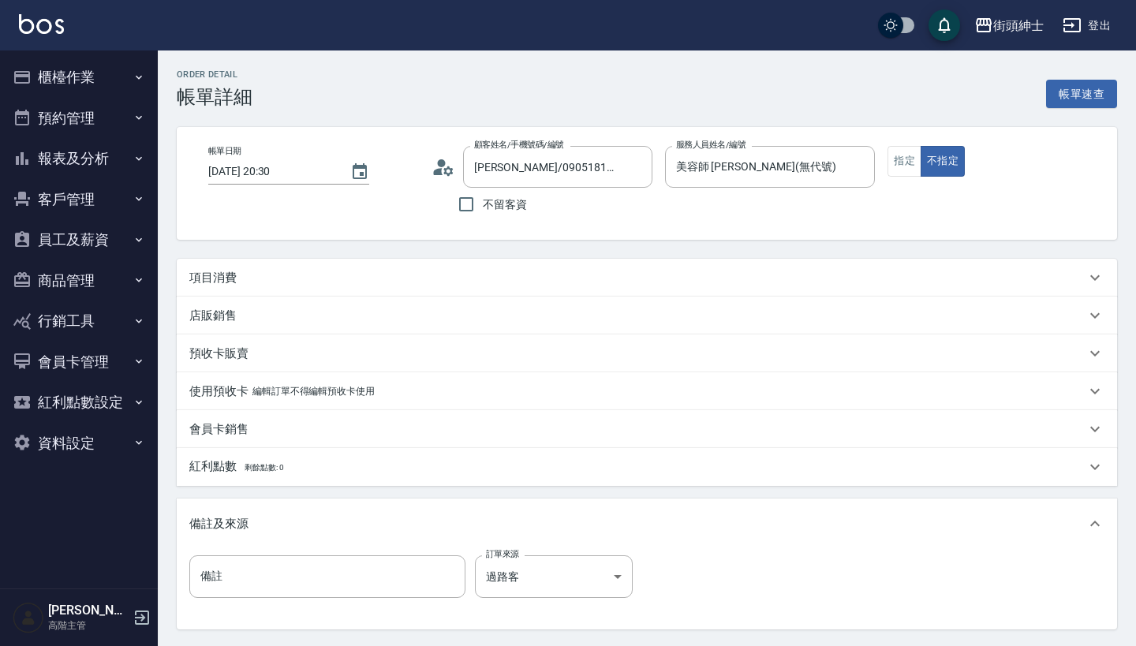
click at [392, 273] on div "項目消費" at bounding box center [637, 278] width 896 height 17
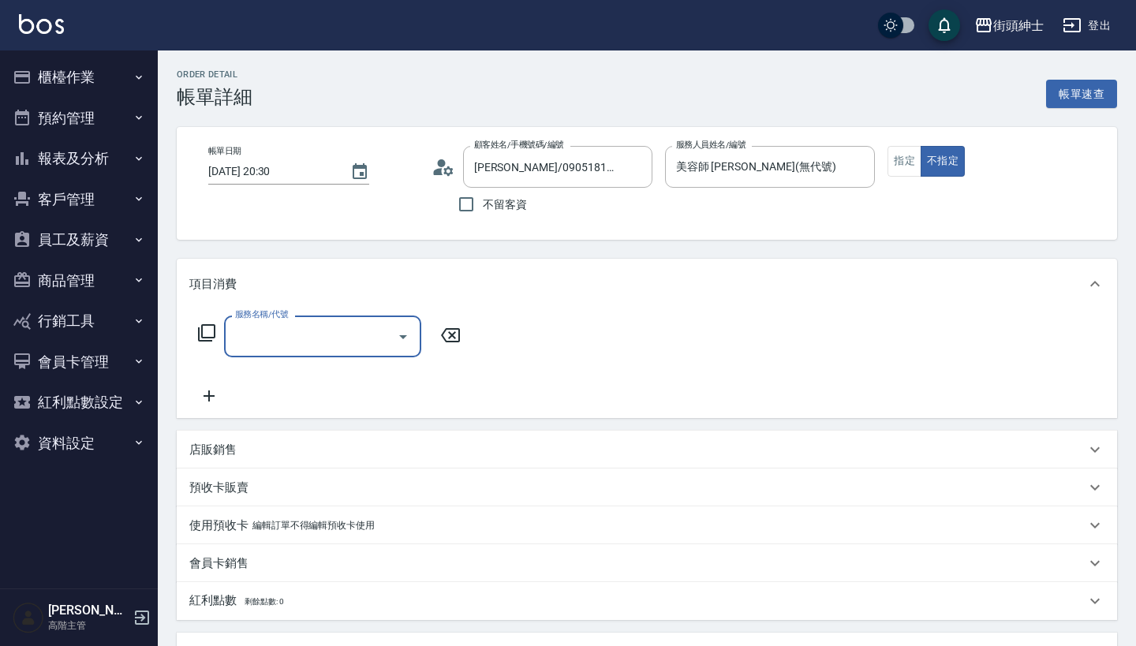
click at [335, 333] on input "服務名稱/代號" at bounding box center [310, 337] width 159 height 28
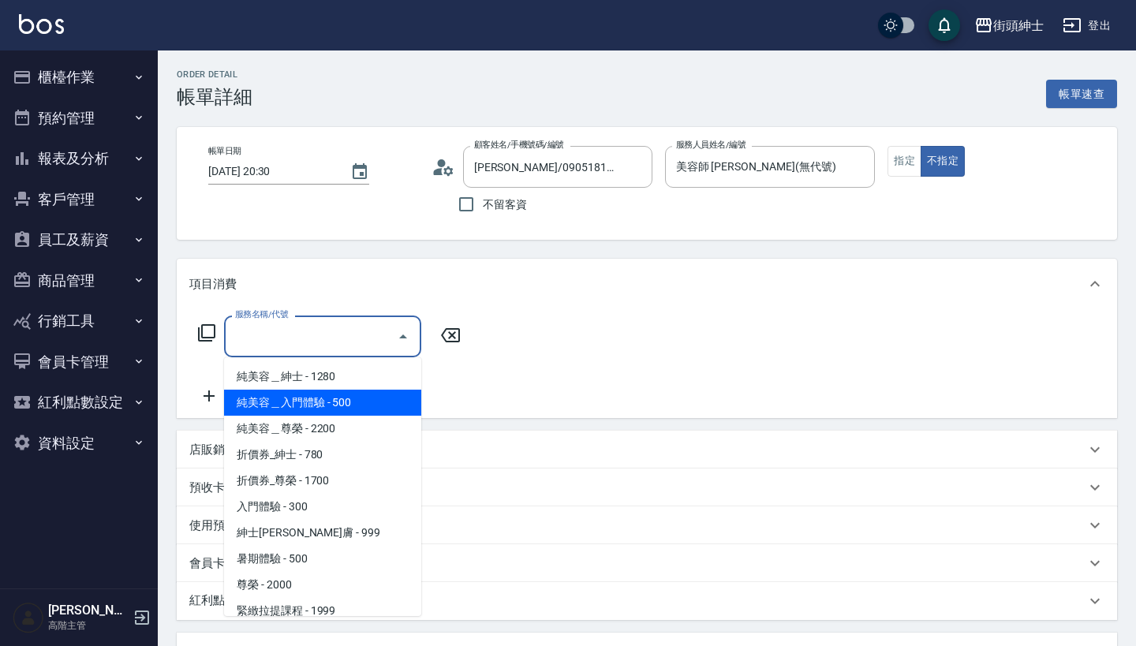
click at [368, 401] on span "純美容＿入門體驗 - 500" at bounding box center [322, 403] width 197 height 26
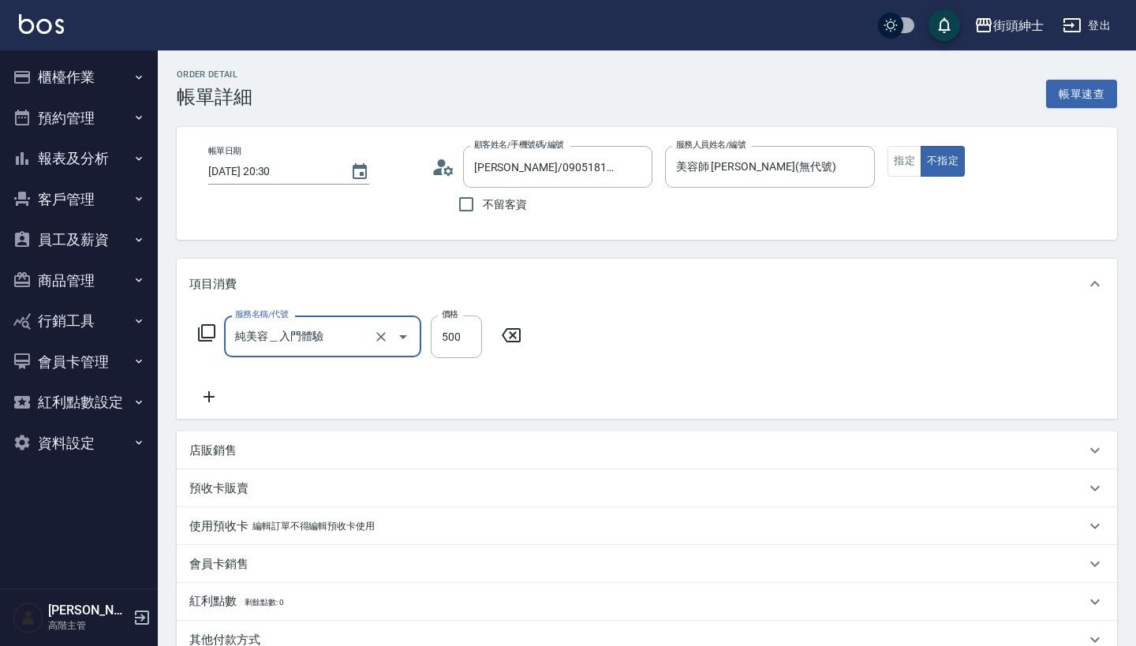
type input "純美容＿入門體驗"
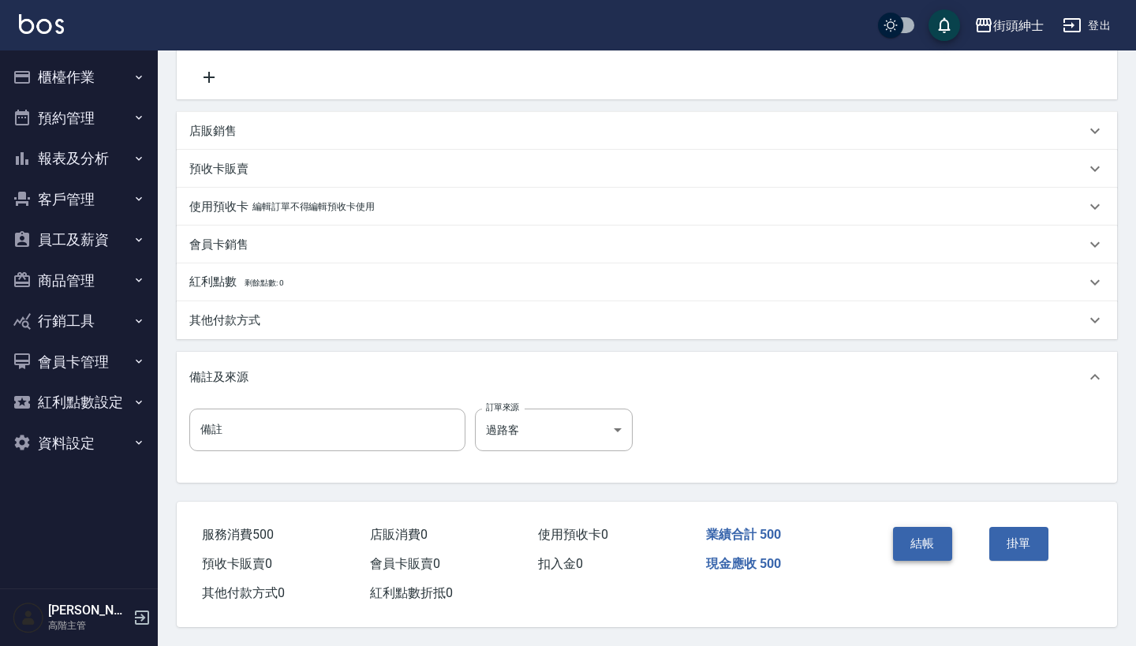
scroll to position [326, 0]
click at [915, 536] on button "結帳" at bounding box center [922, 543] width 59 height 33
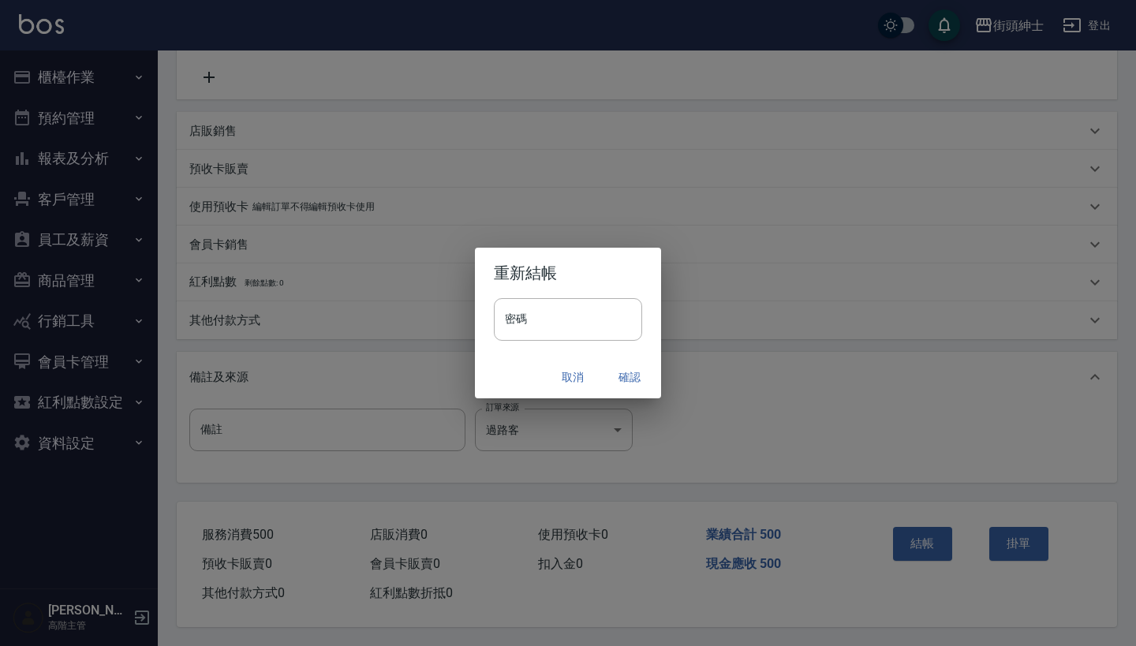
click at [626, 375] on button "確認" at bounding box center [629, 377] width 50 height 29
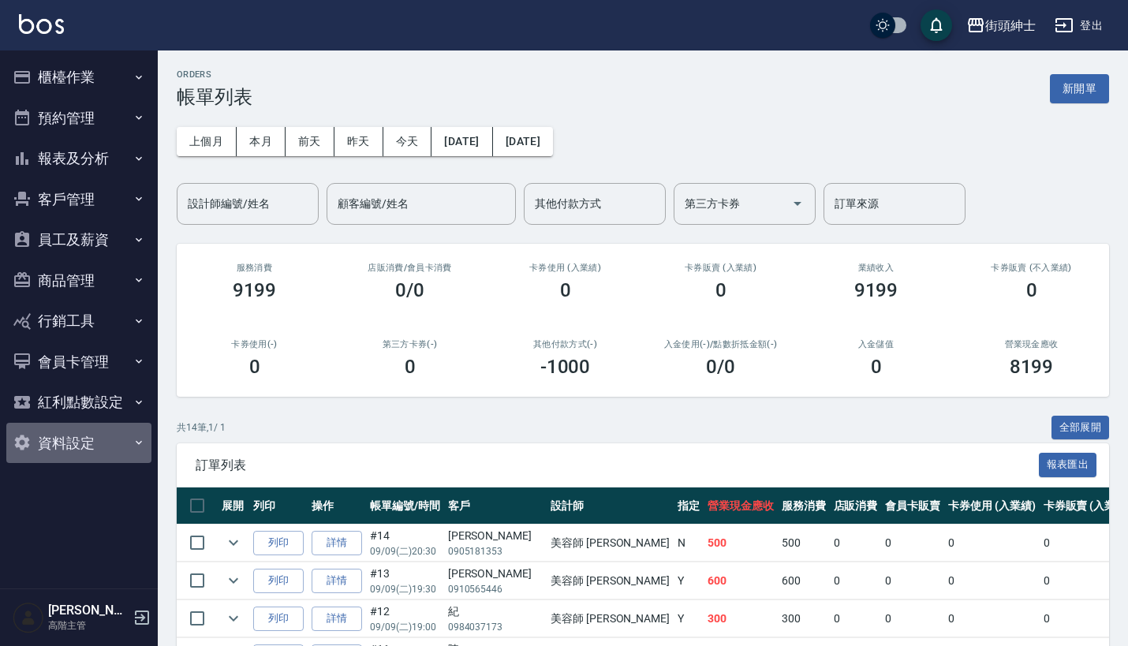
click at [107, 437] on button "資料設定" at bounding box center [78, 443] width 145 height 41
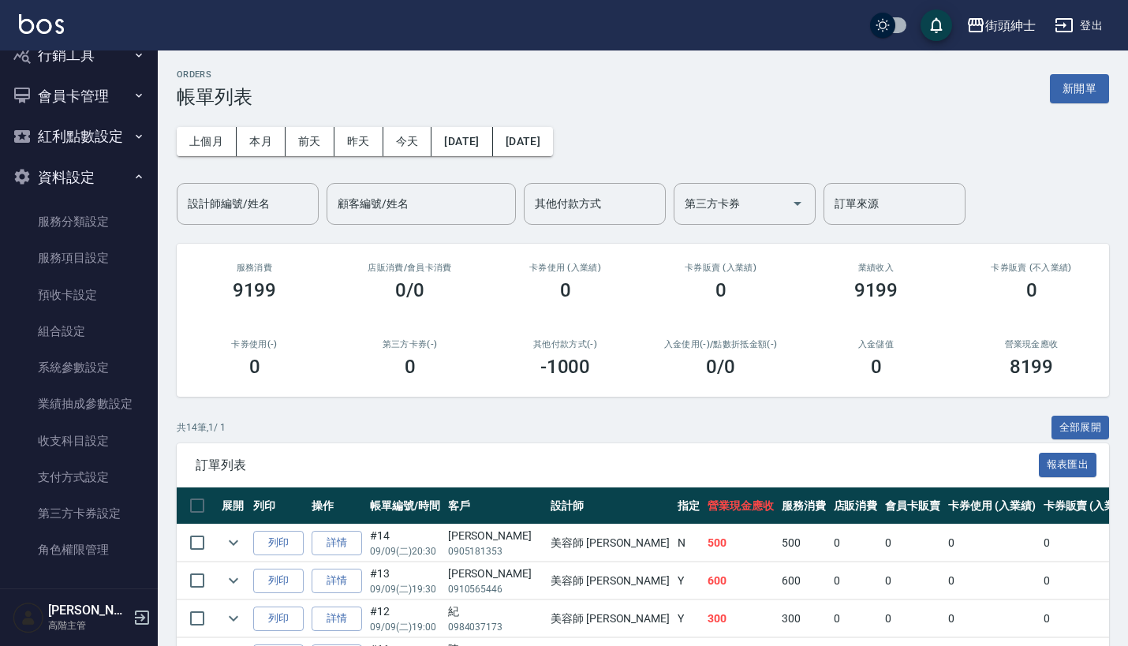
scroll to position [265, 0]
